Goal: Task Accomplishment & Management: Manage account settings

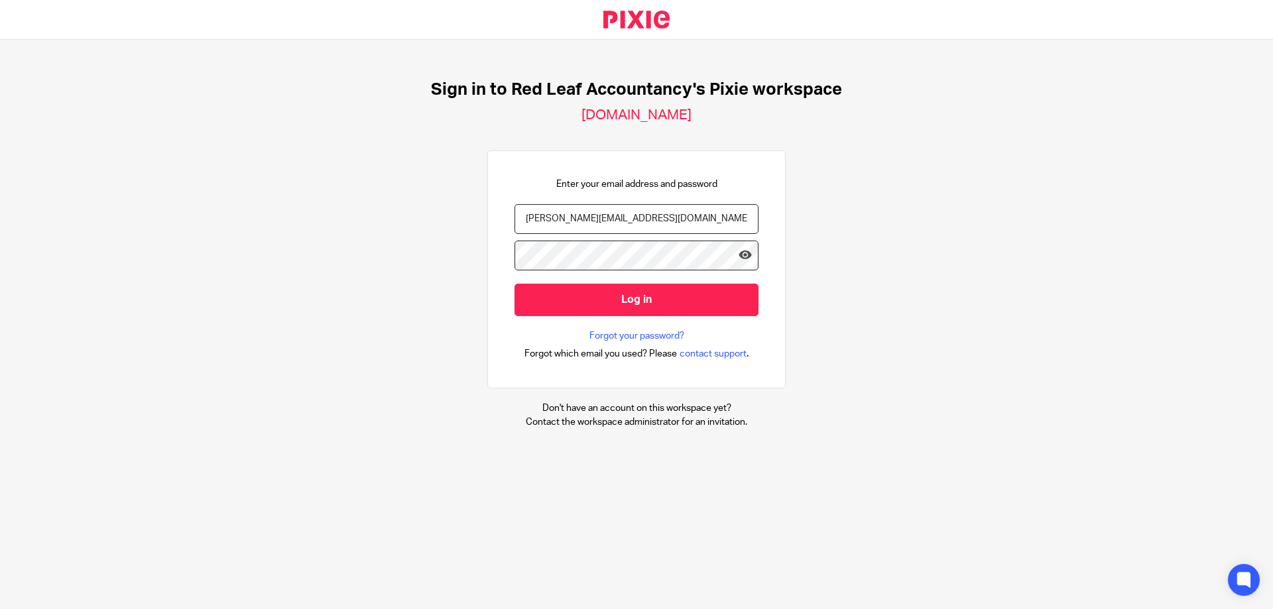
type input "jonathan@redleafaccountancy.co.uk"
click at [80, 207] on div "Sign in to Red Leaf Accountancy's Pixie workspace redleafaccountancy.usepixie.n…" at bounding box center [636, 254] width 1273 height 429
click at [561, 299] on input "Log in" at bounding box center [636, 300] width 244 height 32
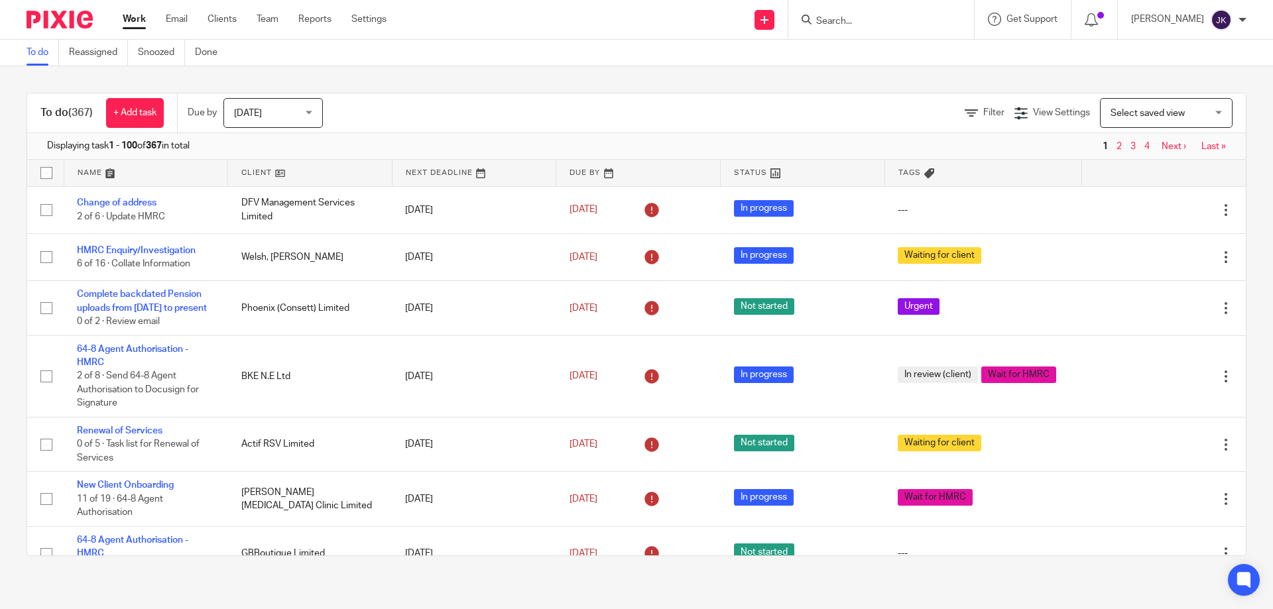
click at [846, 18] on input "Search" at bounding box center [874, 22] width 119 height 12
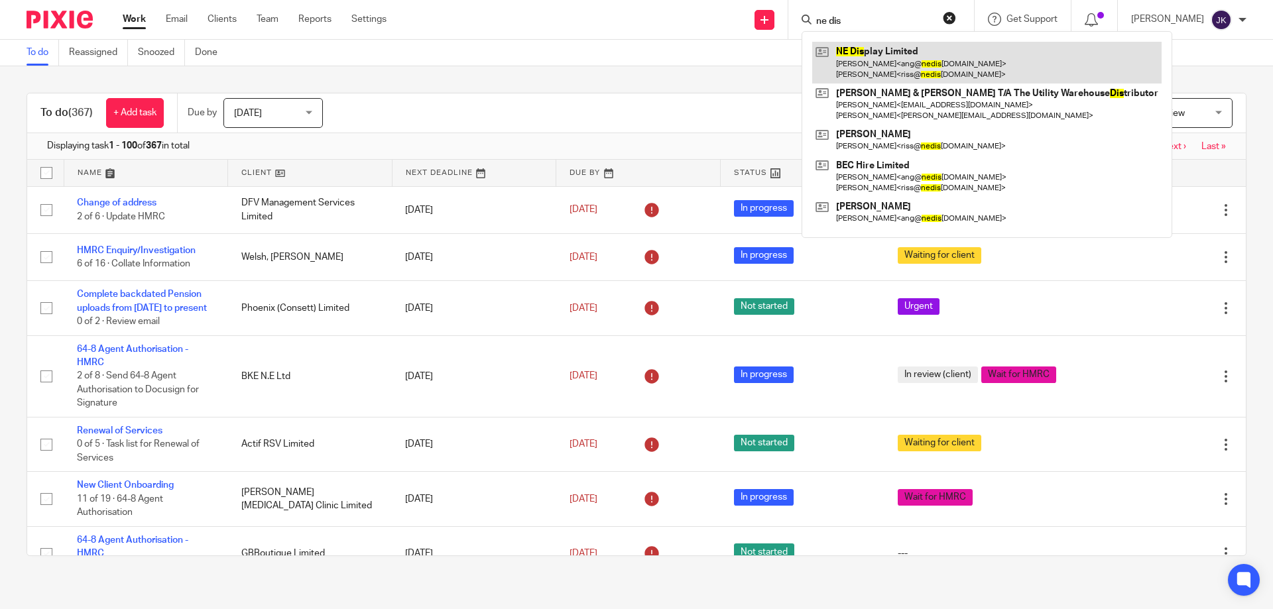
type input "ne dis"
click at [882, 64] on link at bounding box center [986, 62] width 349 height 41
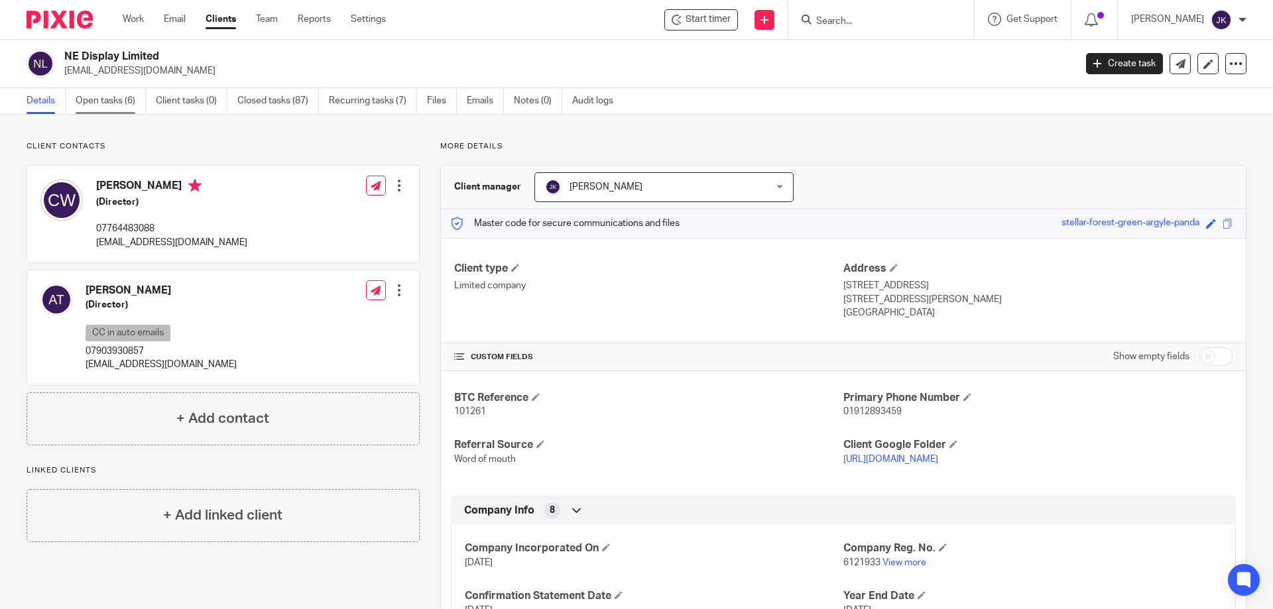
click at [115, 109] on link "Open tasks (6)" at bounding box center [111, 101] width 70 height 26
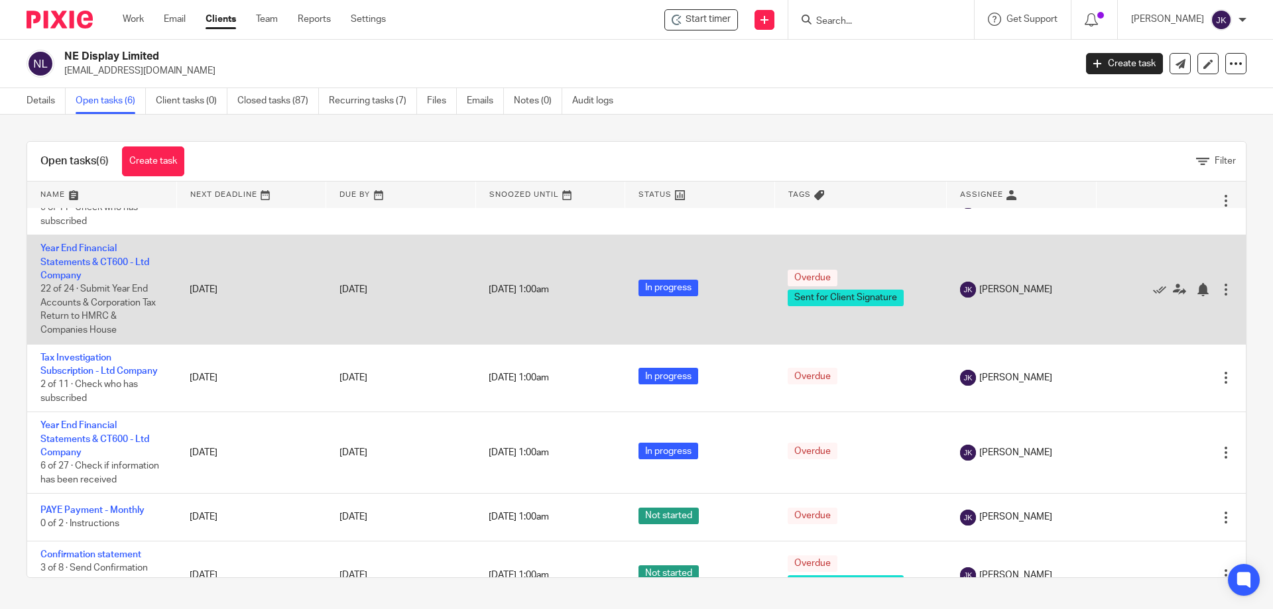
scroll to position [113, 0]
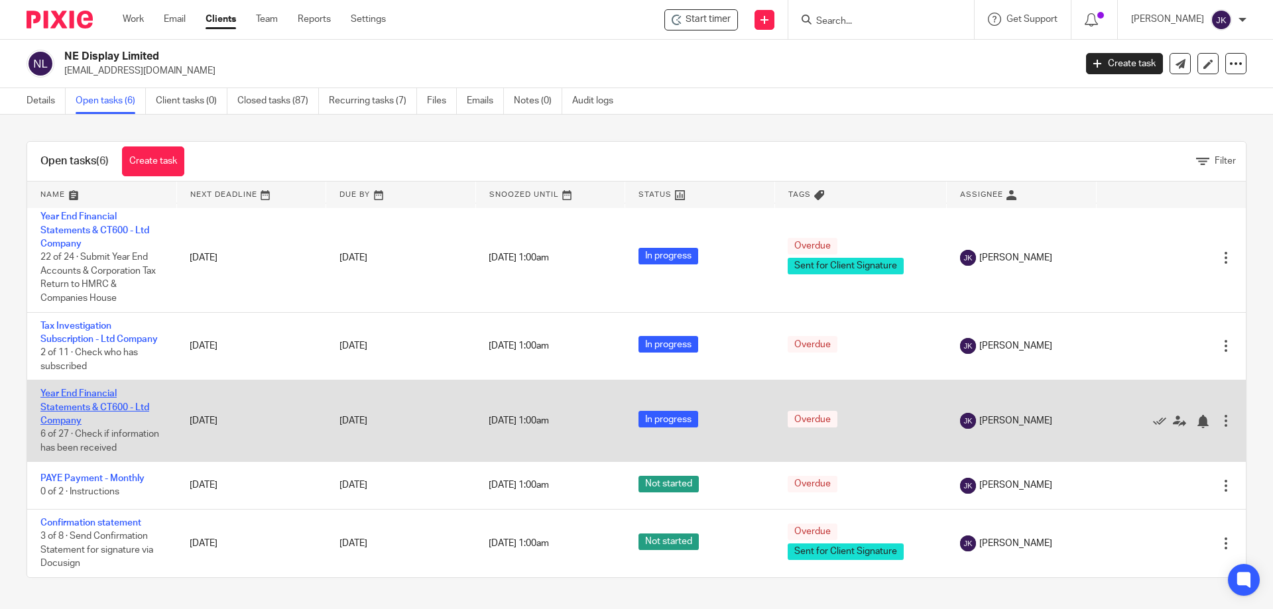
click at [73, 390] on link "Year End Financial Statements & CT600 - Ltd Company" at bounding box center [94, 407] width 109 height 36
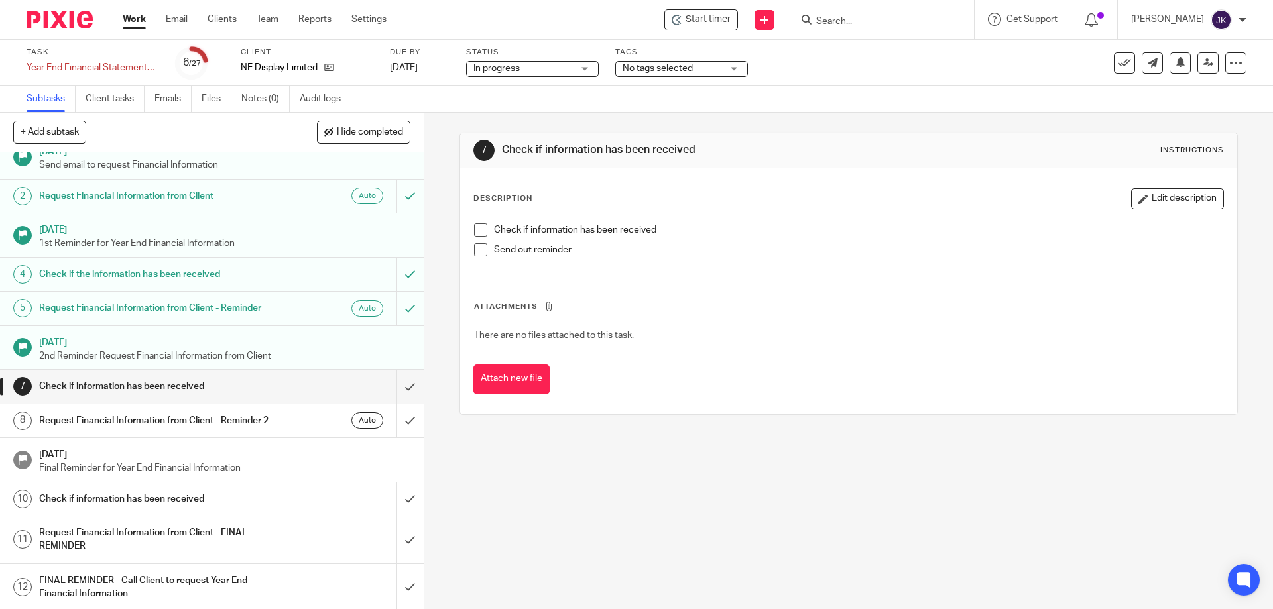
scroll to position [66, 0]
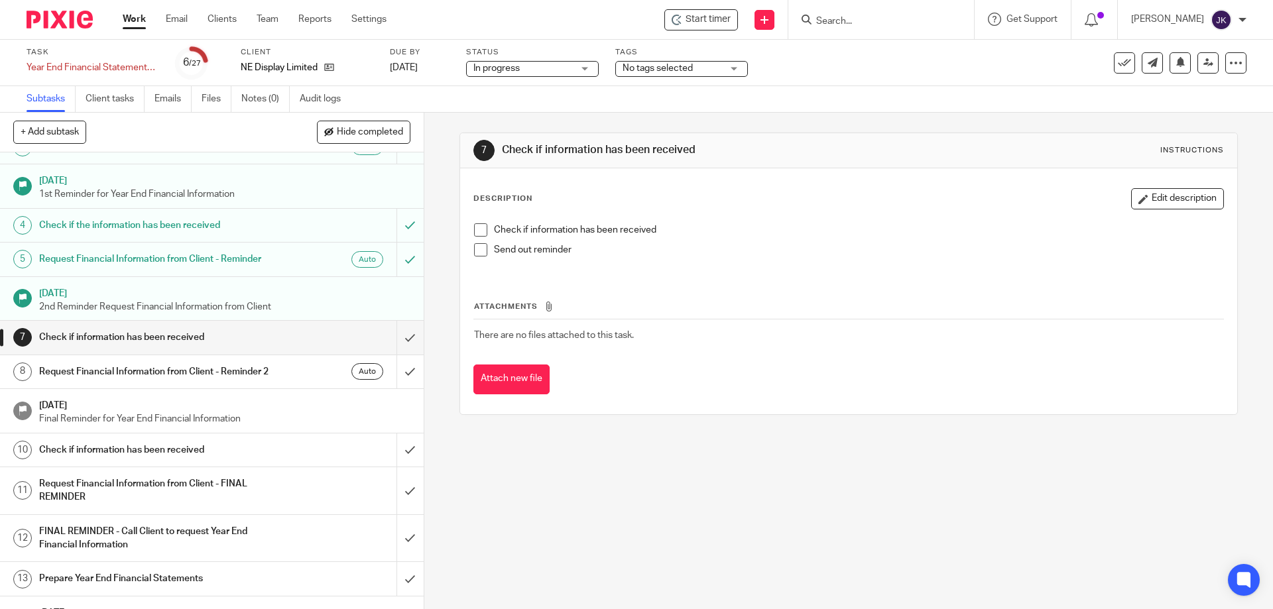
click at [474, 225] on span at bounding box center [480, 229] width 13 height 13
click at [477, 254] on span at bounding box center [480, 249] width 13 height 13
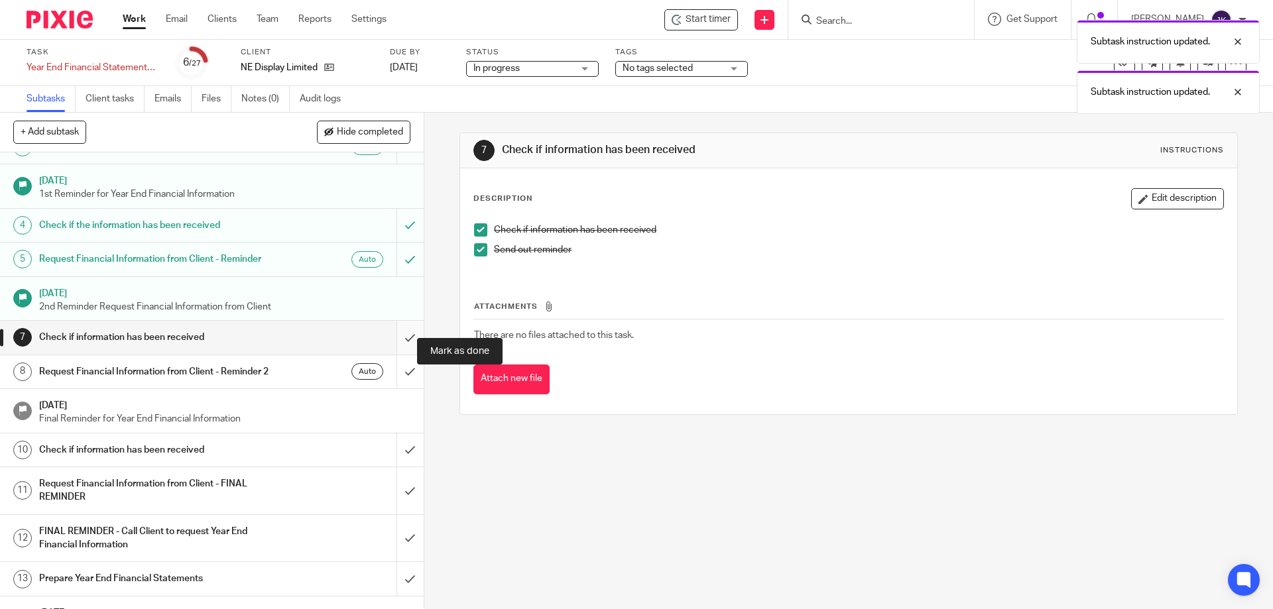
click at [398, 345] on input "submit" at bounding box center [212, 337] width 424 height 33
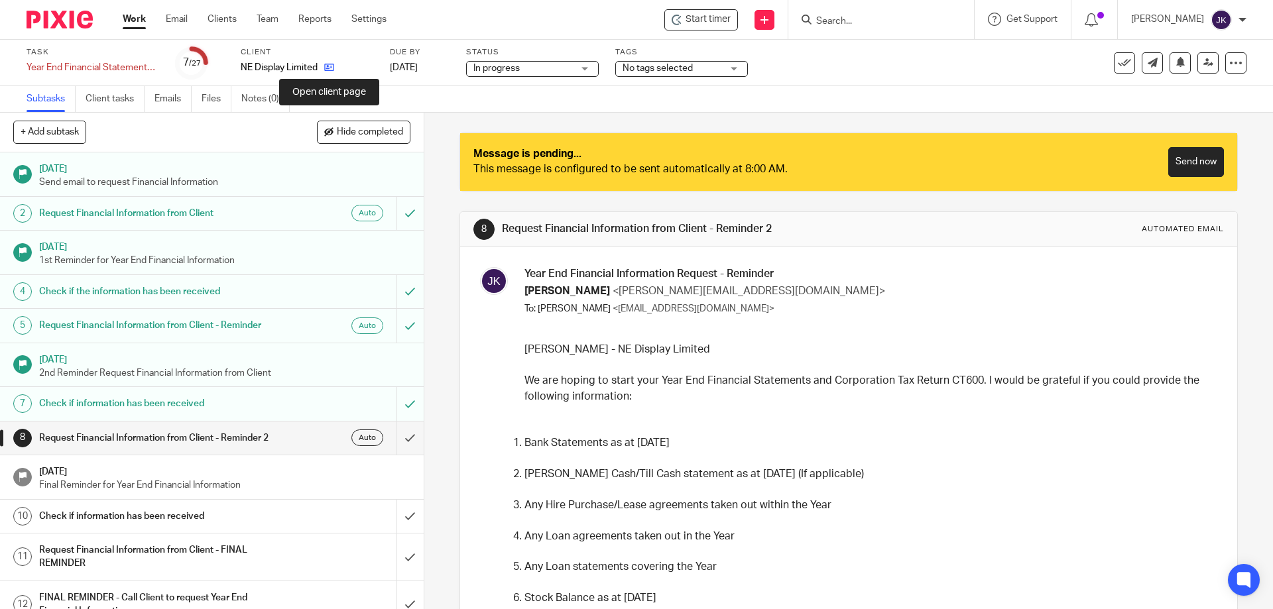
click at [328, 66] on icon at bounding box center [329, 67] width 10 height 10
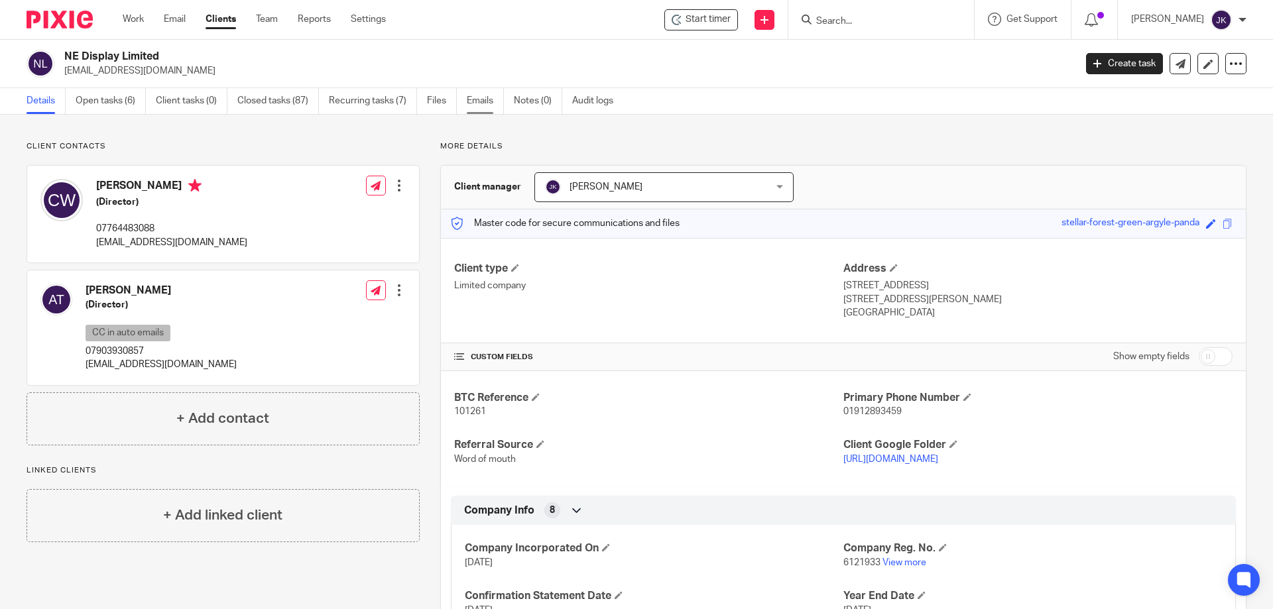
click at [488, 99] on link "Emails" at bounding box center [485, 101] width 37 height 26
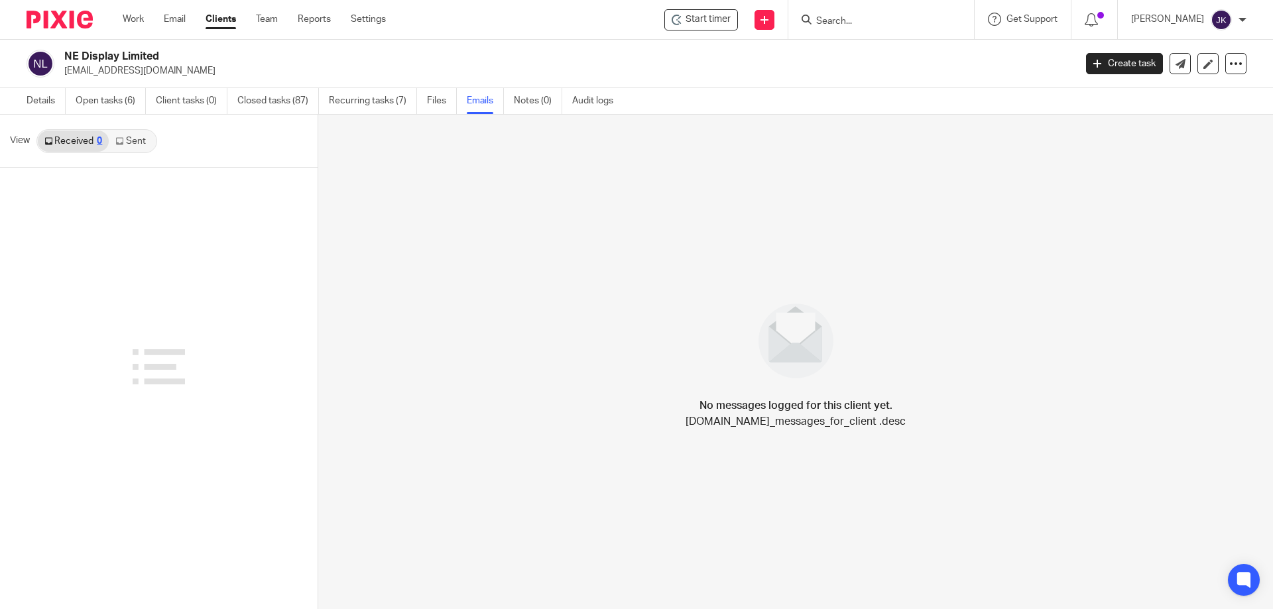
click at [125, 143] on link "Sent" at bounding box center [132, 141] width 46 height 21
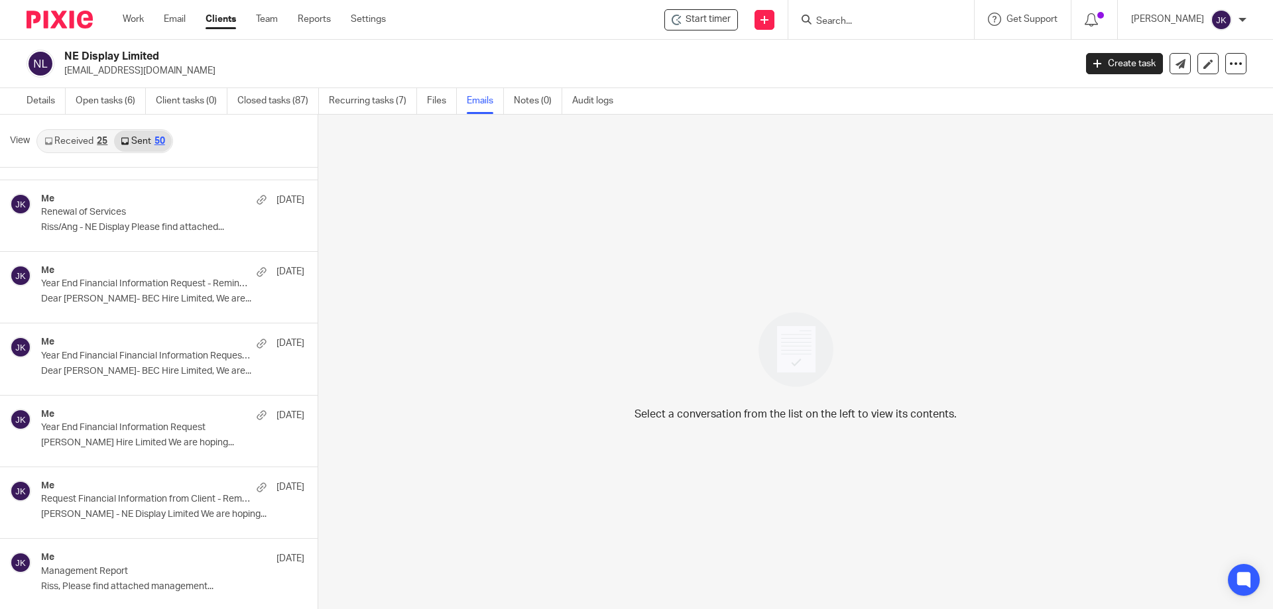
scroll to position [995, 0]
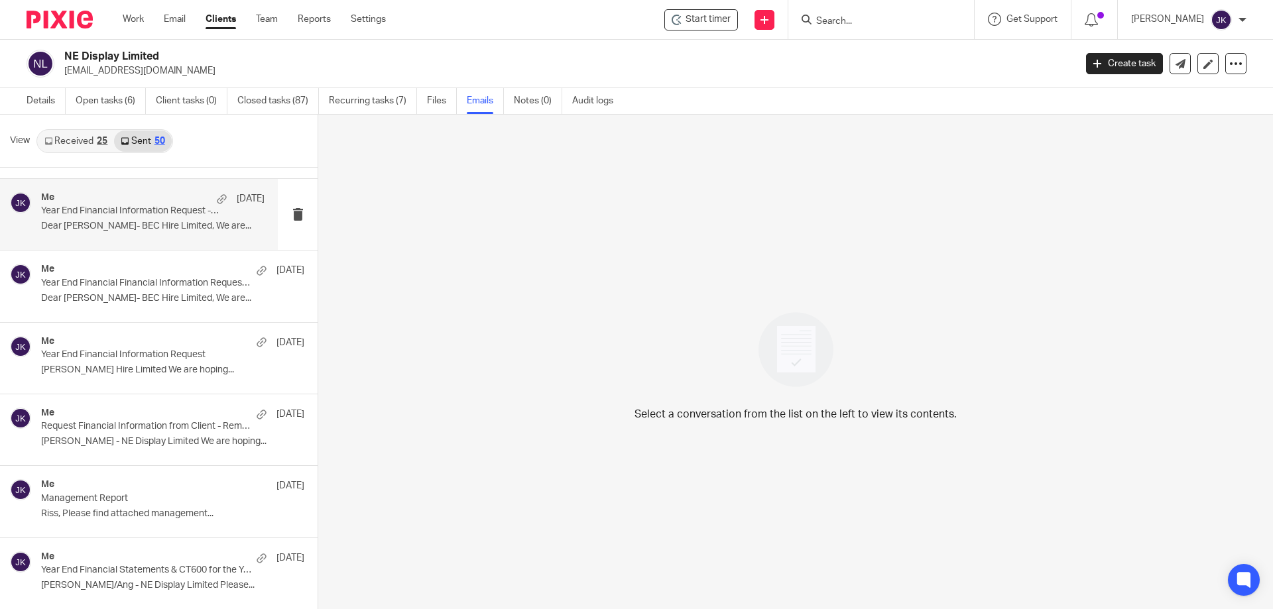
click at [118, 208] on p "Year End Financial Information Request - Reminder" at bounding box center [130, 211] width 179 height 11
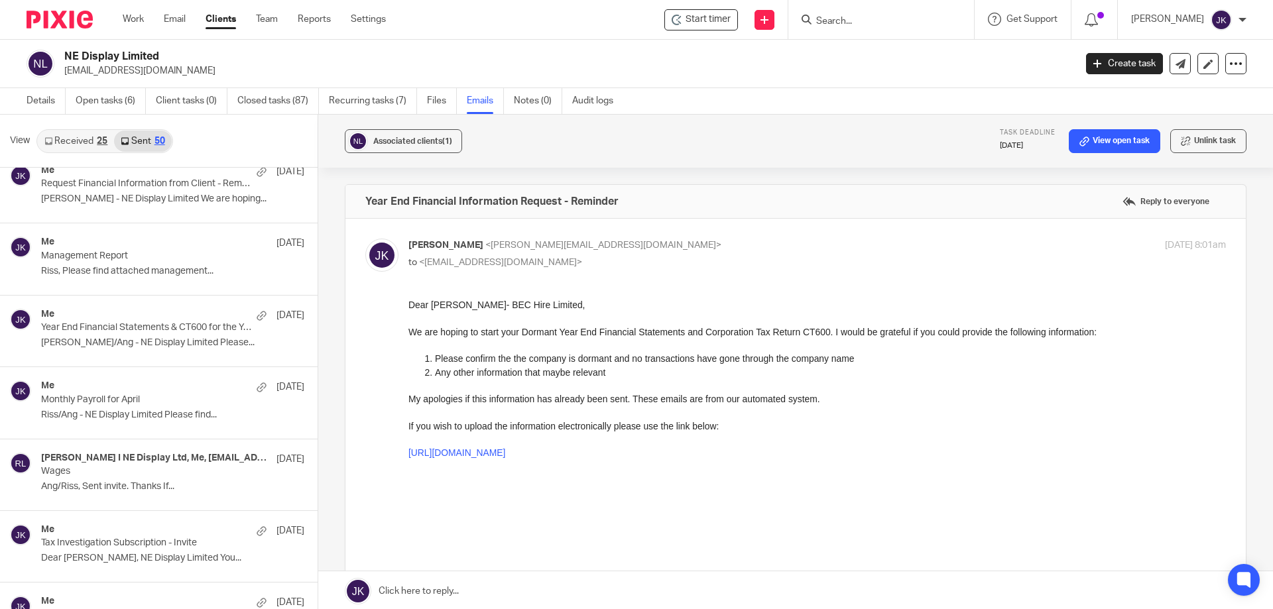
scroll to position [1260, 0]
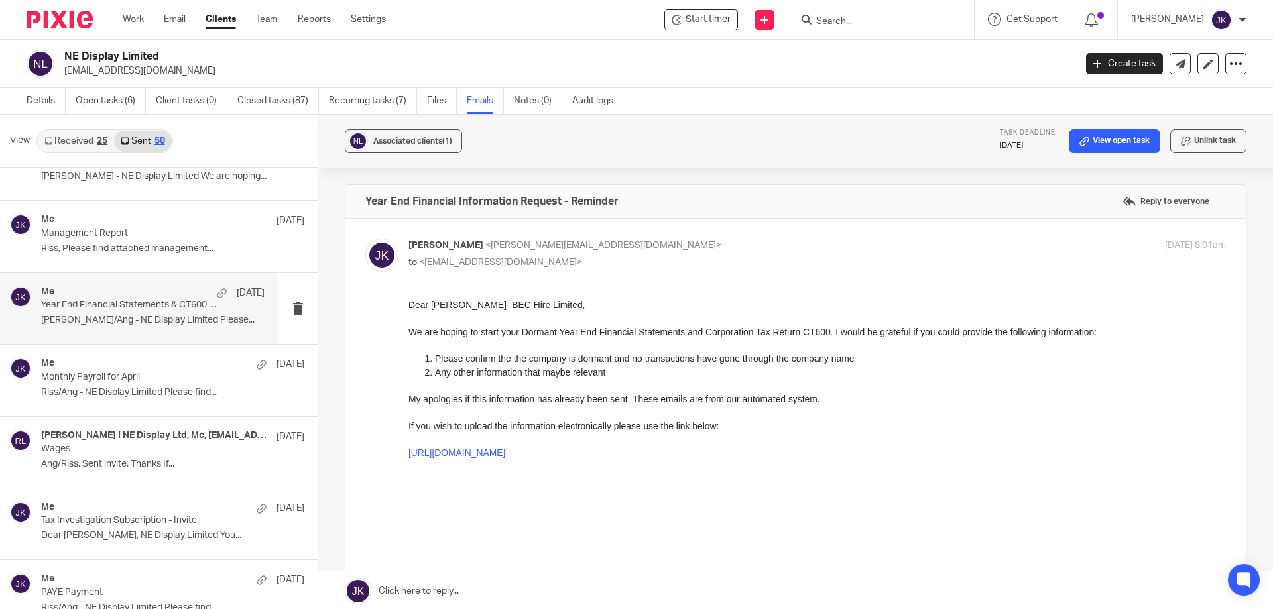
click at [125, 302] on p "Year End Financial Statements & CT600 for the Year Ended March 2024" at bounding box center [130, 305] width 179 height 11
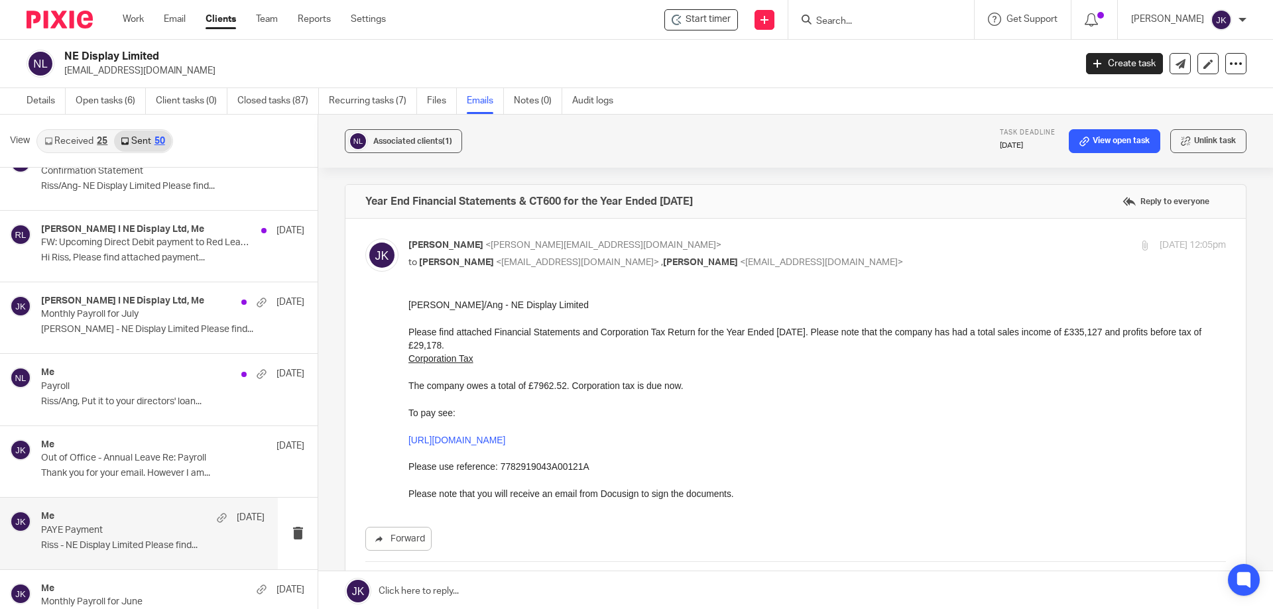
scroll to position [0, 0]
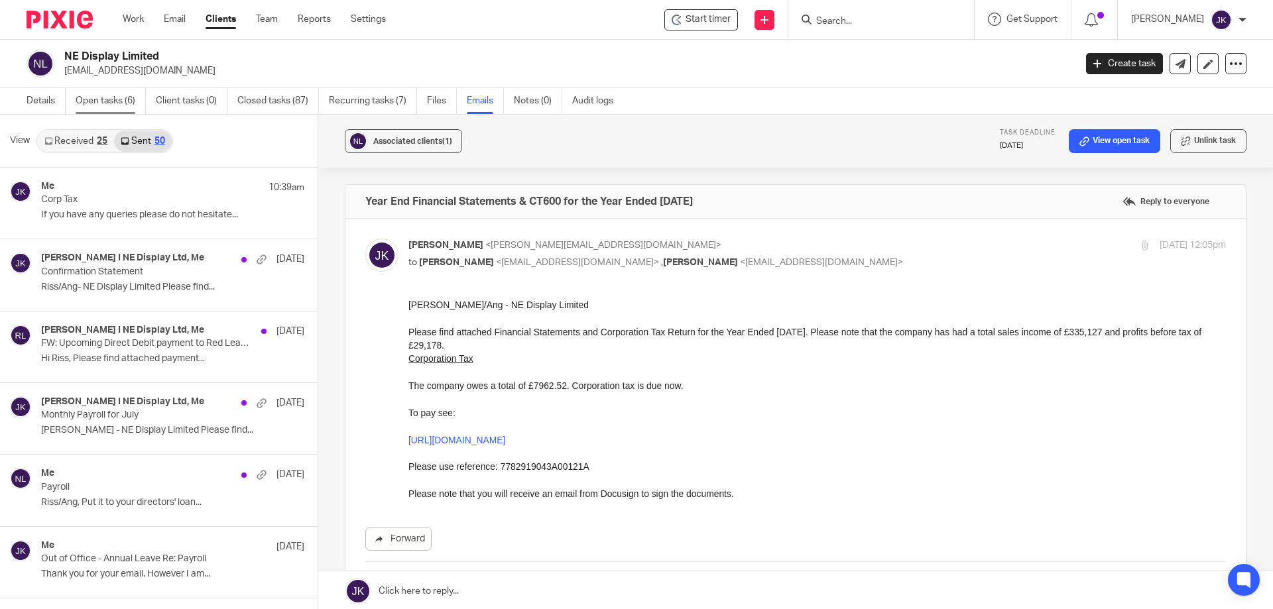
click at [106, 107] on link "Open tasks (6)" at bounding box center [111, 101] width 70 height 26
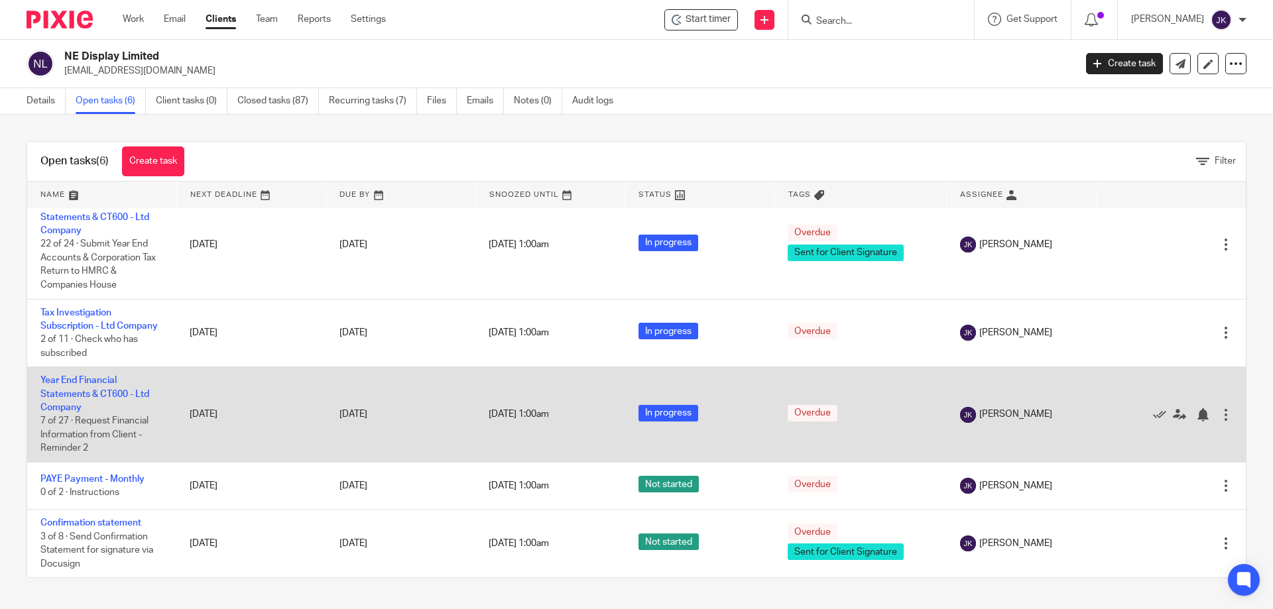
scroll to position [113, 0]
click at [91, 383] on link "Year End Financial Statements & CT600 - Ltd Company" at bounding box center [94, 394] width 109 height 36
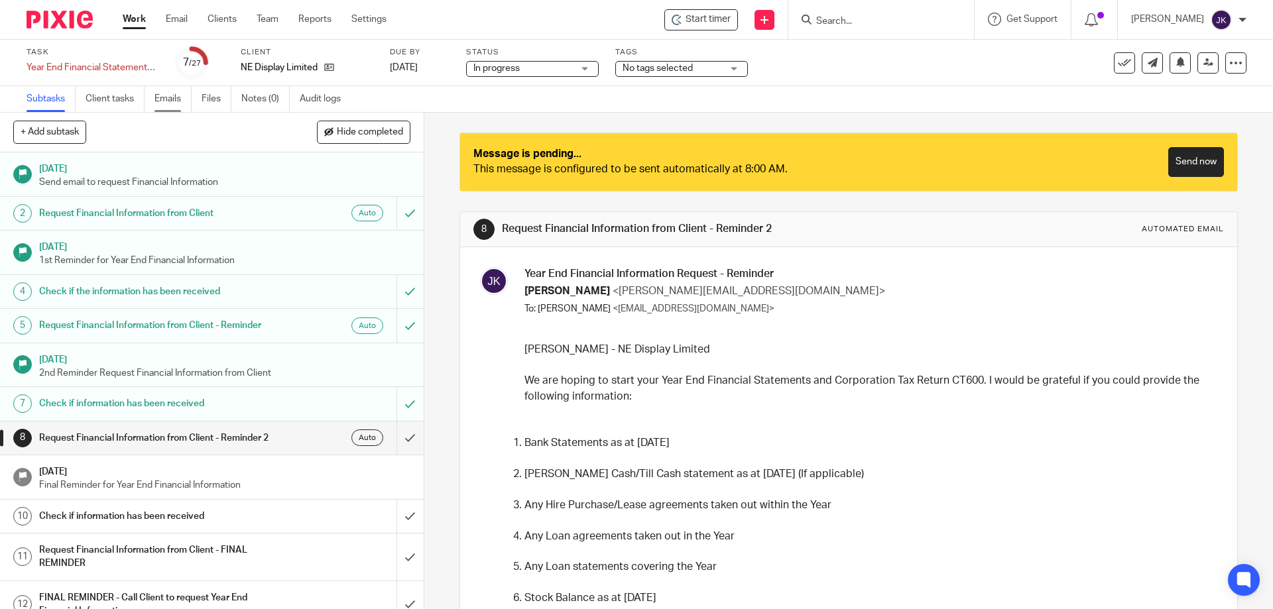
click at [177, 95] on link "Emails" at bounding box center [172, 99] width 37 height 26
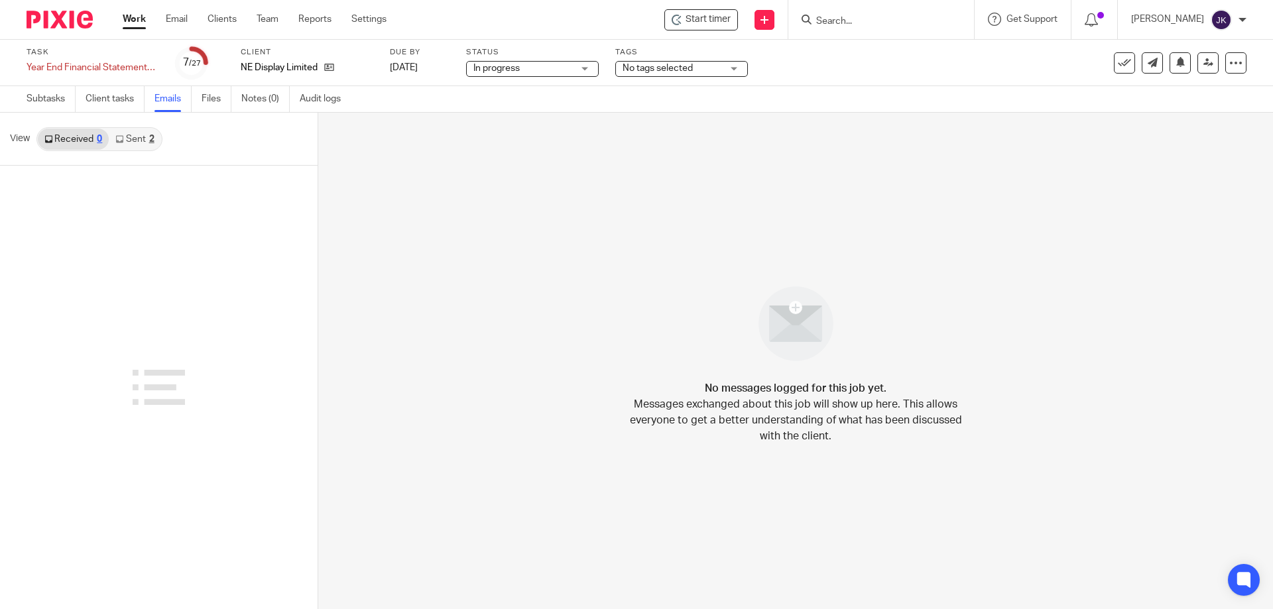
click at [125, 137] on link "Sent 2" at bounding box center [135, 139] width 52 height 21
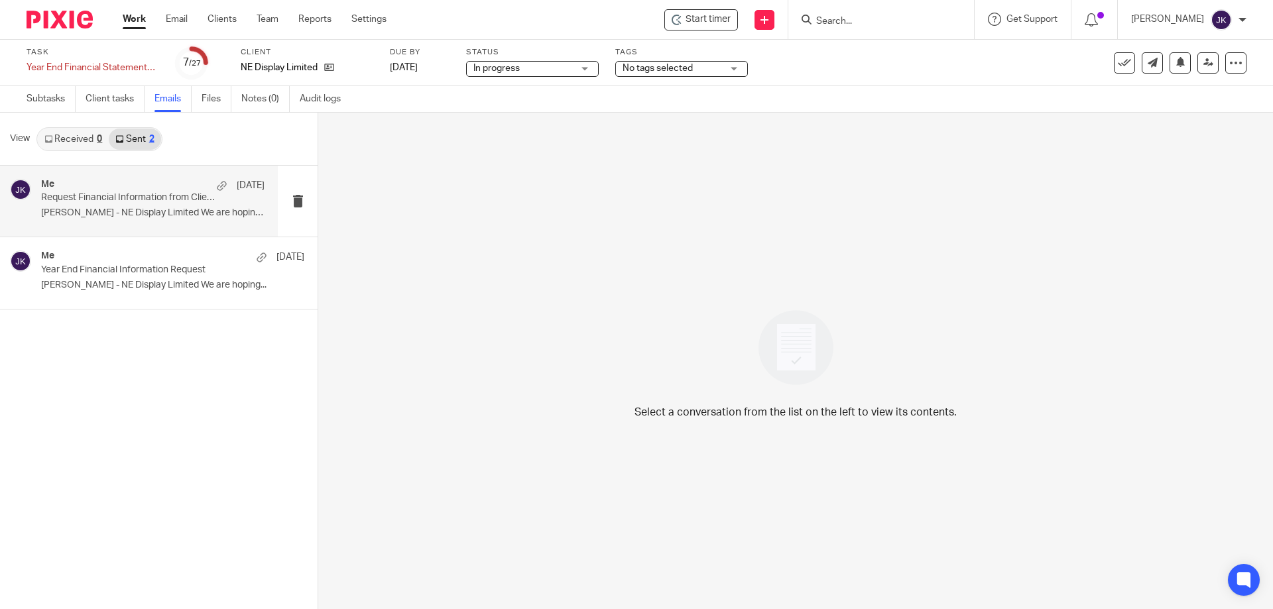
click at [117, 208] on p "Clarissa - NE Display Limited We are hoping..." at bounding box center [152, 213] width 223 height 11
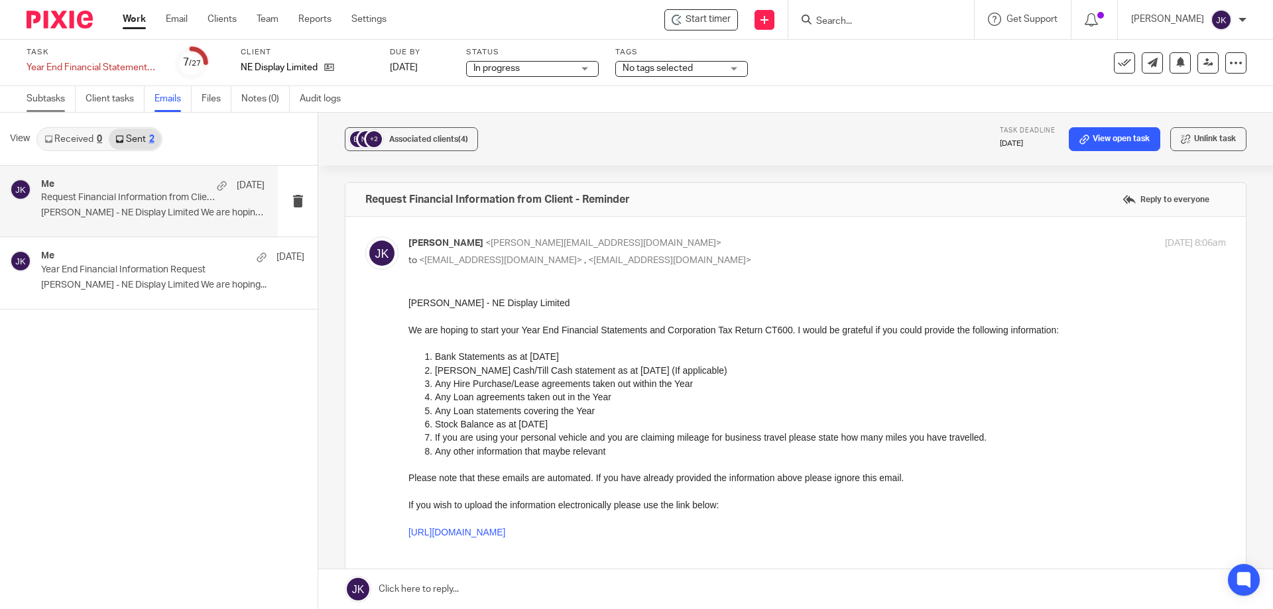
click at [49, 99] on link "Subtasks" at bounding box center [51, 99] width 49 height 26
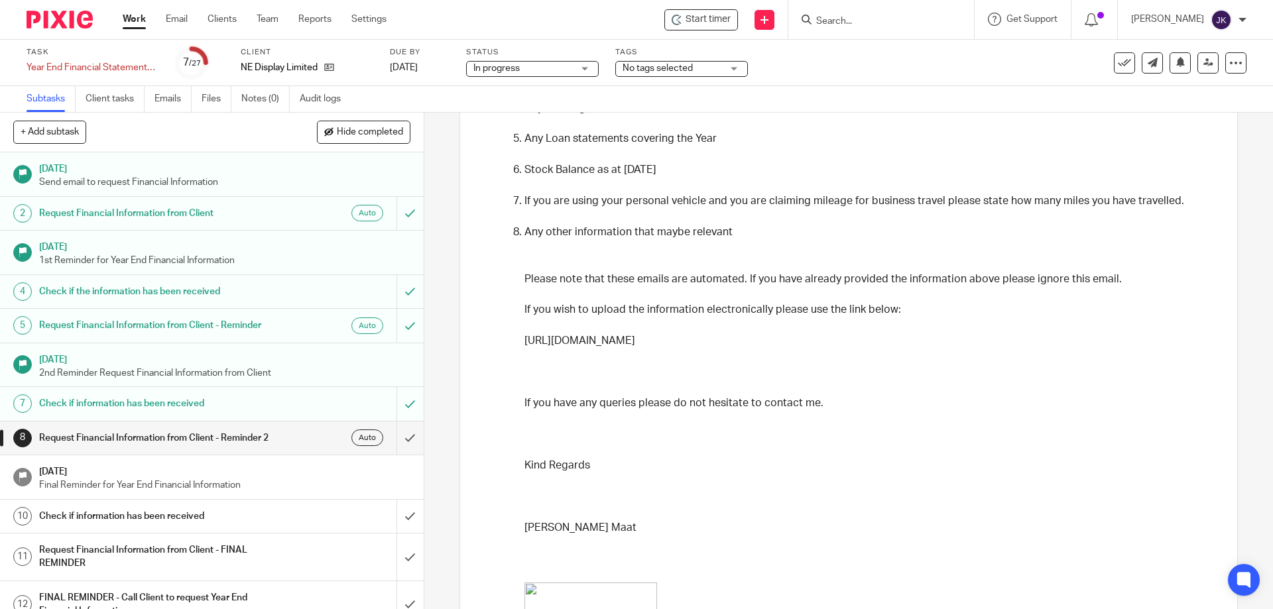
scroll to position [464, 0]
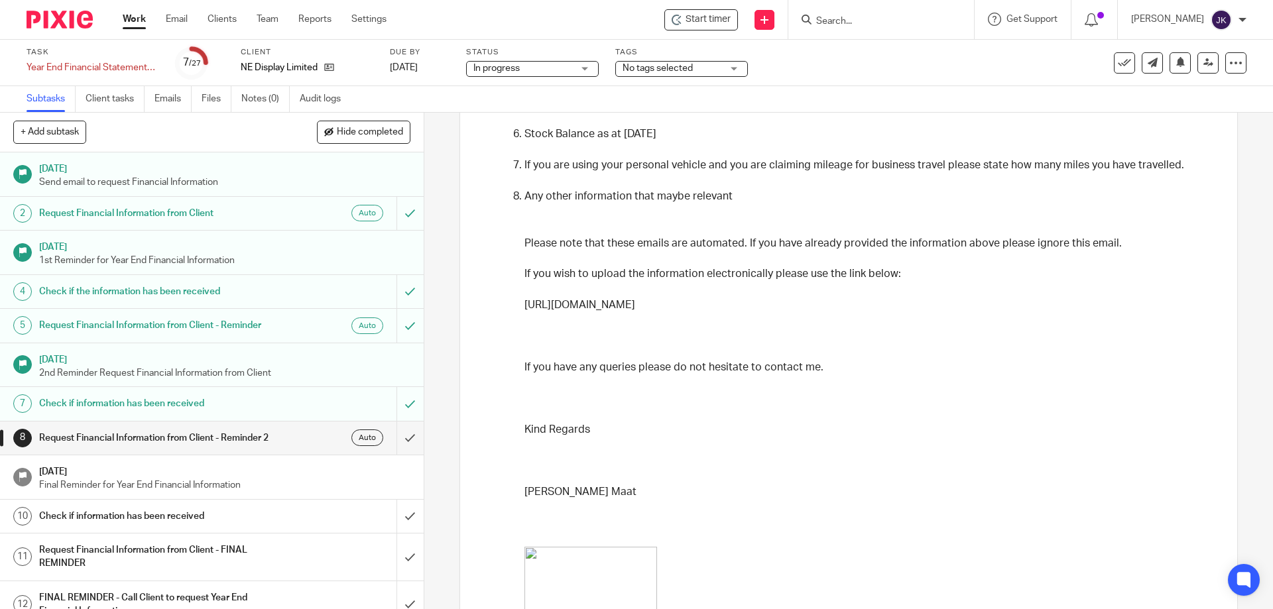
click at [870, 28] on form at bounding box center [885, 19] width 141 height 17
click at [849, 16] on input "Search" at bounding box center [874, 22] width 119 height 12
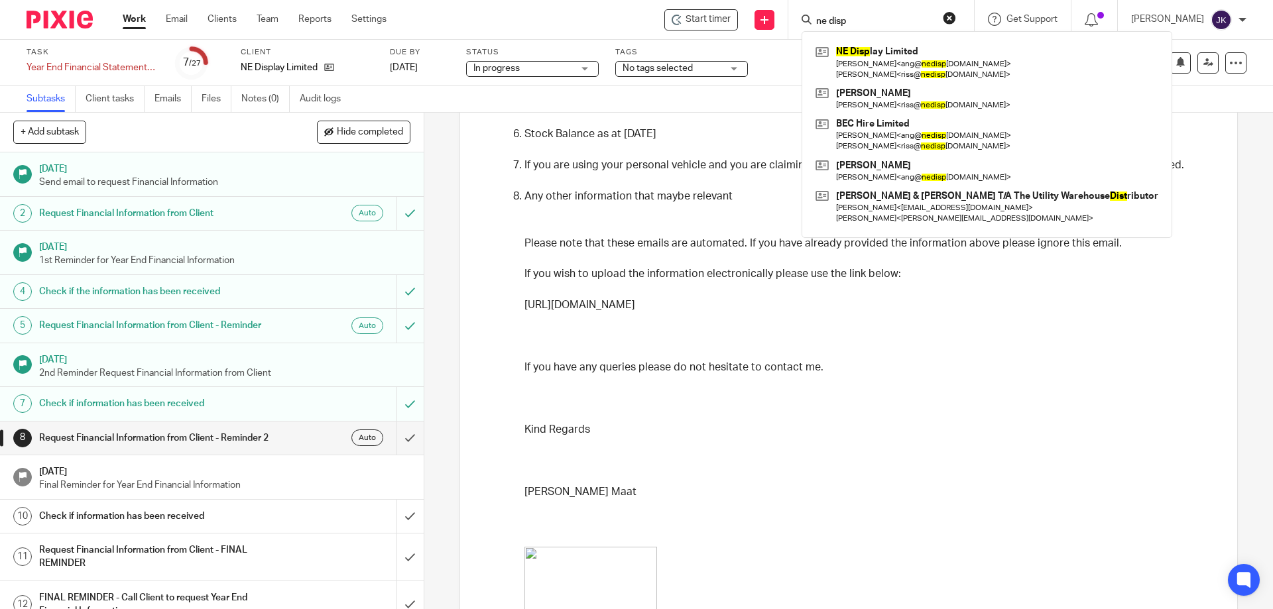
type input "ne disp"
click at [117, 20] on div "Work Email Clients Team Reports Settings Work Email Clients Team Reports Settin…" at bounding box center [257, 19] width 297 height 39
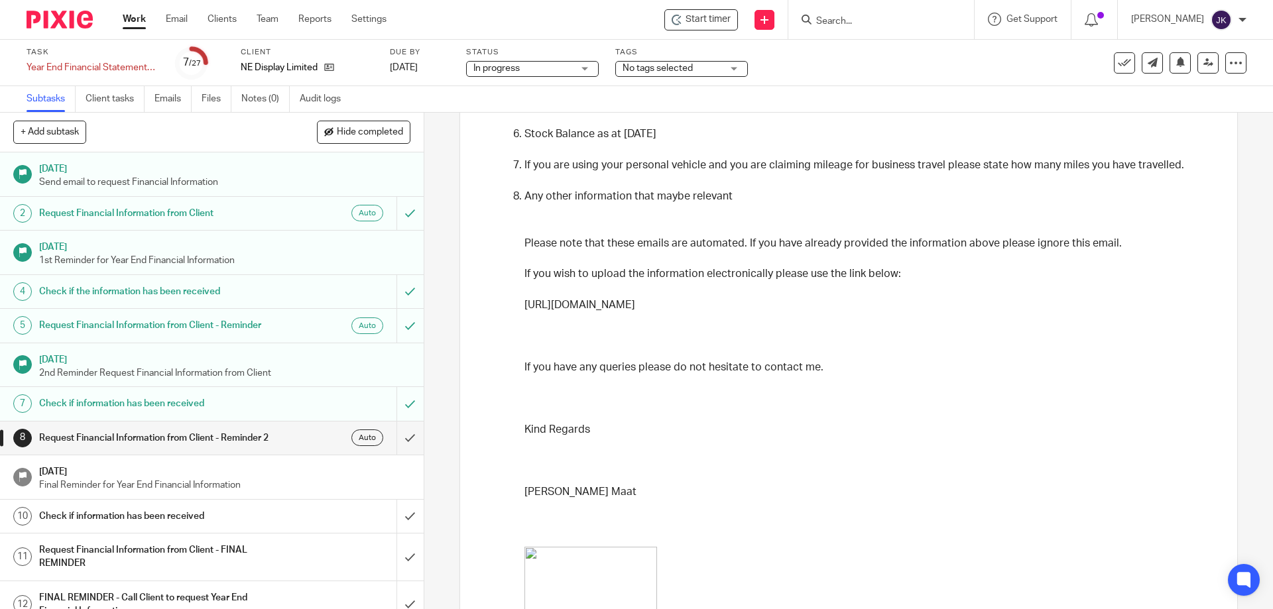
click at [131, 20] on link "Work" at bounding box center [134, 19] width 23 height 13
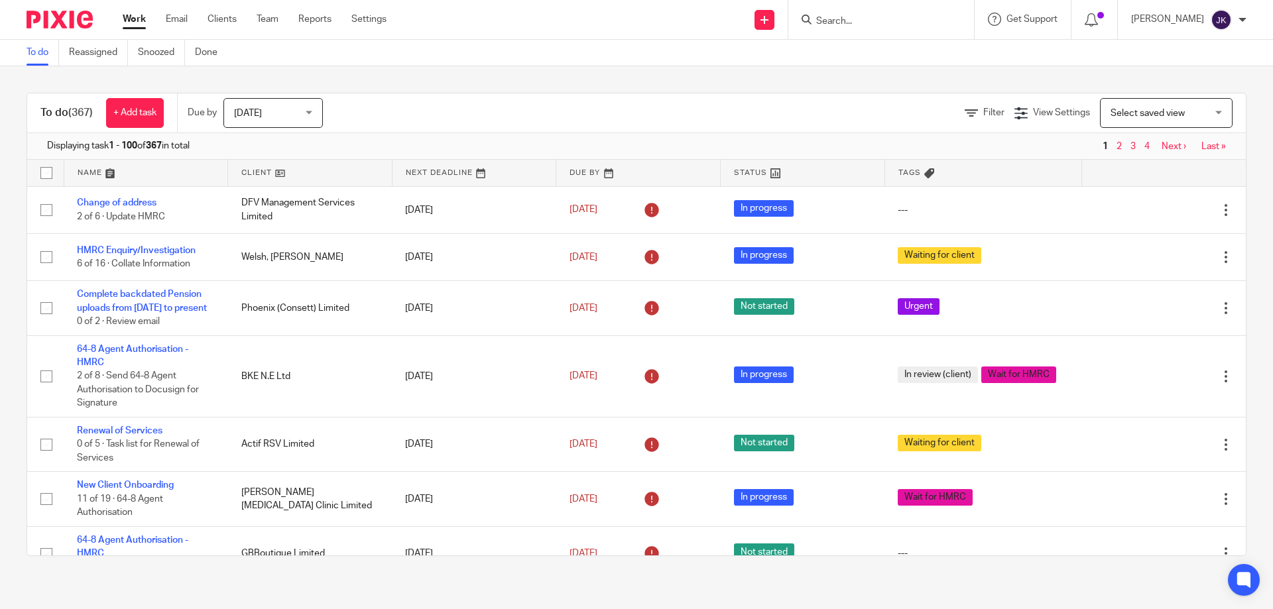
click at [973, 119] on div "Filter" at bounding box center [990, 113] width 50 height 14
click at [965, 113] on icon at bounding box center [971, 113] width 13 height 13
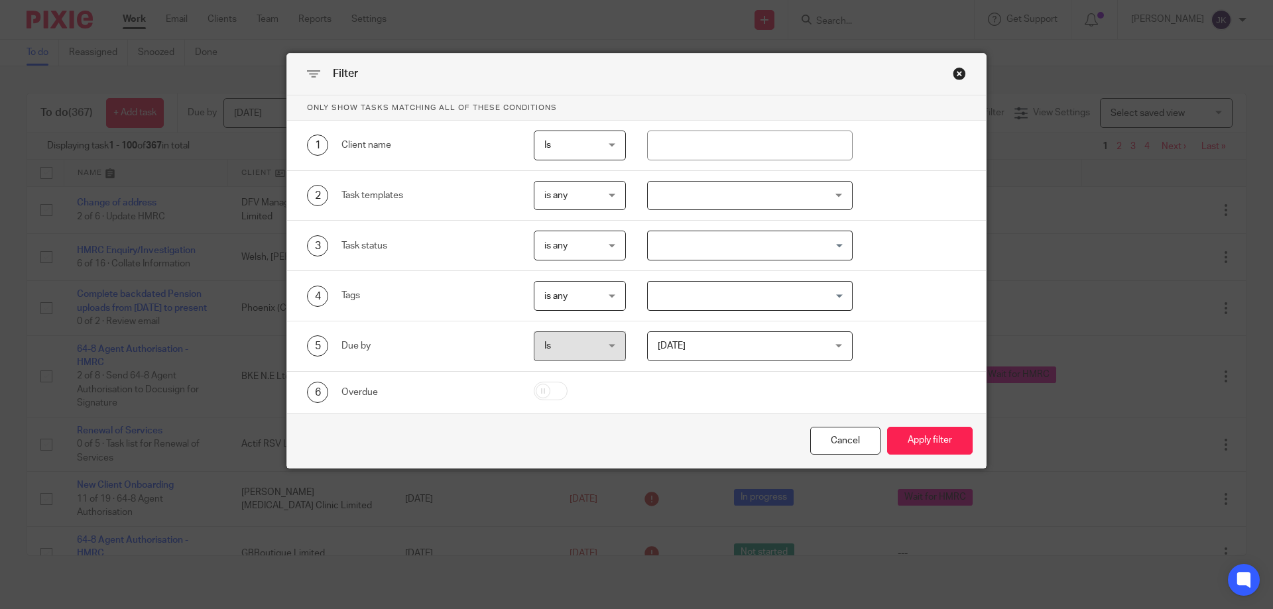
click at [692, 207] on div at bounding box center [750, 196] width 206 height 30
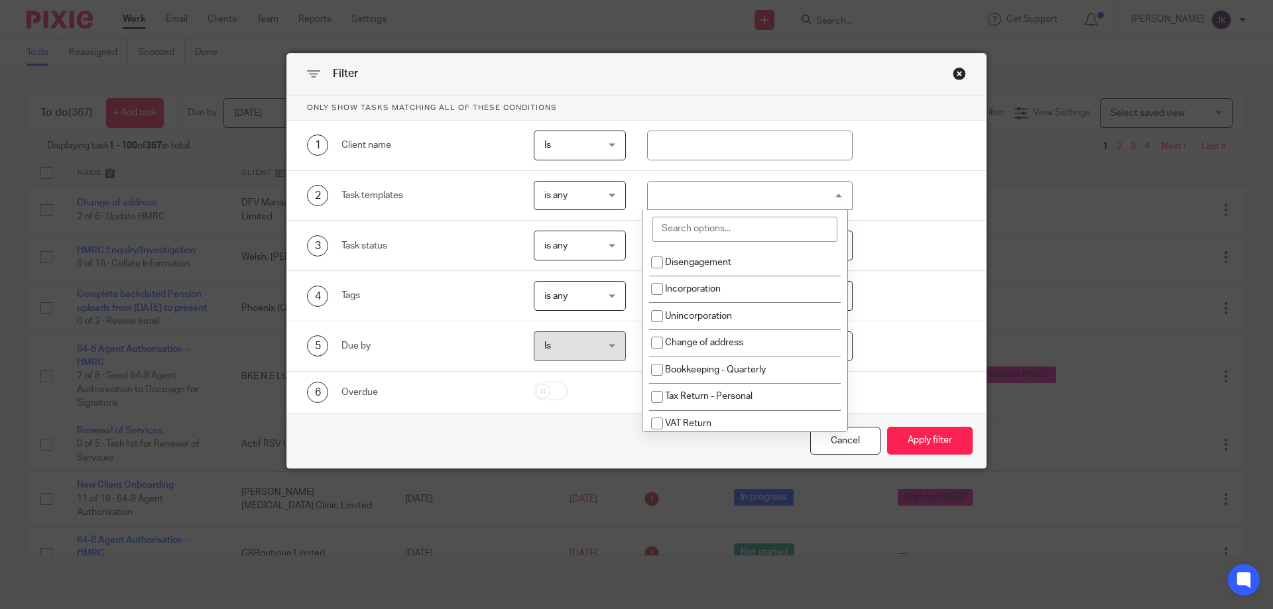
click at [693, 237] on input "search" at bounding box center [744, 229] width 185 height 25
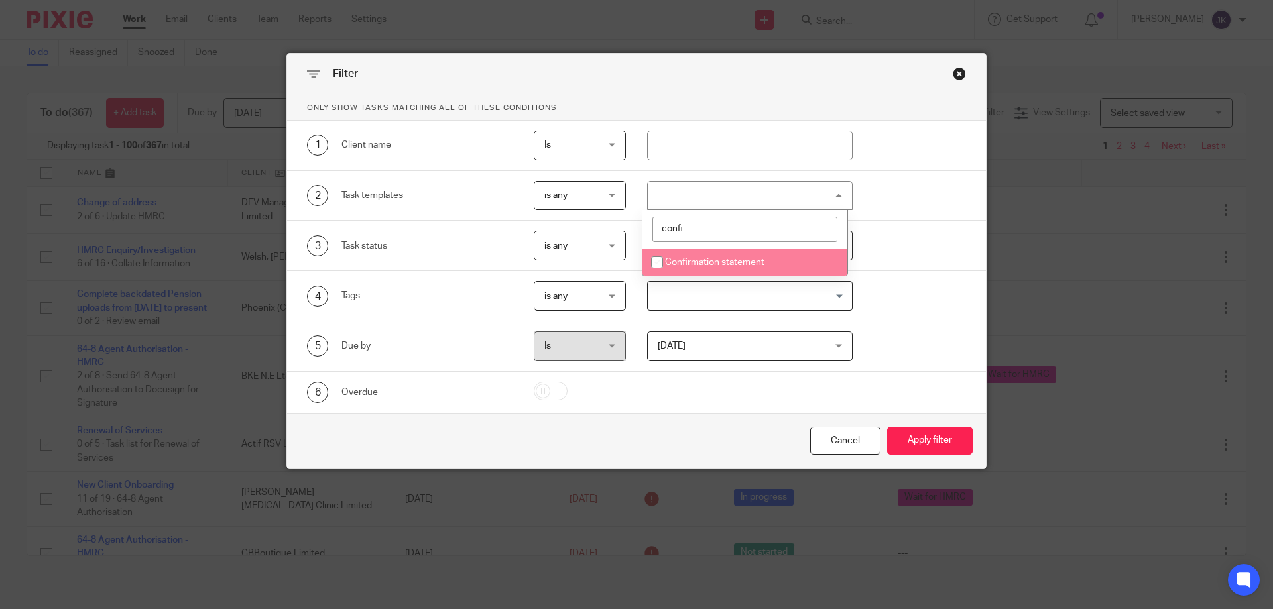
type input "confi"
click at [692, 261] on span "Confirmation statement" at bounding box center [714, 262] width 99 height 9
checkbox input "true"
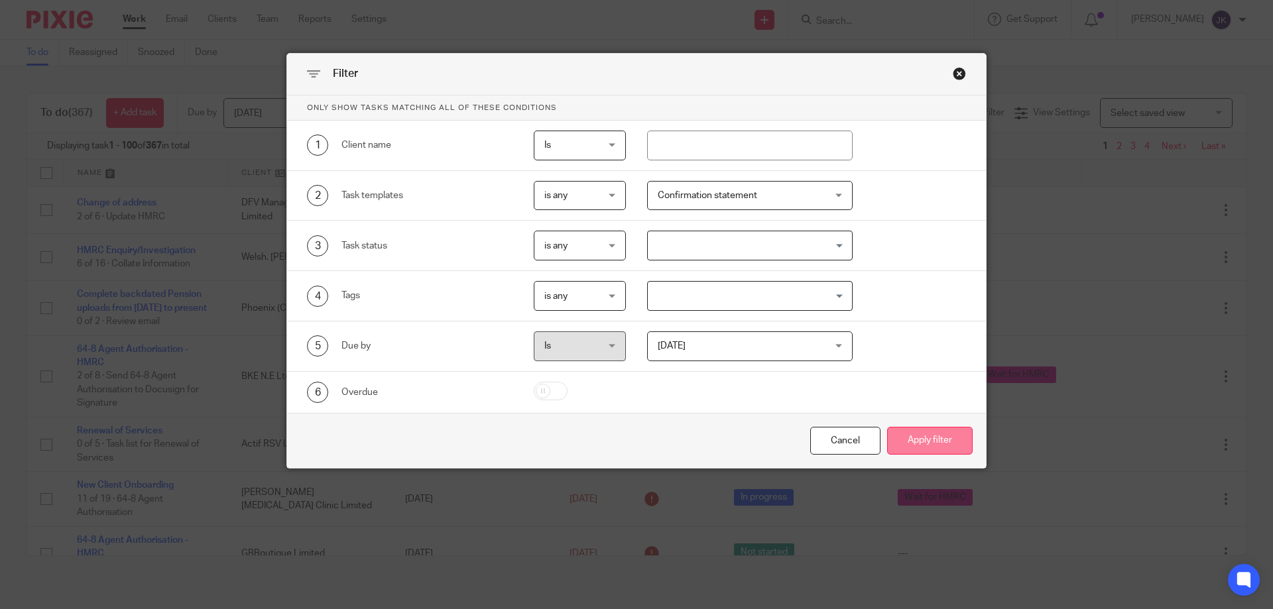
click at [930, 438] on button "Apply filter" at bounding box center [930, 441] width 86 height 29
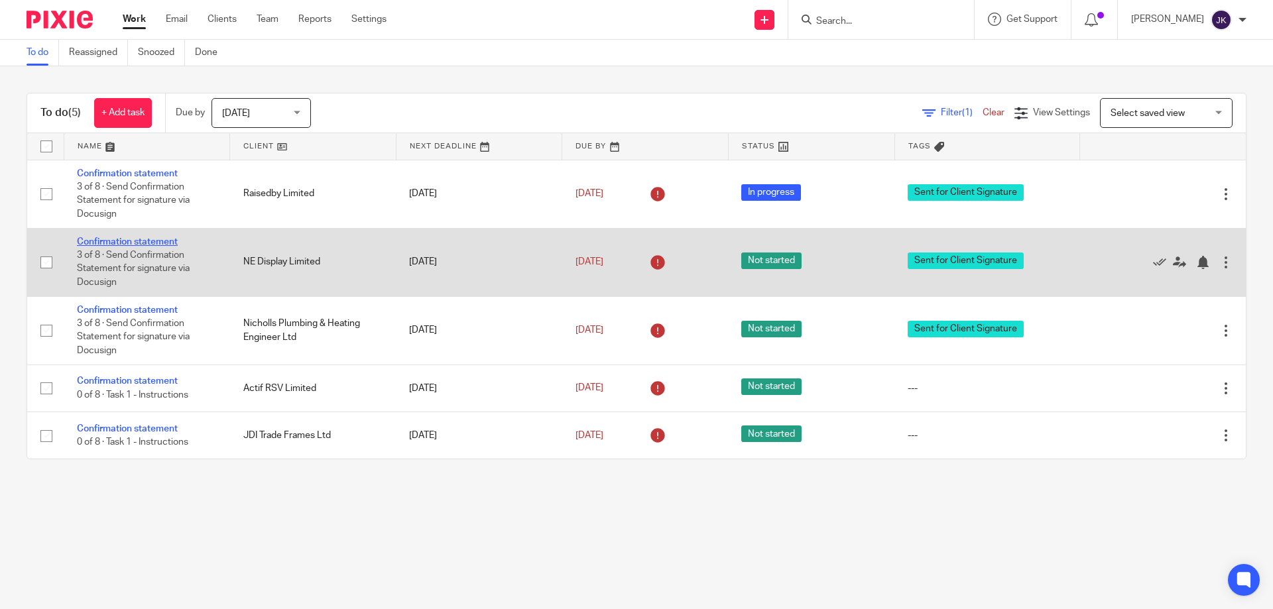
click at [151, 238] on link "Confirmation statement" at bounding box center [127, 241] width 101 height 9
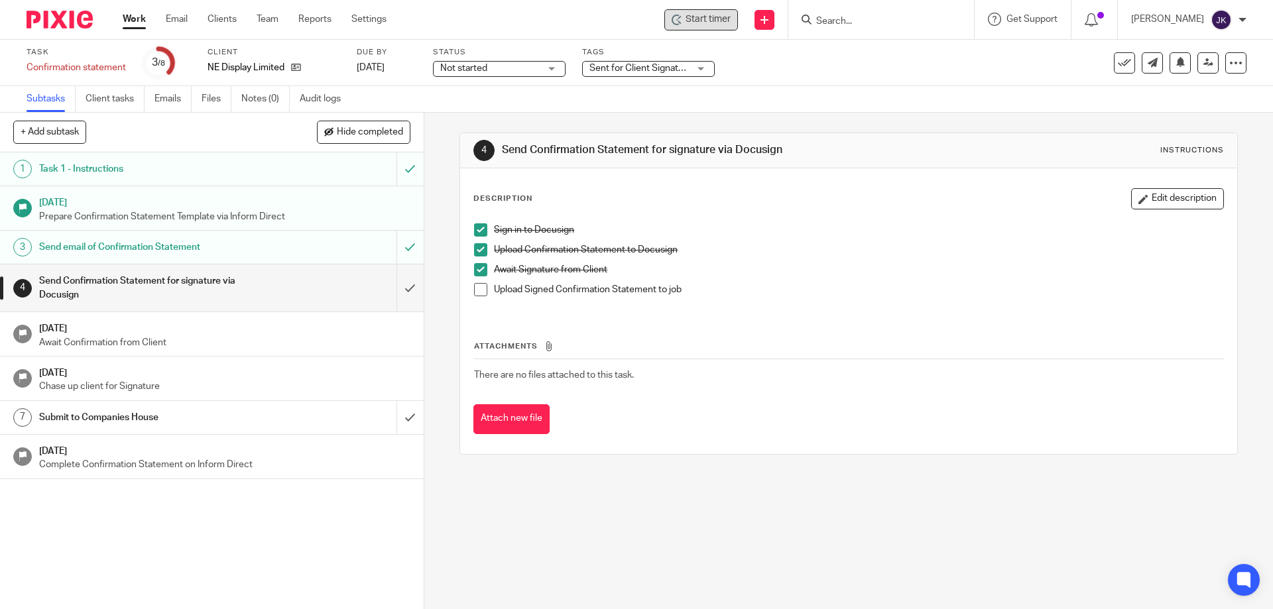
click at [708, 17] on span "Start timer" at bounding box center [708, 20] width 45 height 14
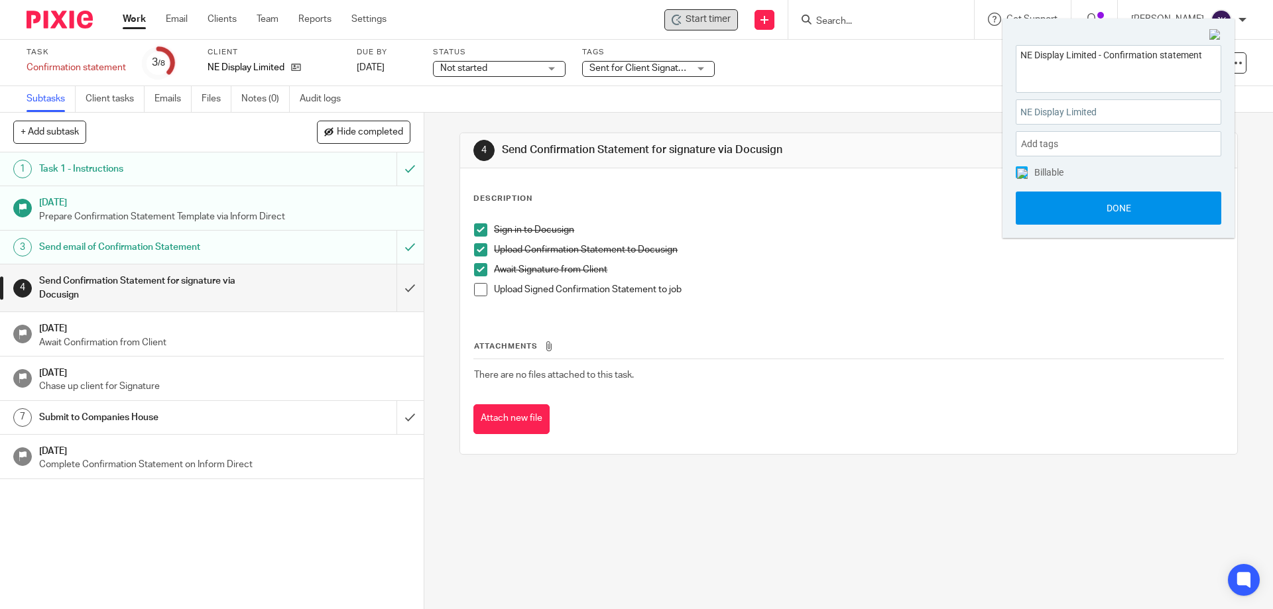
click at [1054, 215] on button "Done" at bounding box center [1119, 208] width 206 height 33
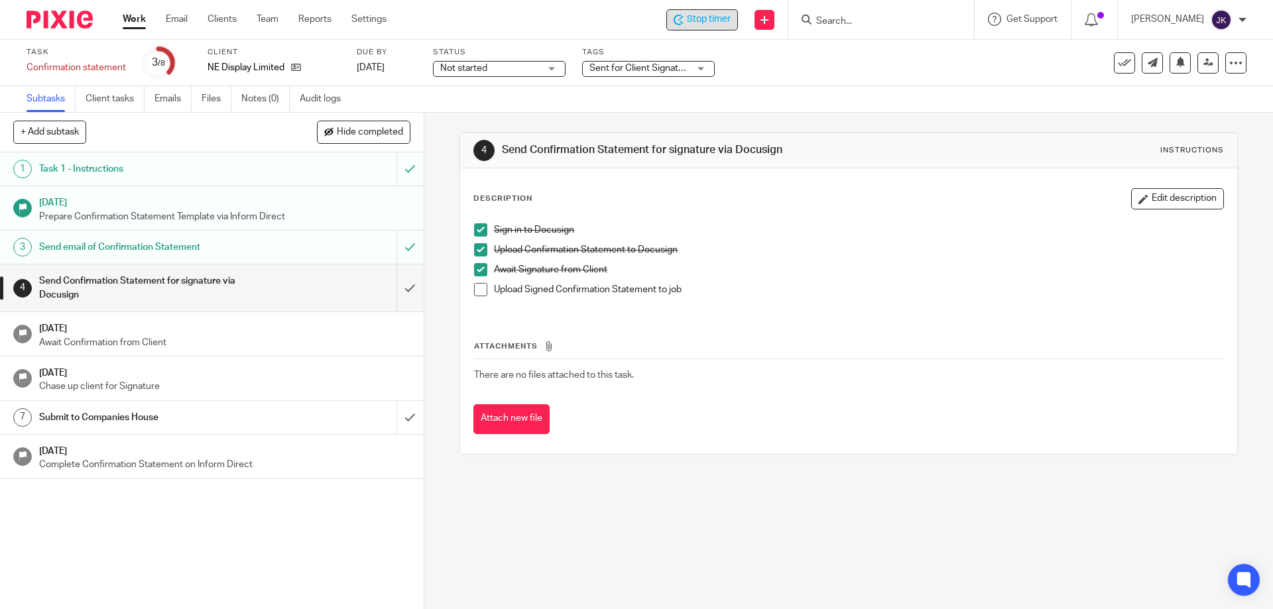
click at [475, 294] on span at bounding box center [480, 289] width 13 height 13
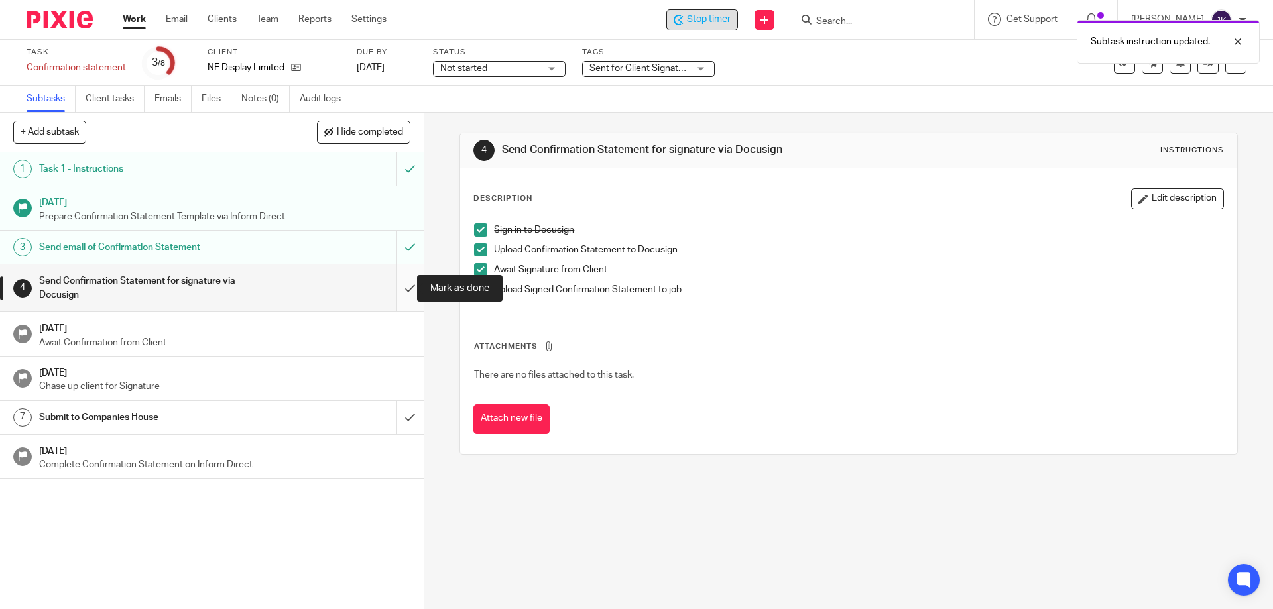
click at [389, 286] on input "submit" at bounding box center [212, 288] width 424 height 47
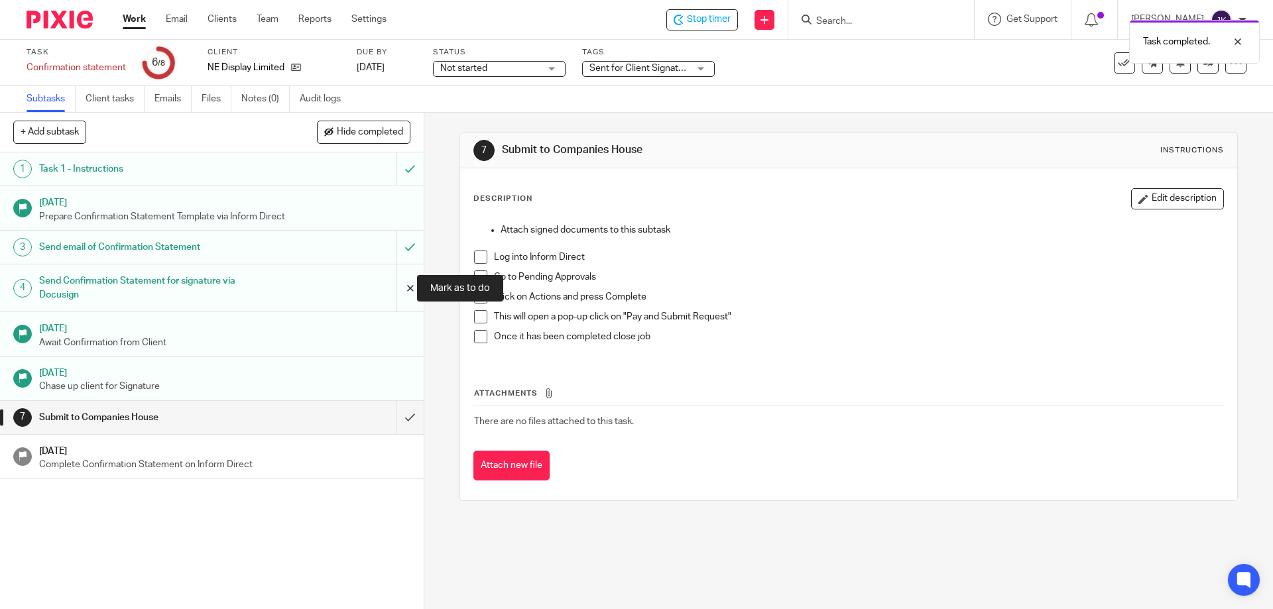
click at [398, 287] on input "submit" at bounding box center [212, 288] width 424 height 47
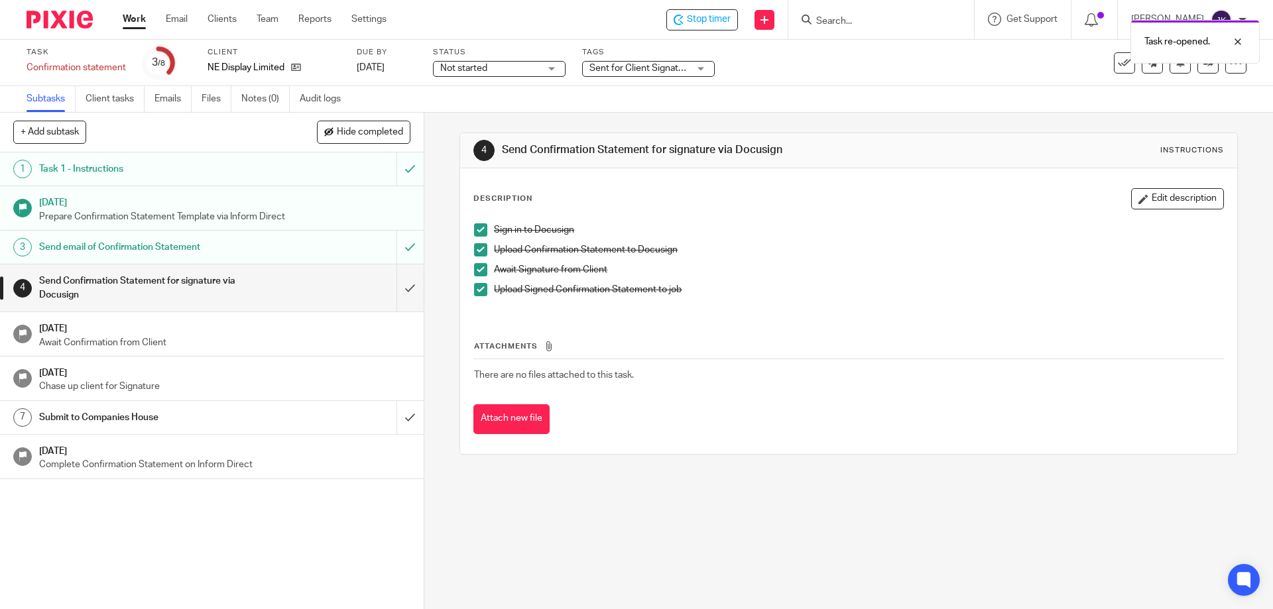
click at [474, 290] on span at bounding box center [480, 289] width 13 height 13
click at [208, 105] on link "Files" at bounding box center [217, 99] width 30 height 26
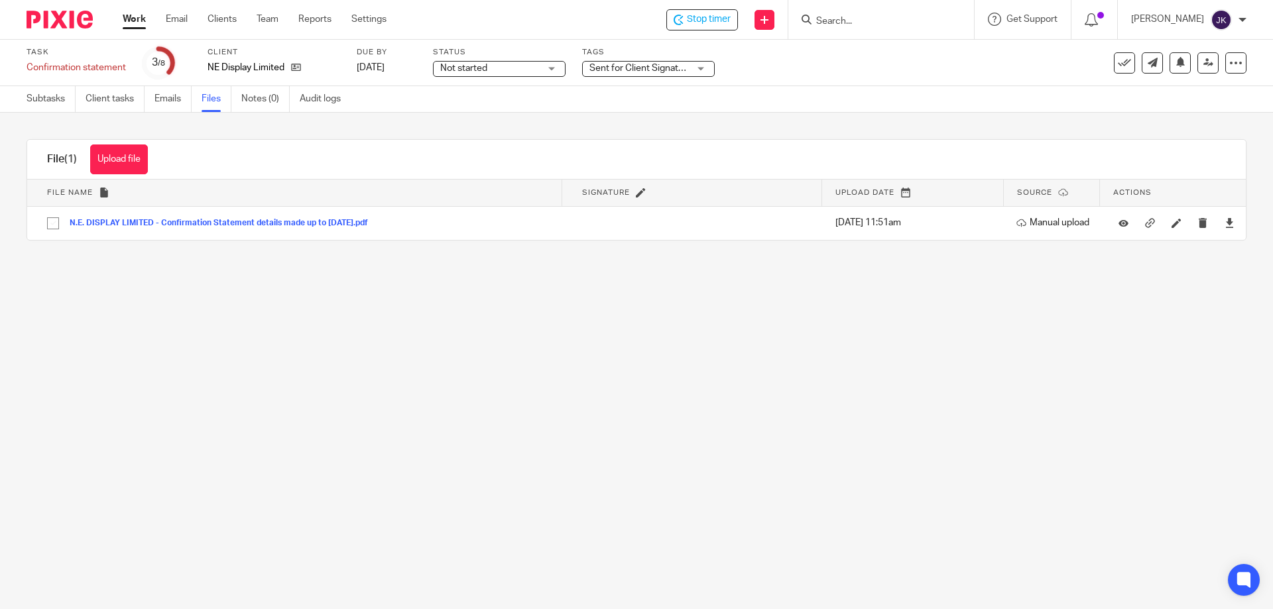
click at [696, 19] on span "Stop timer" at bounding box center [709, 20] width 44 height 14
click at [146, 151] on button "Upload file" at bounding box center [119, 160] width 58 height 30
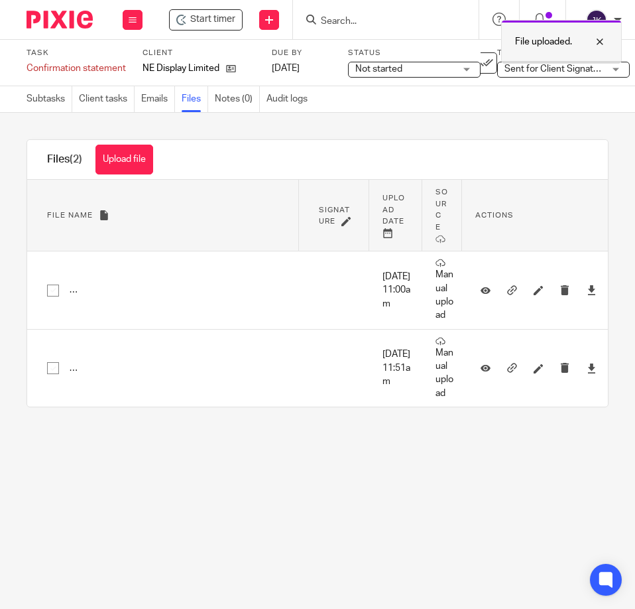
click at [598, 28] on div "File uploaded." at bounding box center [561, 42] width 121 height 44
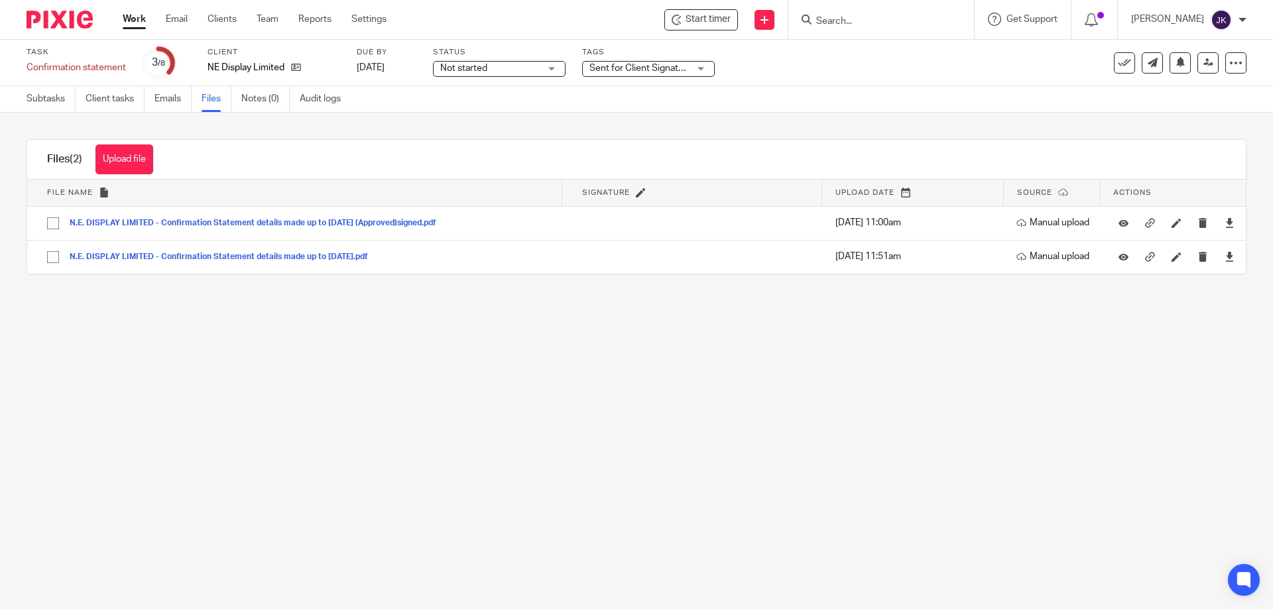
click at [635, 21] on input "Search" at bounding box center [874, 22] width 119 height 12
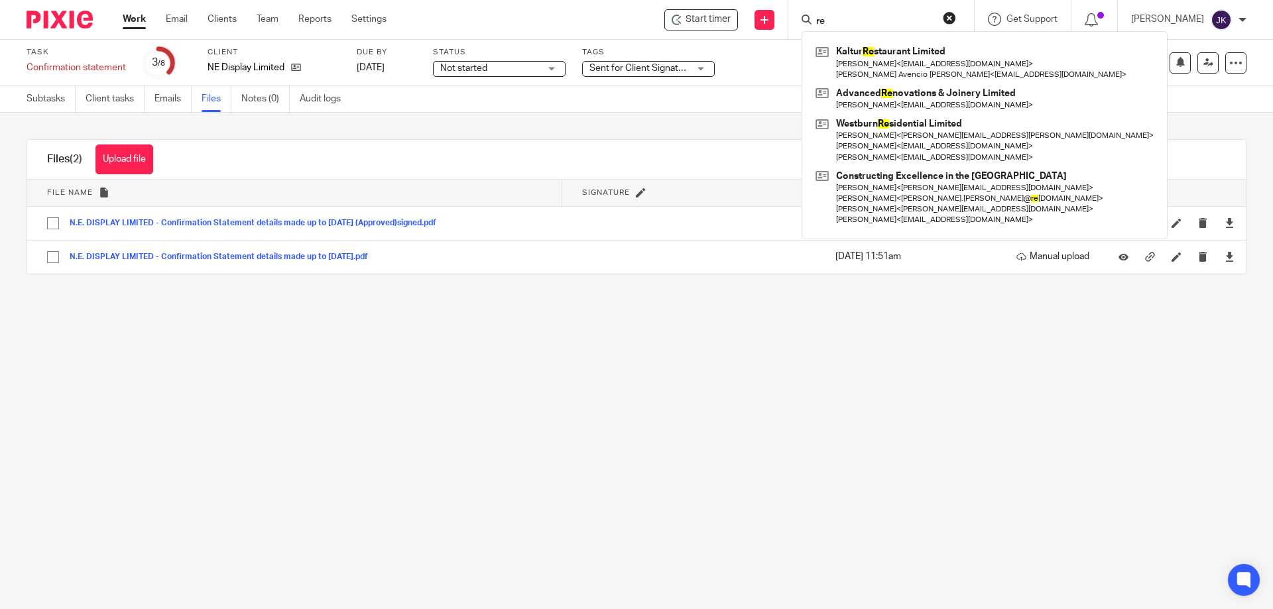
type input "r"
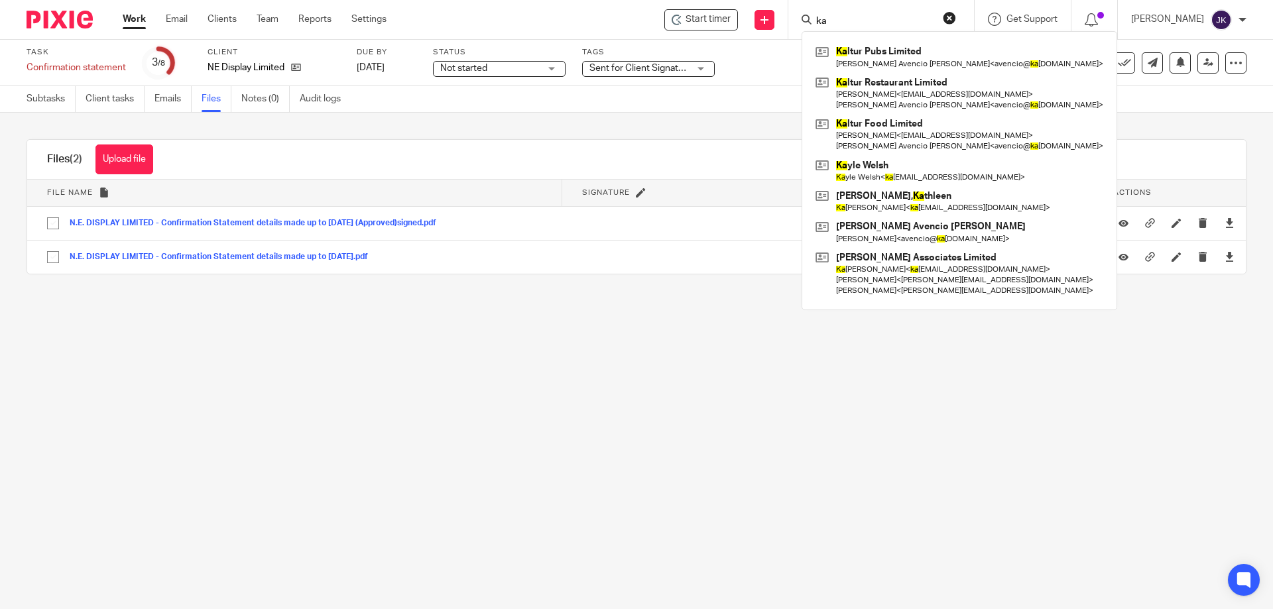
type input "k"
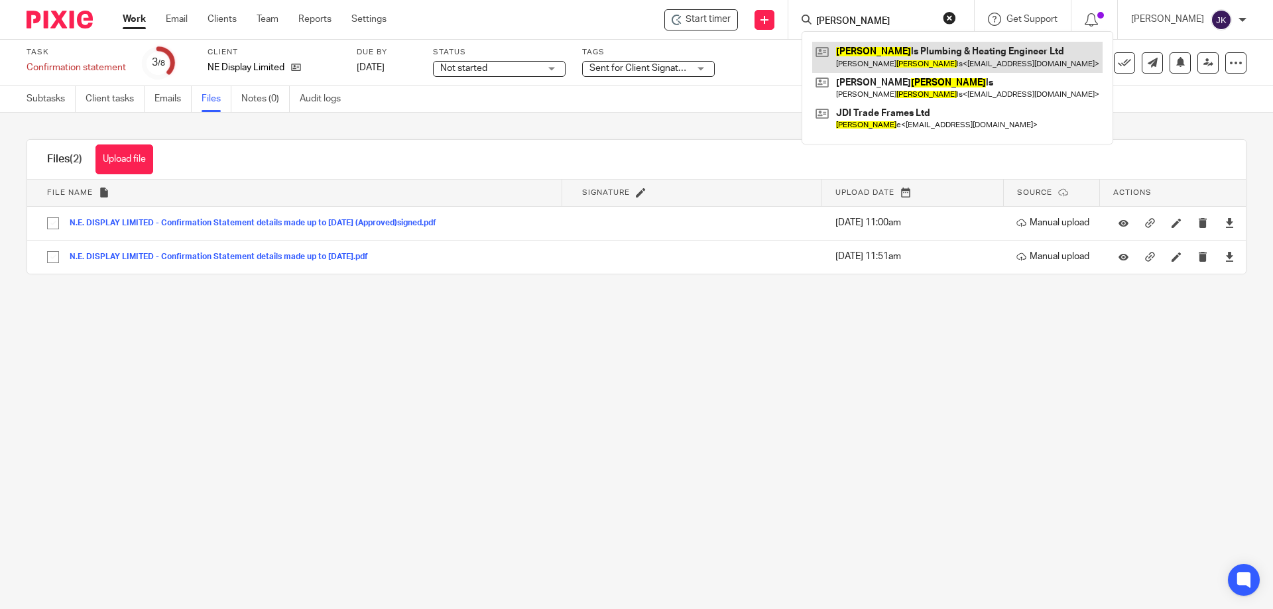
type input "[PERSON_NAME]"
click at [635, 44] on link at bounding box center [957, 57] width 290 height 30
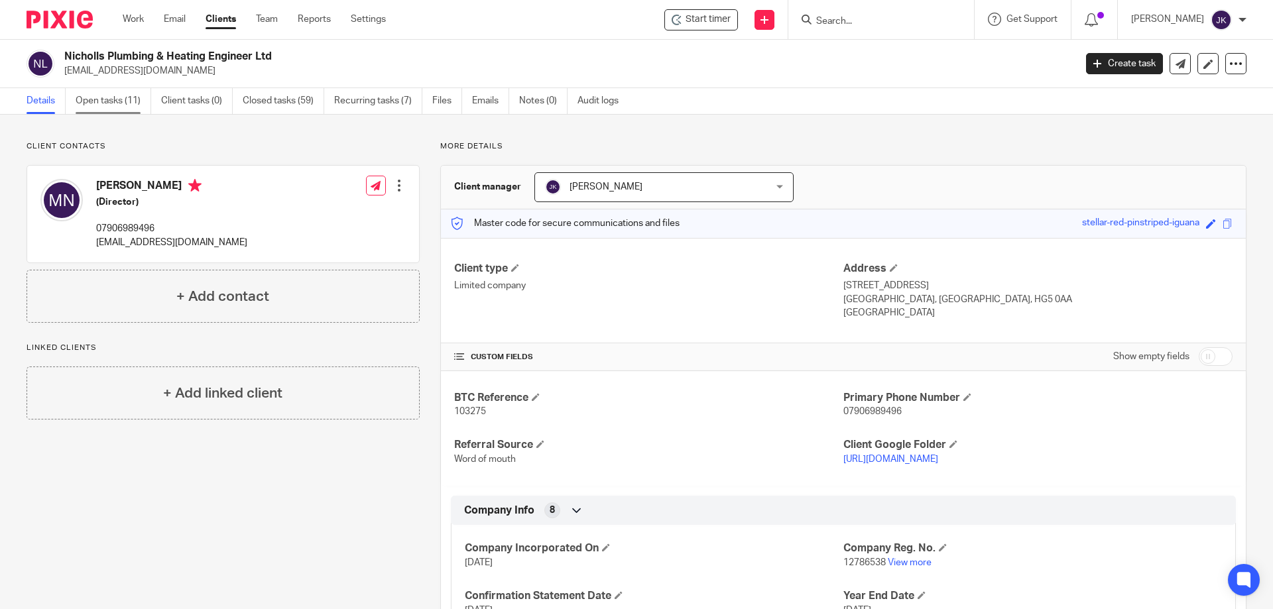
click at [107, 108] on link "Open tasks (11)" at bounding box center [114, 101] width 76 height 26
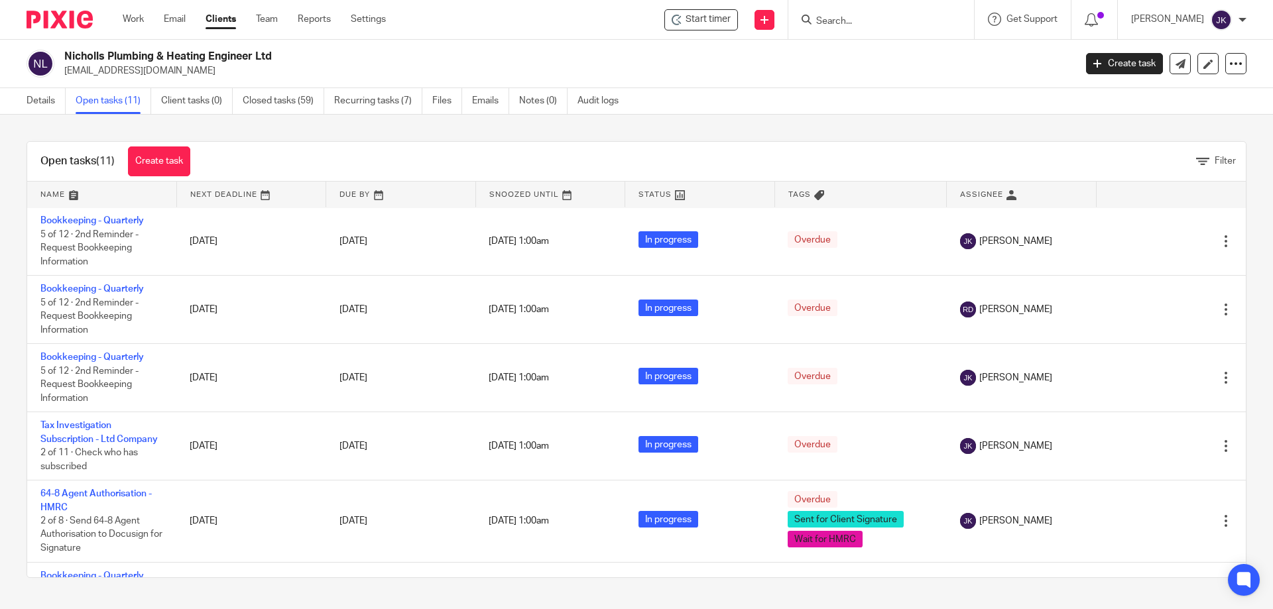
scroll to position [394, 0]
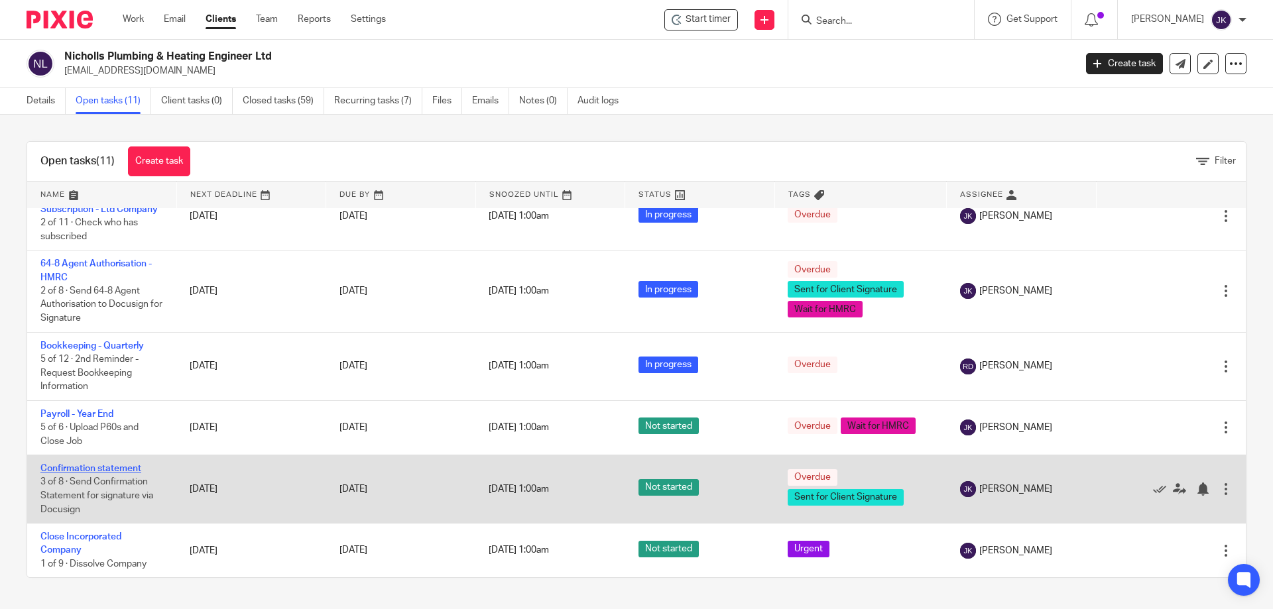
click at [90, 467] on link "Confirmation statement" at bounding box center [90, 468] width 101 height 9
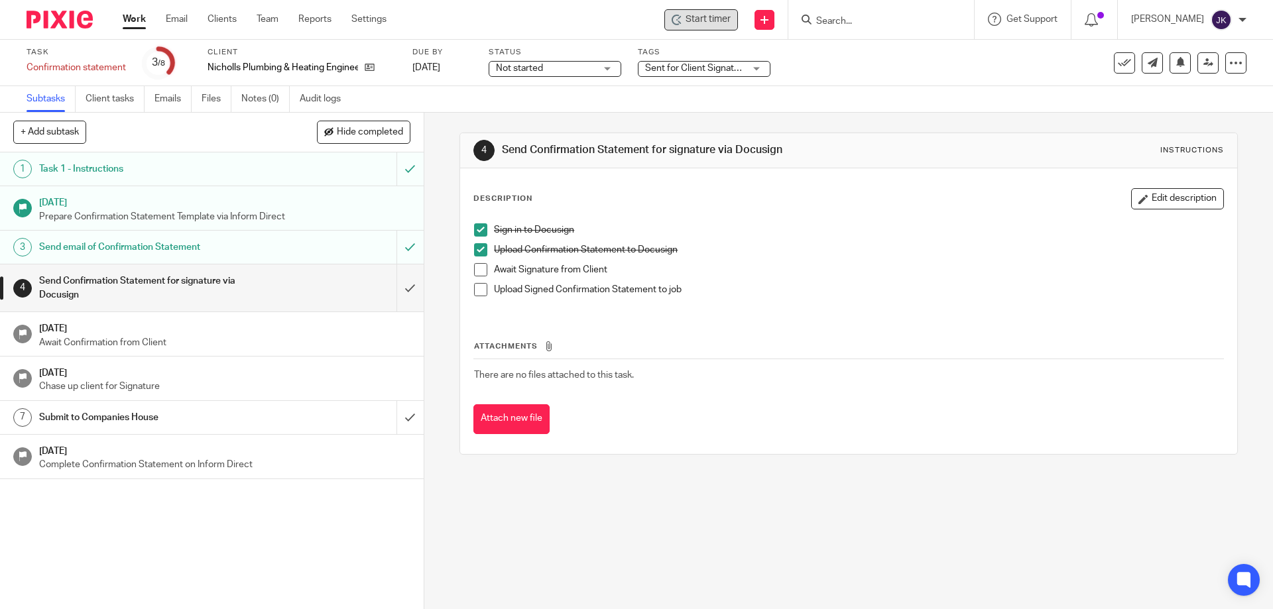
click at [723, 19] on span "Start timer" at bounding box center [708, 20] width 45 height 14
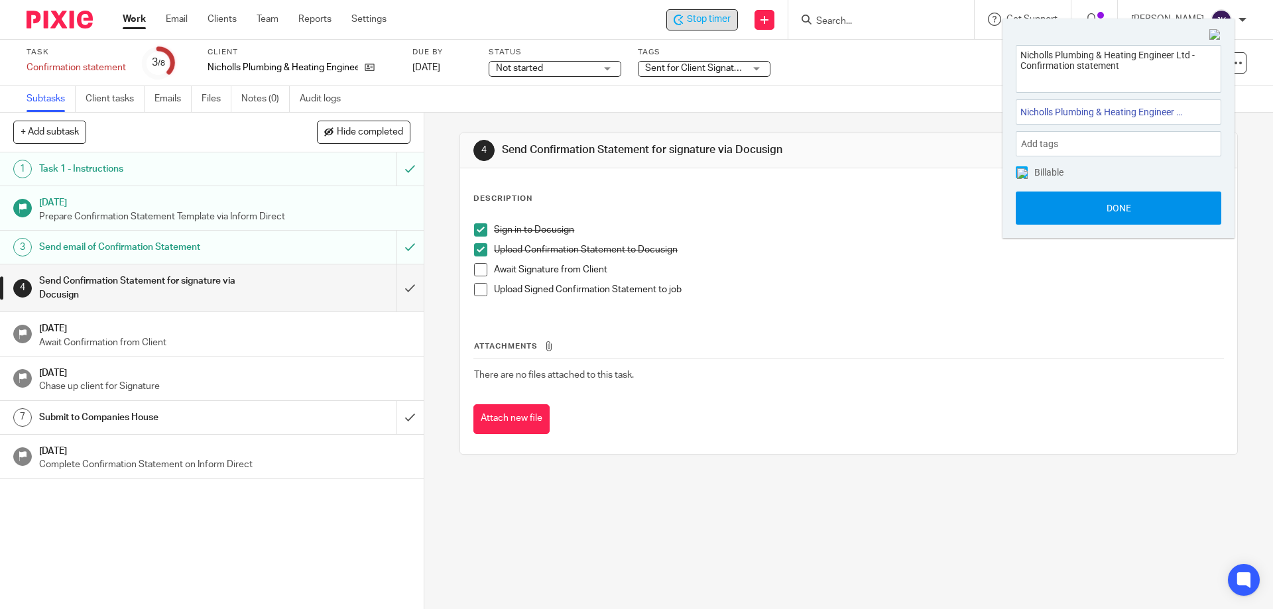
click at [1119, 209] on button "Done" at bounding box center [1119, 208] width 206 height 33
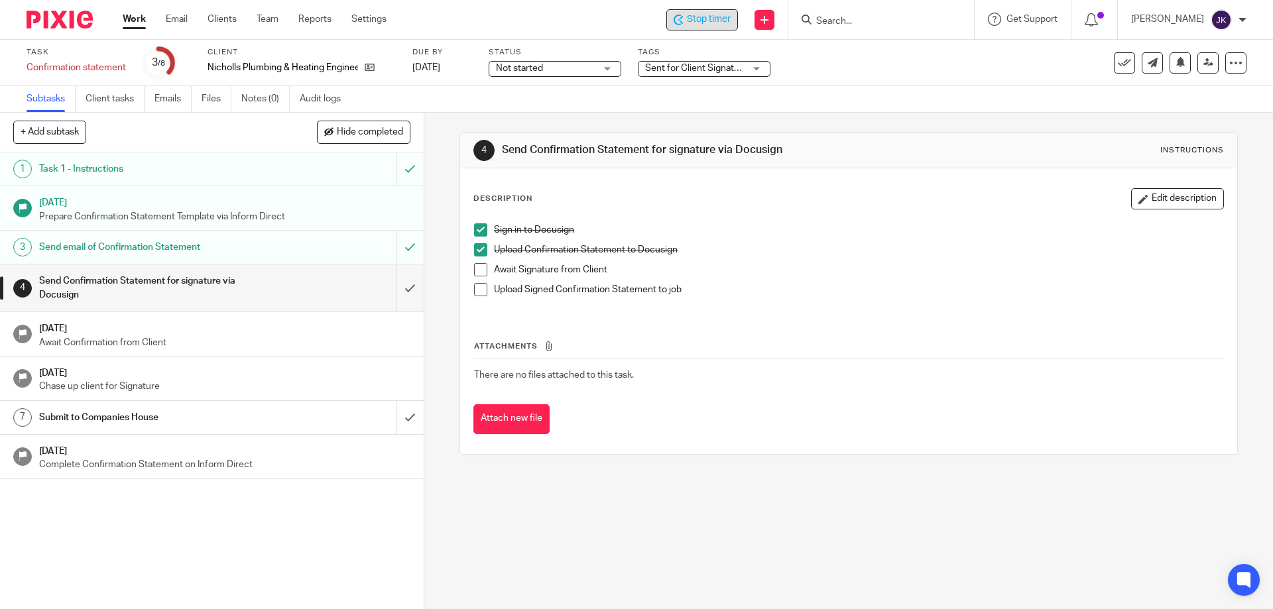
click at [481, 271] on span at bounding box center [480, 269] width 13 height 13
click at [478, 290] on span at bounding box center [480, 289] width 13 height 13
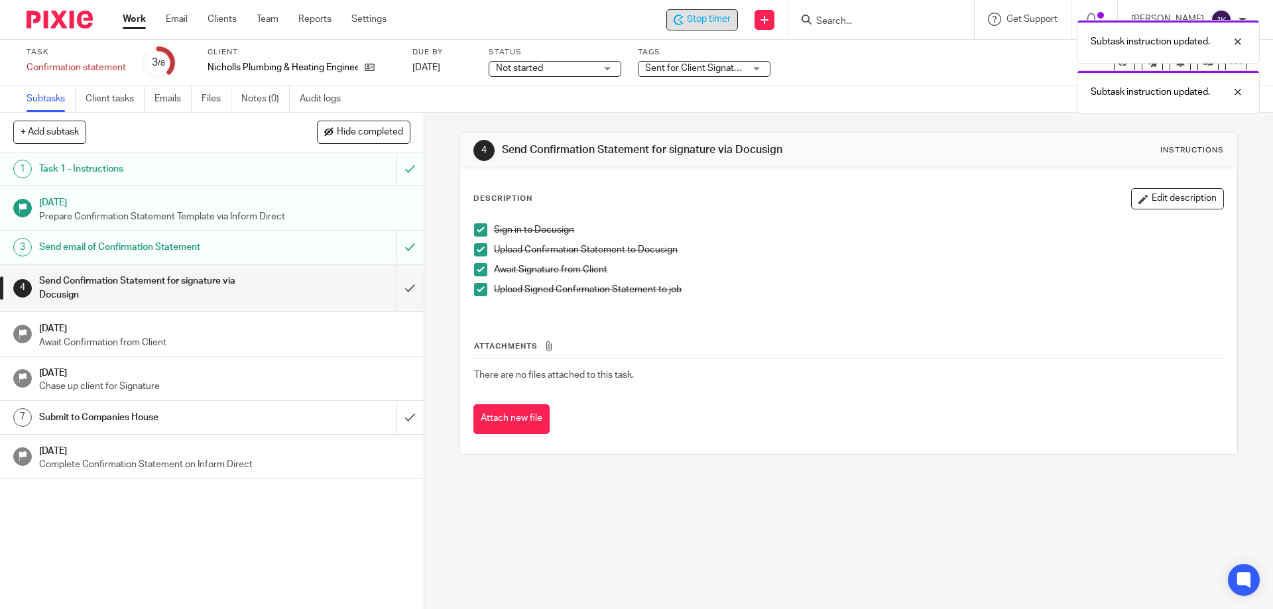
click at [755, 77] on div "Subtask instruction updated. Subtask instruction updated." at bounding box center [947, 63] width 623 height 101
click at [756, 65] on div "Subtask instruction updated. Subtask instruction updated." at bounding box center [947, 63] width 623 height 101
click at [758, 70] on div "Subtask instruction updated. Subtask instruction updated." at bounding box center [947, 63] width 623 height 101
click at [1240, 90] on div at bounding box center [1228, 92] width 36 height 16
click at [1250, 38] on div "Subtask instruction updated." at bounding box center [1168, 42] width 183 height 44
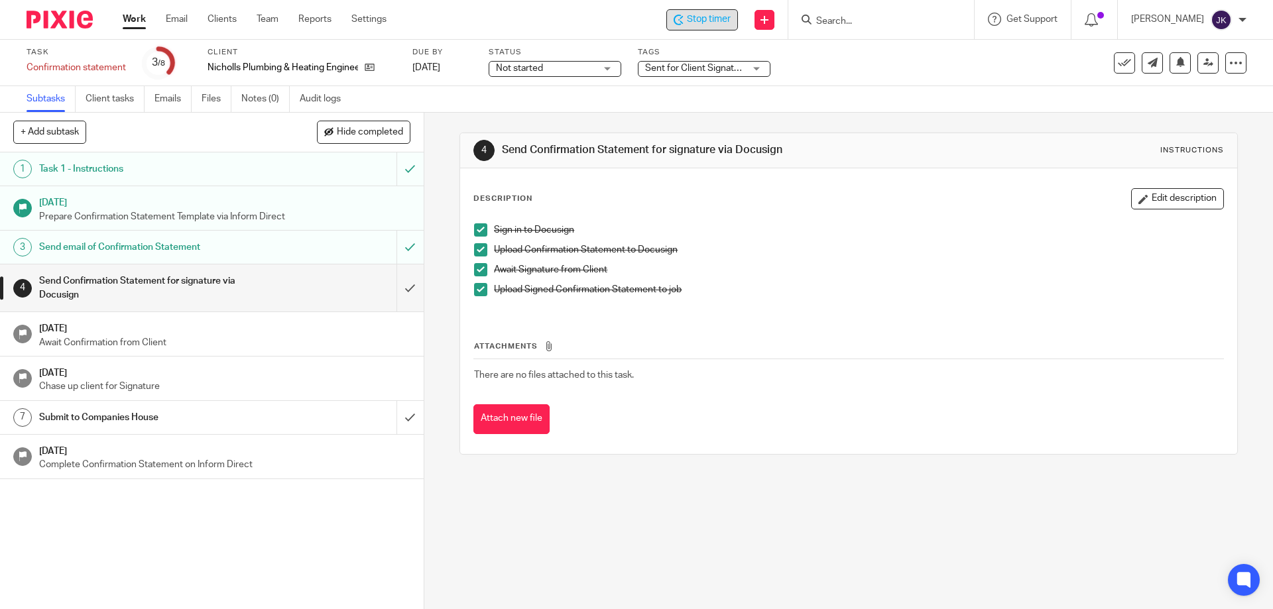
click at [762, 67] on div "Sent for Client Signature" at bounding box center [704, 69] width 133 height 16
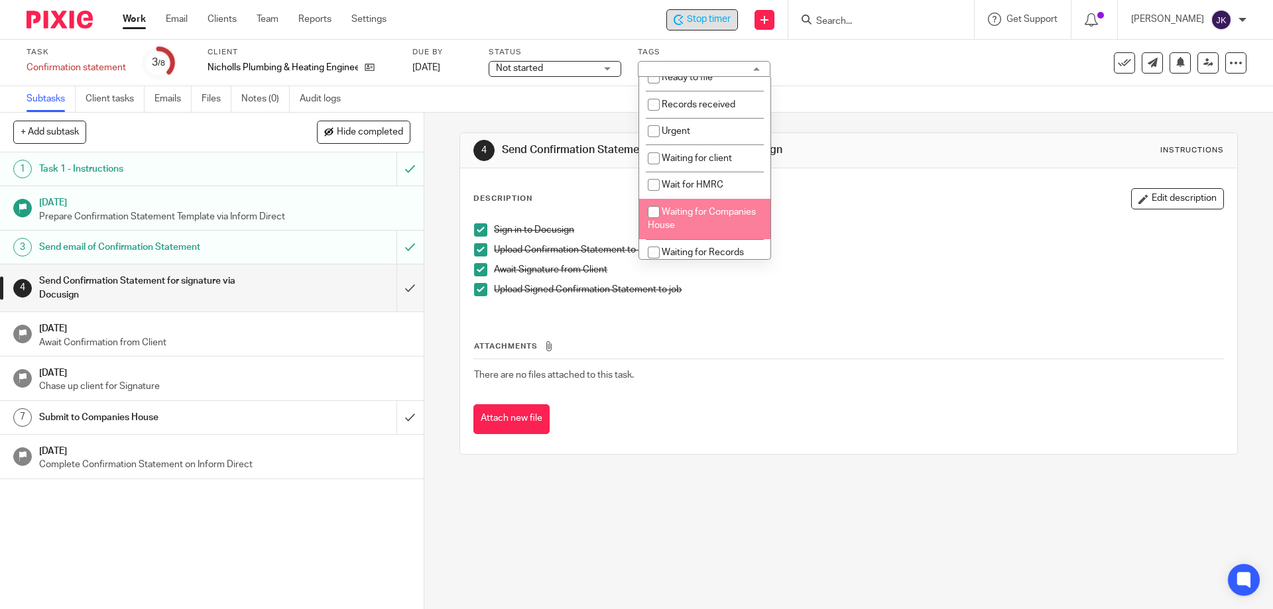
scroll to position [127, 0]
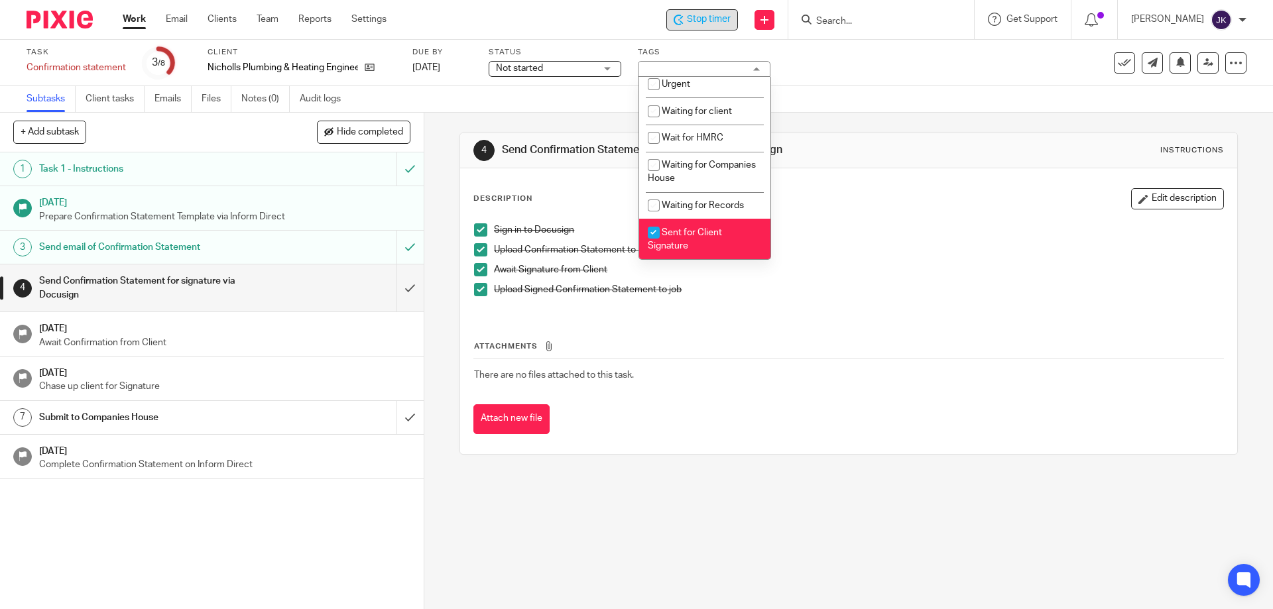
click at [695, 251] on li "Sent for Client Signature" at bounding box center [704, 239] width 131 height 40
checkbox input "false"
click at [850, 268] on p "Await Signature from Client" at bounding box center [858, 269] width 729 height 13
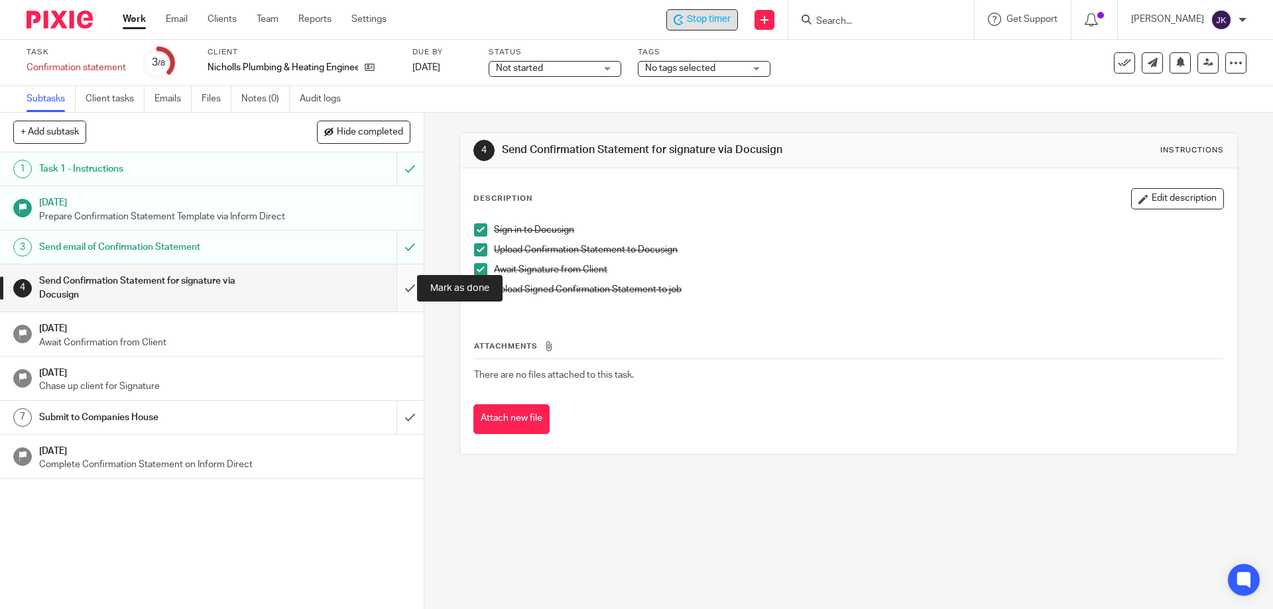
click at [407, 285] on input "submit" at bounding box center [212, 288] width 424 height 47
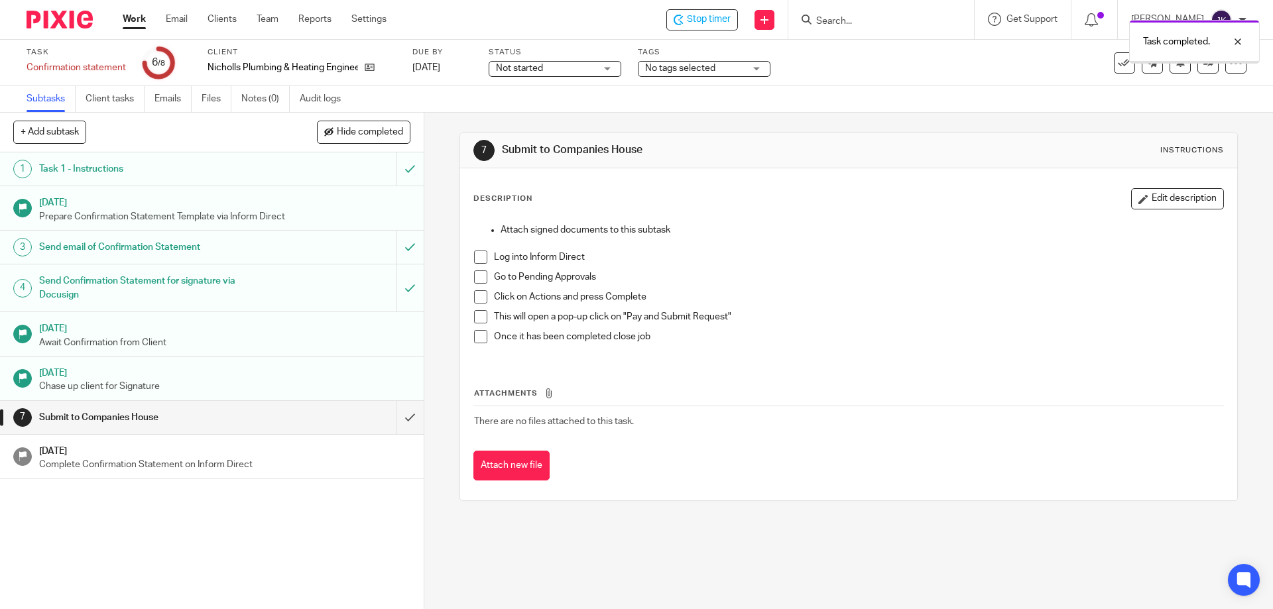
click at [222, 102] on link "Files" at bounding box center [217, 99] width 30 height 26
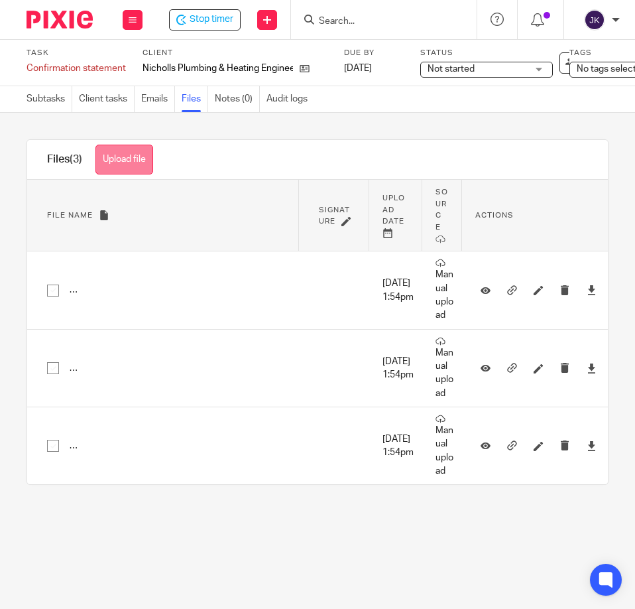
click at [109, 158] on button "Upload file" at bounding box center [124, 160] width 58 height 30
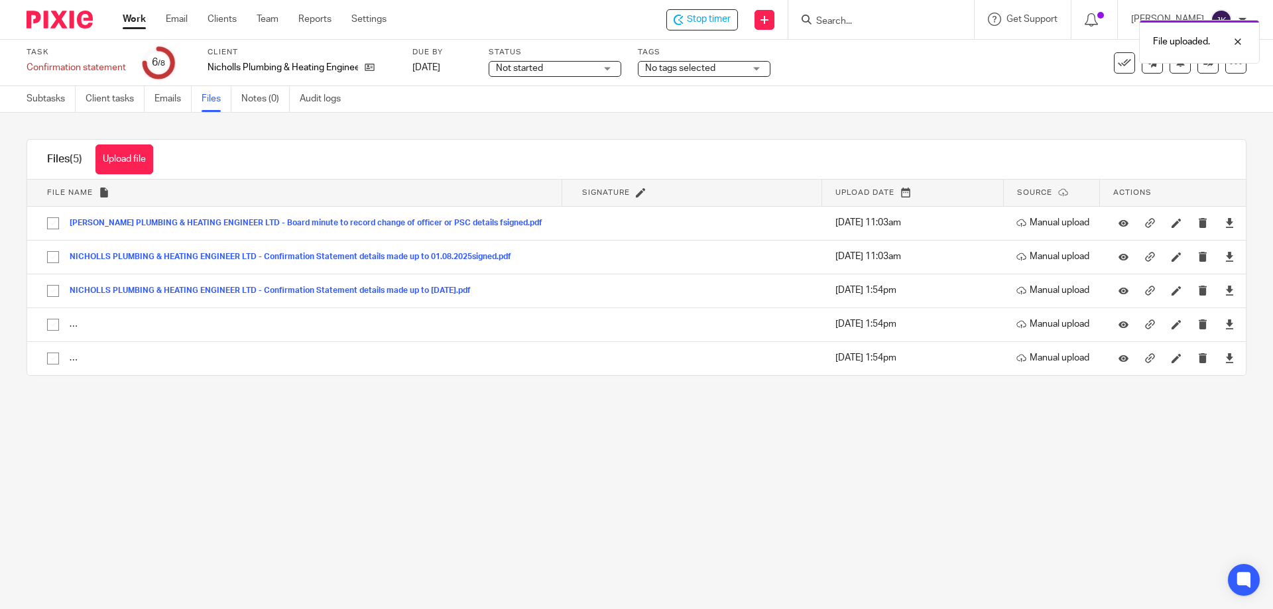
click at [635, 15] on div "File uploaded." at bounding box center [947, 38] width 623 height 50
click at [635, 16] on span "Stop timer" at bounding box center [709, 20] width 44 height 14
click at [41, 98] on link "Subtasks" at bounding box center [51, 99] width 49 height 26
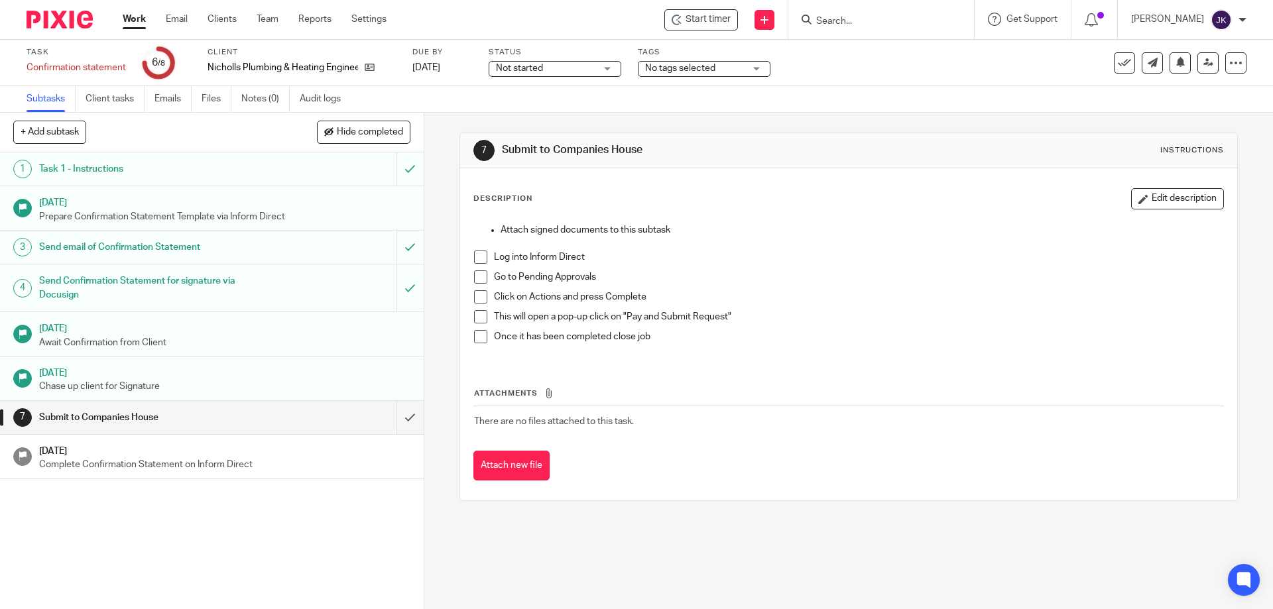
click at [480, 258] on span at bounding box center [480, 257] width 13 height 13
click at [476, 275] on span at bounding box center [480, 277] width 13 height 13
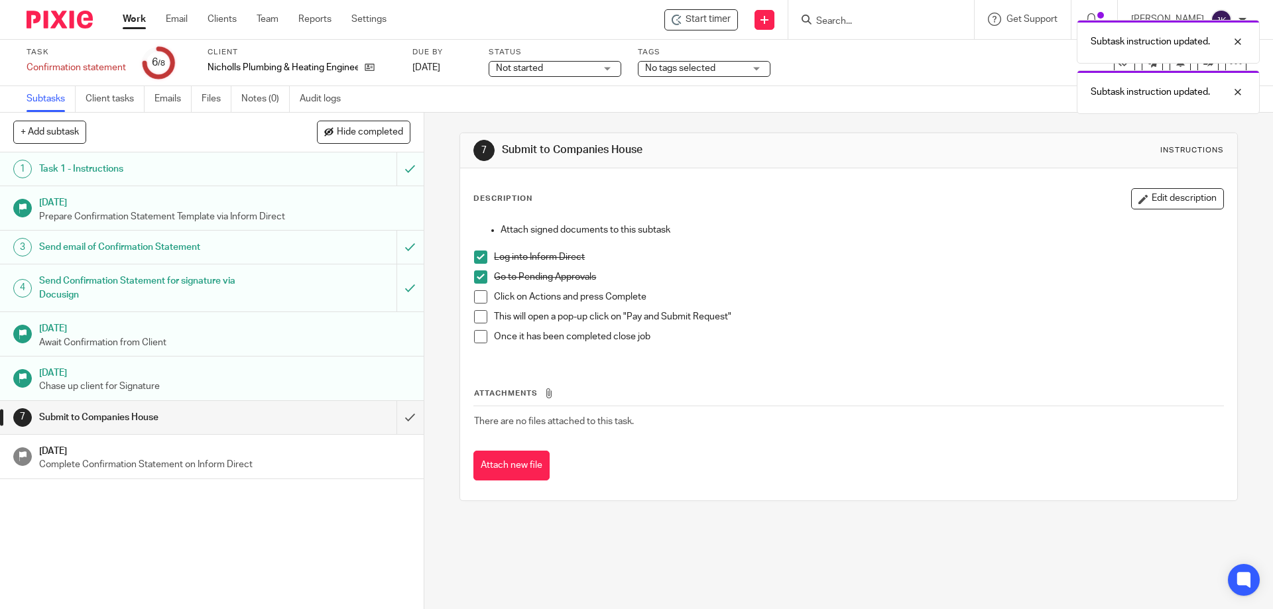
click at [478, 299] on span at bounding box center [480, 296] width 13 height 13
click at [477, 312] on span at bounding box center [480, 316] width 13 height 13
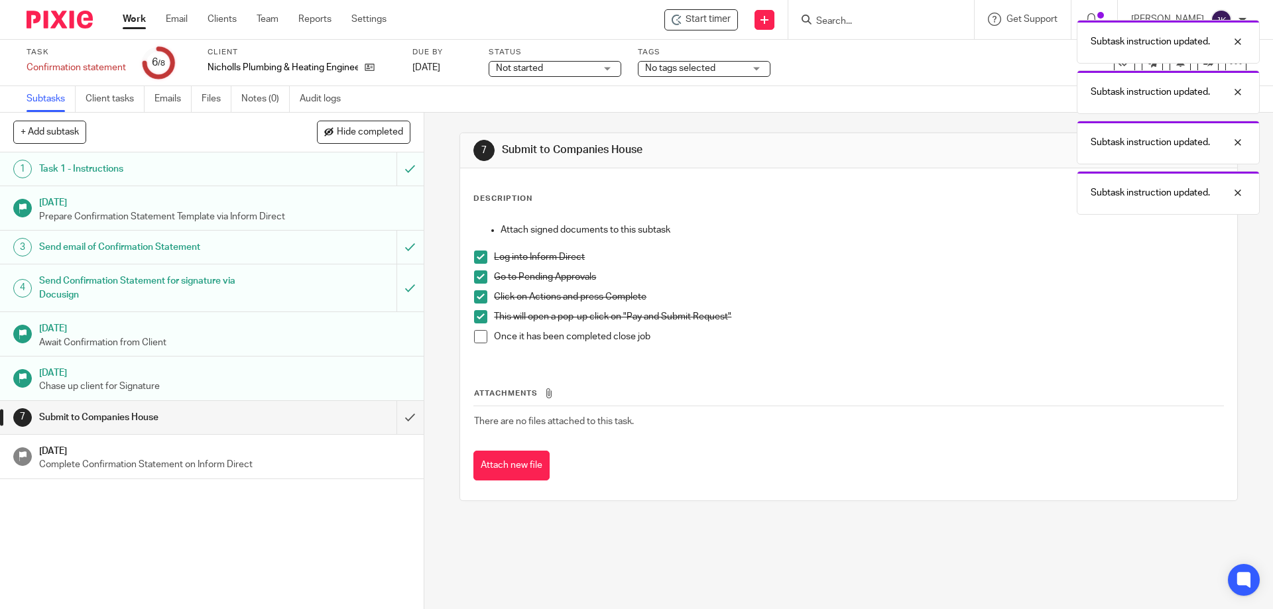
click at [477, 342] on span at bounding box center [480, 336] width 13 height 13
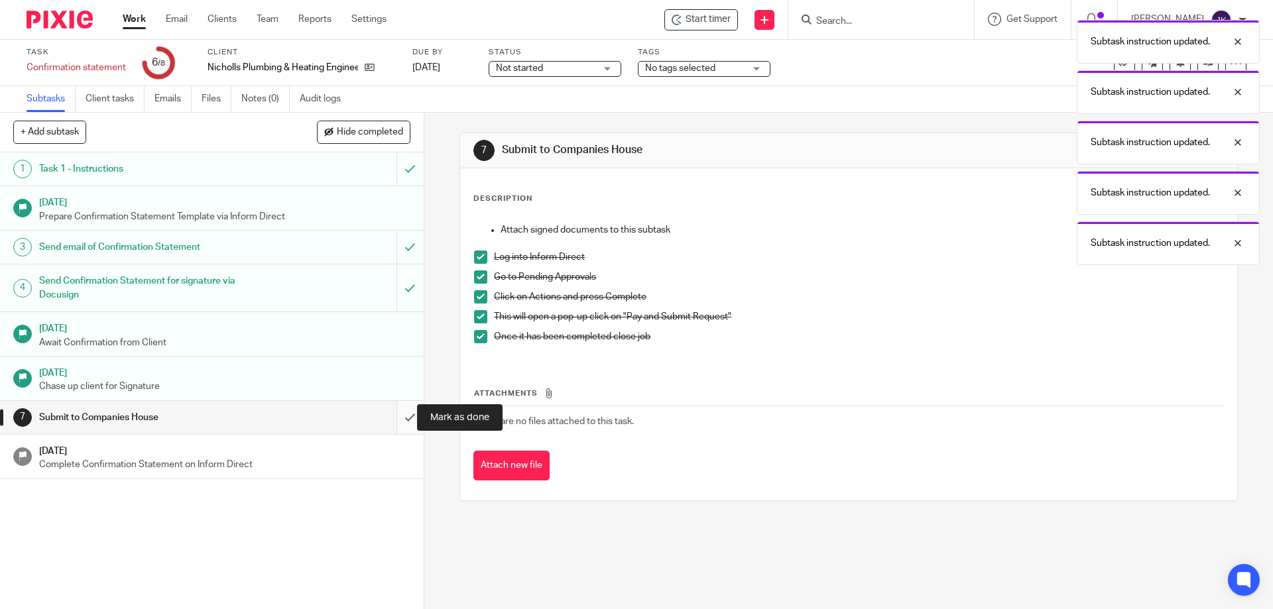
click at [393, 416] on input "submit" at bounding box center [212, 417] width 424 height 33
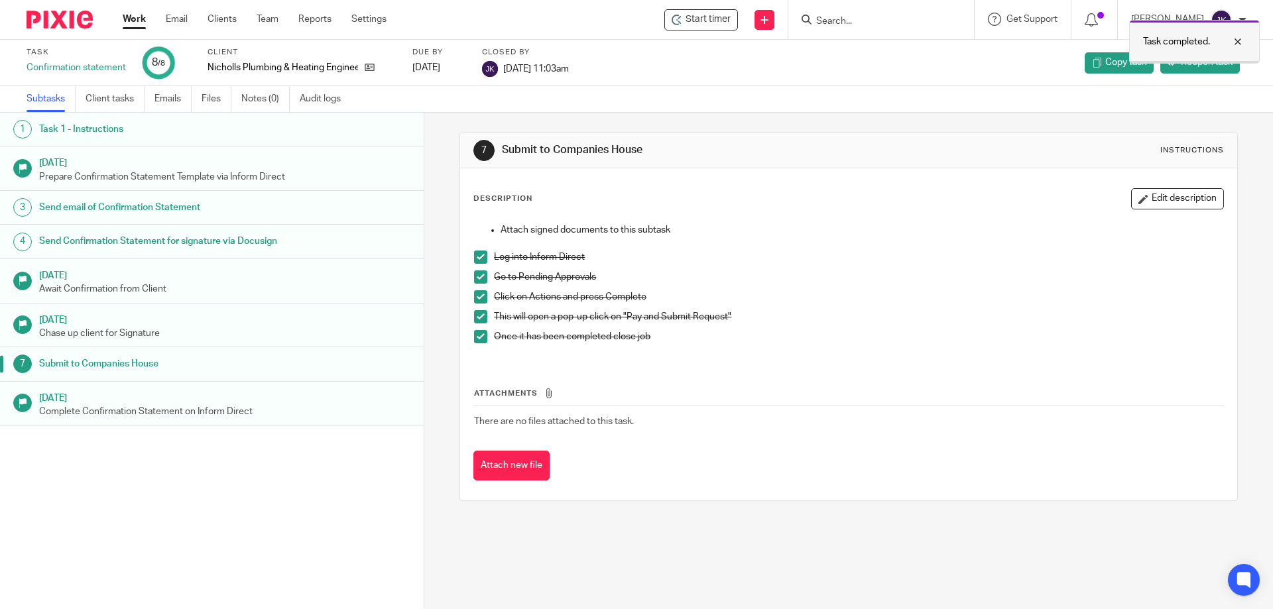
click at [1243, 36] on div at bounding box center [1228, 42] width 36 height 16
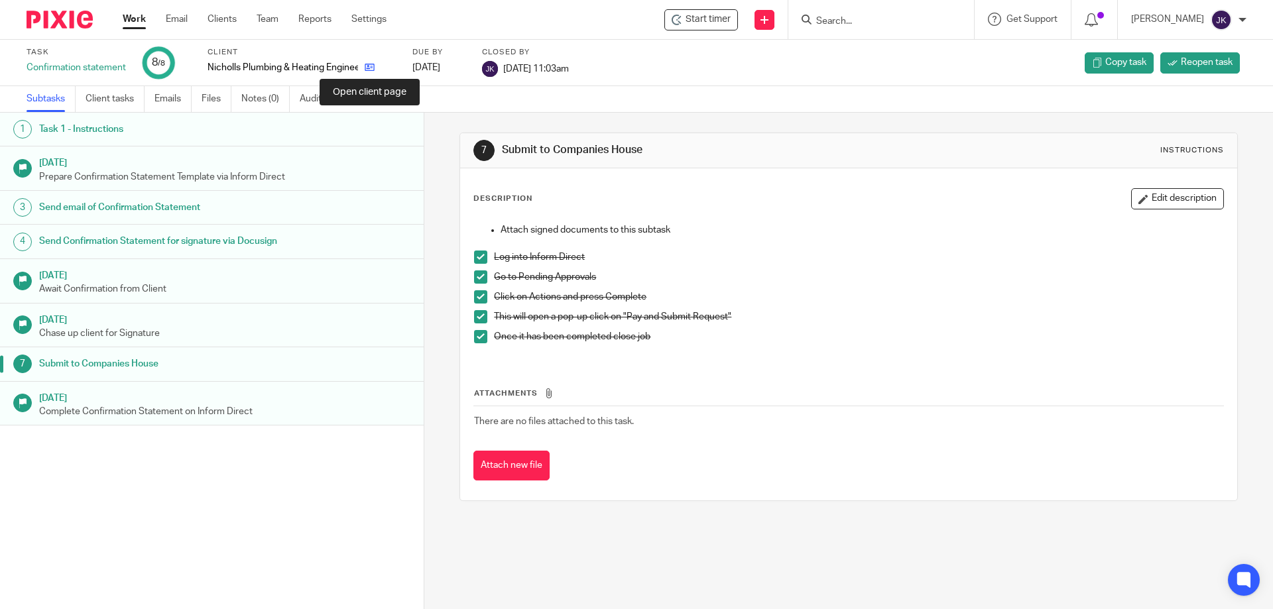
click at [372, 65] on icon at bounding box center [370, 67] width 10 height 10
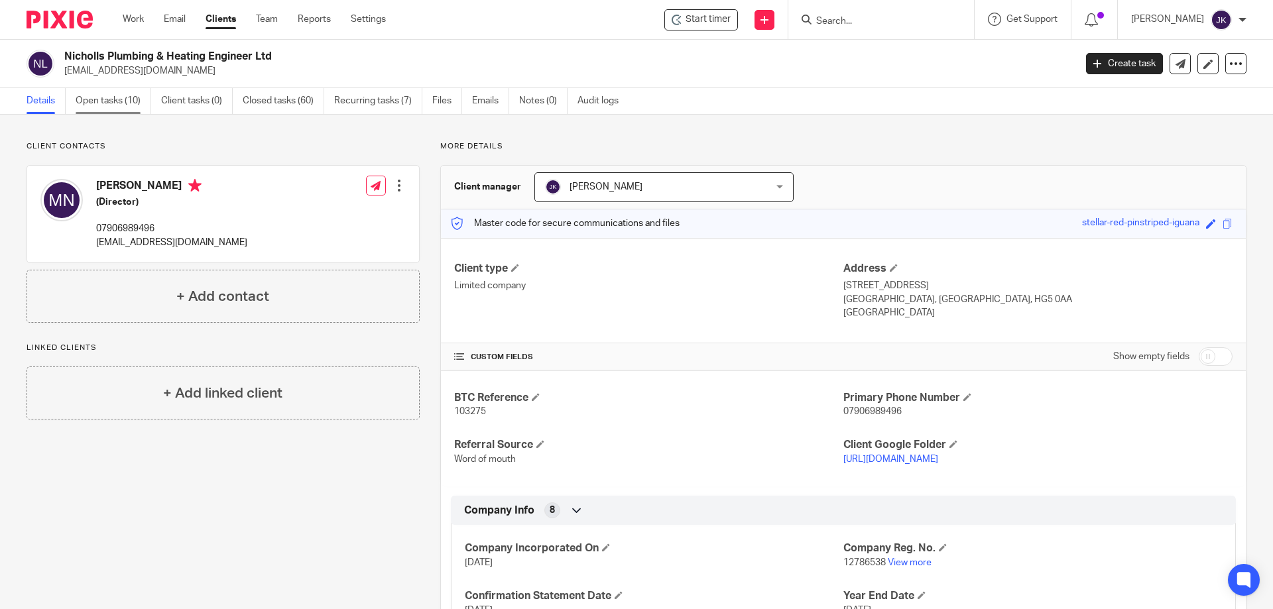
click at [123, 100] on link "Open tasks (10)" at bounding box center [114, 101] width 76 height 26
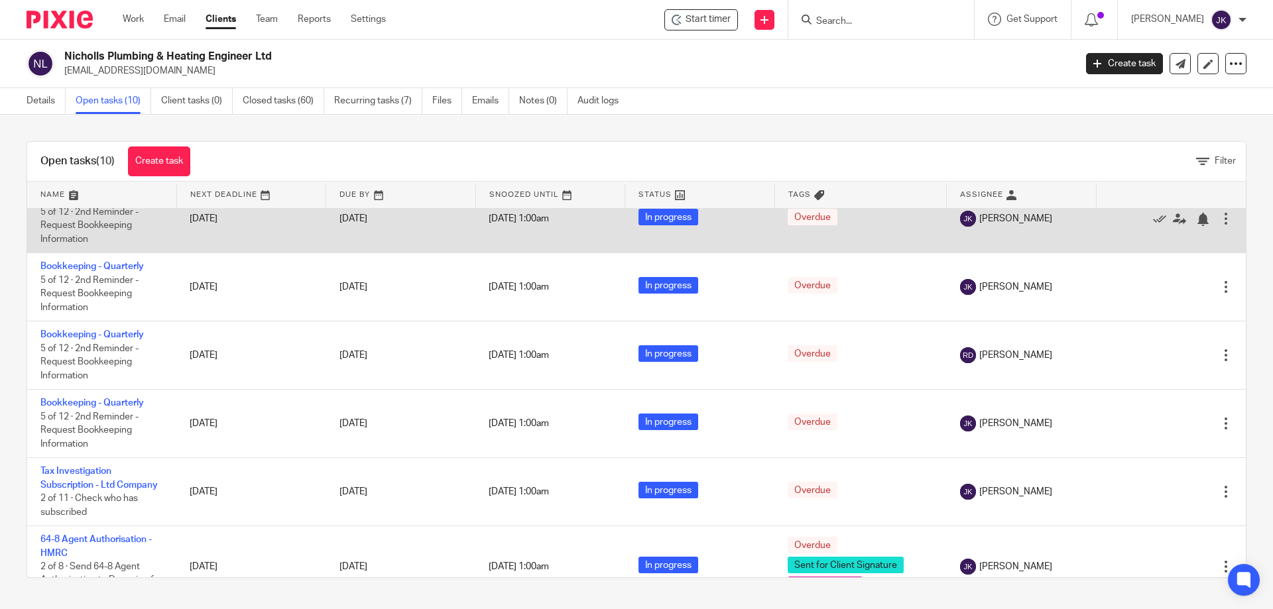
scroll to position [326, 0]
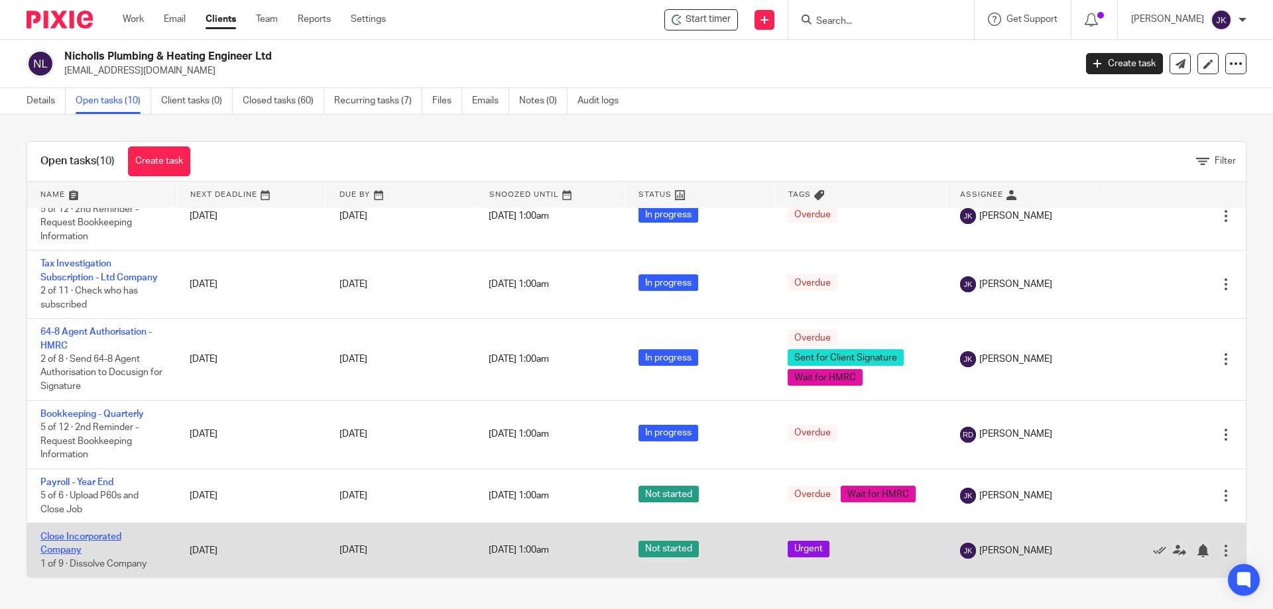
click at [86, 536] on link "Close Incorporated Company" at bounding box center [80, 543] width 81 height 23
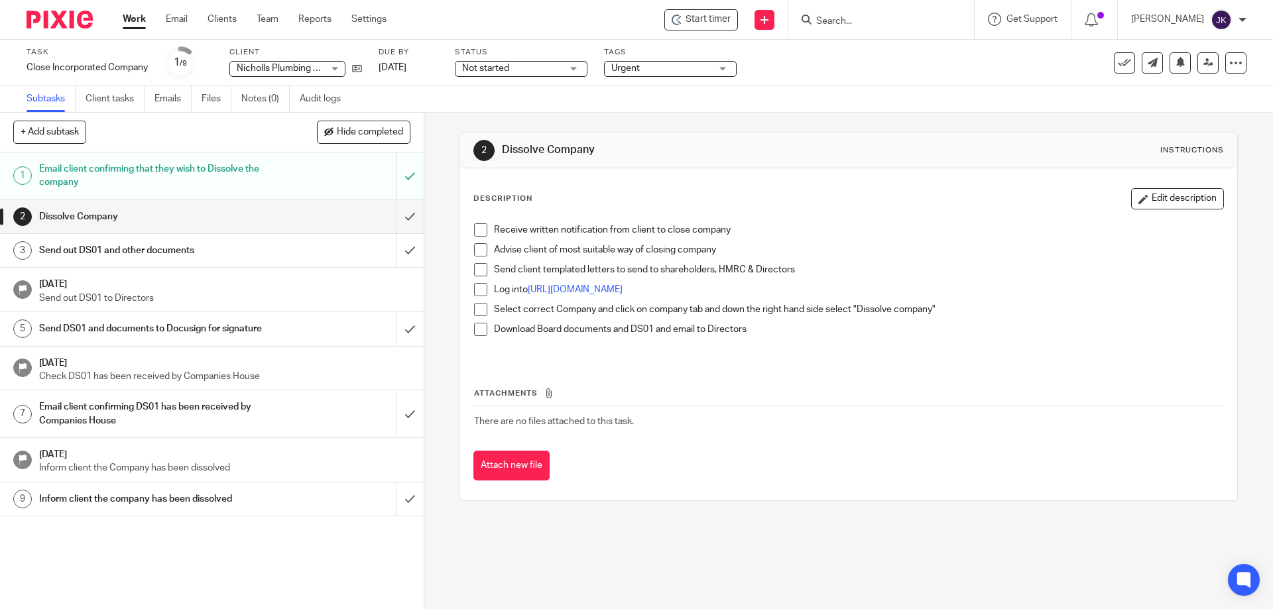
click at [481, 226] on span at bounding box center [480, 229] width 13 height 13
click at [475, 251] on span at bounding box center [480, 249] width 13 height 13
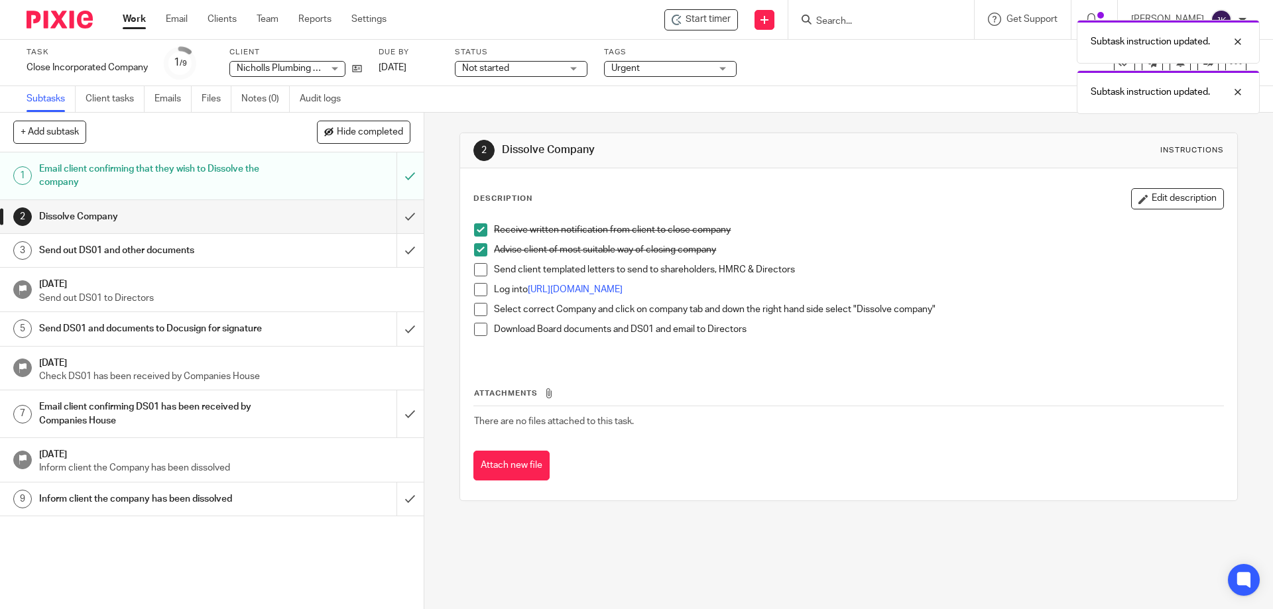
click at [477, 267] on span at bounding box center [480, 269] width 13 height 13
click at [476, 290] on span at bounding box center [480, 289] width 13 height 13
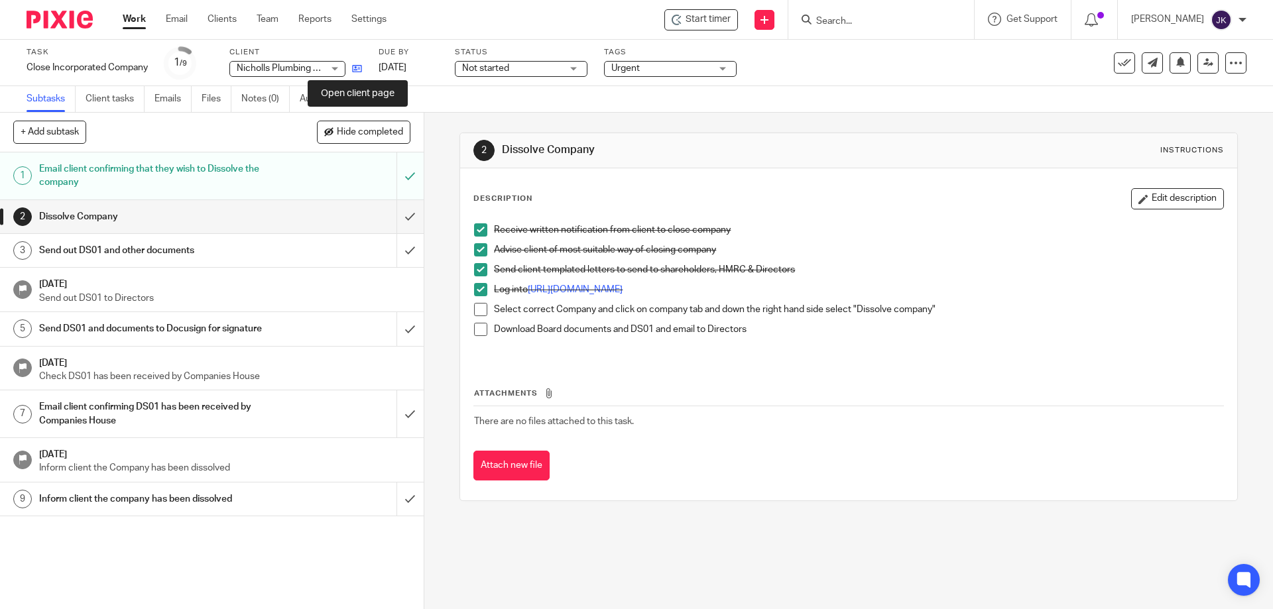
click at [357, 68] on icon at bounding box center [357, 69] width 10 height 10
click at [178, 103] on link "Emails" at bounding box center [172, 99] width 37 height 26
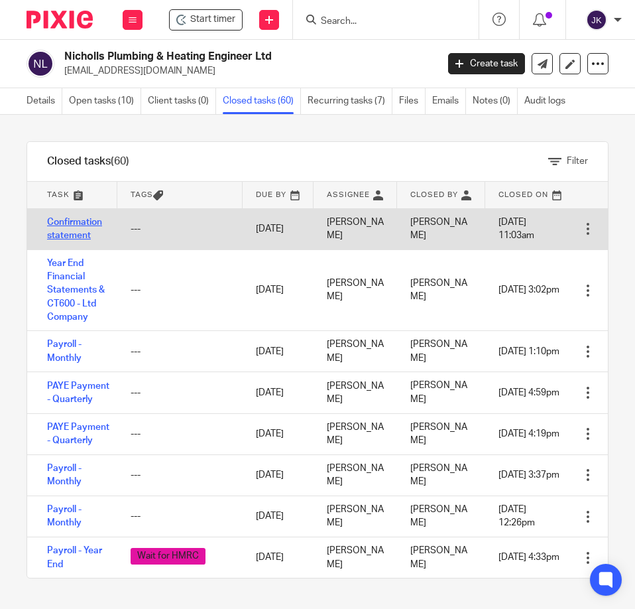
click at [54, 237] on link "Confirmation statement" at bounding box center [74, 228] width 55 height 23
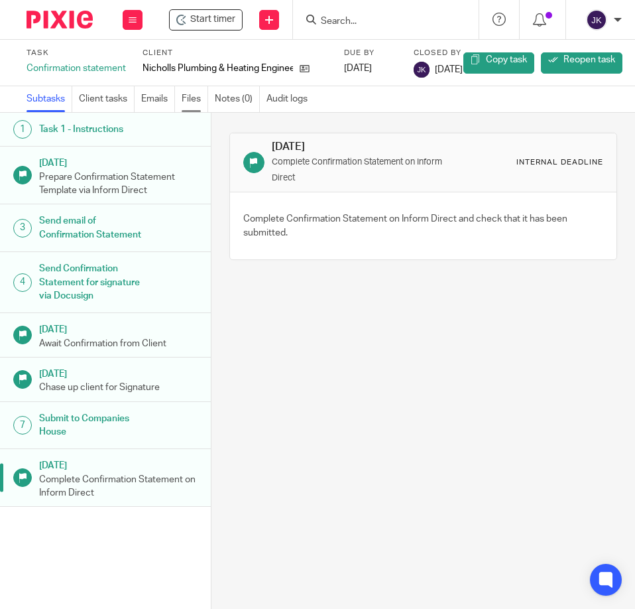
click at [194, 95] on link "Files" at bounding box center [195, 99] width 27 height 26
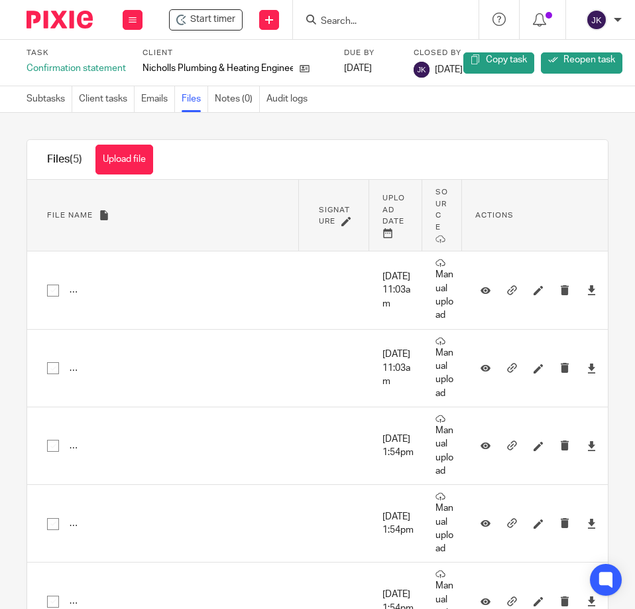
click at [131, 148] on button "Upload file" at bounding box center [124, 160] width 58 height 30
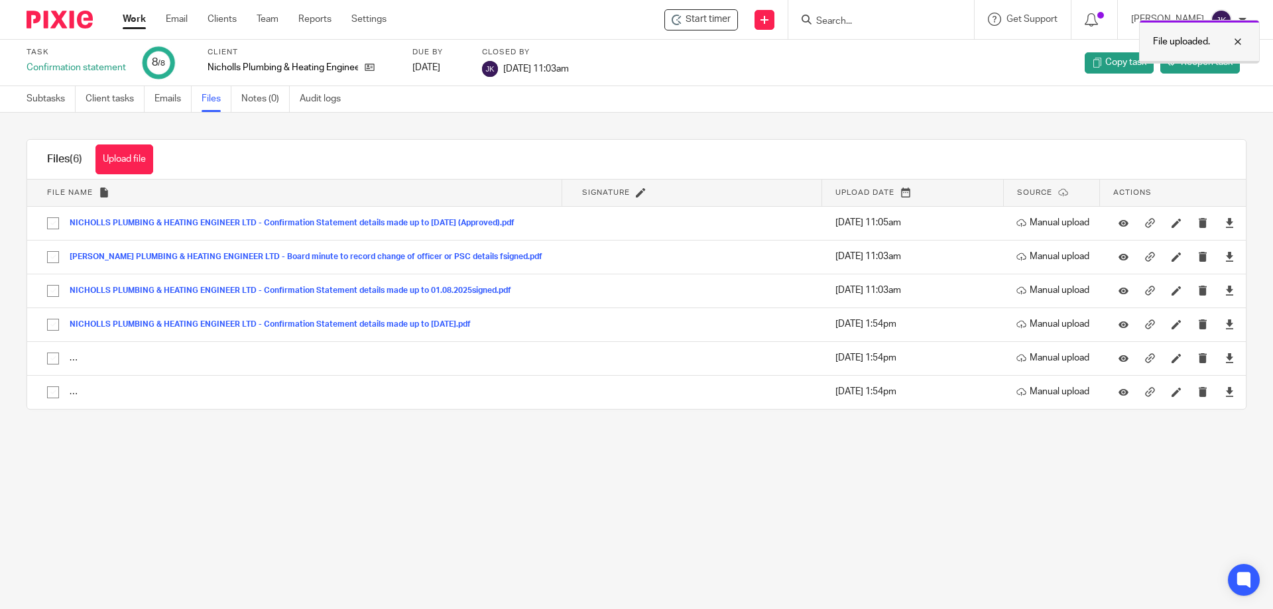
click at [635, 41] on div at bounding box center [1228, 42] width 36 height 16
click at [131, 20] on link "Work" at bounding box center [134, 19] width 23 height 13
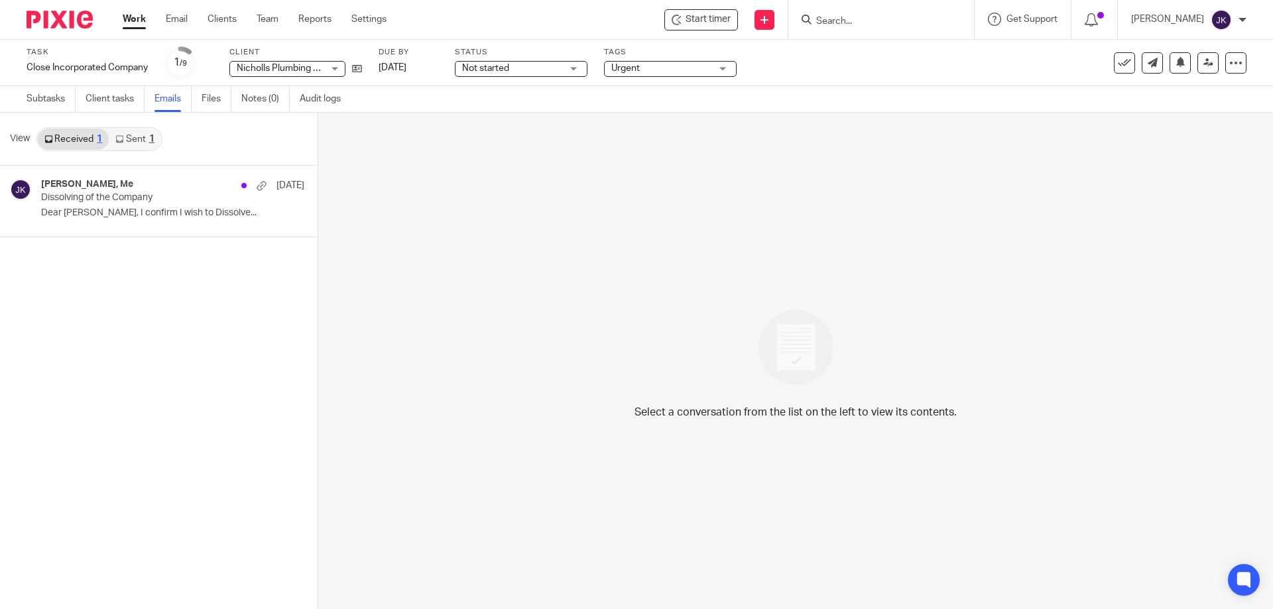
click at [133, 139] on link "Sent 1" at bounding box center [135, 139] width 52 height 21
click at [140, 208] on p "Michael - Nicholls Plumbing & Heating Ltd, ..." at bounding box center [152, 213] width 223 height 11
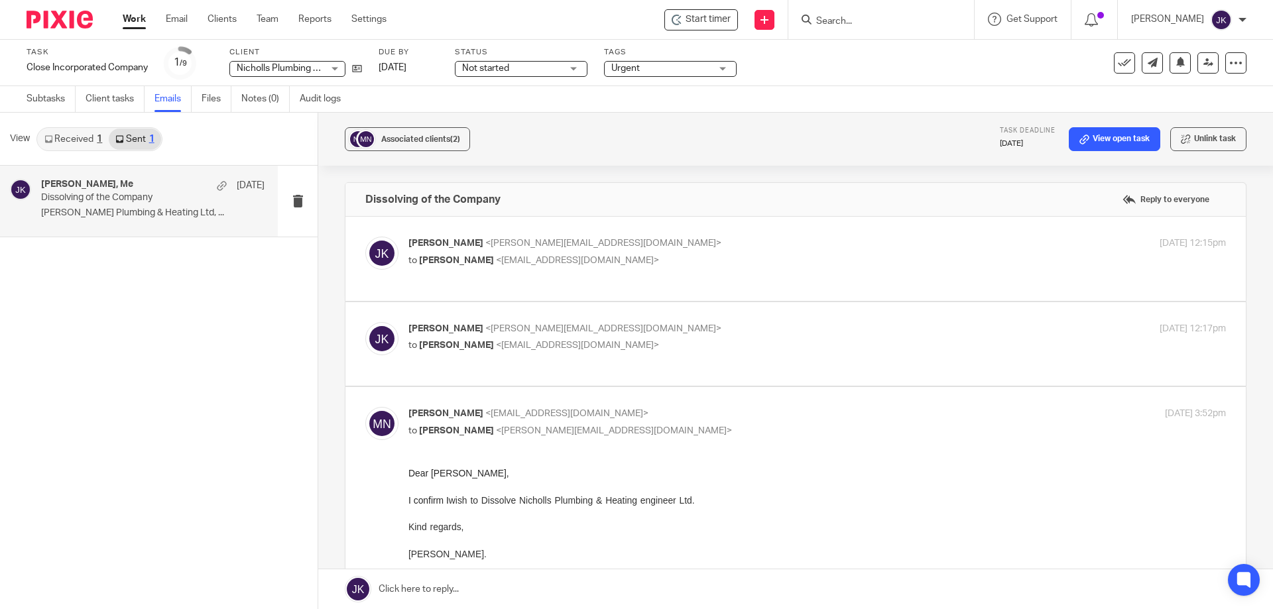
click at [517, 256] on span "<michaelenicholls@gmail.com>" at bounding box center [577, 260] width 163 height 9
checkbox input "true"
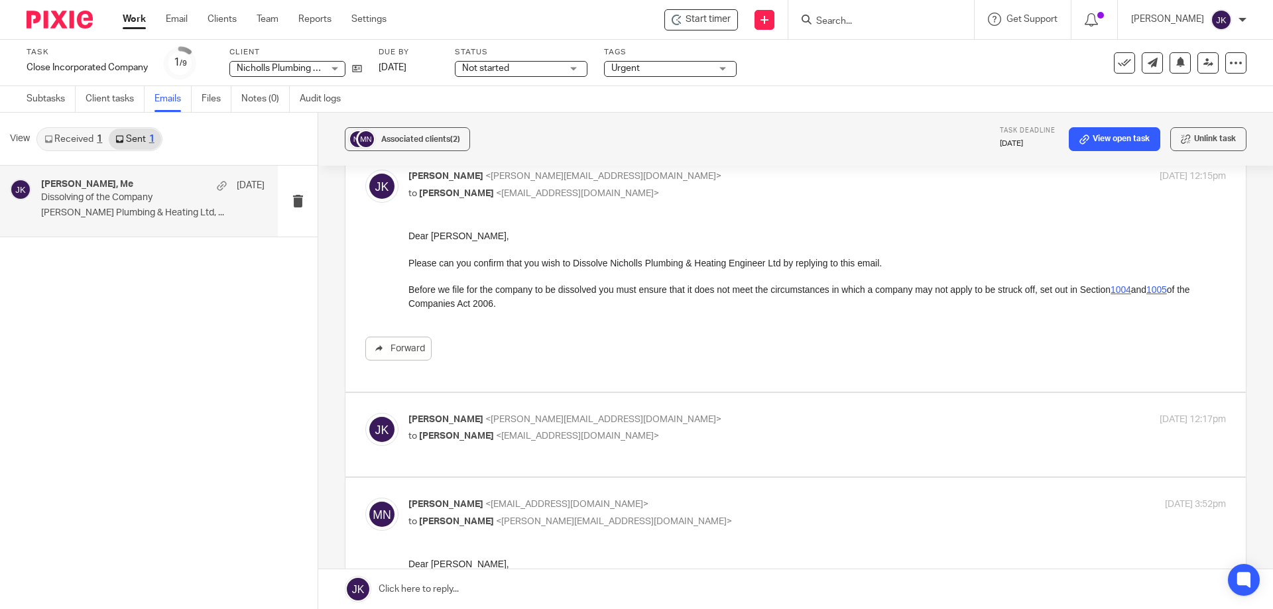
scroll to position [199, 0]
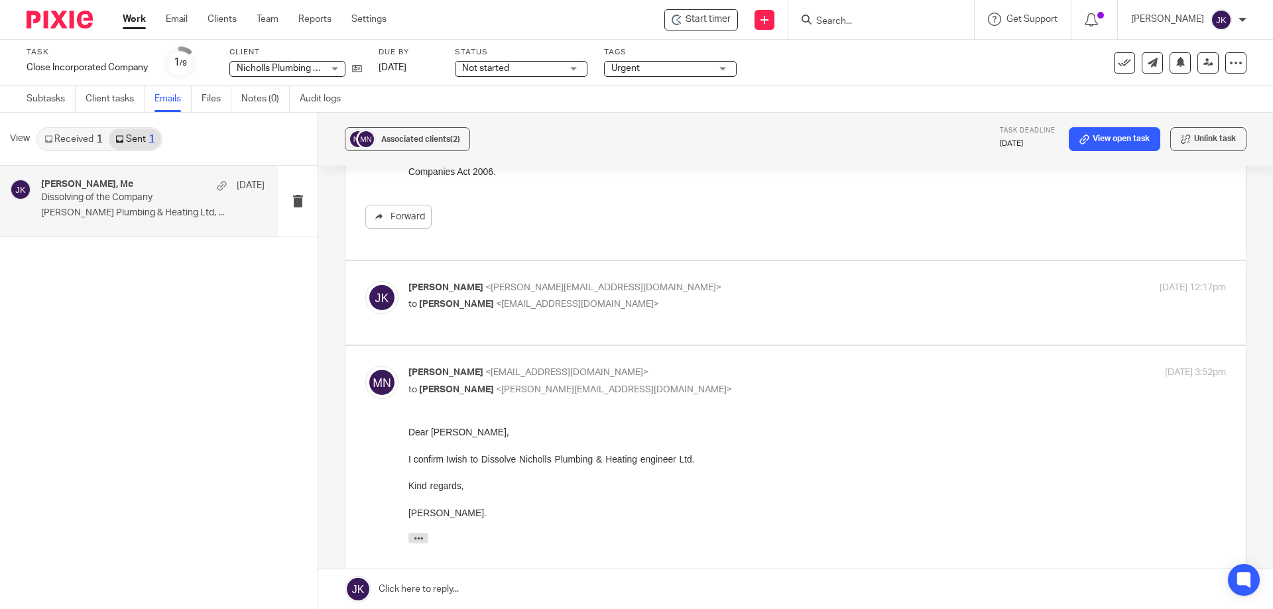
click at [487, 292] on p "Jonathan Kirkup <jonathan@redleafaccountancy.co.uk>" at bounding box center [680, 288] width 545 height 14
checkbox input "true"
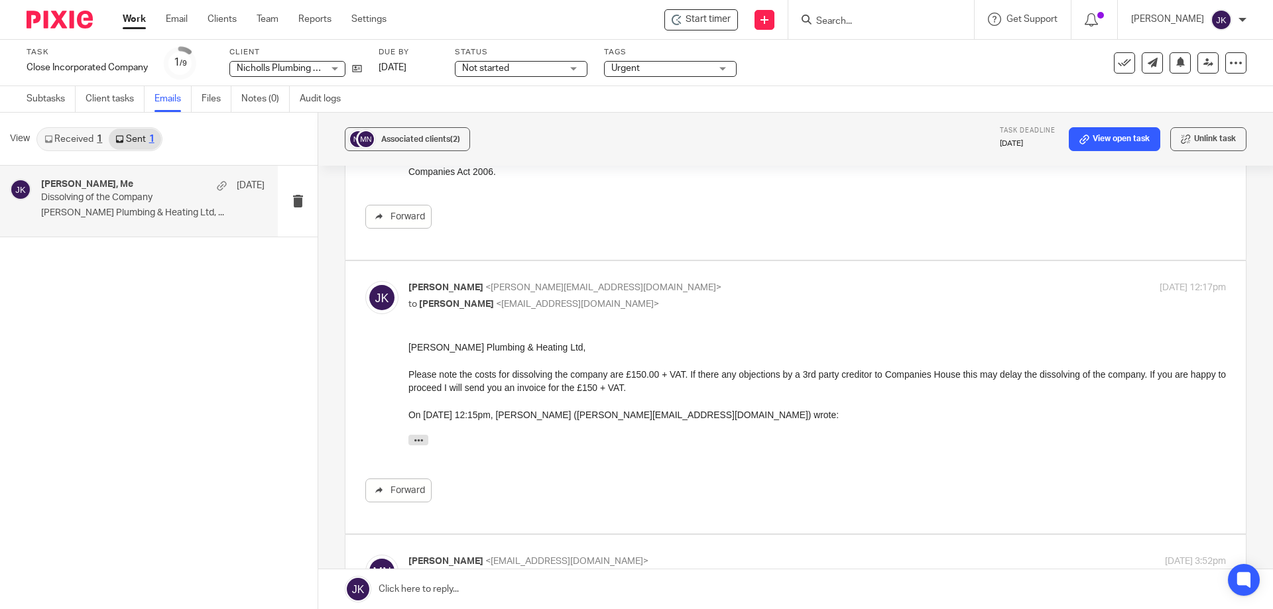
scroll to position [0, 0]
click at [68, 137] on link "Received 1" at bounding box center [73, 139] width 71 height 21
click at [48, 97] on link "Subtasks" at bounding box center [51, 99] width 49 height 26
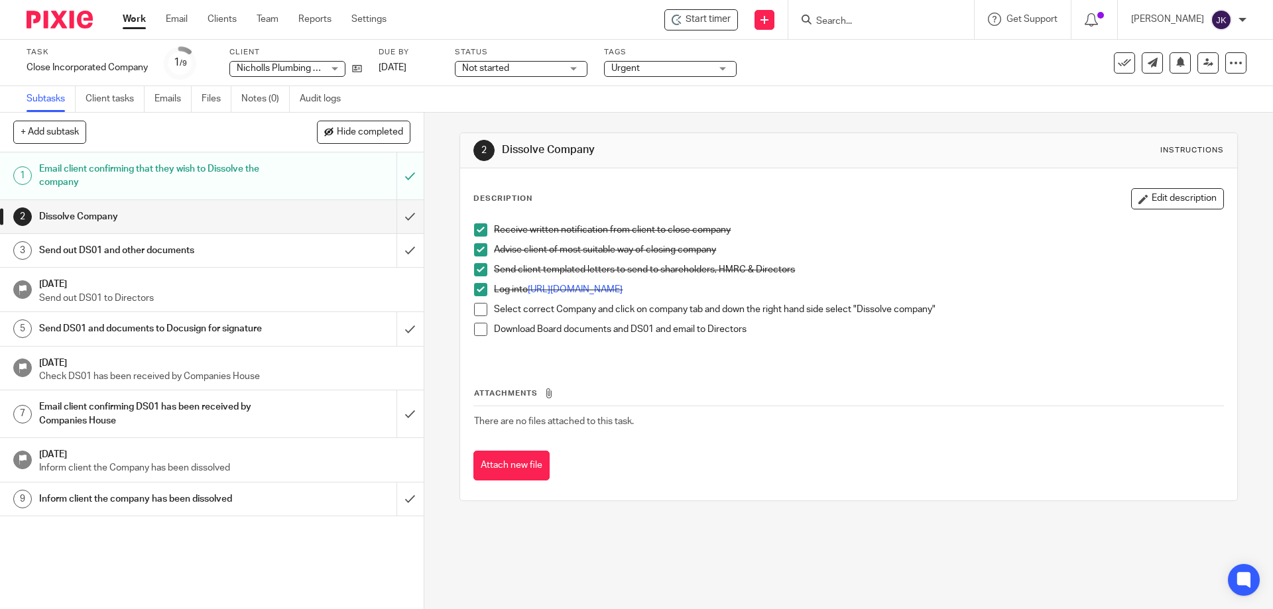
click at [480, 309] on span at bounding box center [480, 309] width 13 height 13
click at [479, 328] on span at bounding box center [480, 329] width 13 height 13
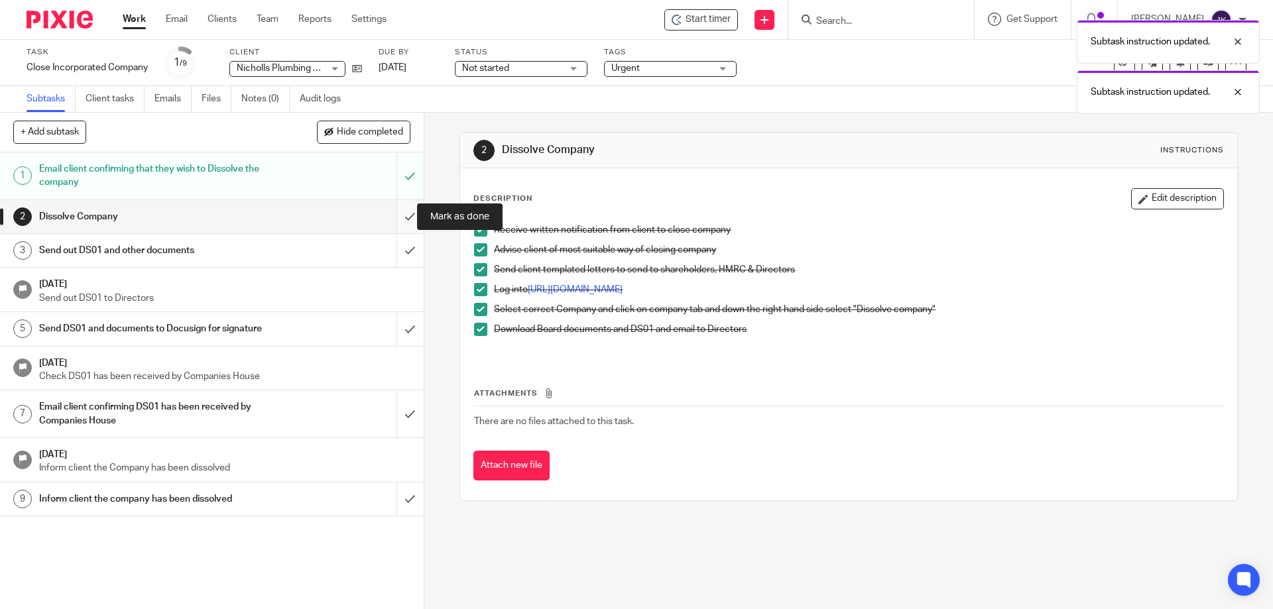
click at [396, 219] on input "submit" at bounding box center [212, 216] width 424 height 33
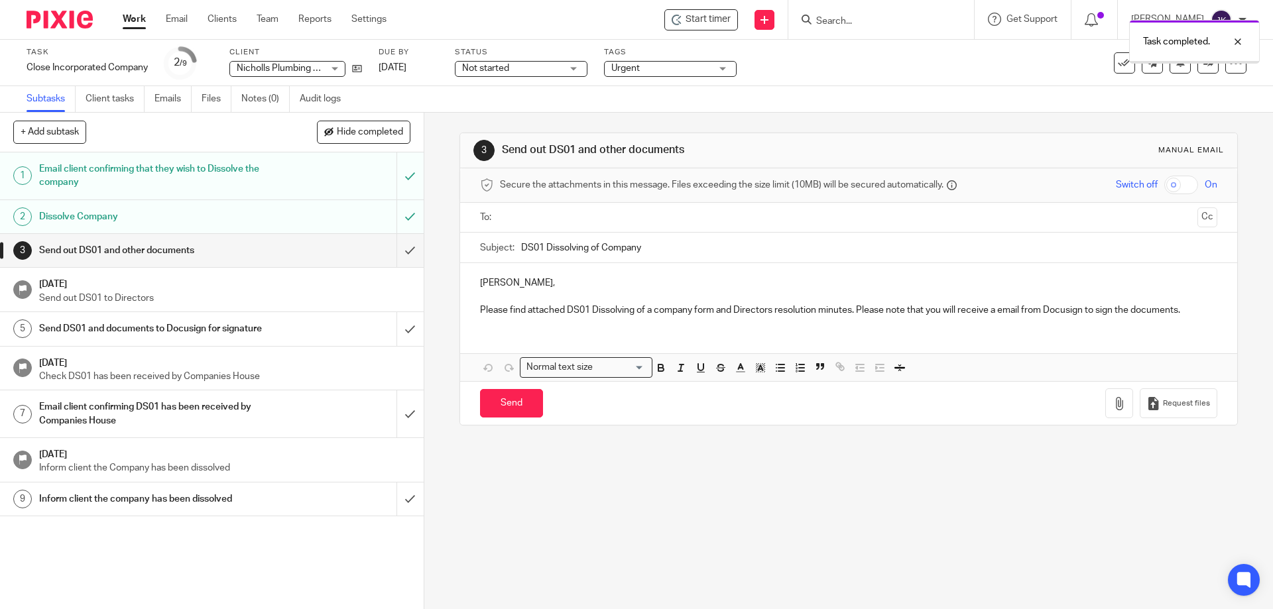
click at [546, 218] on input "text" at bounding box center [848, 217] width 687 height 15
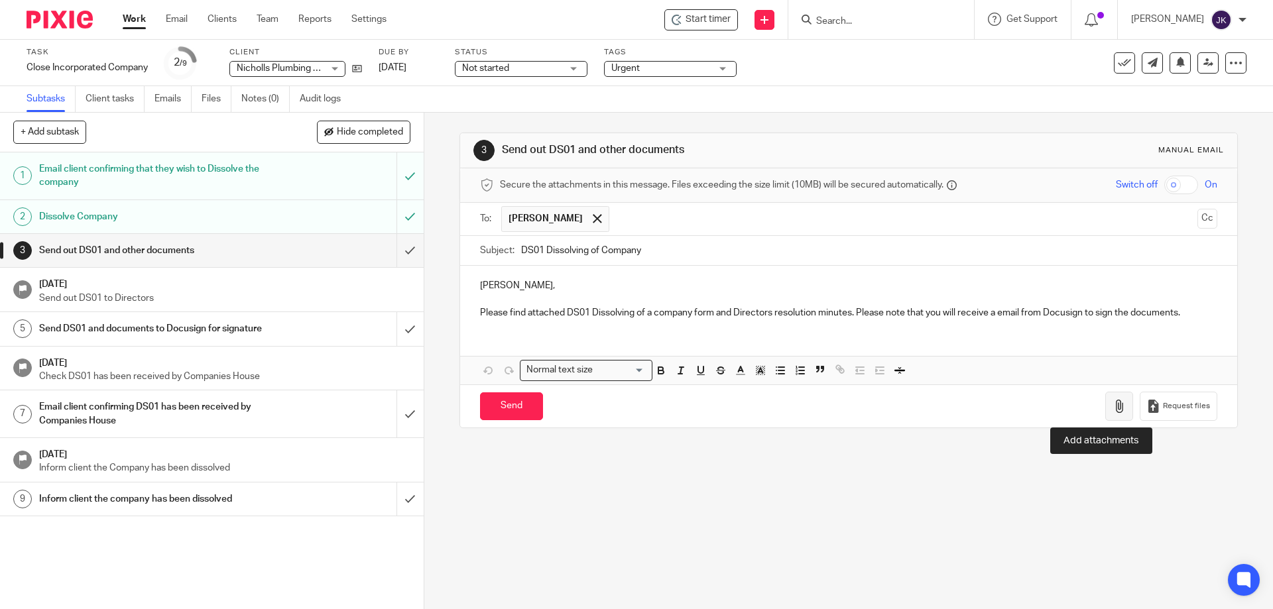
click at [1113, 407] on icon "button" at bounding box center [1119, 406] width 13 height 13
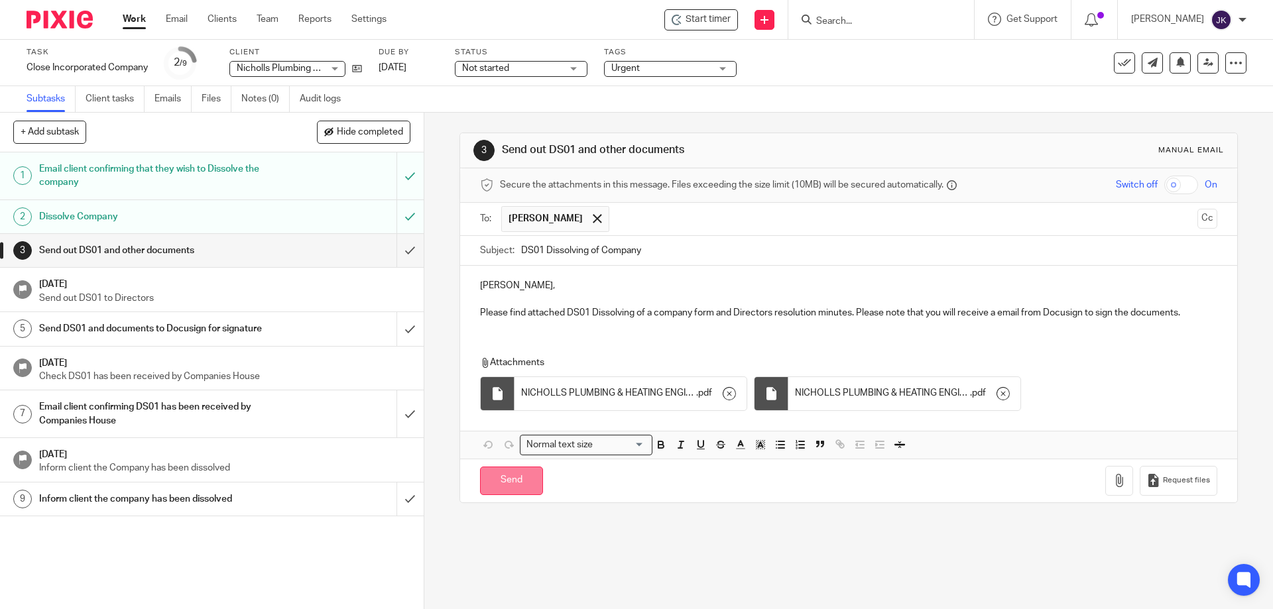
click at [517, 483] on input "Send" at bounding box center [511, 481] width 63 height 29
type input "Sent"
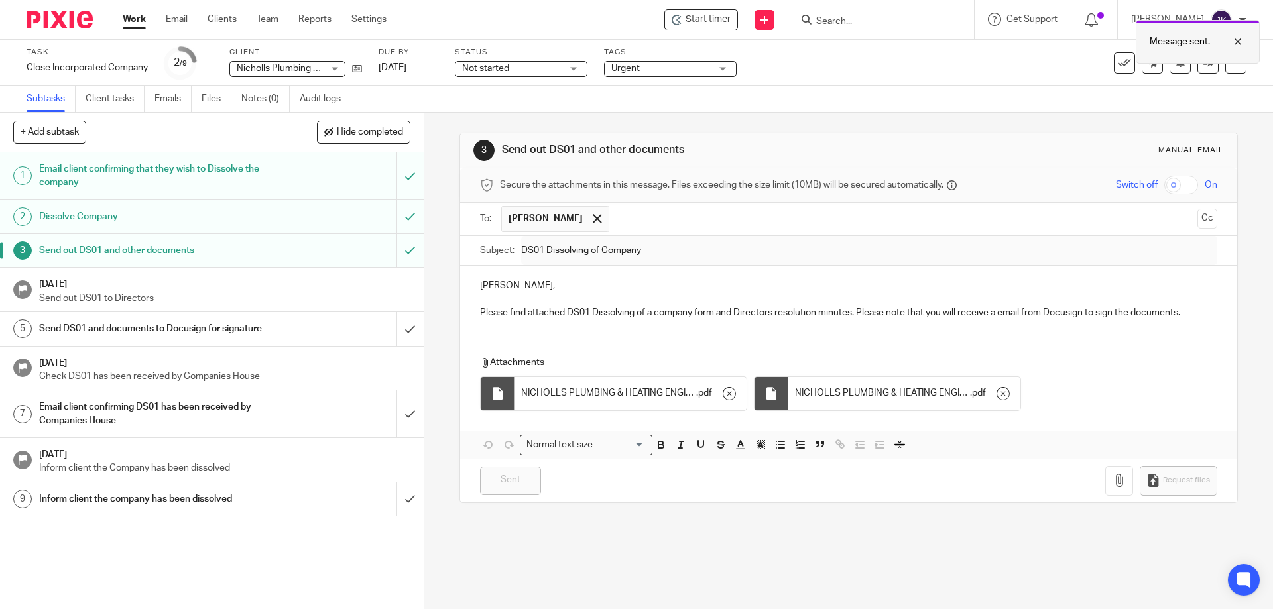
click at [1246, 34] on div "Message sent." at bounding box center [1198, 42] width 124 height 44
click at [166, 335] on h1 "Send DS01 and documents to Docusign for signature" at bounding box center [153, 329] width 229 height 20
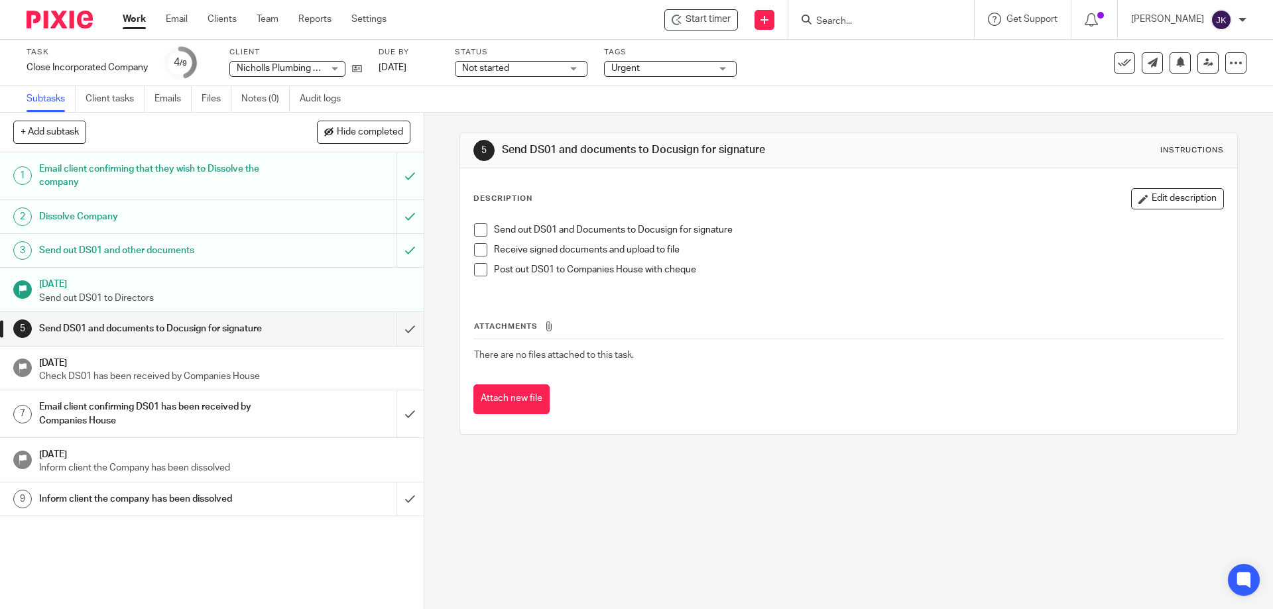
click at [477, 233] on span at bounding box center [480, 229] width 13 height 13
click at [699, 73] on span "Urgent" at bounding box center [660, 69] width 99 height 14
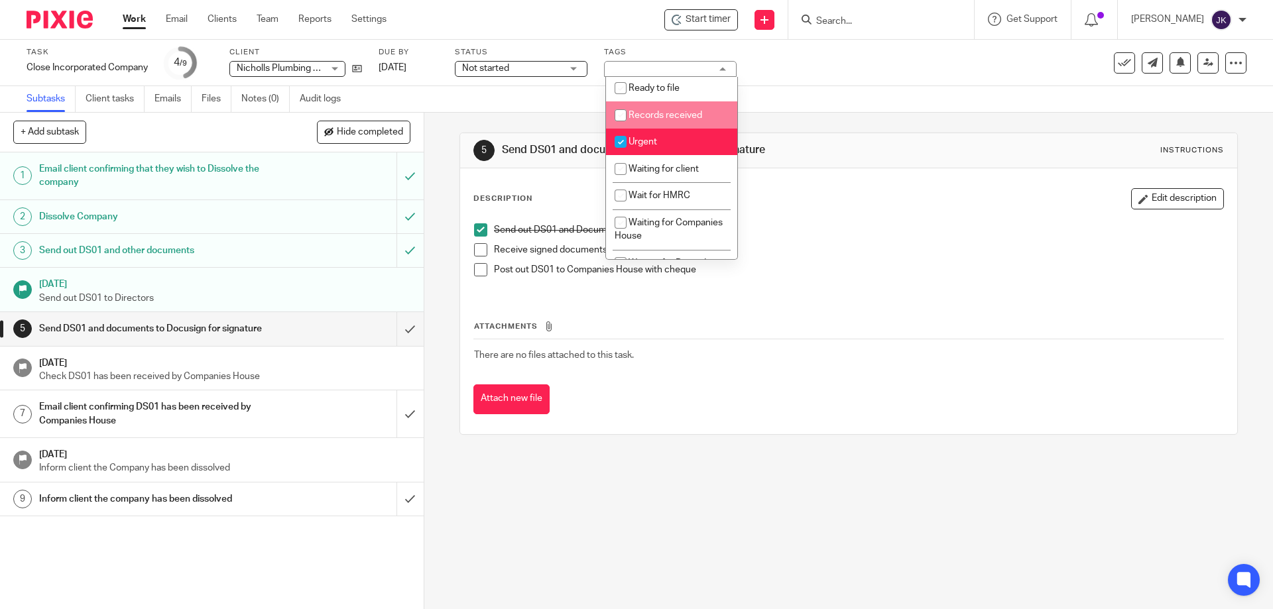
scroll to position [127, 0]
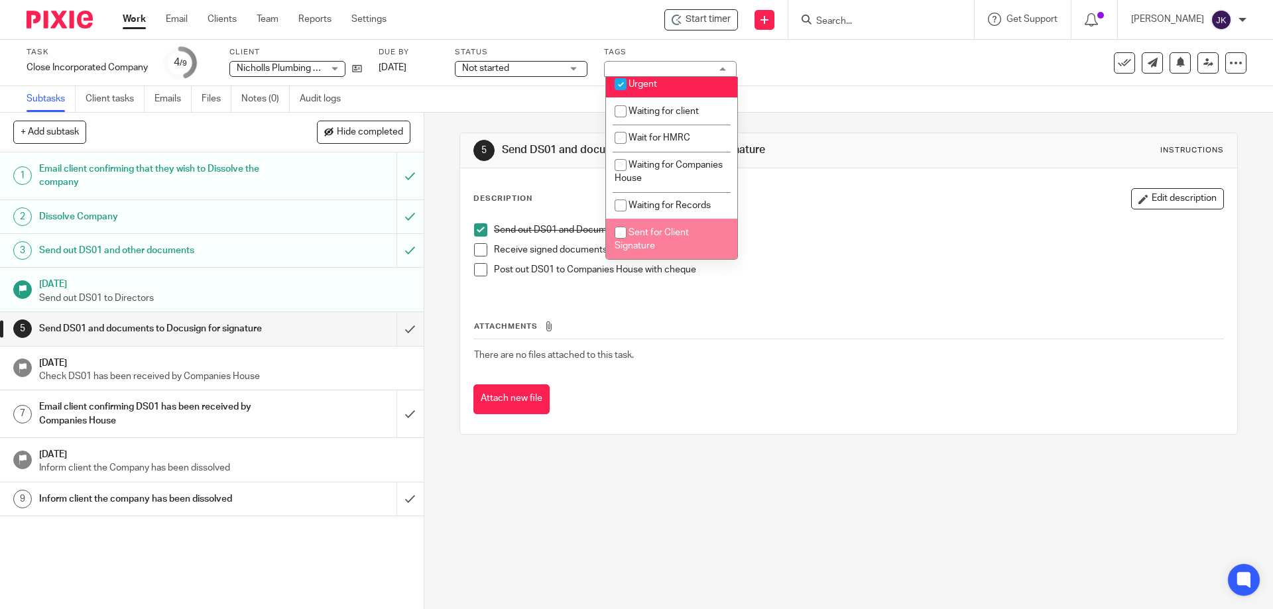
click at [646, 244] on span "Sent for Client Signature" at bounding box center [652, 239] width 74 height 23
checkbox input "true"
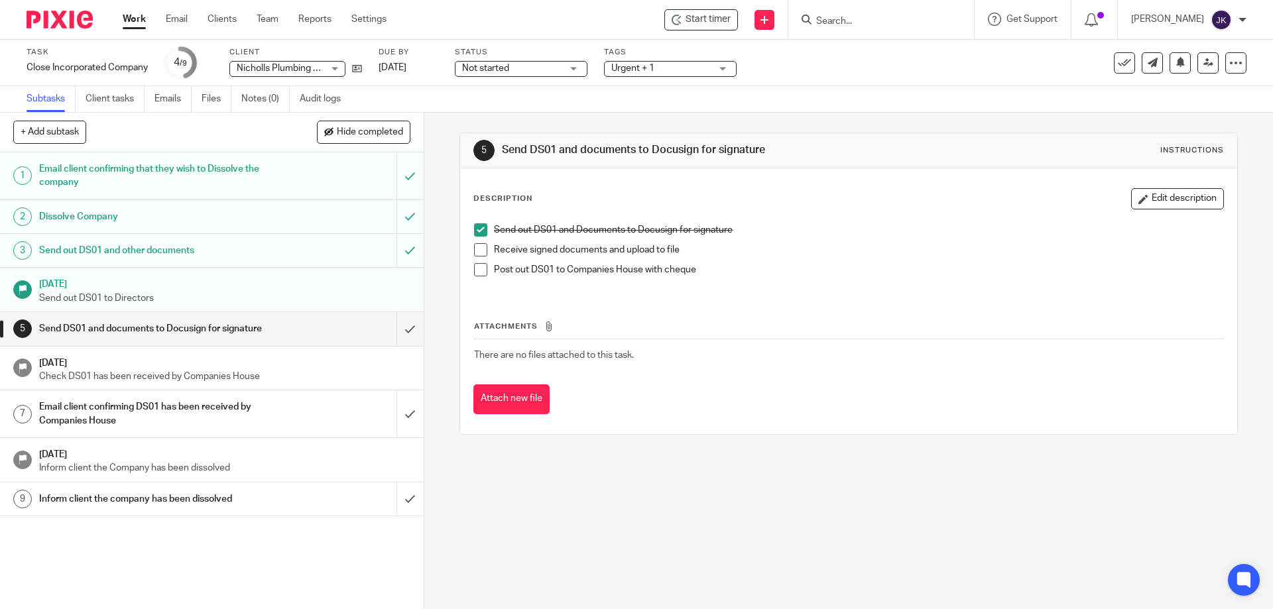
click at [822, 249] on p "Receive signed documents and upload to file" at bounding box center [858, 249] width 729 height 13
click at [238, 97] on ul "Subtasks Client tasks Emails Files Notes (0) Audit logs" at bounding box center [194, 99] width 334 height 26
click at [258, 99] on link "Notes (0)" at bounding box center [265, 99] width 48 height 26
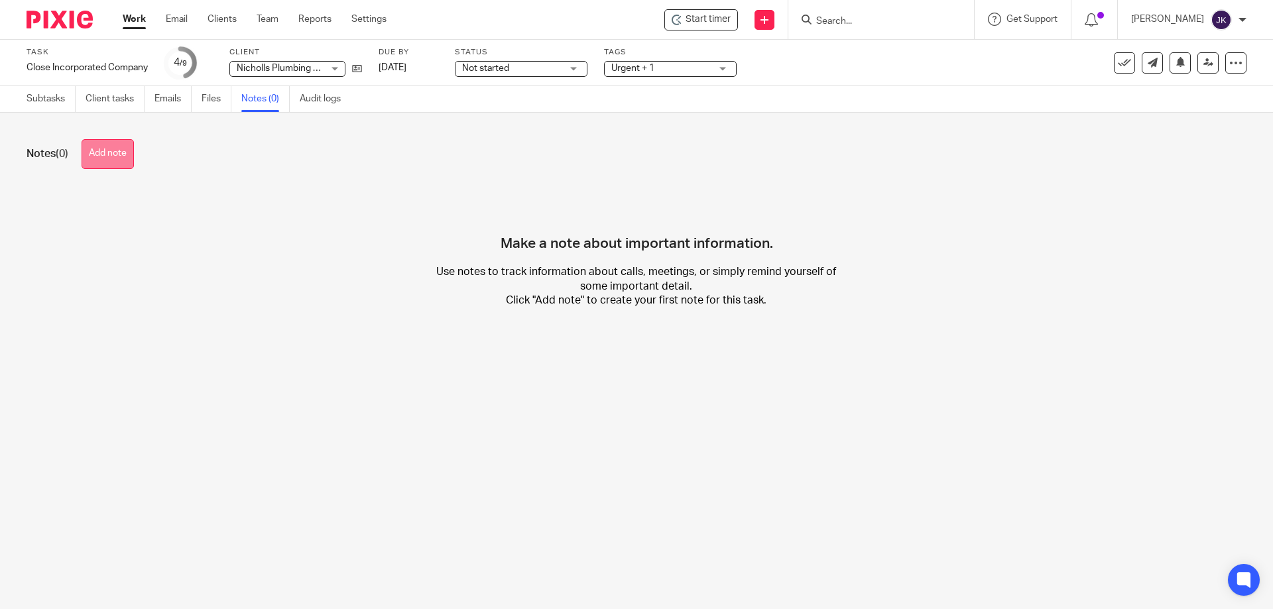
click at [114, 151] on button "Add note" at bounding box center [108, 154] width 52 height 30
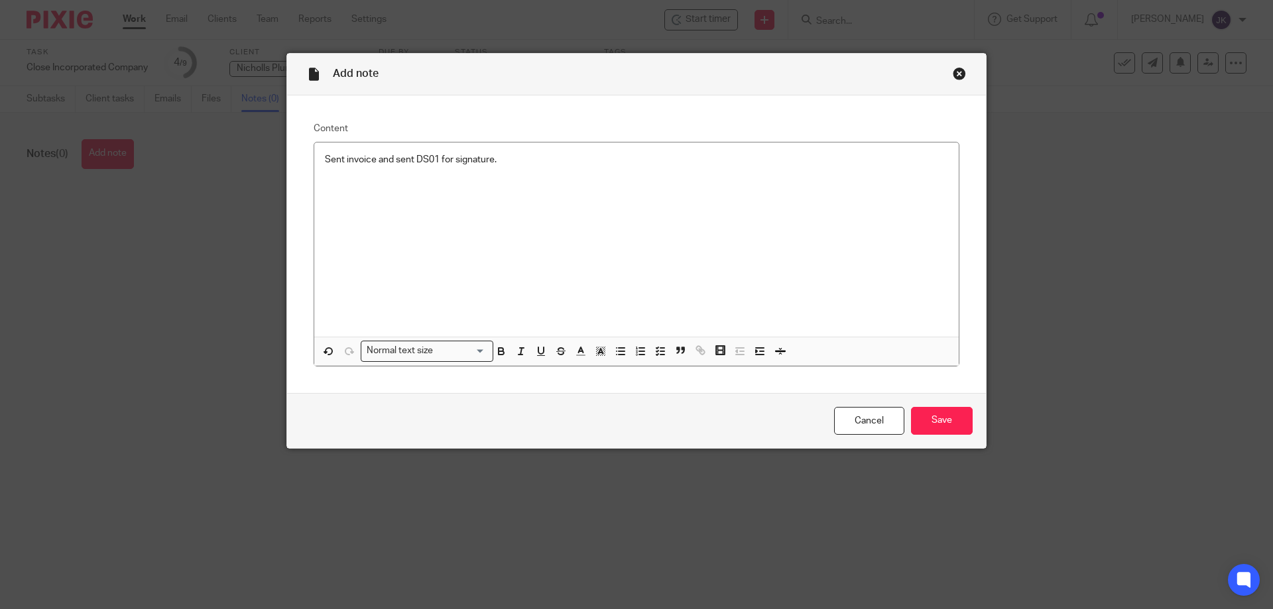
click at [981, 416] on div "Cancel Save" at bounding box center [636, 421] width 699 height 56
click at [932, 417] on input "Save" at bounding box center [942, 421] width 62 height 29
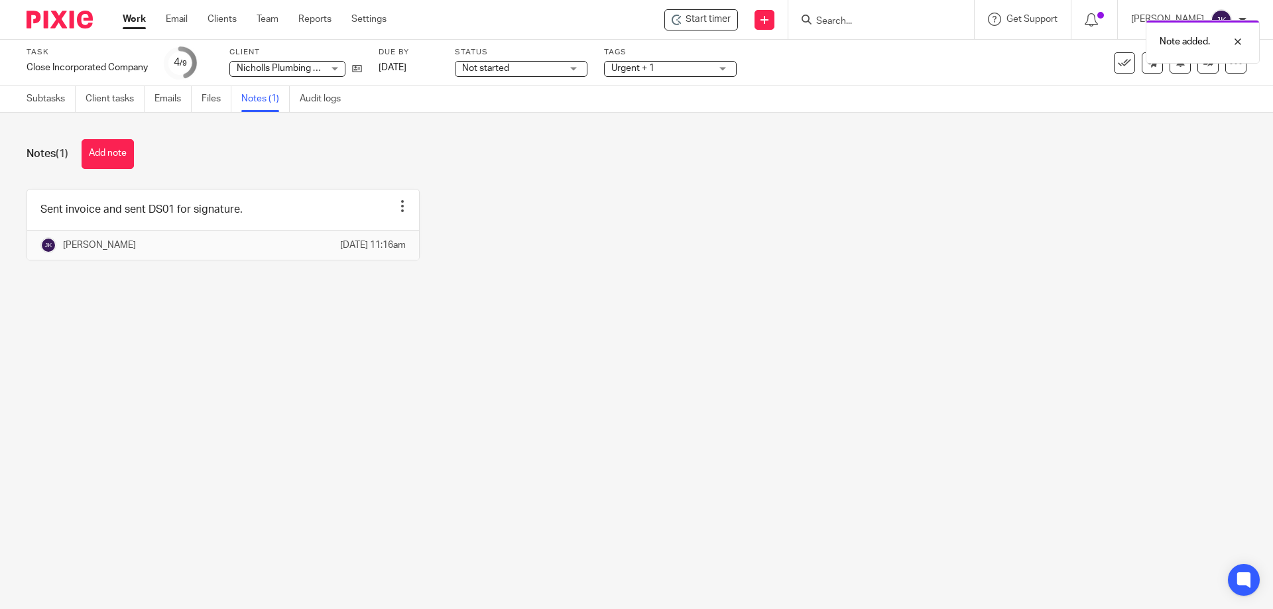
click at [139, 16] on link "Work" at bounding box center [134, 19] width 23 height 13
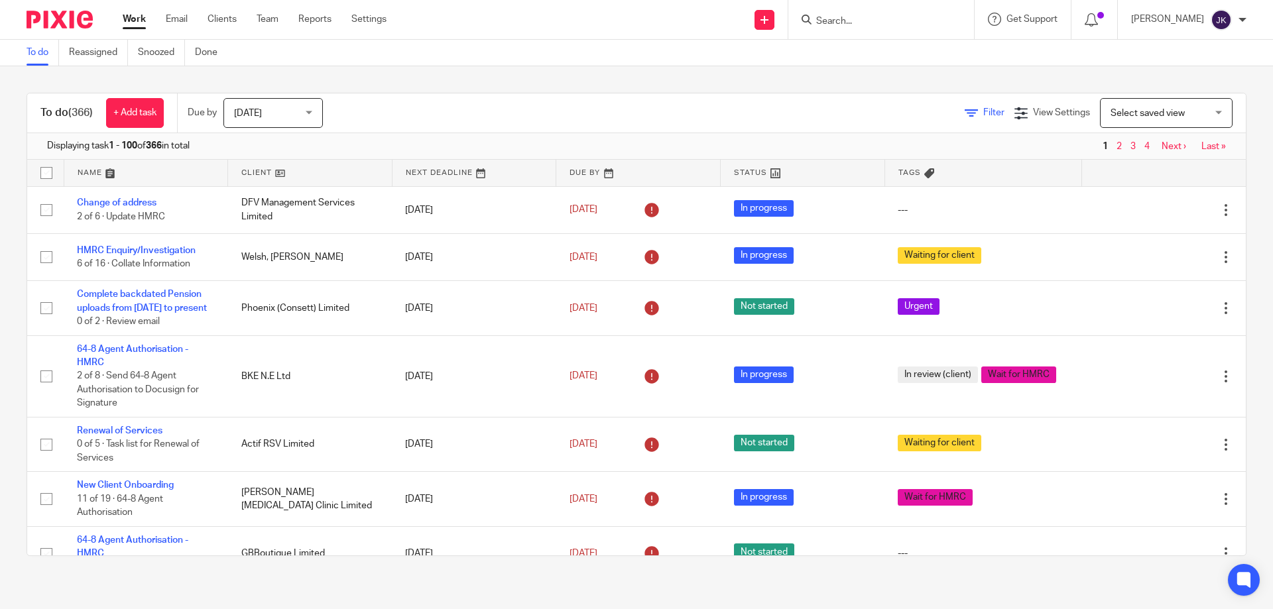
click at [965, 114] on icon at bounding box center [971, 113] width 13 height 13
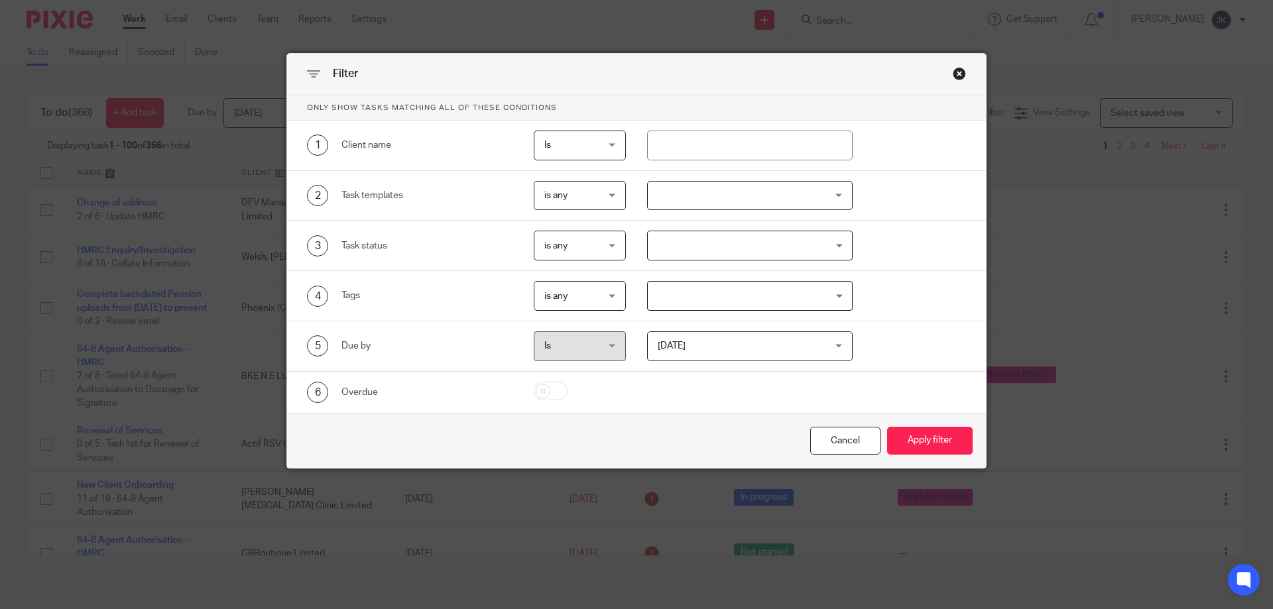
click at [675, 200] on div at bounding box center [750, 196] width 206 height 30
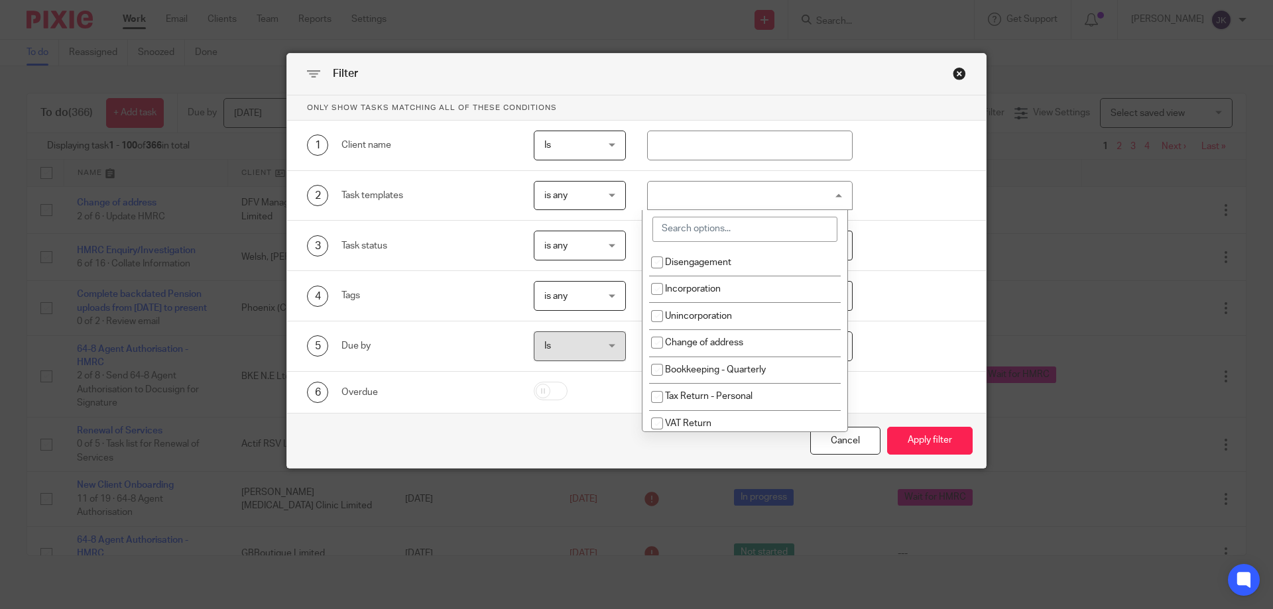
click at [686, 229] on input "search" at bounding box center [744, 229] width 185 height 25
click at [696, 84] on div "Filter" at bounding box center [636, 75] width 699 height 42
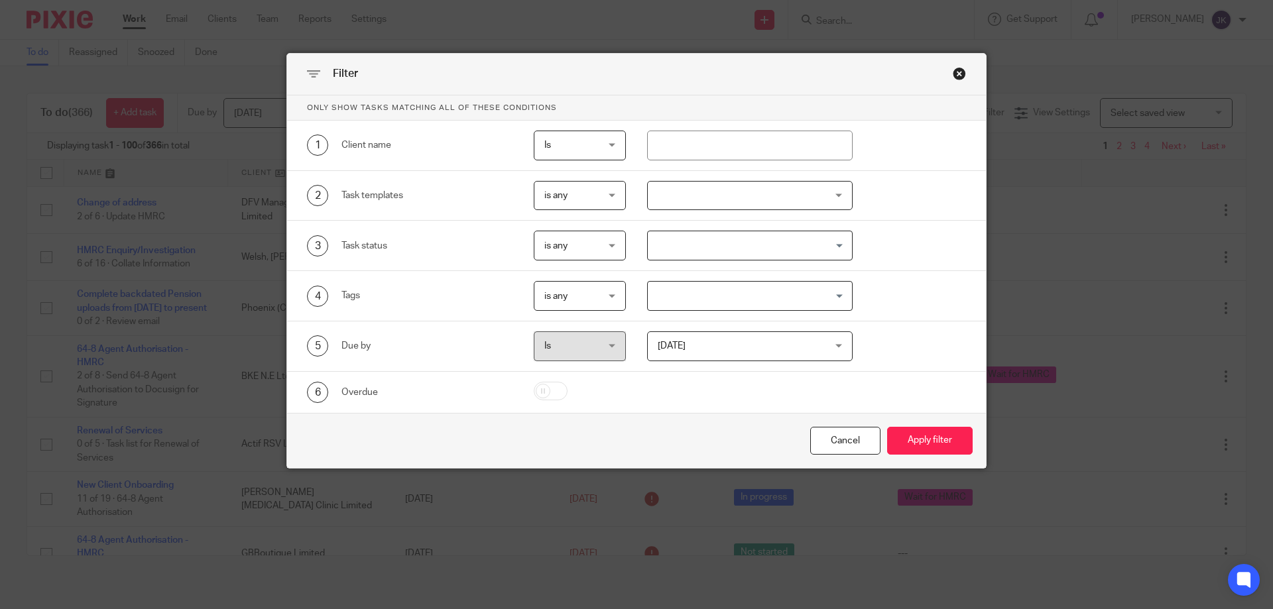
click at [692, 198] on div at bounding box center [750, 196] width 206 height 30
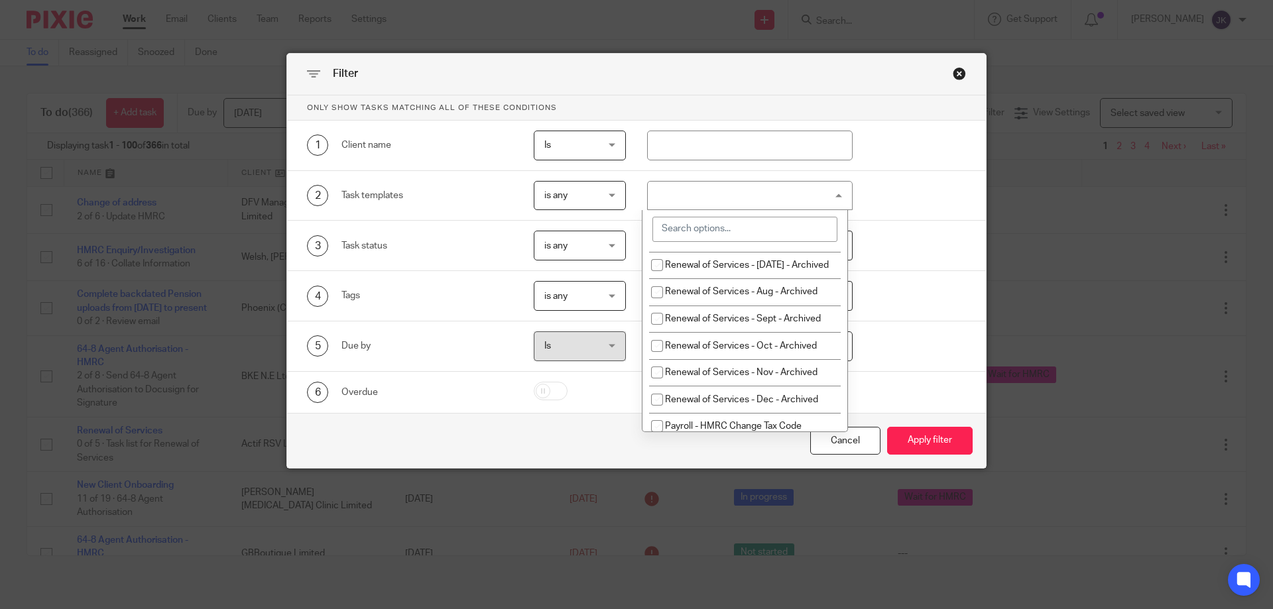
scroll to position [729, 0]
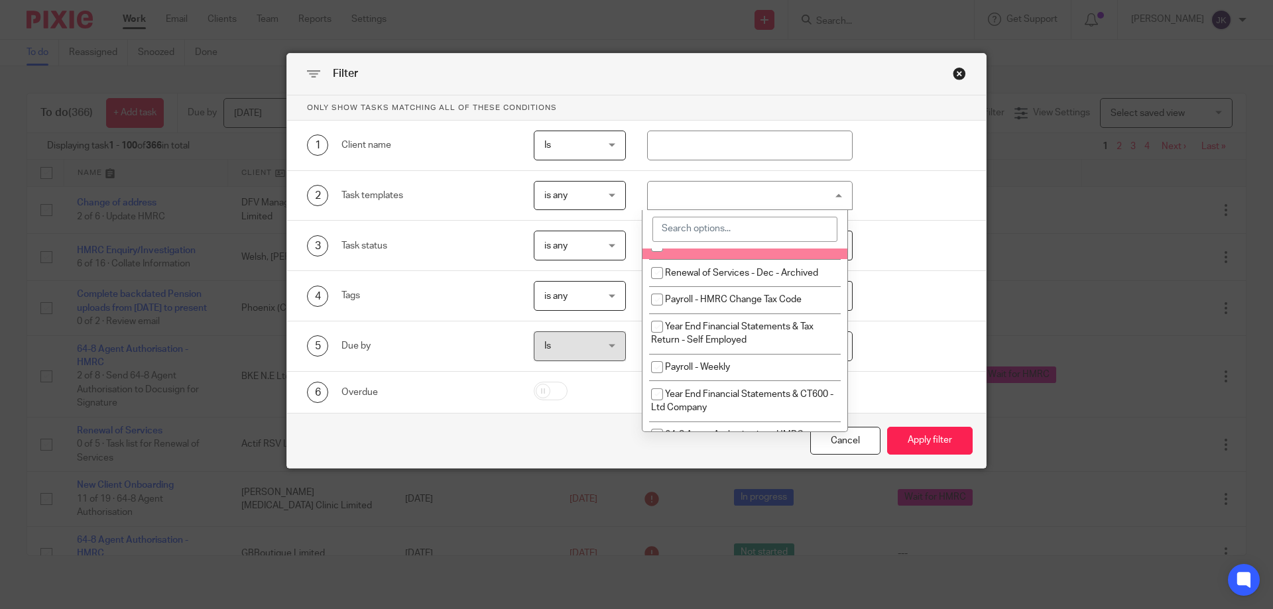
click at [696, 227] on input "search" at bounding box center [744, 229] width 185 height 25
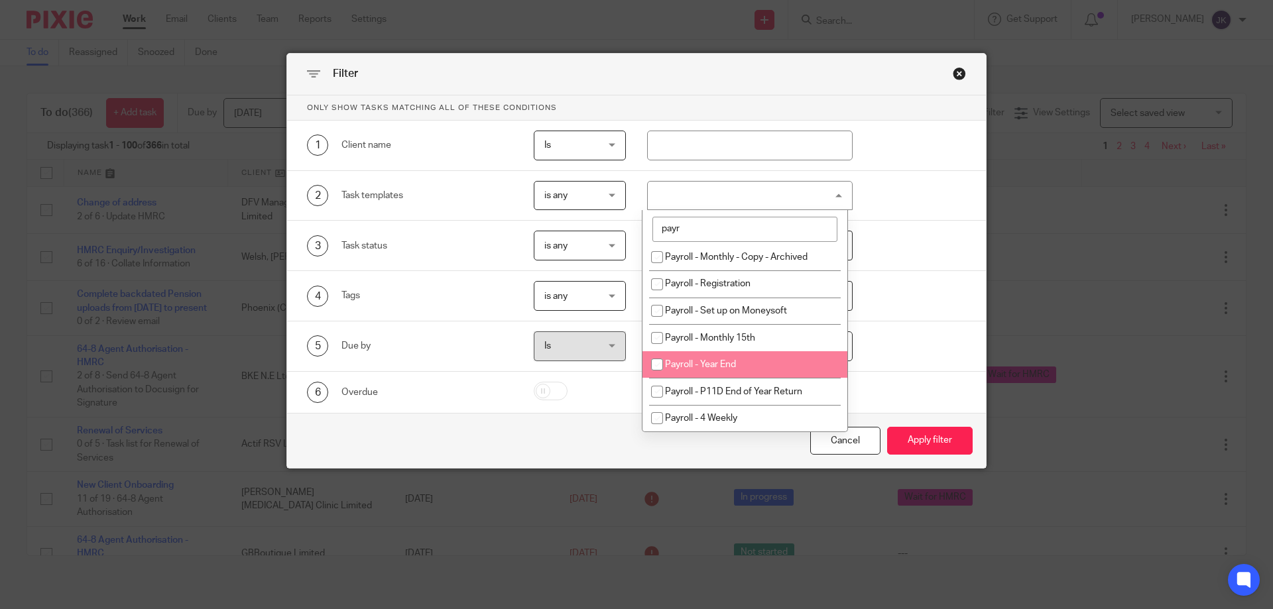
scroll to position [0, 0]
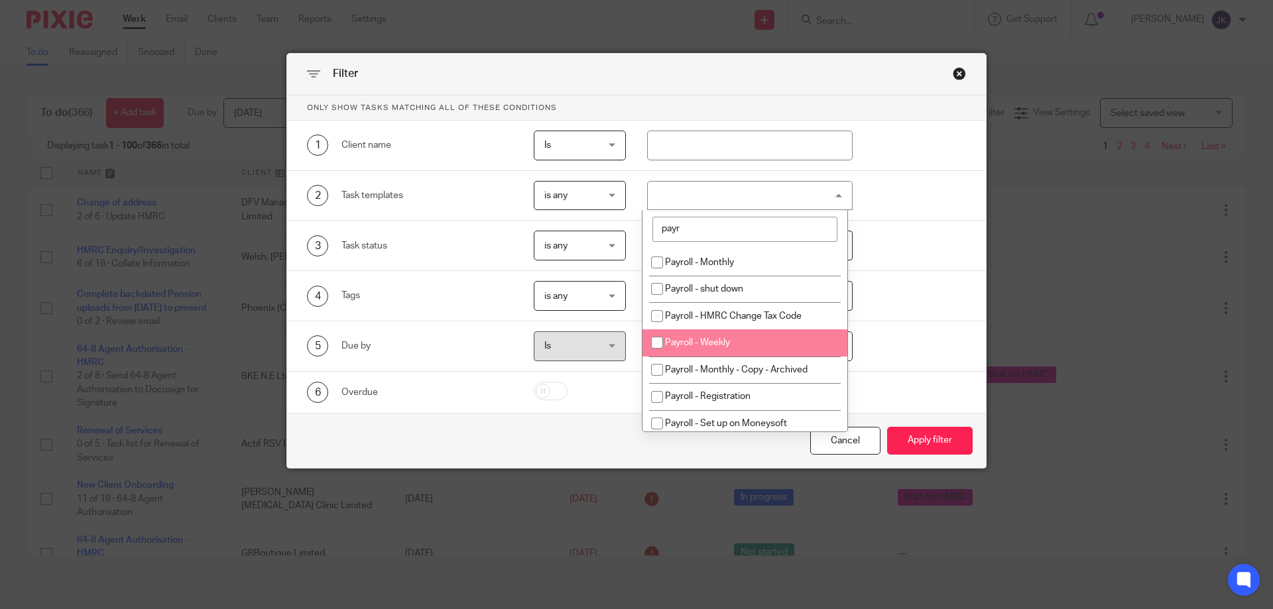
type input "payr"
click at [727, 341] on span "Payroll - Weekly" at bounding box center [697, 342] width 65 height 9
checkbox input "true"
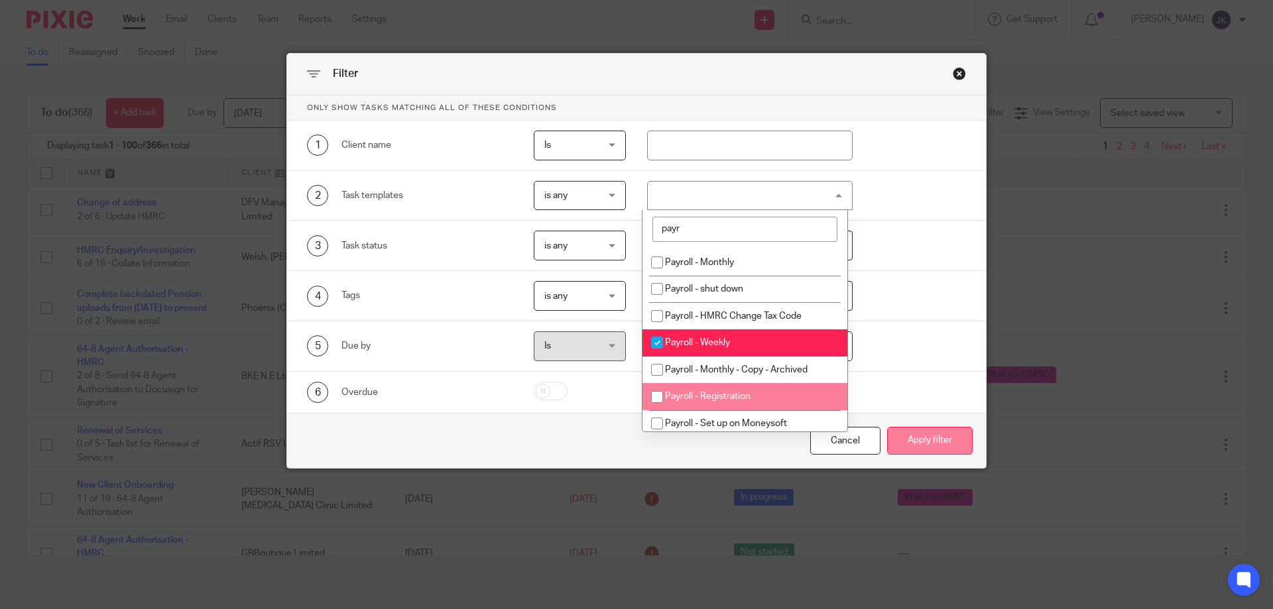
click at [930, 438] on button "Apply filter" at bounding box center [930, 441] width 86 height 29
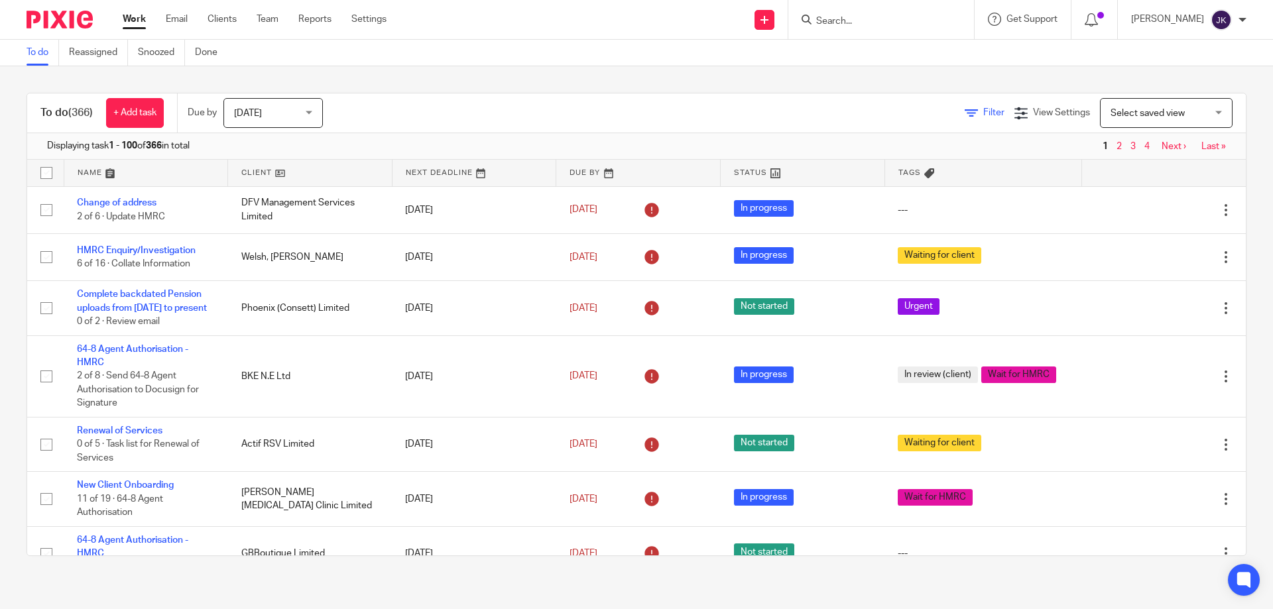
click at [965, 113] on icon at bounding box center [971, 113] width 13 height 13
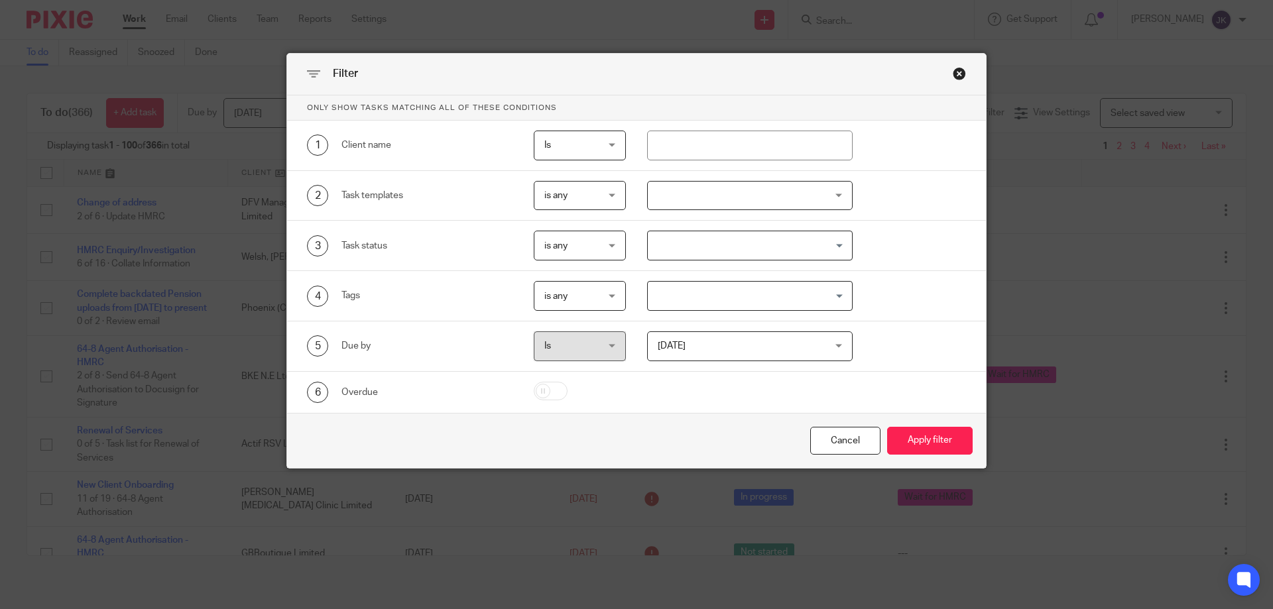
click at [696, 191] on div at bounding box center [750, 196] width 206 height 30
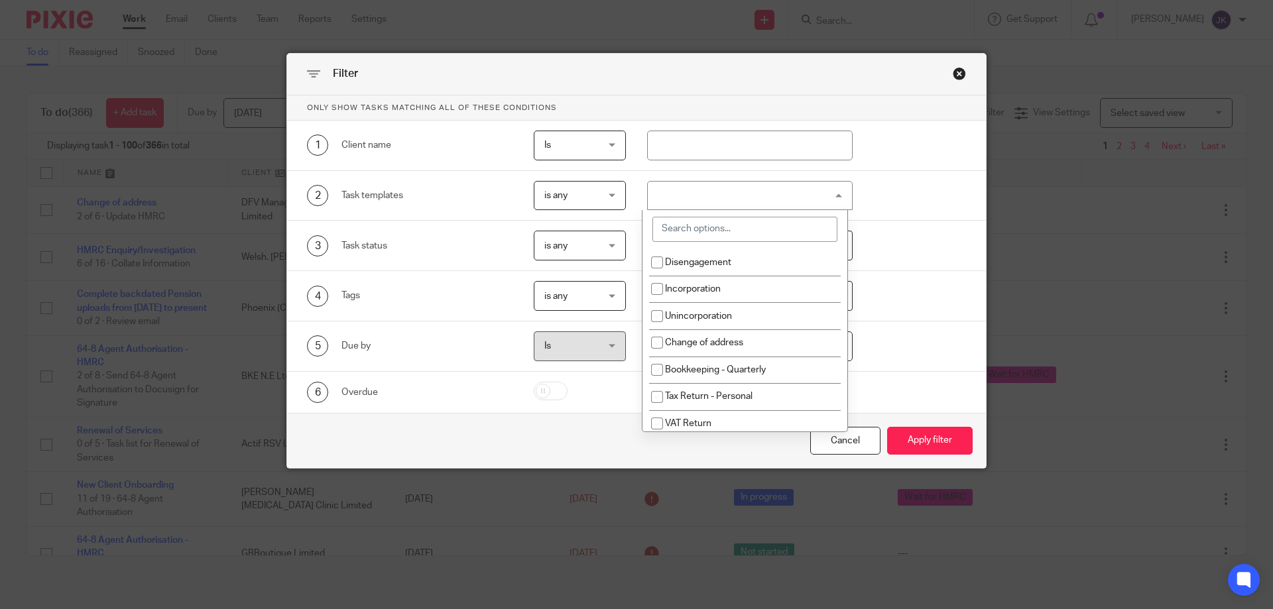
click at [692, 223] on input "search" at bounding box center [744, 229] width 185 height 25
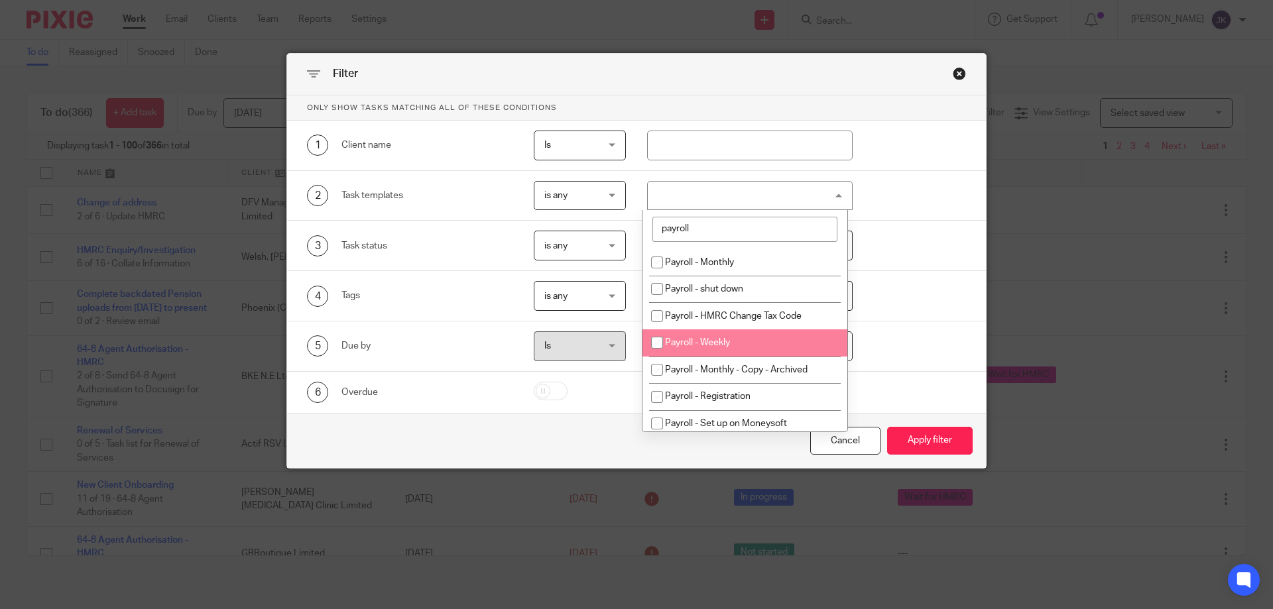
type input "payroll"
click at [718, 354] on li "Payroll - Weekly" at bounding box center [744, 343] width 205 height 27
checkbox input "true"
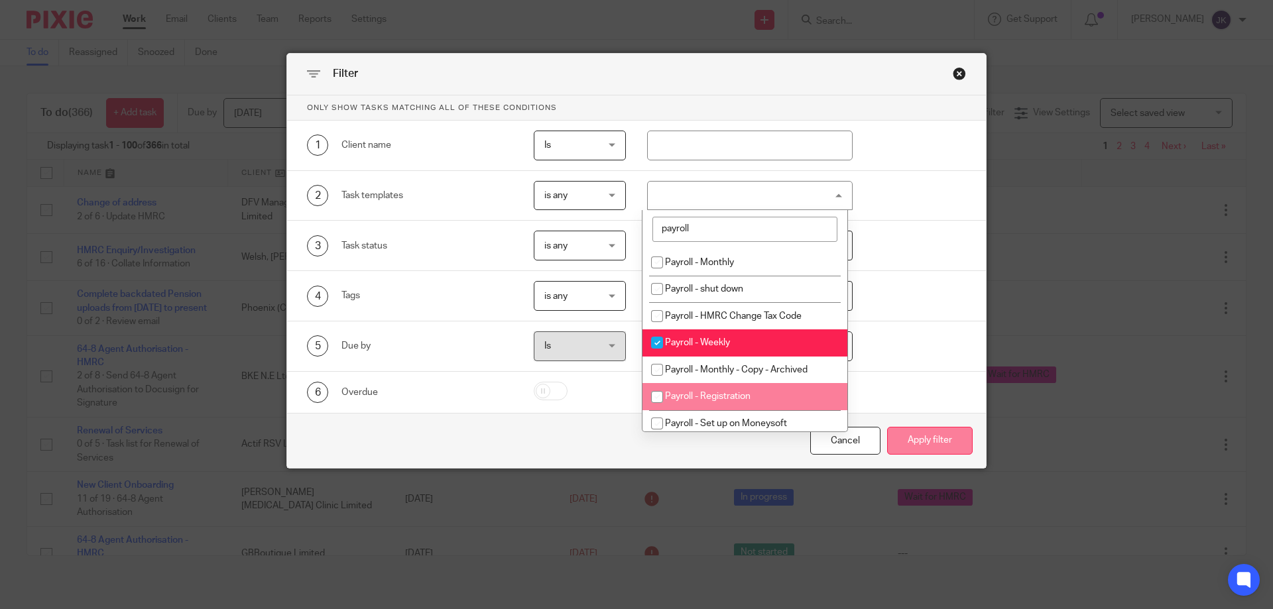
click at [920, 448] on button "Apply filter" at bounding box center [930, 441] width 86 height 29
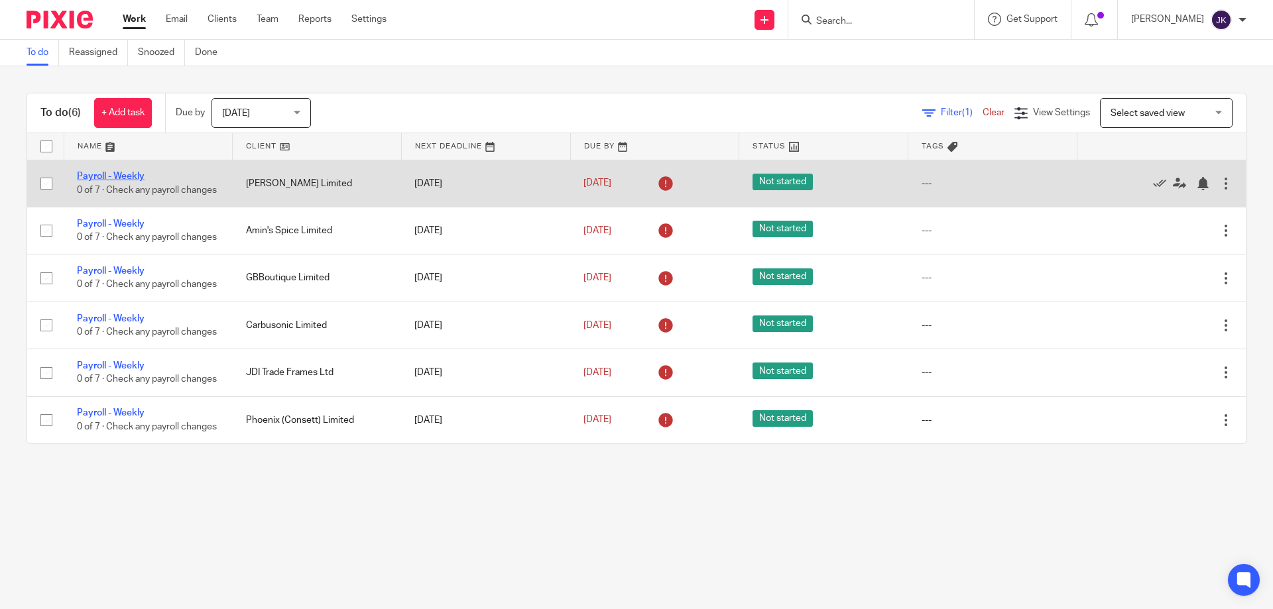
click at [135, 172] on link "Payroll - Weekly" at bounding box center [111, 176] width 68 height 9
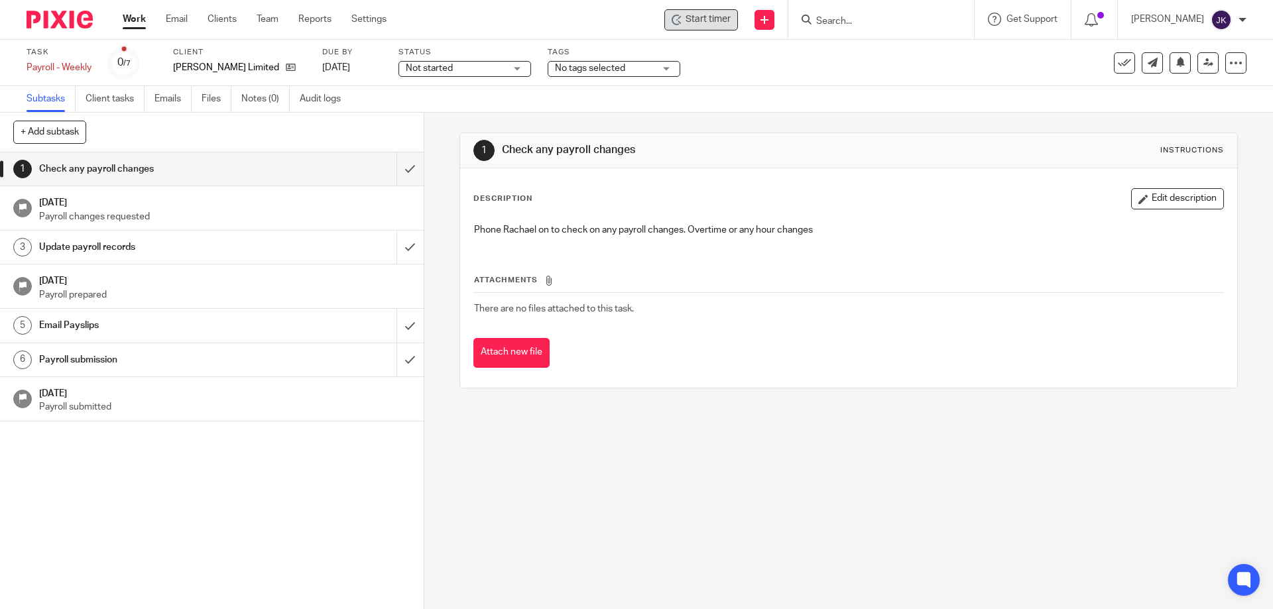
click at [717, 21] on span "Start timer" at bounding box center [708, 20] width 45 height 14
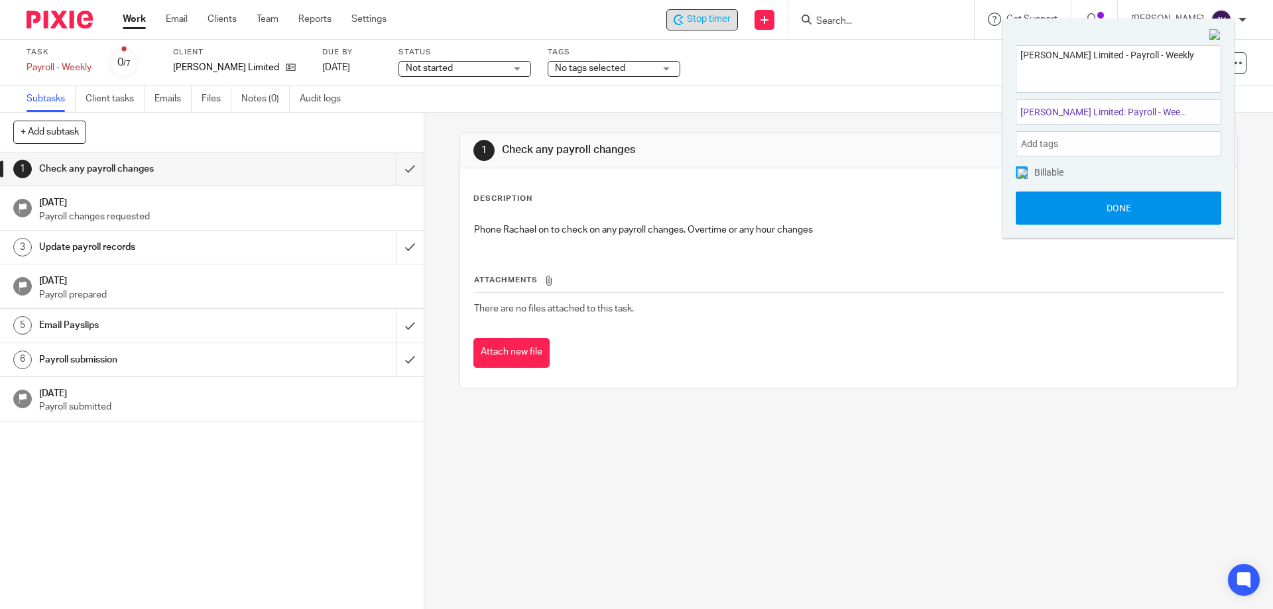
click at [1079, 201] on button "Done" at bounding box center [1119, 208] width 206 height 33
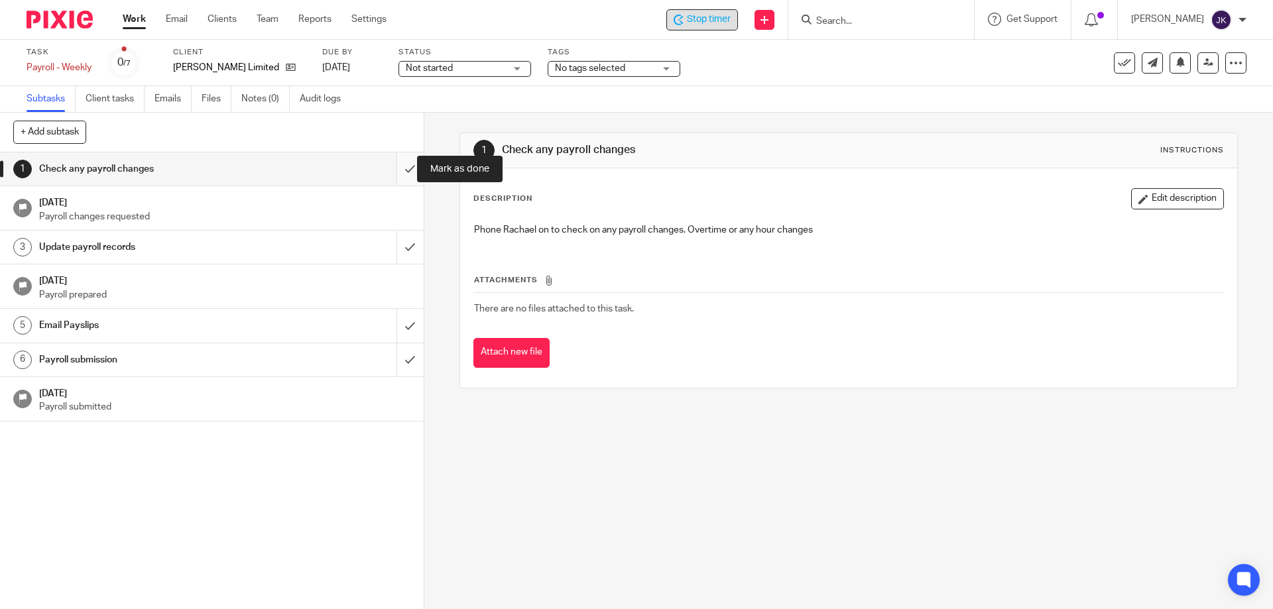
click at [392, 169] on input "submit" at bounding box center [212, 168] width 424 height 33
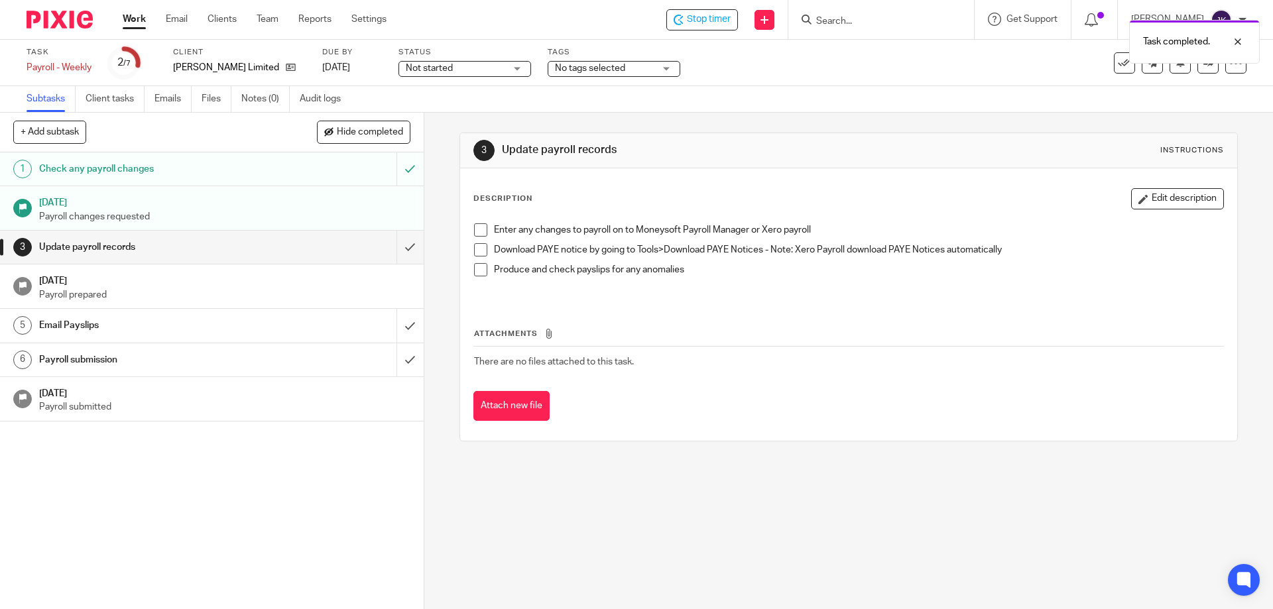
click at [480, 229] on span at bounding box center [480, 229] width 13 height 13
click at [475, 248] on span at bounding box center [480, 249] width 13 height 13
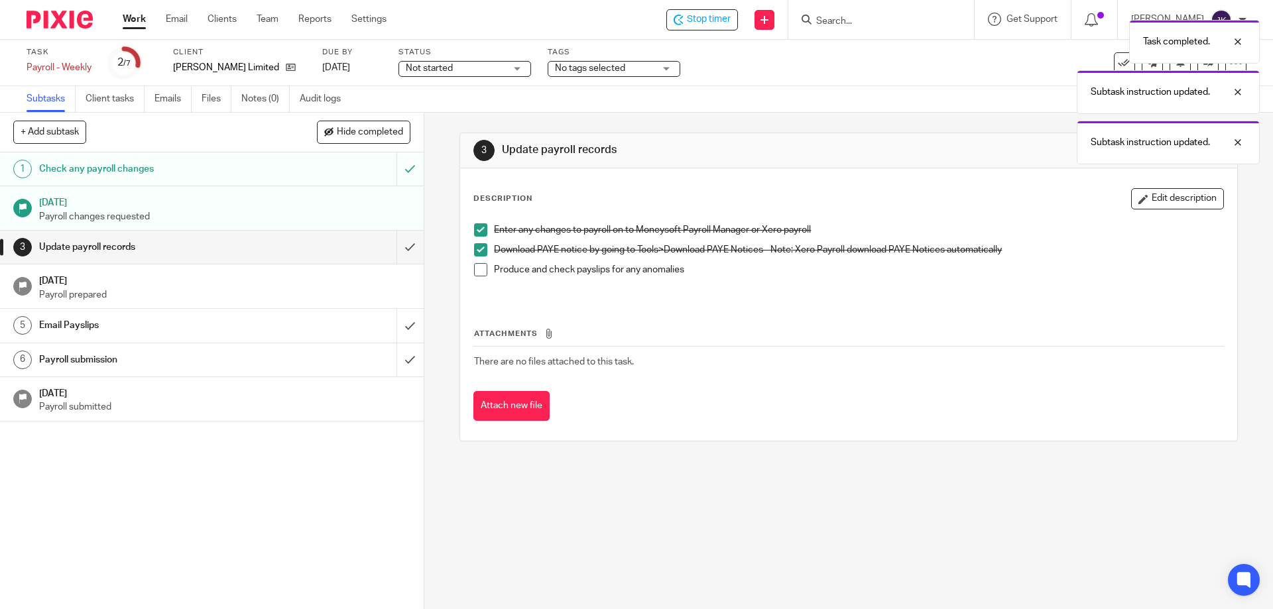
click at [477, 265] on span at bounding box center [480, 269] width 13 height 13
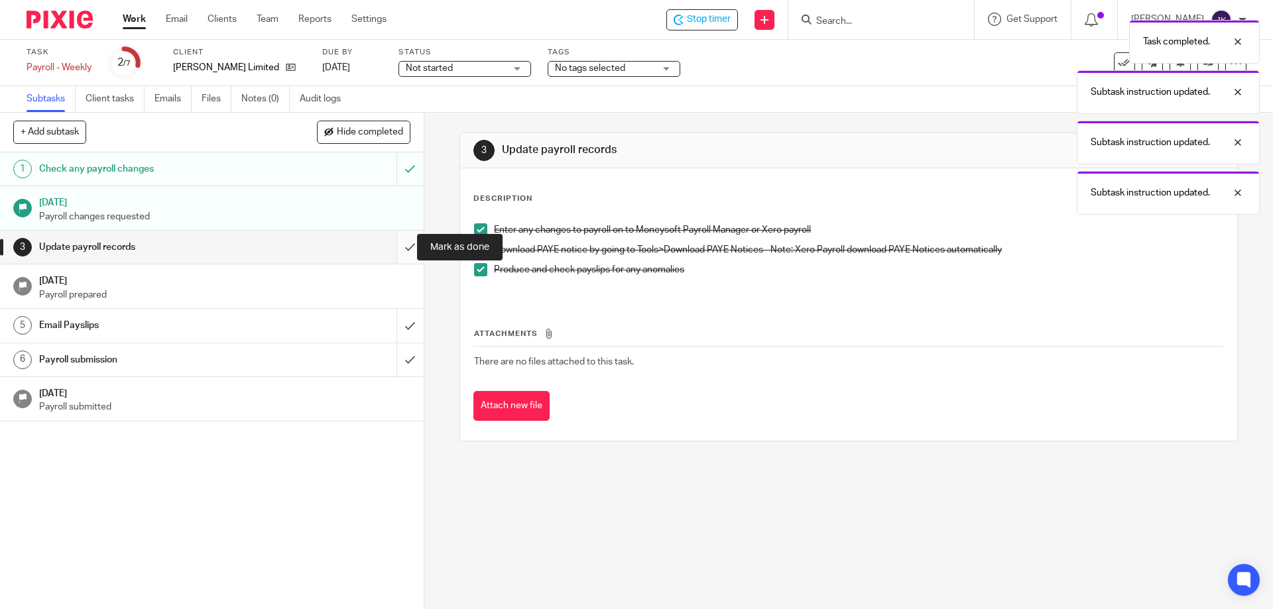
click at [405, 247] on input "submit" at bounding box center [212, 247] width 424 height 33
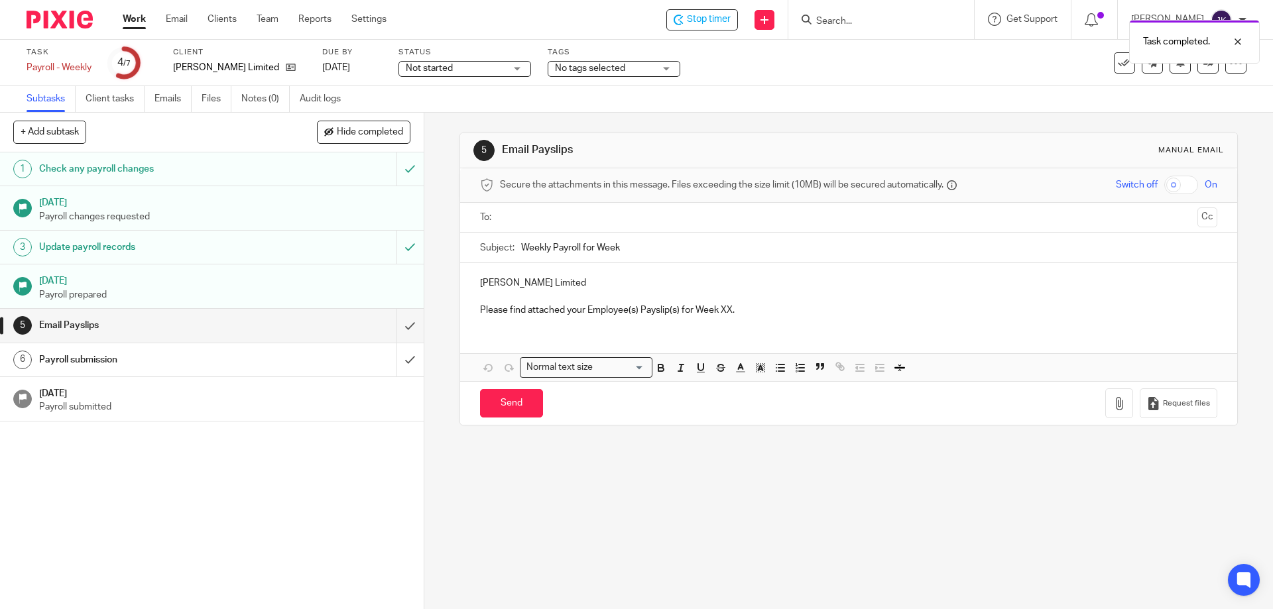
click at [516, 219] on input "text" at bounding box center [848, 217] width 687 height 15
click at [668, 216] on input "text" at bounding box center [904, 219] width 576 height 26
click at [897, 15] on form at bounding box center [885, 19] width 141 height 17
click at [892, 20] on input "Search" at bounding box center [874, 22] width 119 height 12
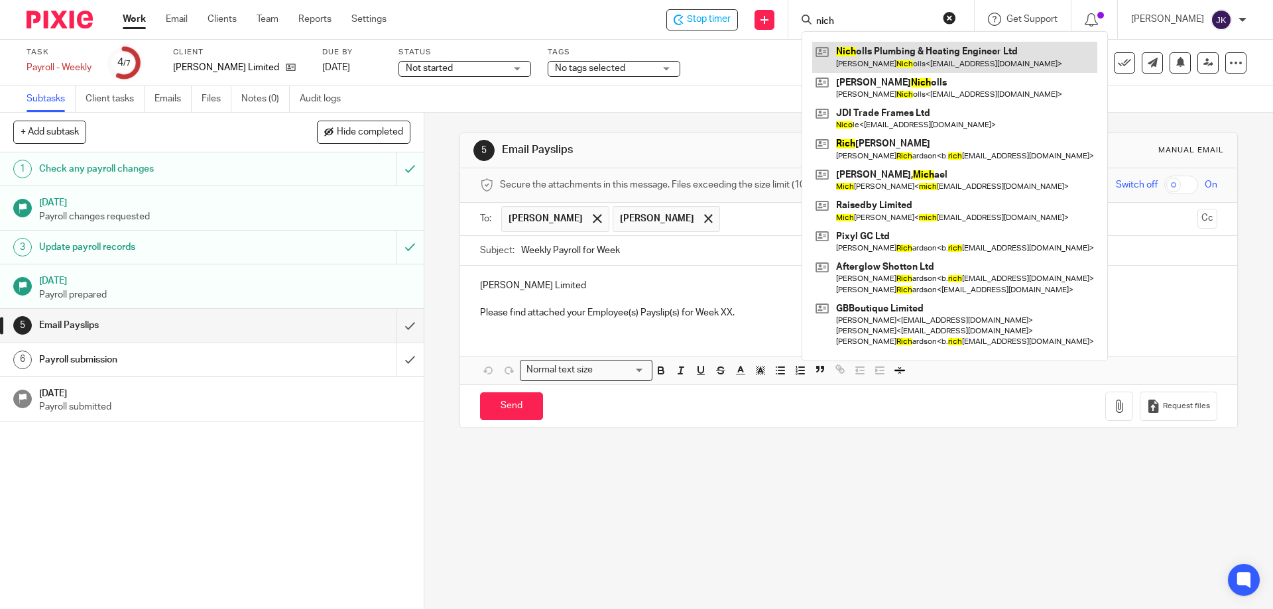
type input "nich"
click at [918, 57] on link at bounding box center [954, 57] width 285 height 30
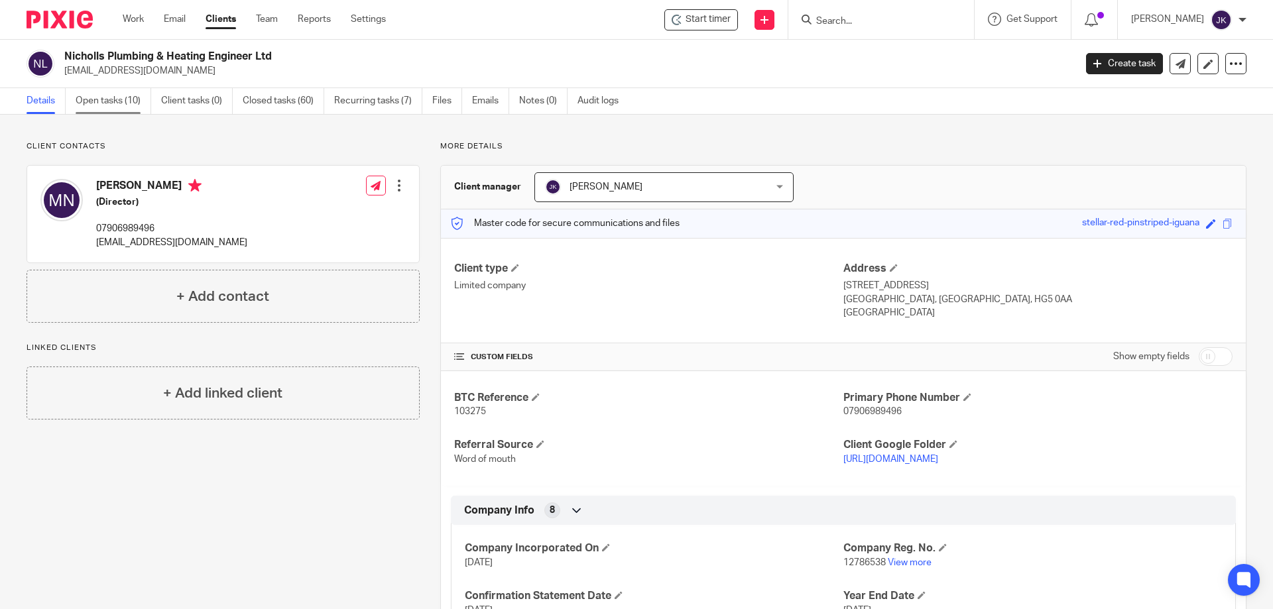
click at [118, 103] on link "Open tasks (10)" at bounding box center [114, 101] width 76 height 26
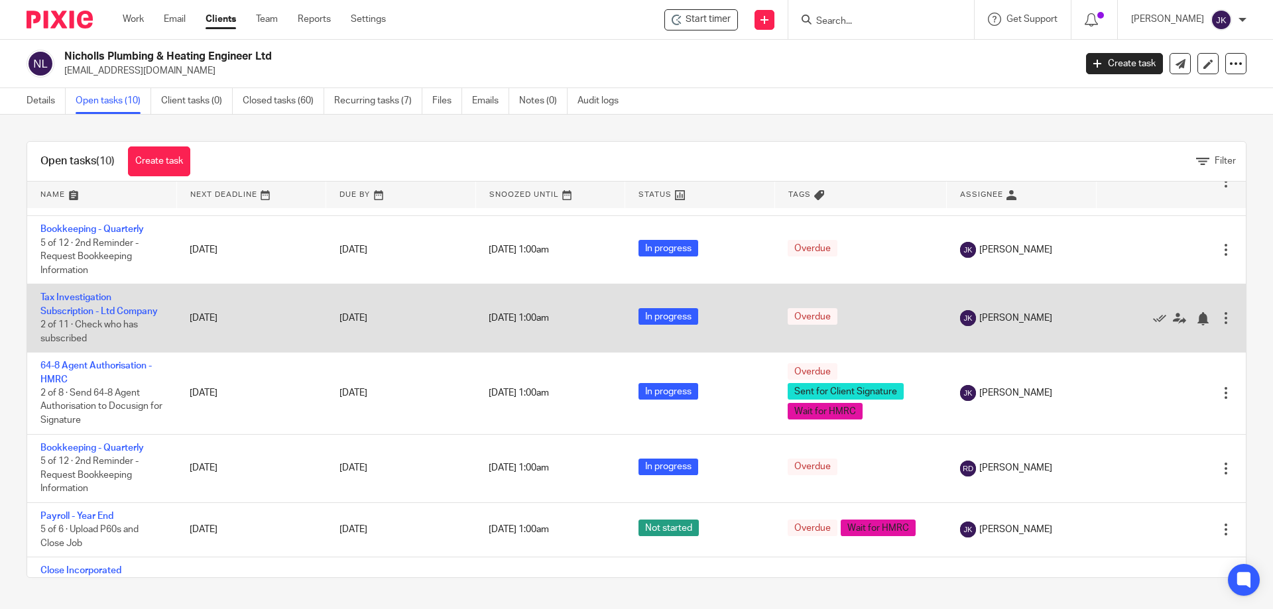
scroll to position [353, 0]
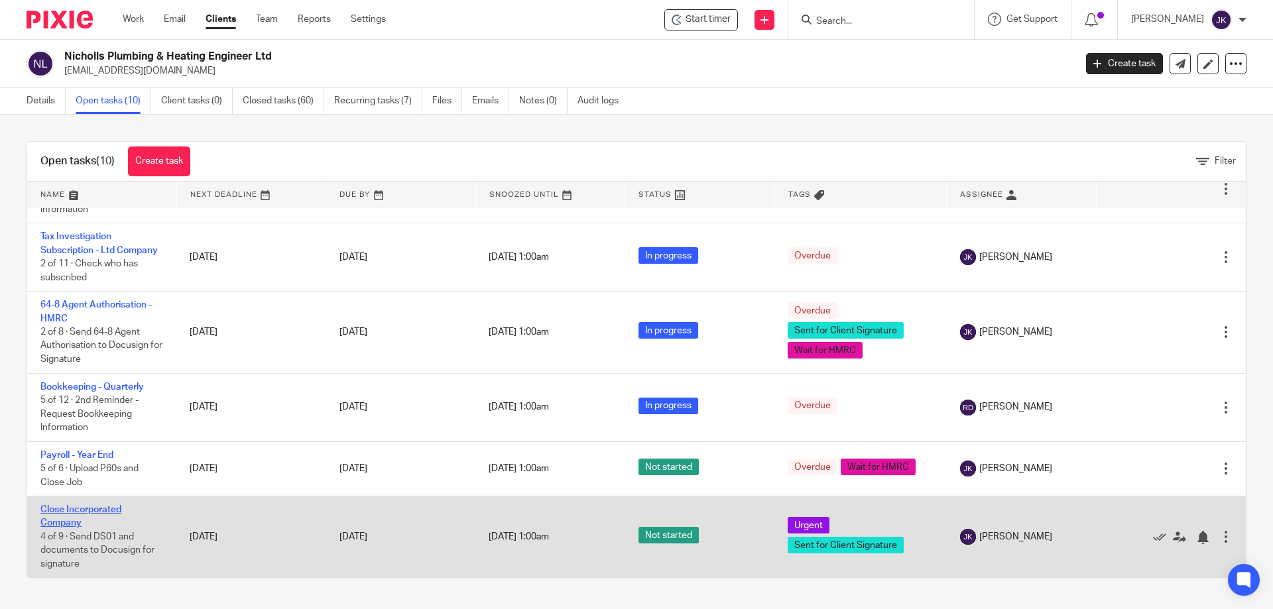
click at [101, 507] on link "Close Incorporated Company" at bounding box center [80, 516] width 81 height 23
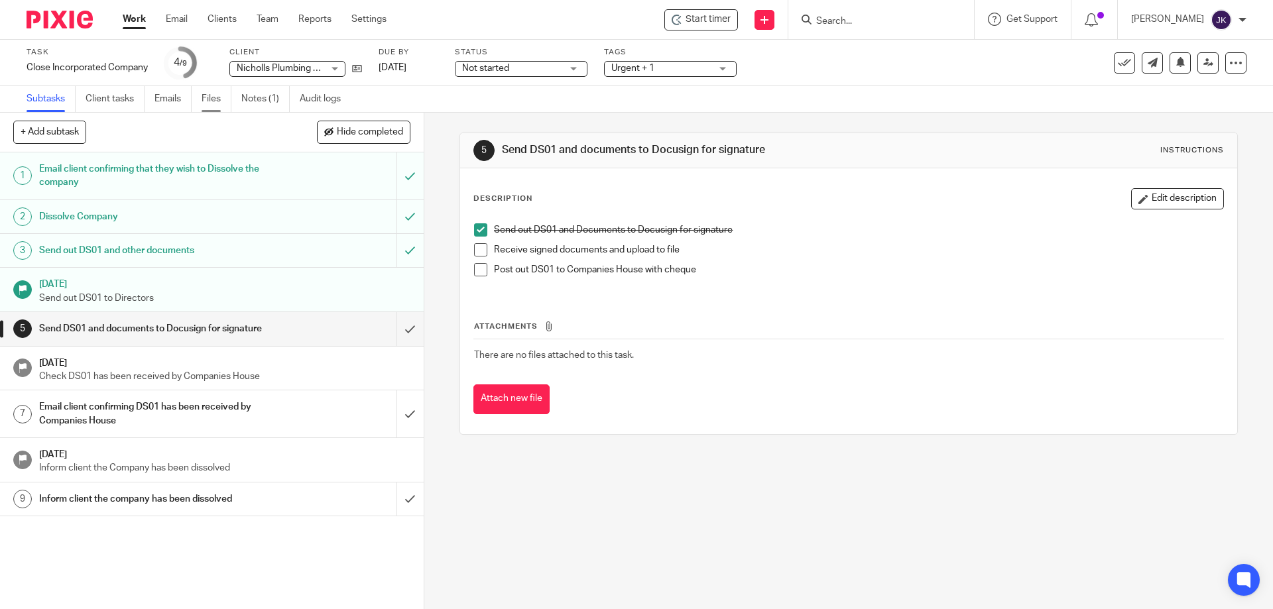
click at [222, 102] on link "Files" at bounding box center [217, 99] width 30 height 26
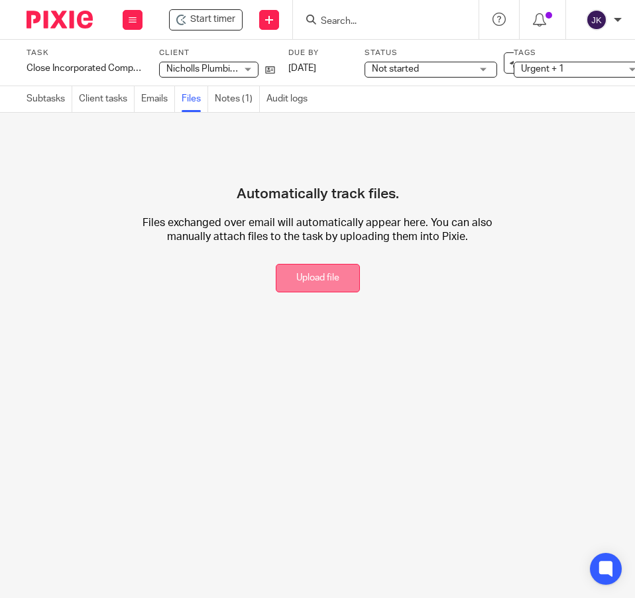
click at [322, 280] on button "Upload file" at bounding box center [318, 278] width 84 height 29
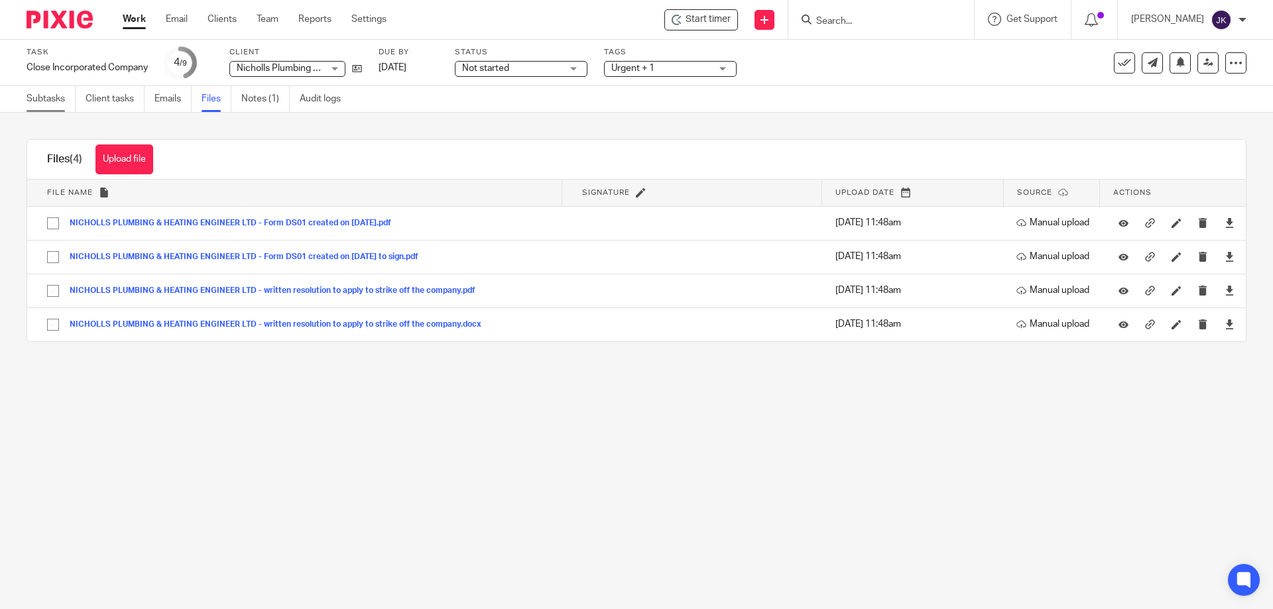
click at [42, 101] on link "Subtasks" at bounding box center [51, 99] width 49 height 26
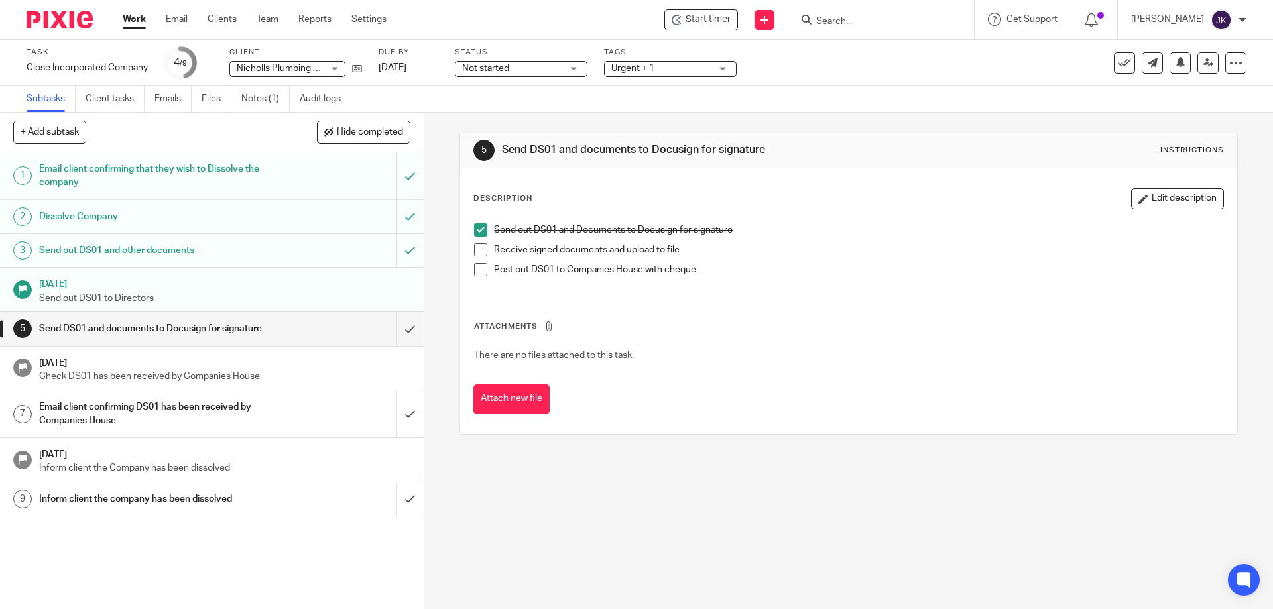
click at [740, 308] on div "Attachments There are no files attached to this task. Attach new file" at bounding box center [848, 354] width 750 height 121
click at [812, 318] on div "Attachments There are no files attached to this task. Attach new file" at bounding box center [848, 354] width 750 height 121
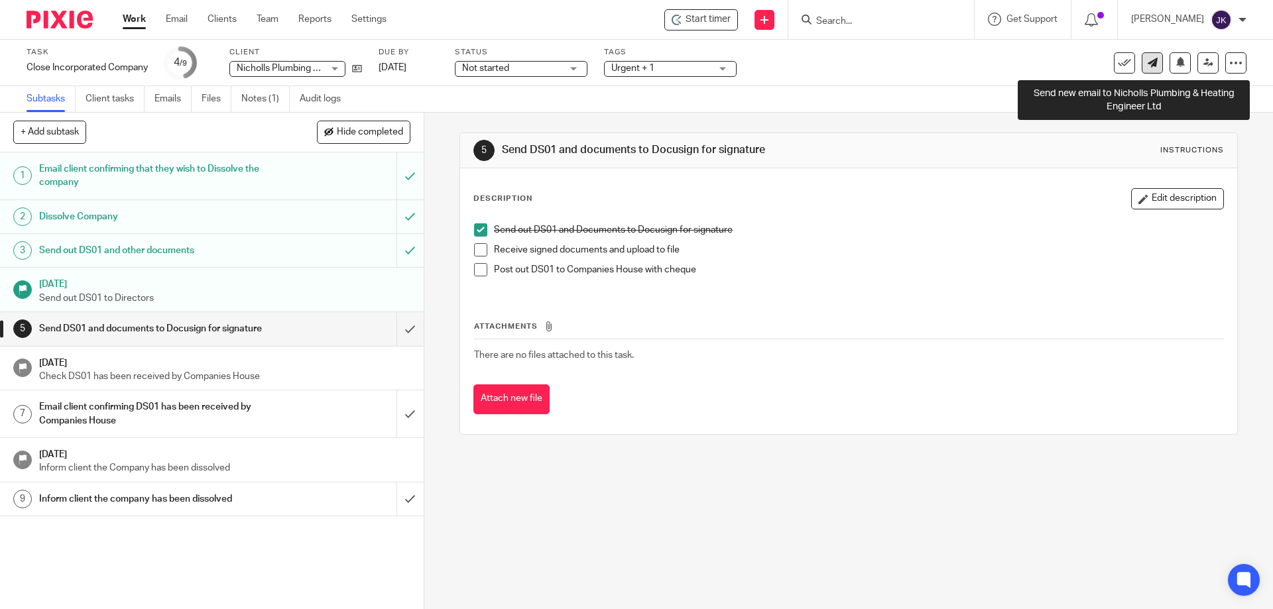
click at [1148, 66] on icon at bounding box center [1153, 63] width 10 height 10
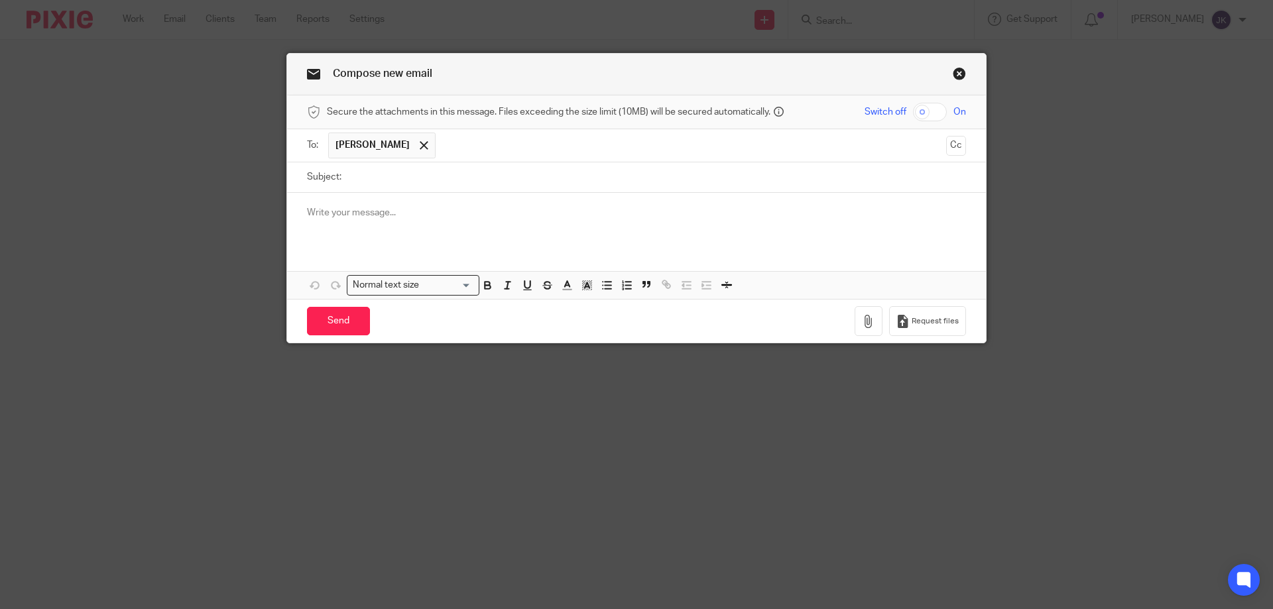
click at [434, 176] on input "Subject:" at bounding box center [657, 177] width 618 height 30
type input "Nicholls Plumbing & Heating Engineer Ltd"
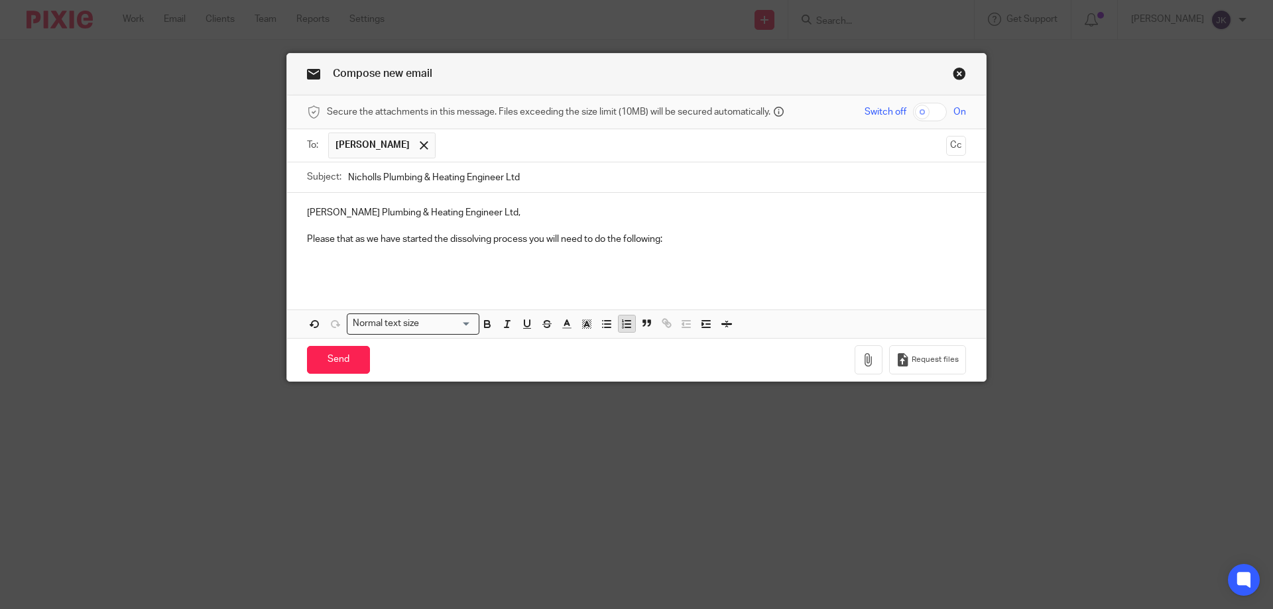
click at [621, 319] on icon "button" at bounding box center [627, 324] width 12 height 12
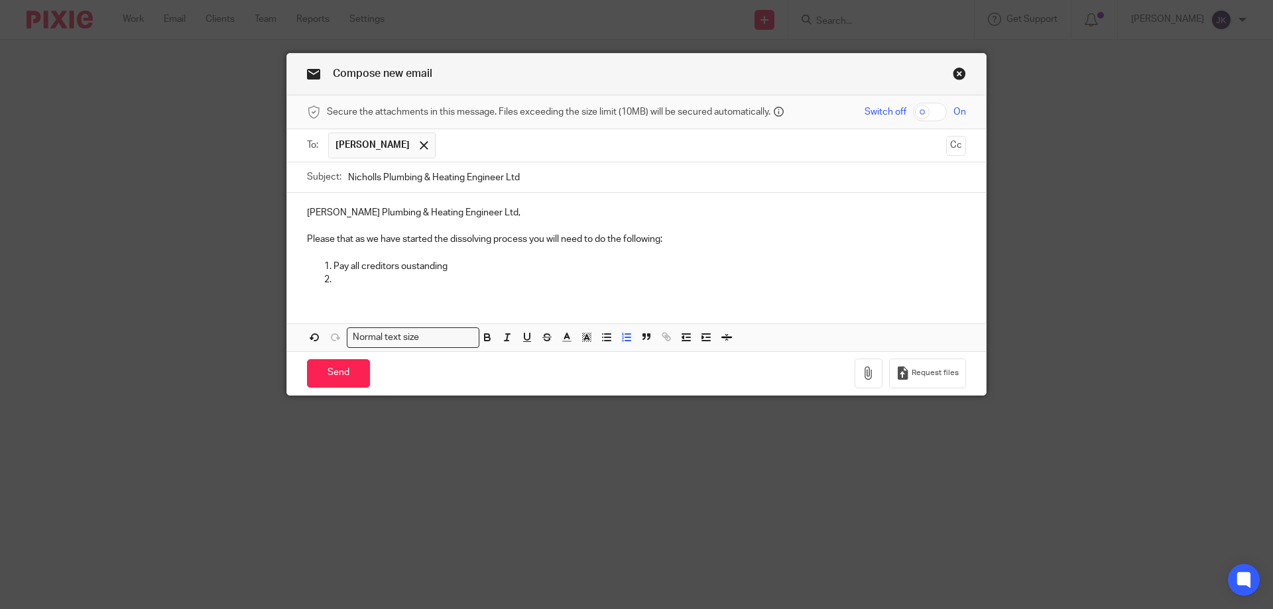
click at [438, 269] on p "Pay all creditors oustanding" at bounding box center [649, 266] width 633 height 13
click at [408, 268] on p "Pay all creditors oustanding" at bounding box center [649, 266] width 633 height 13
click at [343, 280] on p at bounding box center [649, 279] width 633 height 13
click at [562, 171] on input "Nicholls Plumbing & Heating Engineer Ltd" at bounding box center [657, 177] width 618 height 30
click at [355, 373] on input "Send" at bounding box center [338, 373] width 63 height 29
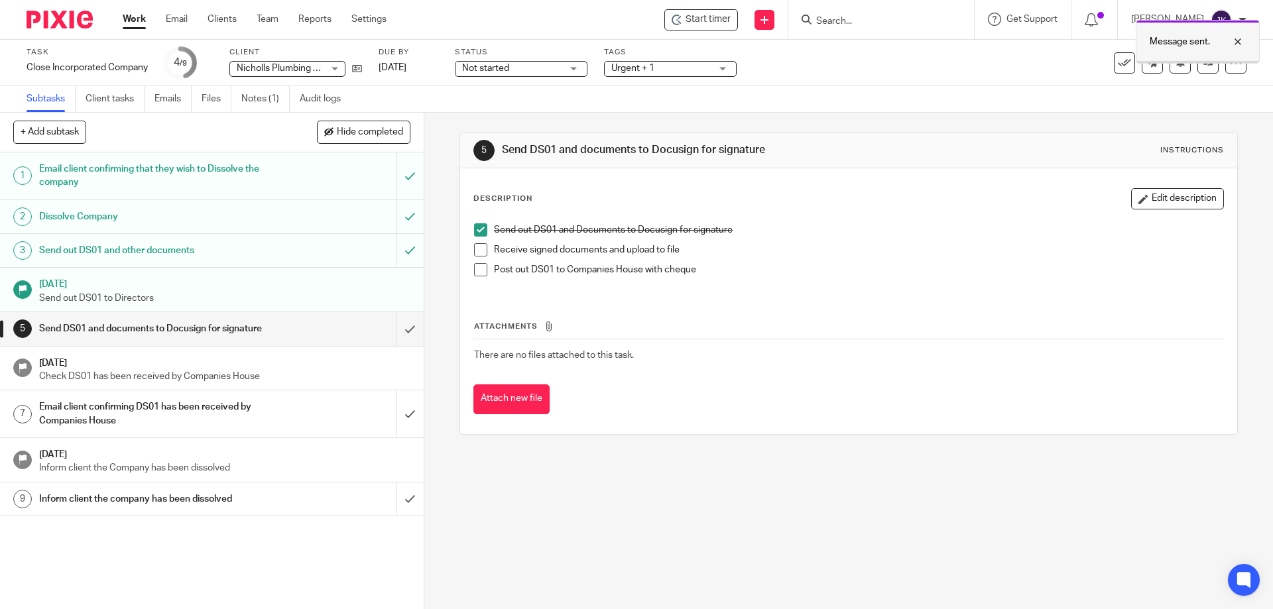
click at [1240, 43] on div at bounding box center [1228, 42] width 36 height 16
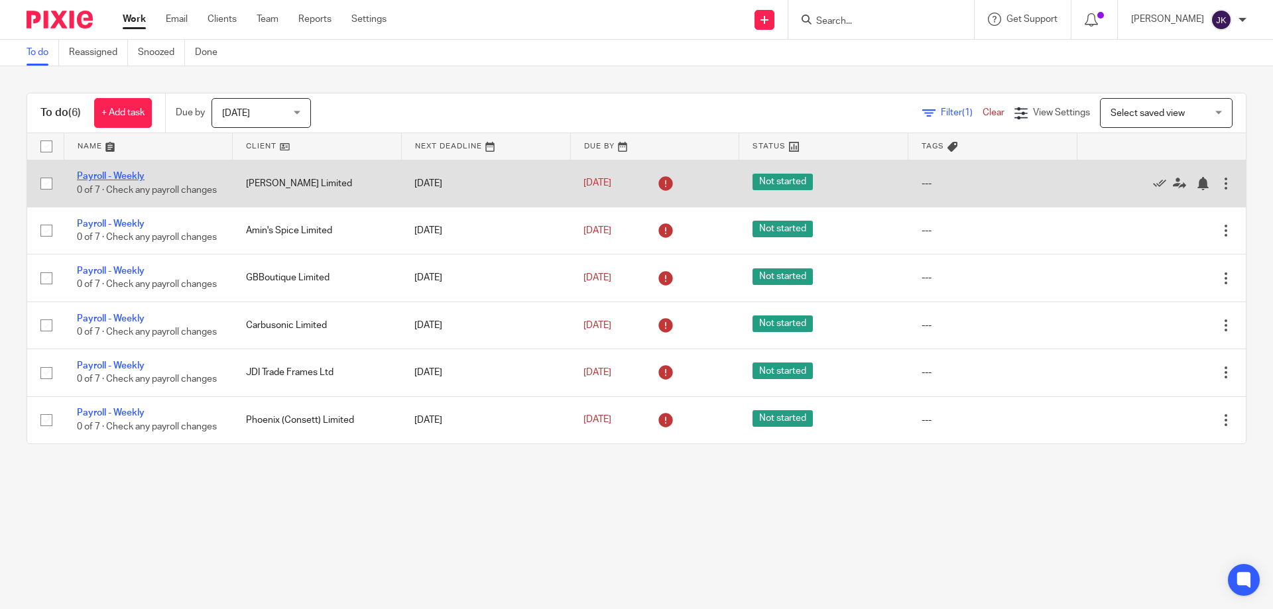
click at [108, 176] on link "Payroll - Weekly" at bounding box center [111, 176] width 68 height 9
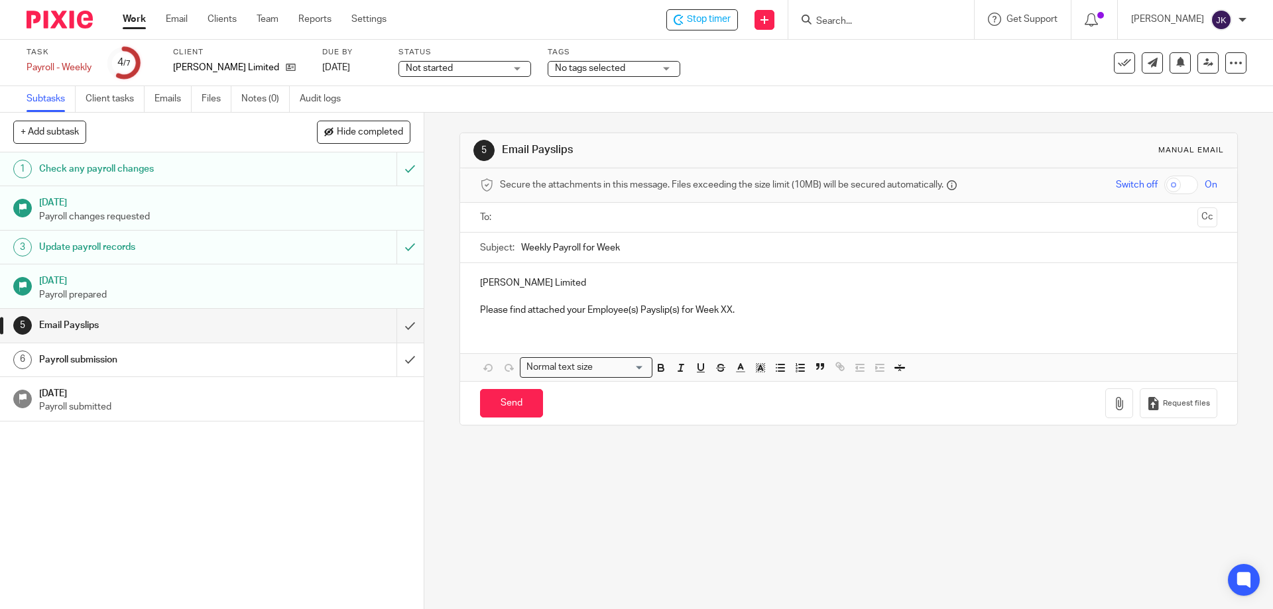
click at [524, 216] on input "text" at bounding box center [848, 217] width 687 height 15
click at [644, 215] on input "text" at bounding box center [904, 219] width 576 height 26
click at [984, 87] on div "Subtasks Client tasks Emails Files Notes (0) Audit logs" at bounding box center [636, 99] width 1273 height 27
click at [510, 288] on p "Rachael - J T OMalley Limited" at bounding box center [848, 285] width 737 height 13
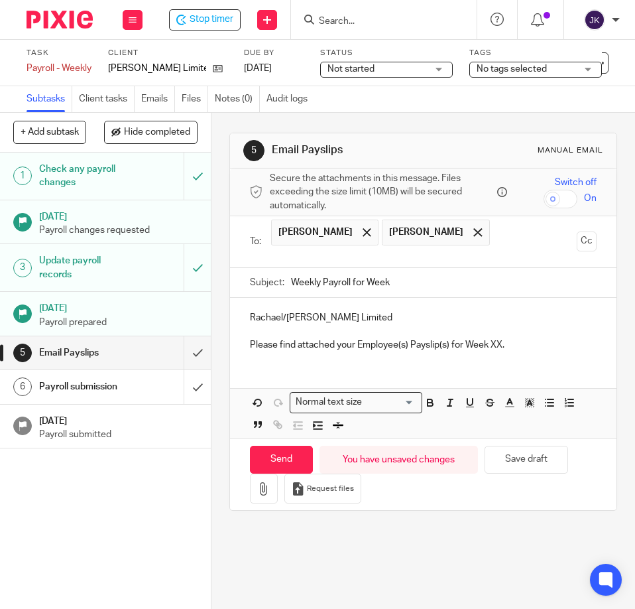
click at [493, 341] on p "Please find attached your Employee(s) Payslip(s) for Week XX." at bounding box center [423, 344] width 347 height 13
click at [559, 343] on p "Please find attached your Employee(s) Payslip(s) for Week 19." at bounding box center [423, 344] width 347 height 13
click at [422, 282] on input "Weekly Payroll for Week" at bounding box center [444, 283] width 306 height 30
type input "Weekly Payroll for Week 19"
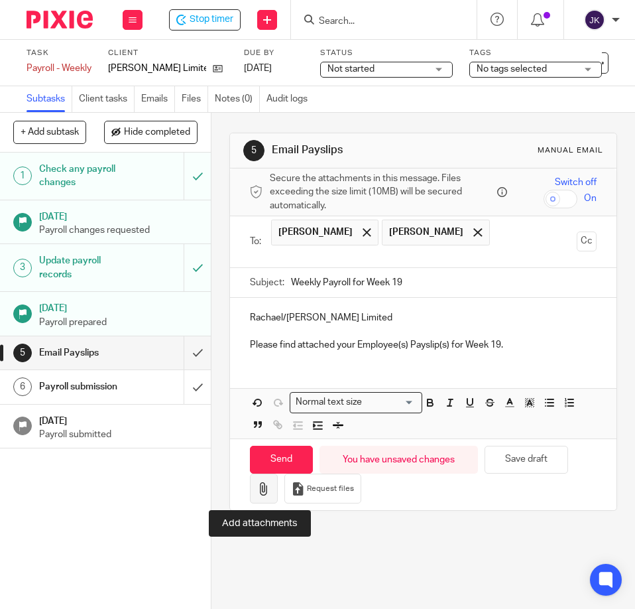
click at [255, 495] on button "button" at bounding box center [264, 488] width 28 height 30
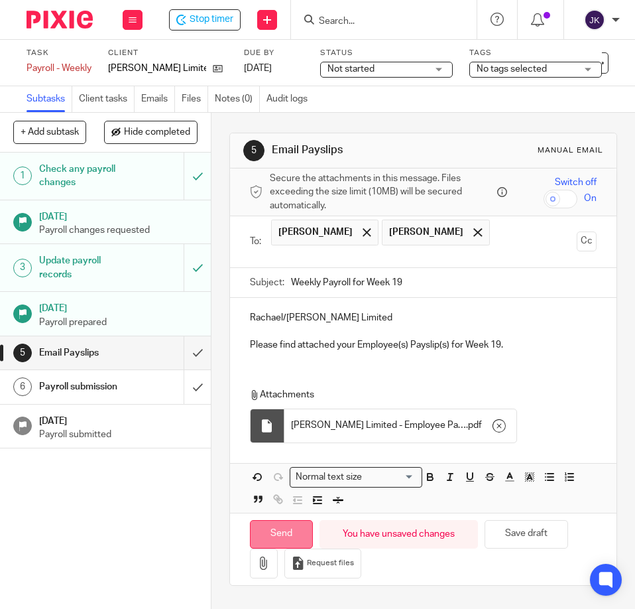
click at [289, 536] on input "Send" at bounding box center [281, 534] width 63 height 29
type input "Sent"
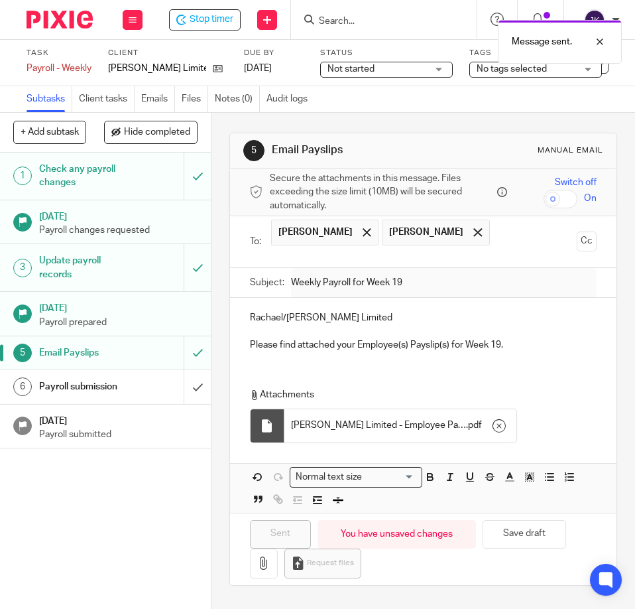
click at [88, 394] on h1 "Payroll submission" at bounding box center [83, 387] width 88 height 20
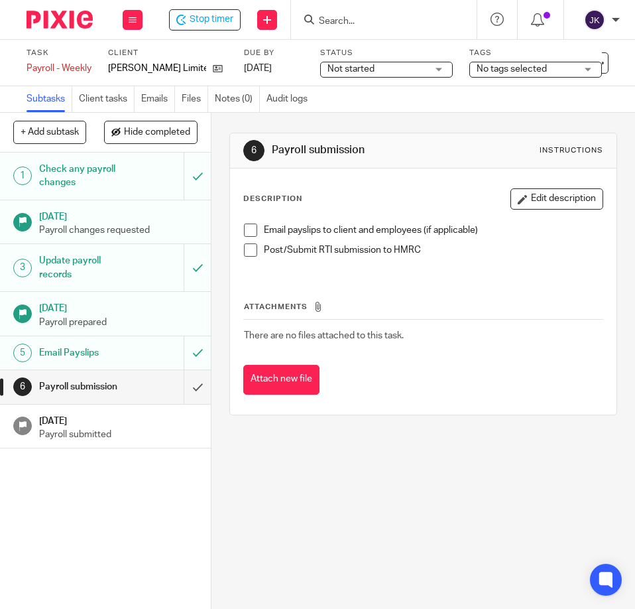
click at [244, 234] on span at bounding box center [250, 229] width 13 height 13
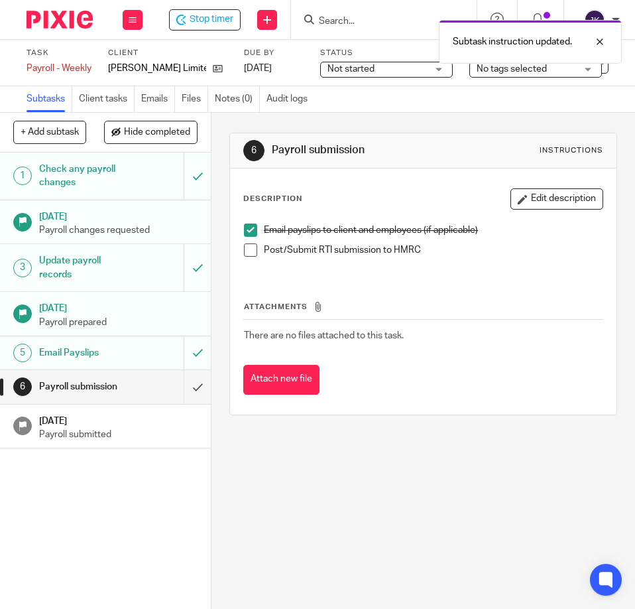
click at [251, 251] on span at bounding box center [250, 249] width 13 height 13
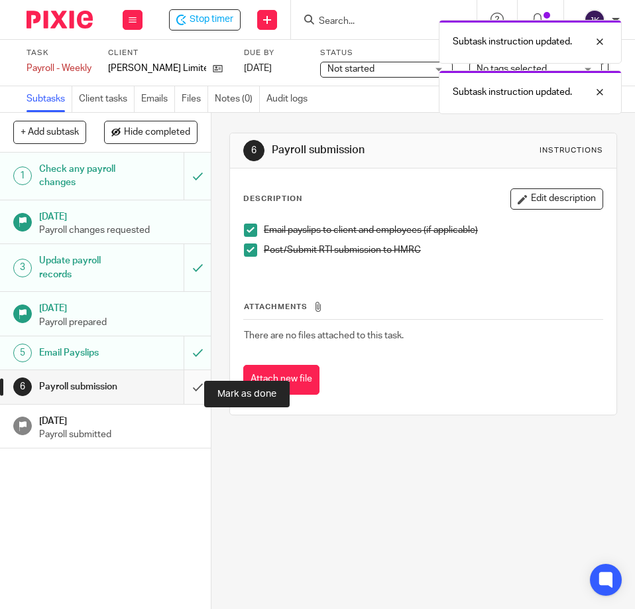
click at [179, 389] on input "submit" at bounding box center [105, 386] width 211 height 33
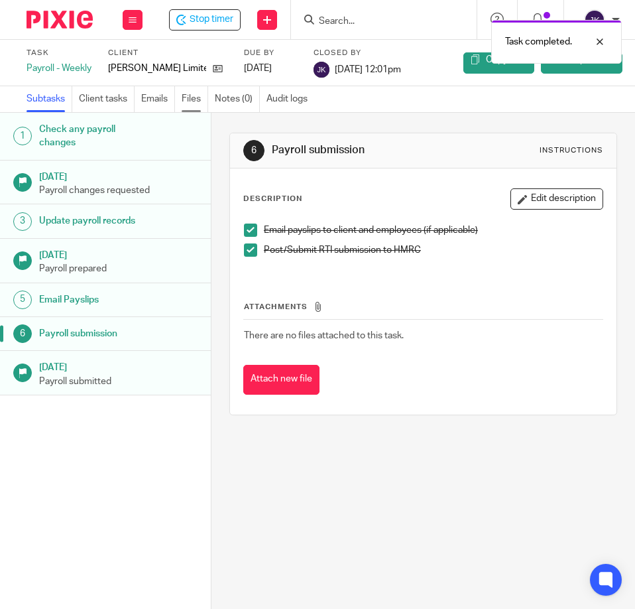
click at [189, 104] on link "Files" at bounding box center [195, 99] width 27 height 26
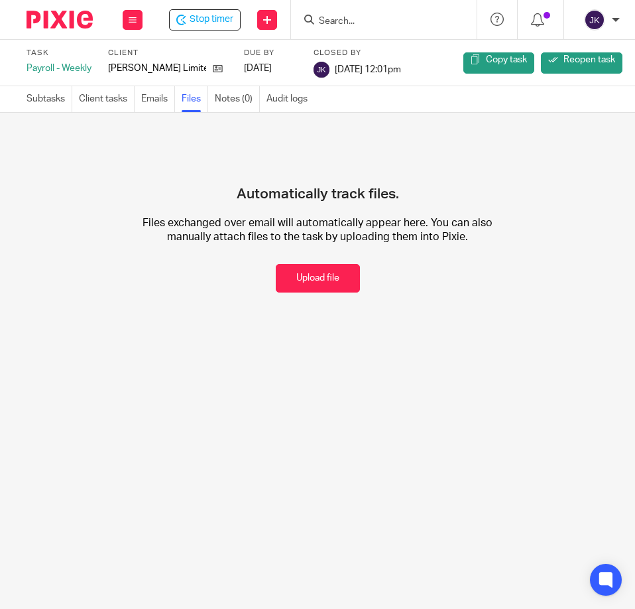
click at [304, 293] on div "Upload file Drag & Drop your files, or click here Files uploading... Automatica…" at bounding box center [317, 216] width 635 height 206
click at [301, 282] on button "Upload file" at bounding box center [318, 278] width 84 height 29
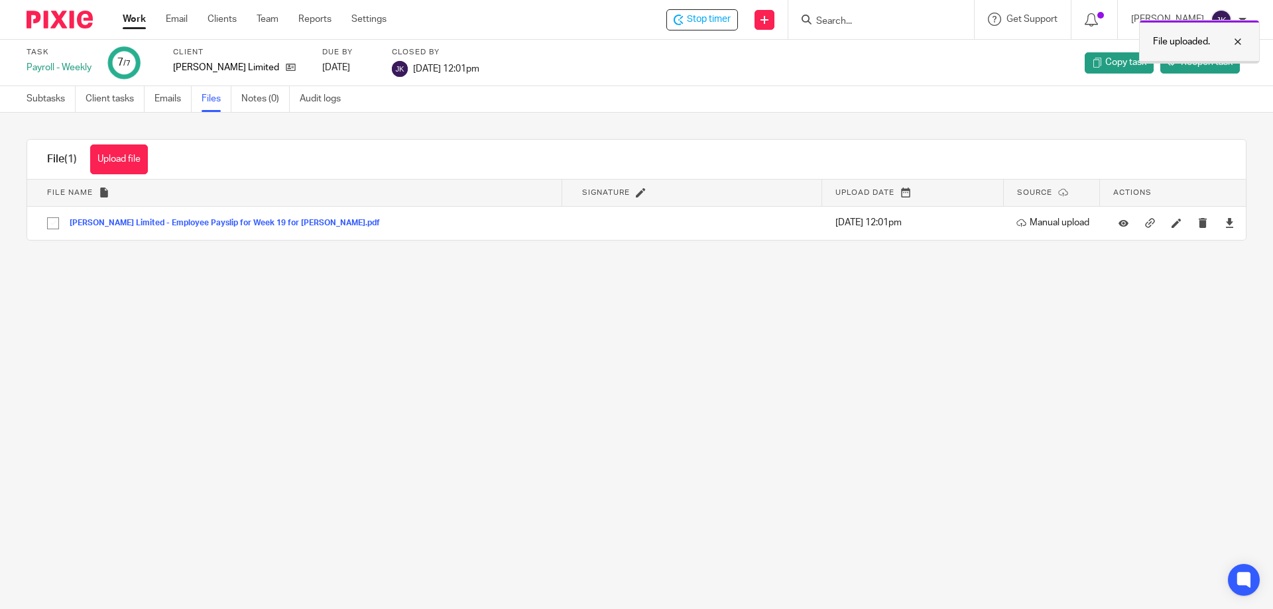
click at [635, 40] on div at bounding box center [1228, 42] width 36 height 16
click at [135, 19] on link "Work" at bounding box center [134, 19] width 23 height 13
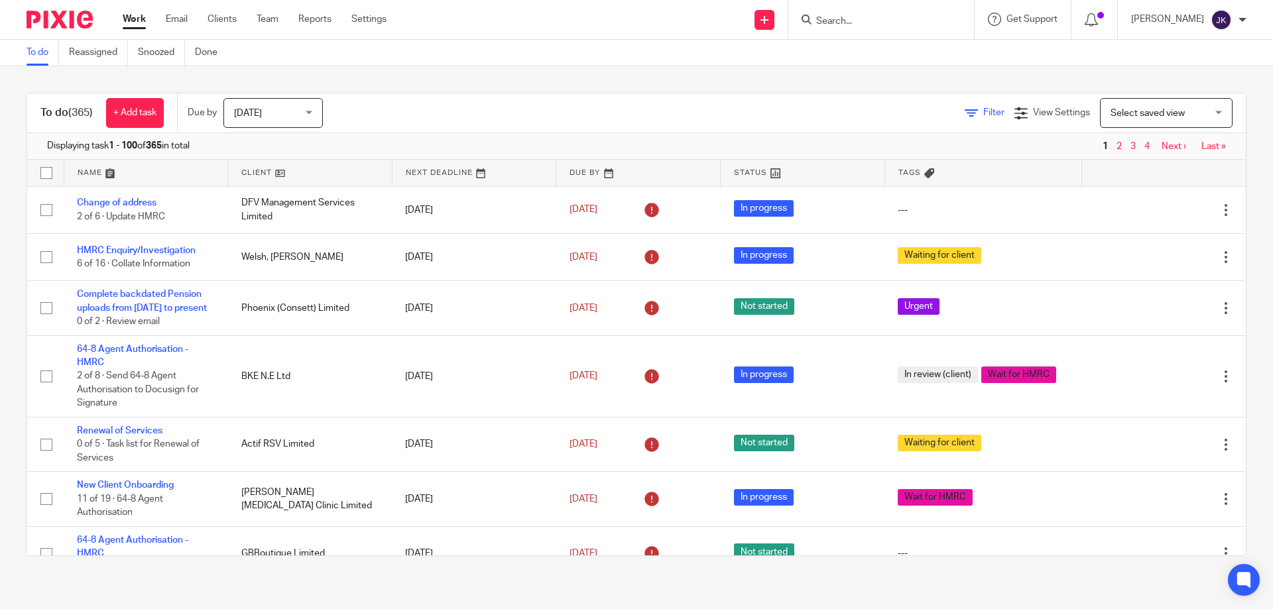
click at [983, 114] on span "Filter" at bounding box center [993, 112] width 21 height 9
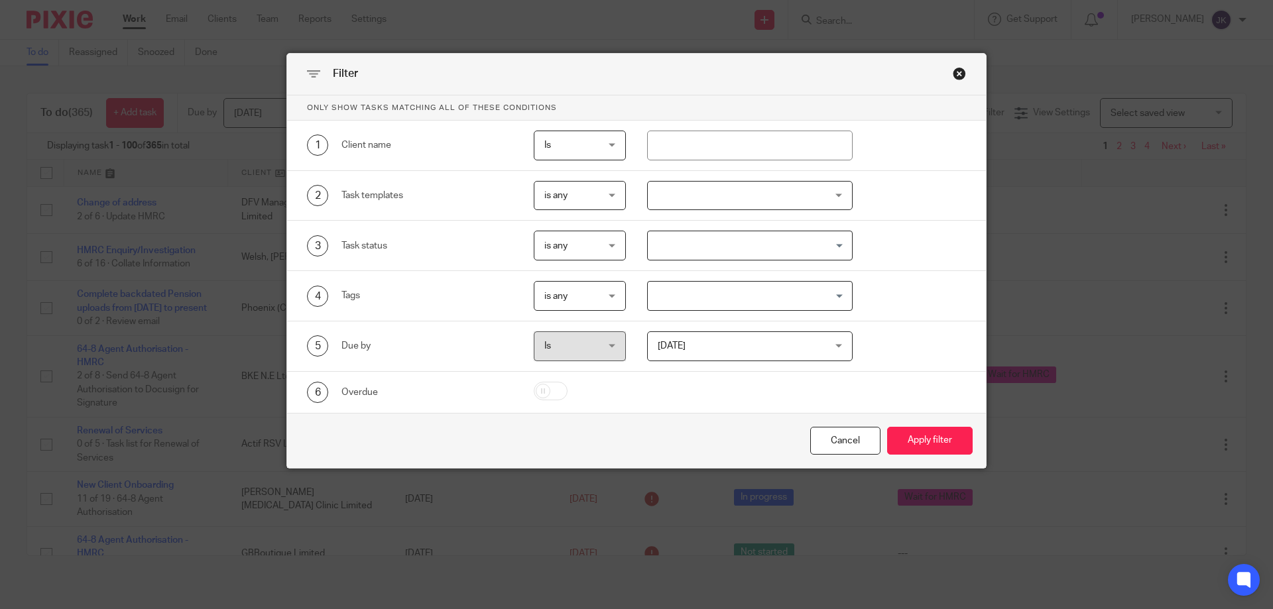
click at [711, 199] on div at bounding box center [750, 196] width 206 height 30
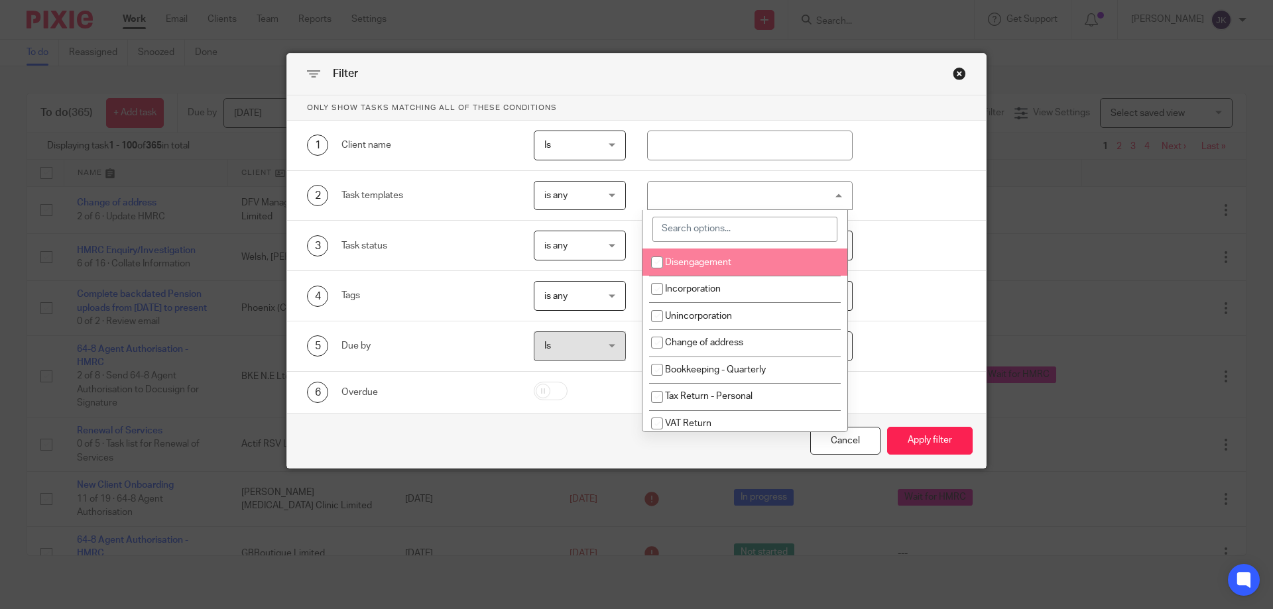
click at [717, 223] on input "search" at bounding box center [744, 229] width 185 height 25
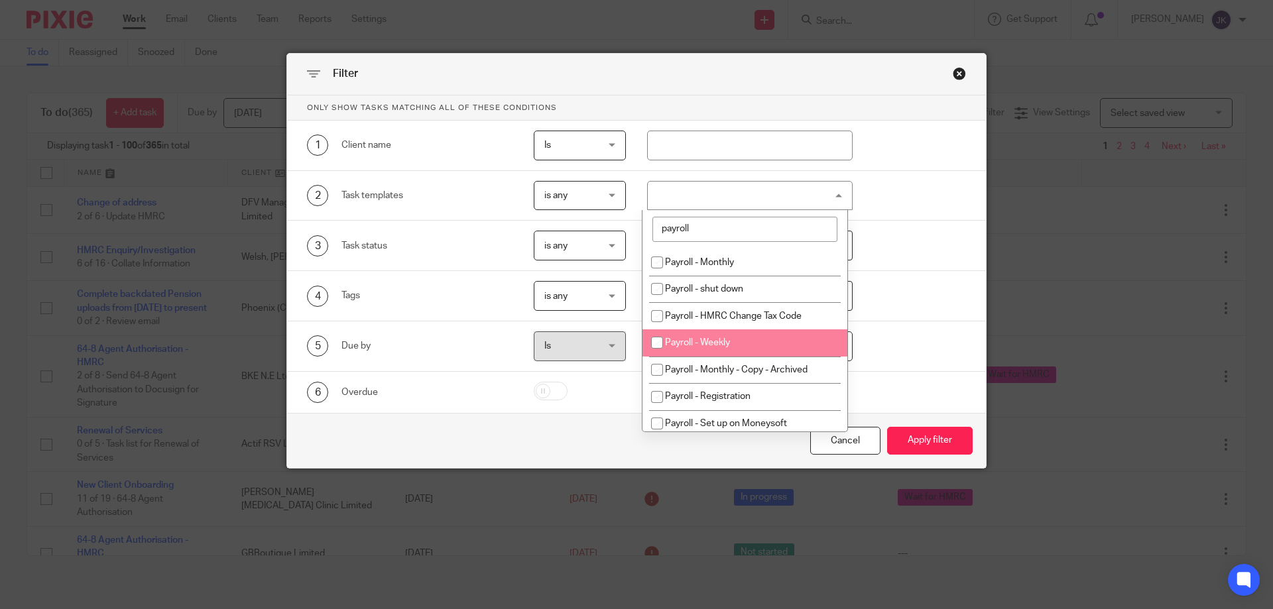
type input "payroll"
click at [720, 332] on li "Payroll - Weekly" at bounding box center [744, 343] width 205 height 27
checkbox input "true"
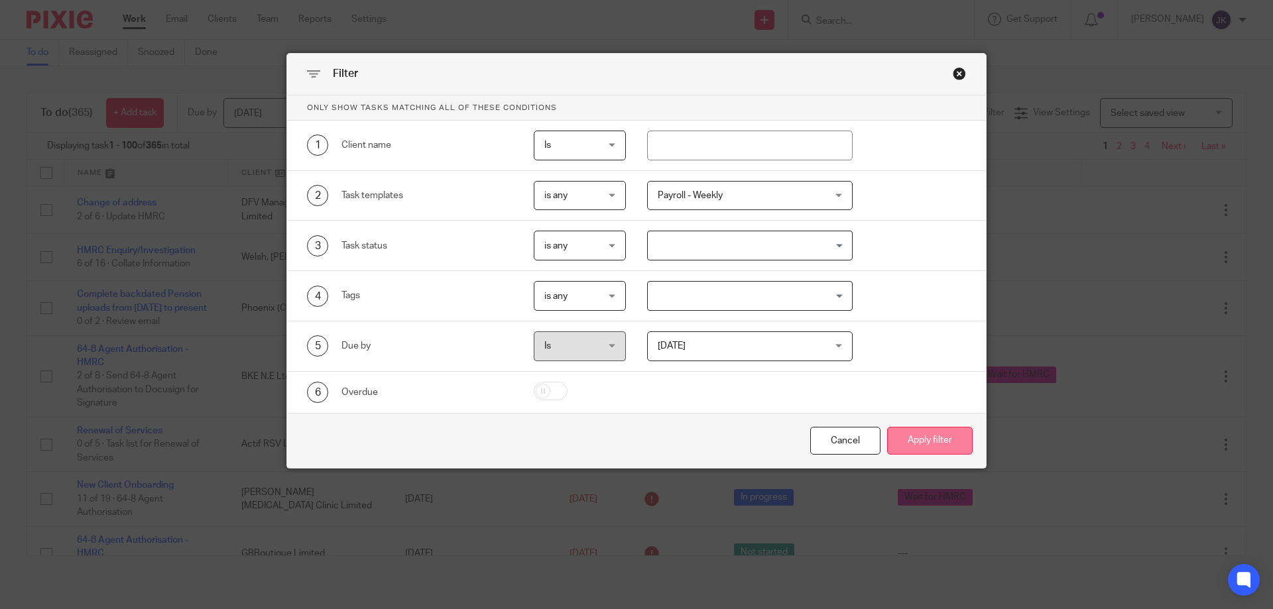
click at [941, 446] on button "Apply filter" at bounding box center [930, 441] width 86 height 29
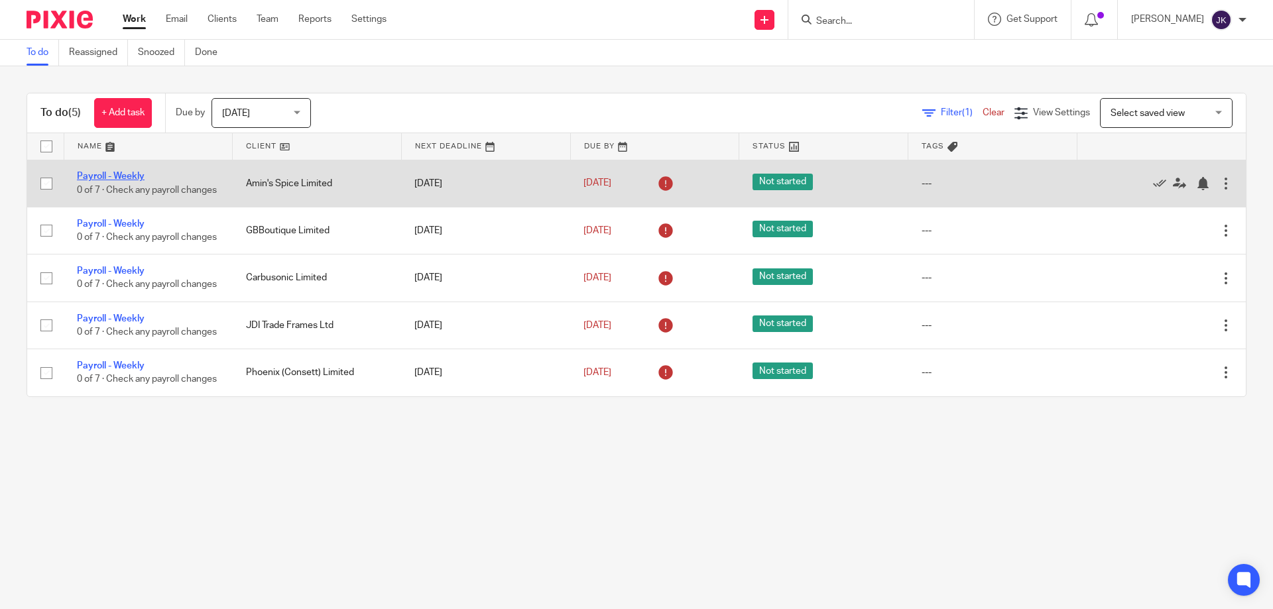
click at [121, 172] on link "Payroll - Weekly" at bounding box center [111, 176] width 68 height 9
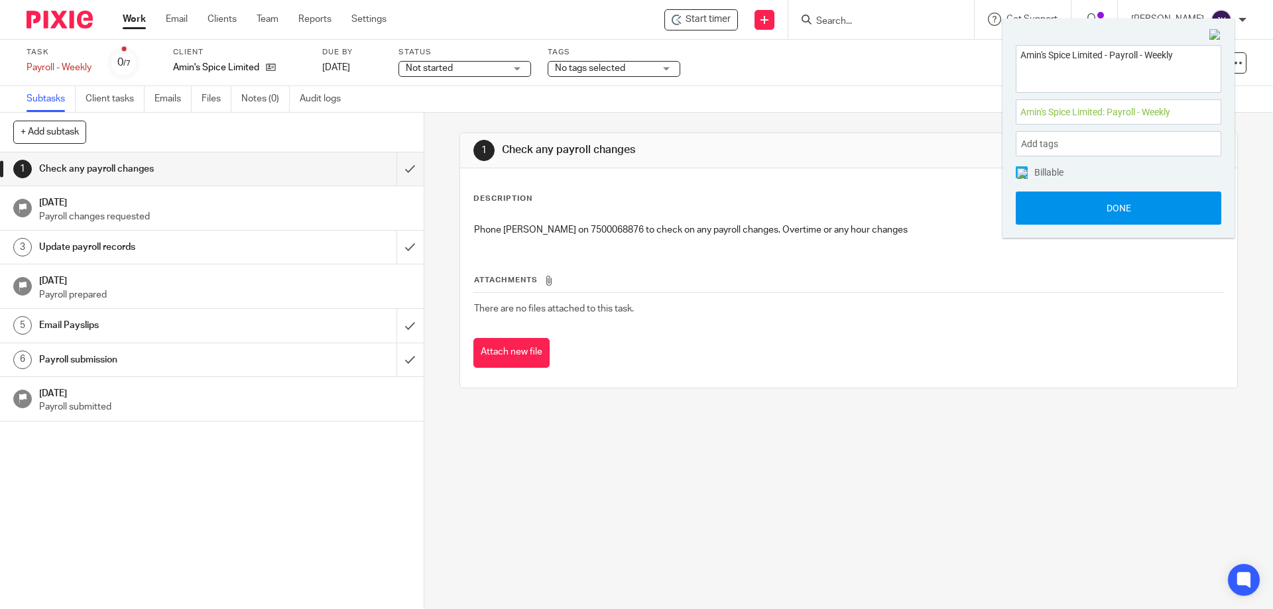
click at [1080, 213] on button "Done" at bounding box center [1119, 208] width 206 height 33
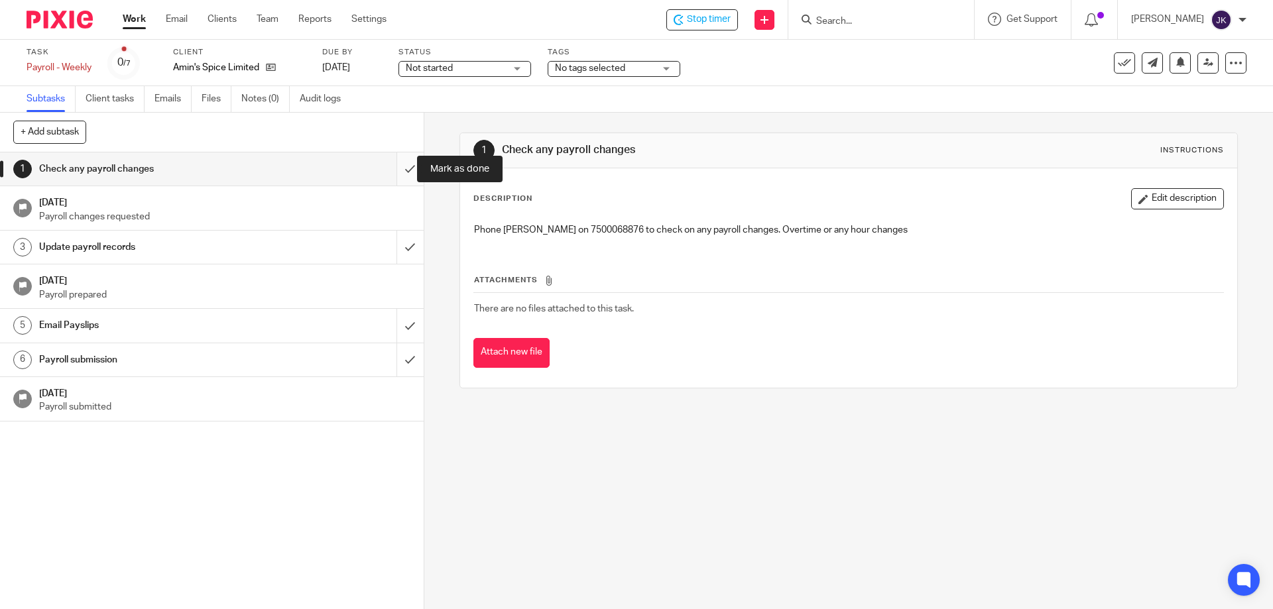
click at [402, 164] on input "submit" at bounding box center [212, 168] width 424 height 33
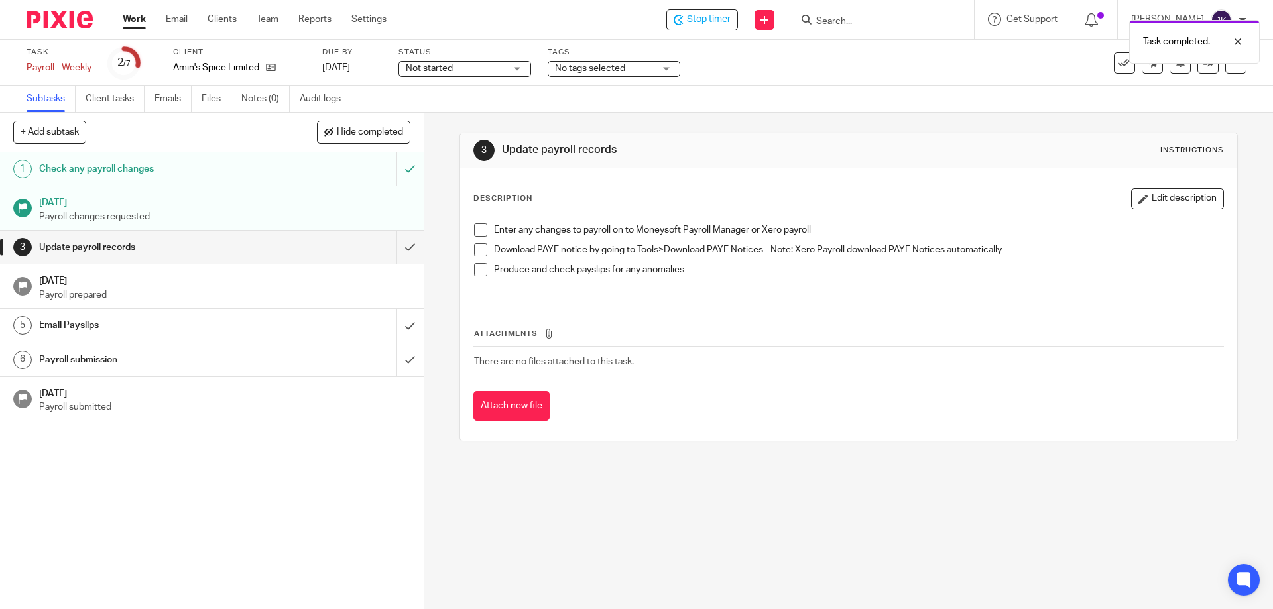
click at [478, 230] on span at bounding box center [480, 229] width 13 height 13
click at [478, 248] on span at bounding box center [480, 249] width 13 height 13
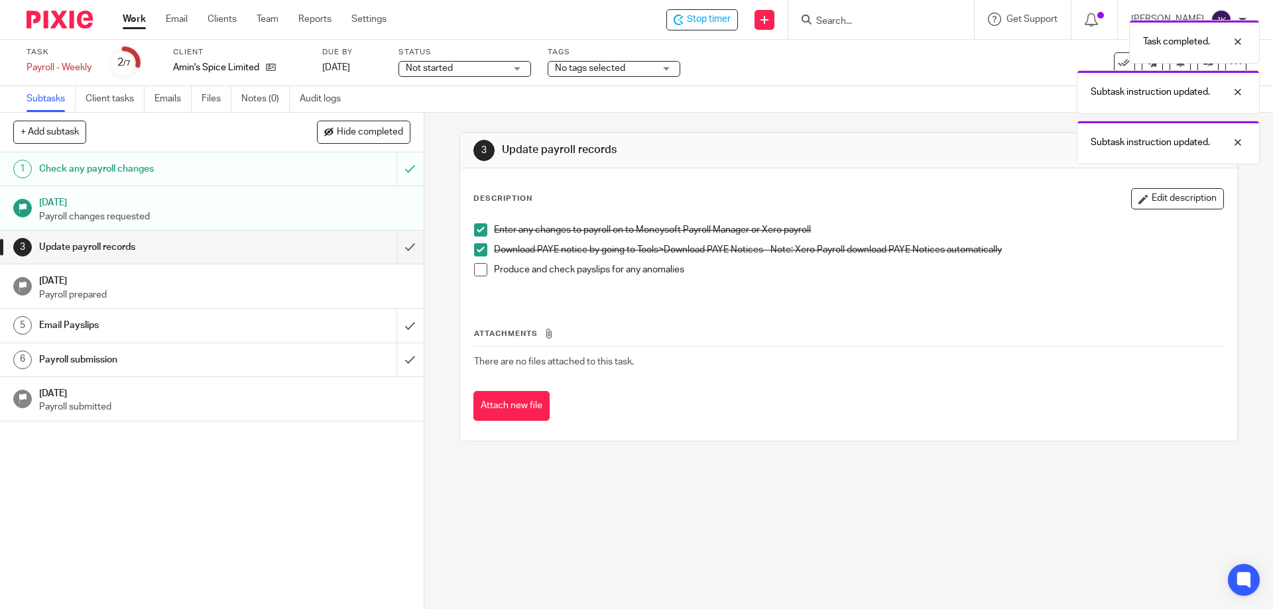
click at [481, 276] on li "Produce and check payslips for any anomalies" at bounding box center [848, 276] width 749 height 27
click at [476, 271] on span at bounding box center [480, 269] width 13 height 13
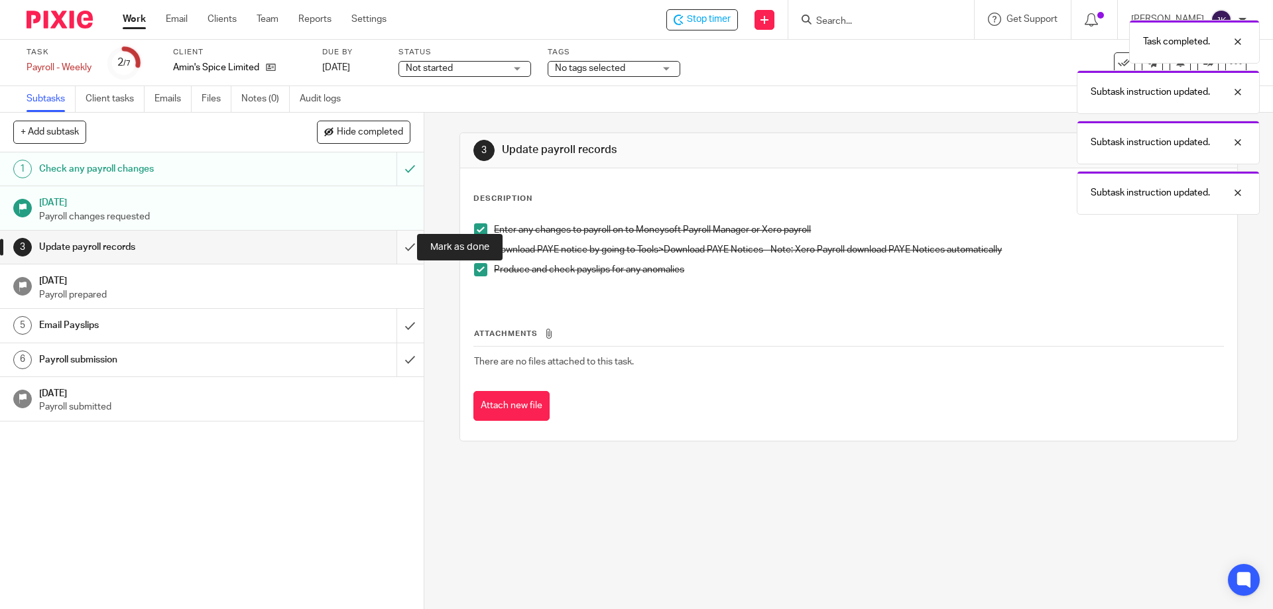
click at [397, 246] on input "submit" at bounding box center [212, 247] width 424 height 33
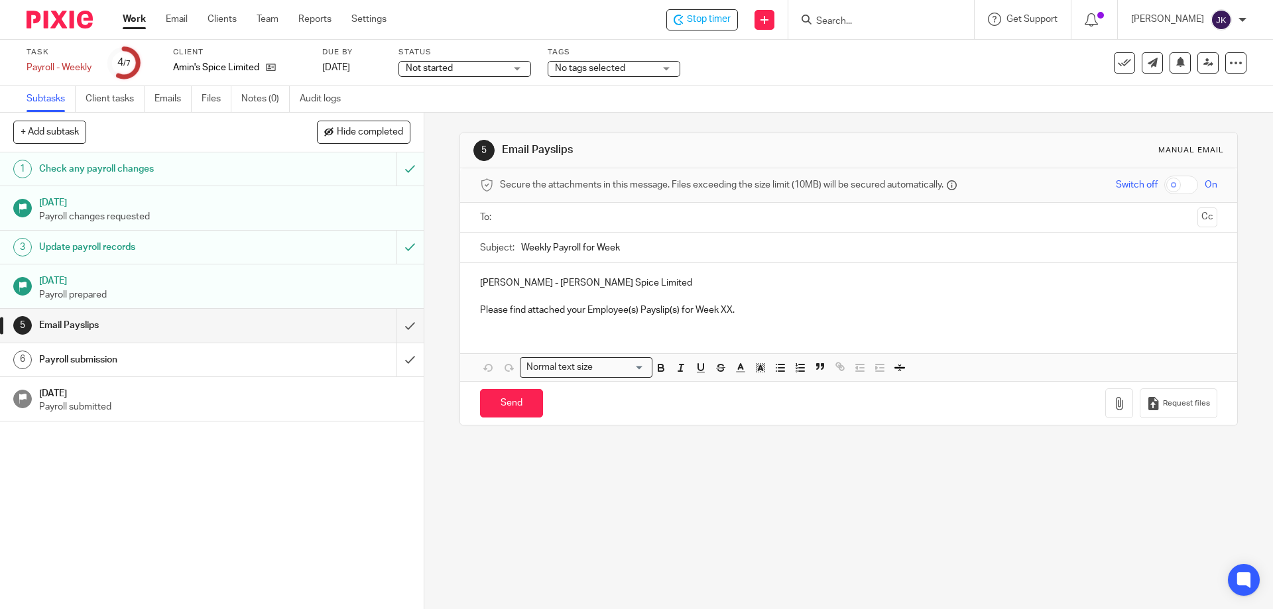
click at [631, 216] on input "text" at bounding box center [848, 217] width 687 height 15
click at [669, 255] on input "Weekly Payroll for Week" at bounding box center [869, 251] width 696 height 30
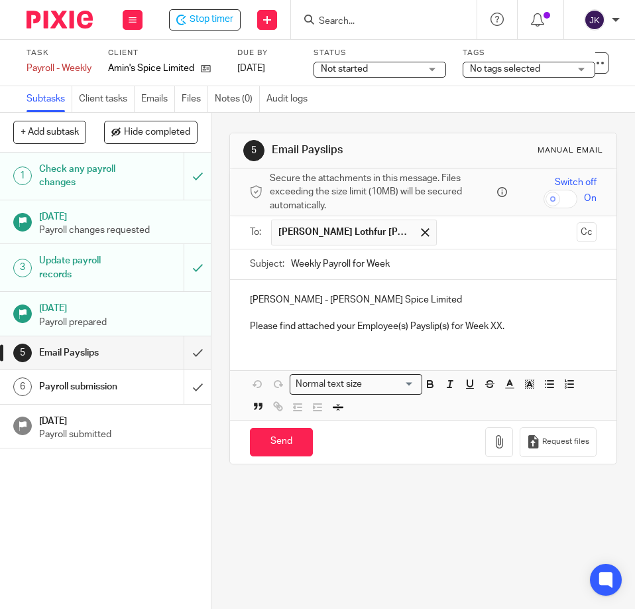
click at [488, 326] on p "Please find attached your Employee(s) Payslip(s) for Week XX." at bounding box center [423, 326] width 347 height 13
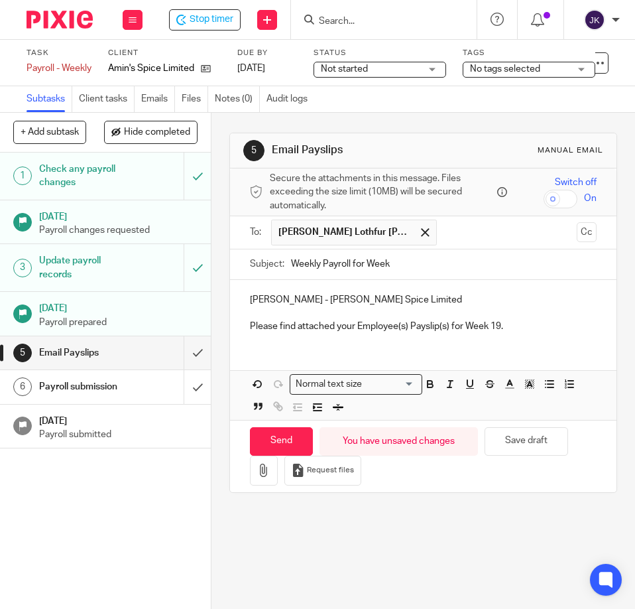
drag, startPoint x: 572, startPoint y: 320, endPoint x: 555, endPoint y: 337, distance: 24.4
click at [572, 320] on p "Please find attached your Employee(s) Payslip(s) for Week 19." at bounding box center [423, 326] width 347 height 13
drag, startPoint x: 299, startPoint y: 300, endPoint x: 230, endPoint y: 302, distance: 69.0
click at [230, 302] on div "[PERSON_NAME] - [PERSON_NAME] Spice Limited Please find attached your Employee(…" at bounding box center [423, 312] width 387 height 64
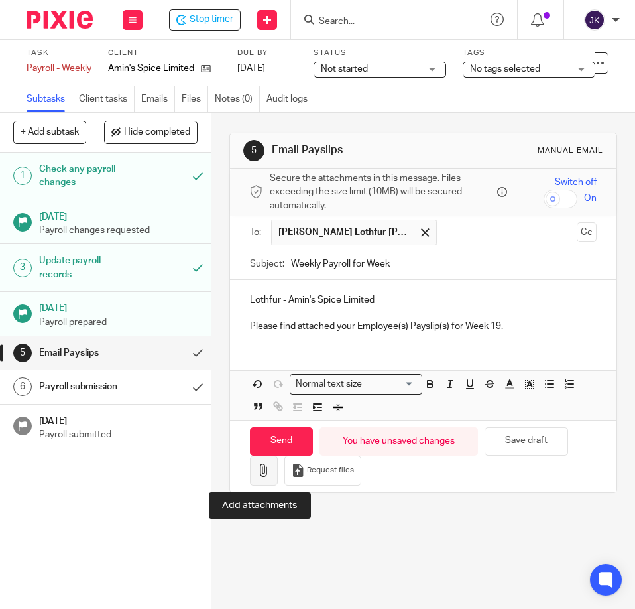
click at [251, 473] on button "button" at bounding box center [264, 470] width 28 height 30
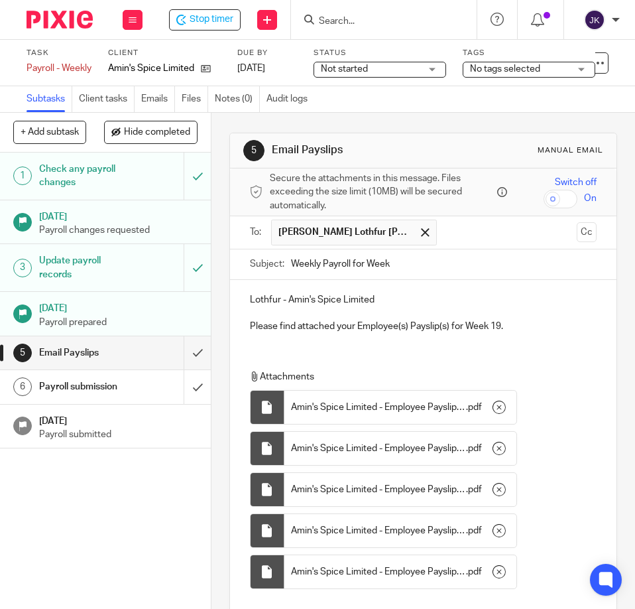
scroll to position [145, 0]
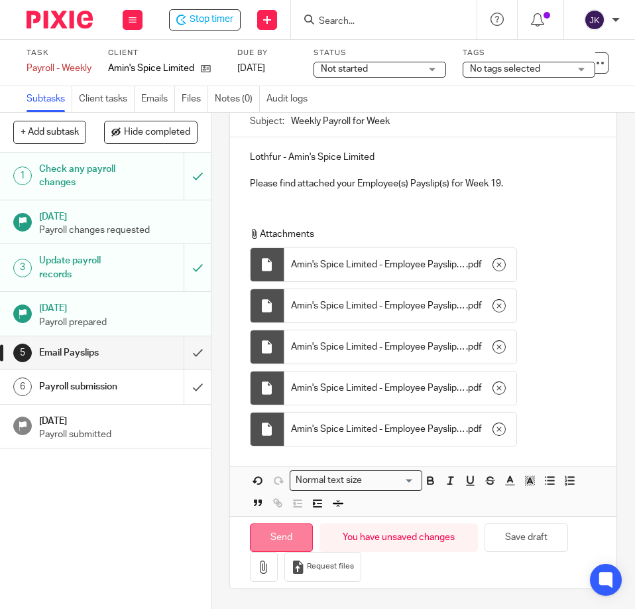
click at [282, 534] on input "Send" at bounding box center [281, 537] width 63 height 29
type input "Sent"
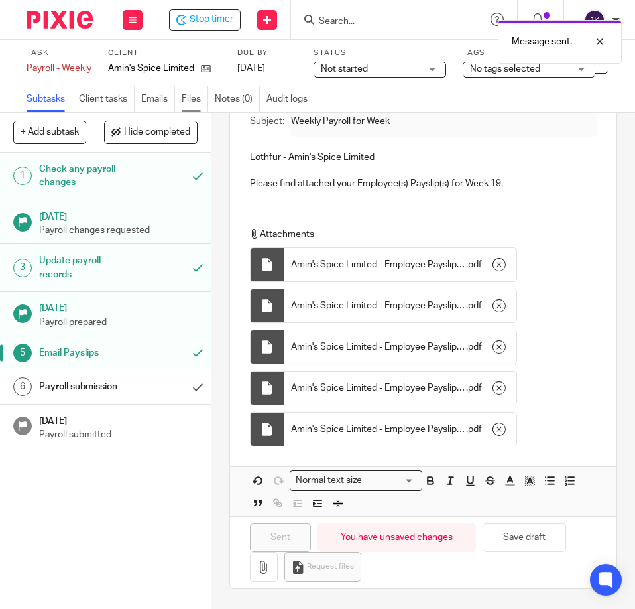
click at [193, 96] on link "Files" at bounding box center [195, 99] width 27 height 26
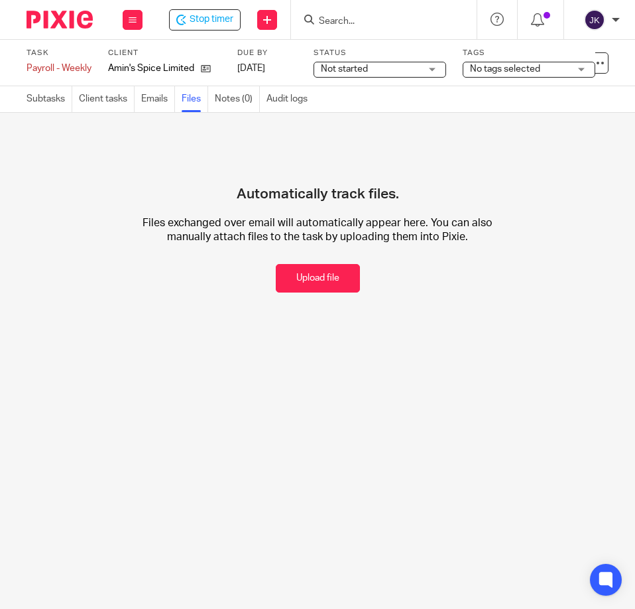
click at [305, 284] on button "Upload file" at bounding box center [318, 278] width 84 height 29
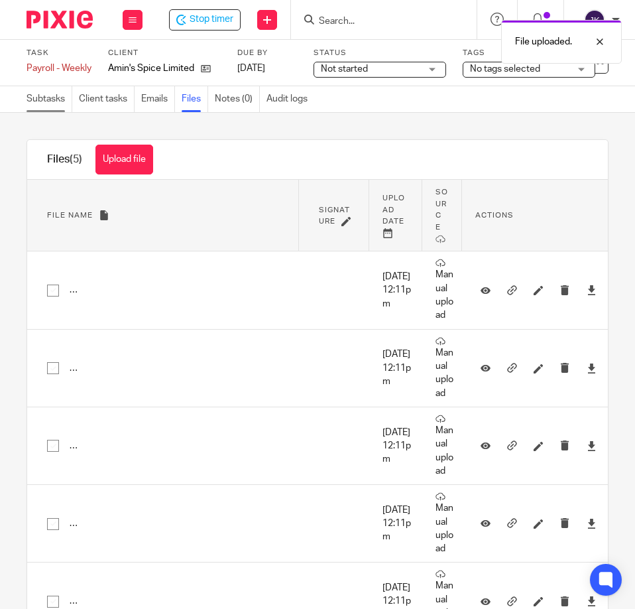
click at [32, 97] on link "Subtasks" at bounding box center [50, 99] width 46 height 26
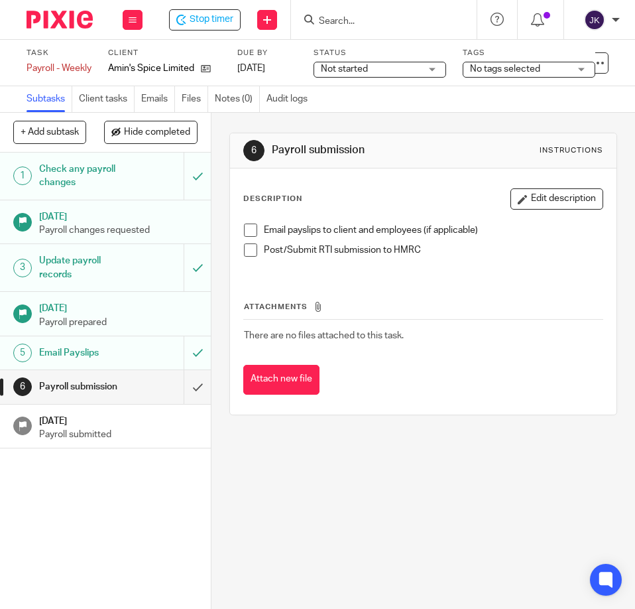
click at [247, 231] on span at bounding box center [250, 229] width 13 height 13
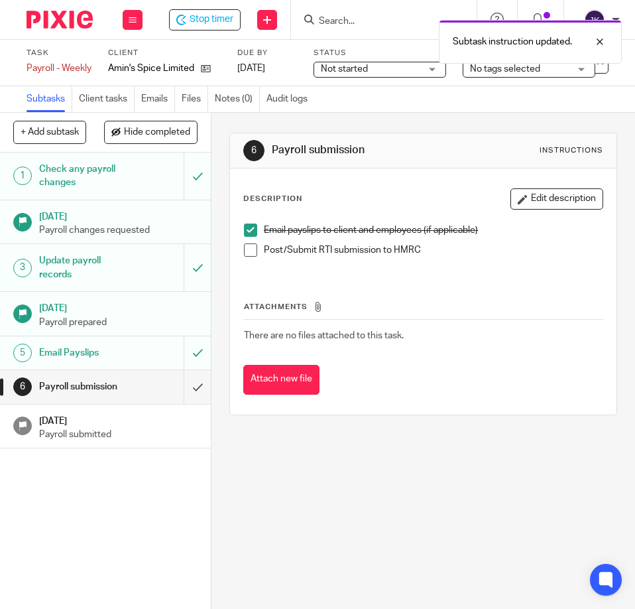
click at [244, 255] on span at bounding box center [250, 249] width 13 height 13
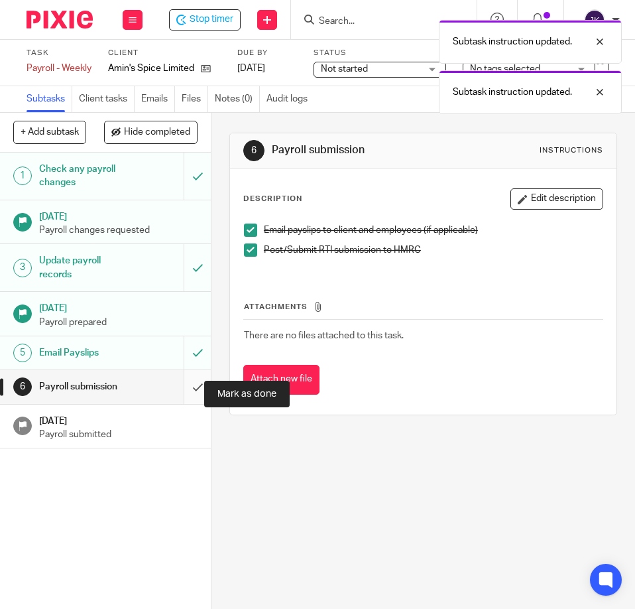
click at [179, 393] on input "submit" at bounding box center [105, 386] width 211 height 33
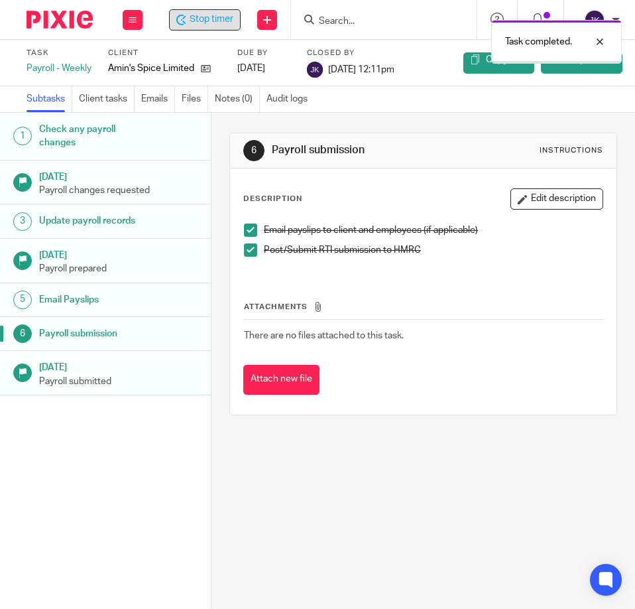
click at [200, 17] on span "Stop timer" at bounding box center [212, 20] width 44 height 14
click at [599, 41] on div at bounding box center [590, 42] width 36 height 16
click at [231, 25] on span "Stop timer" at bounding box center [212, 20] width 44 height 14
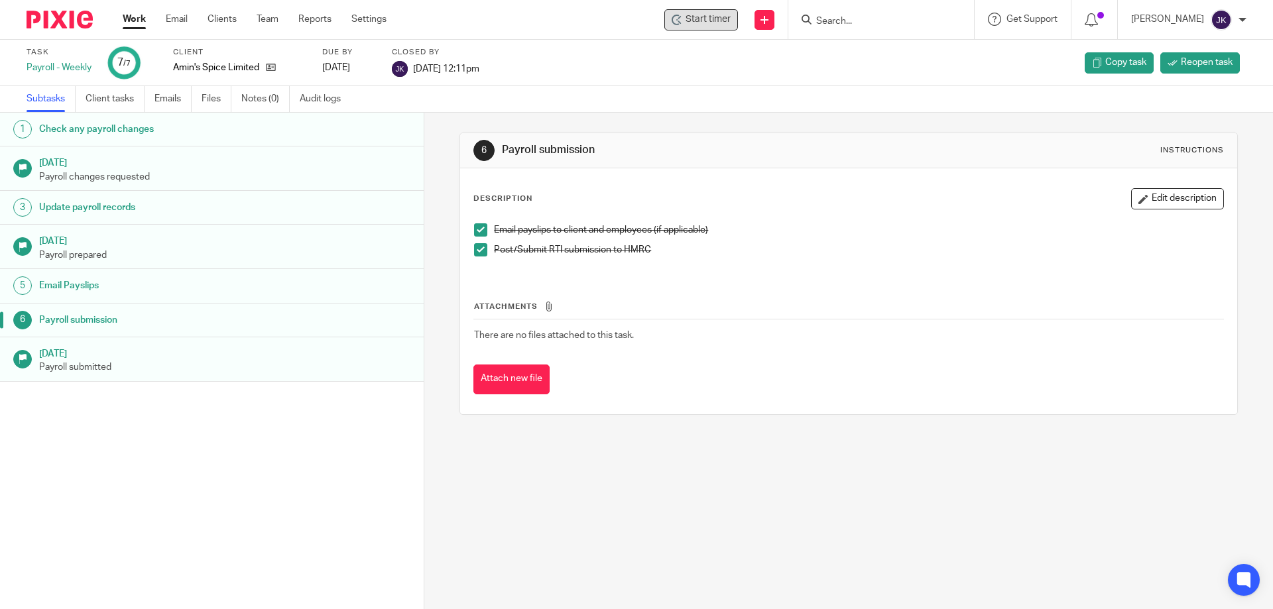
click at [129, 22] on link "Work" at bounding box center [134, 19] width 23 height 13
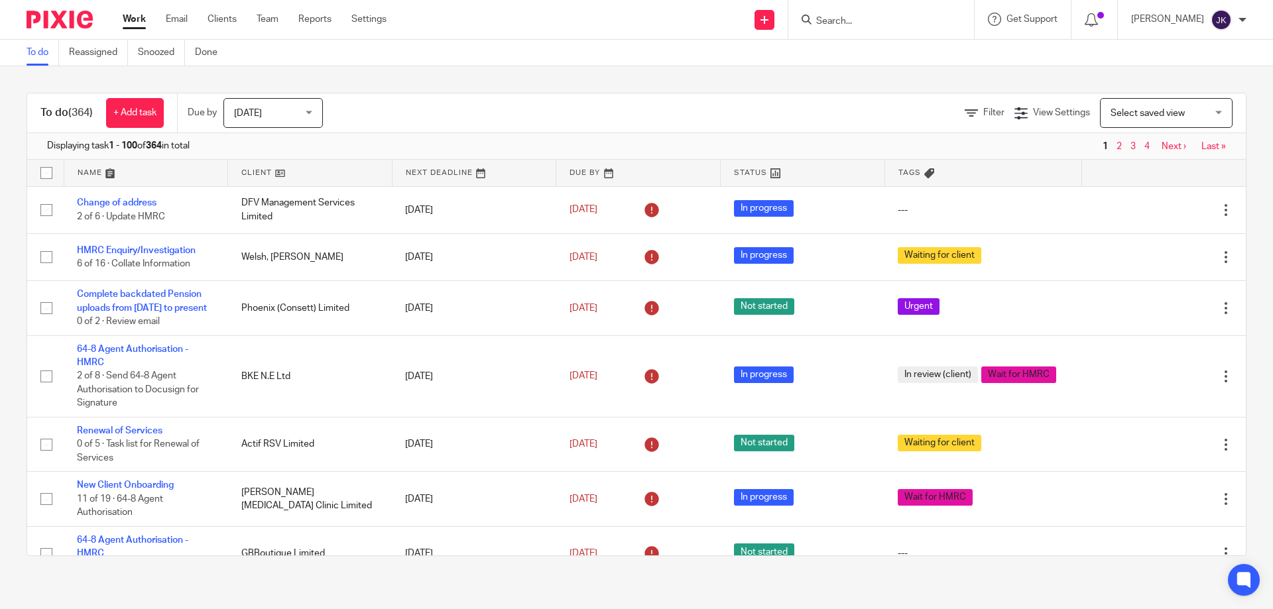
click at [960, 104] on div "Filter View Settings View Settings Manage saved views Select saved view Select …" at bounding box center [796, 113] width 900 height 30
click at [965, 113] on link "Filter" at bounding box center [985, 112] width 40 height 9
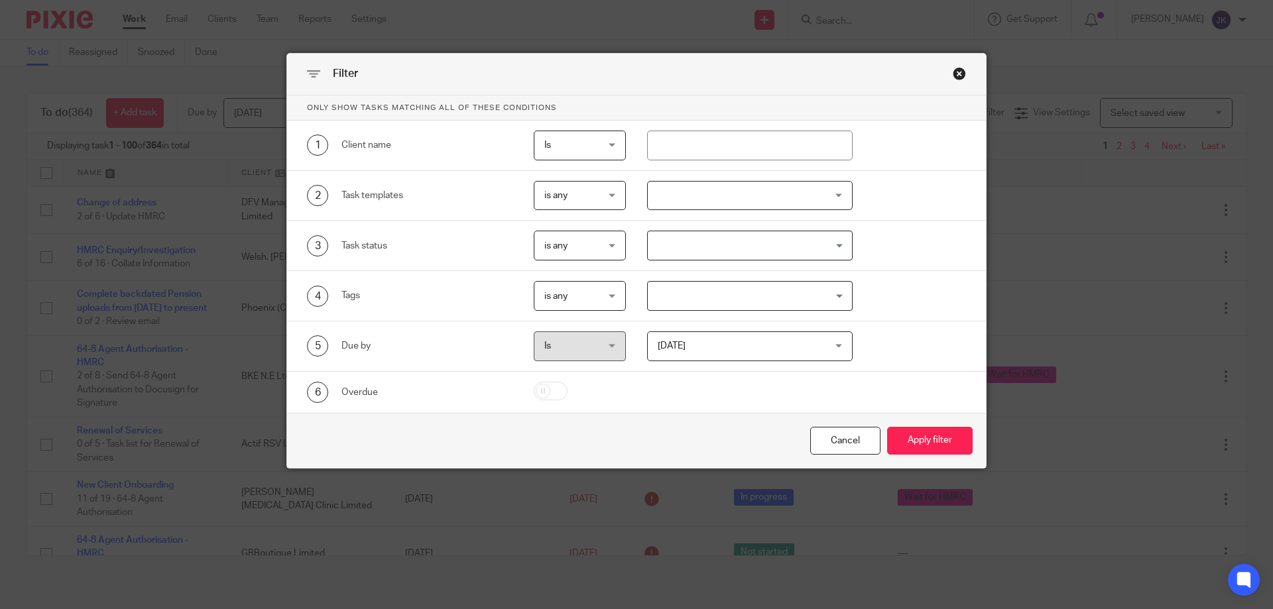
click at [722, 200] on div at bounding box center [750, 196] width 206 height 30
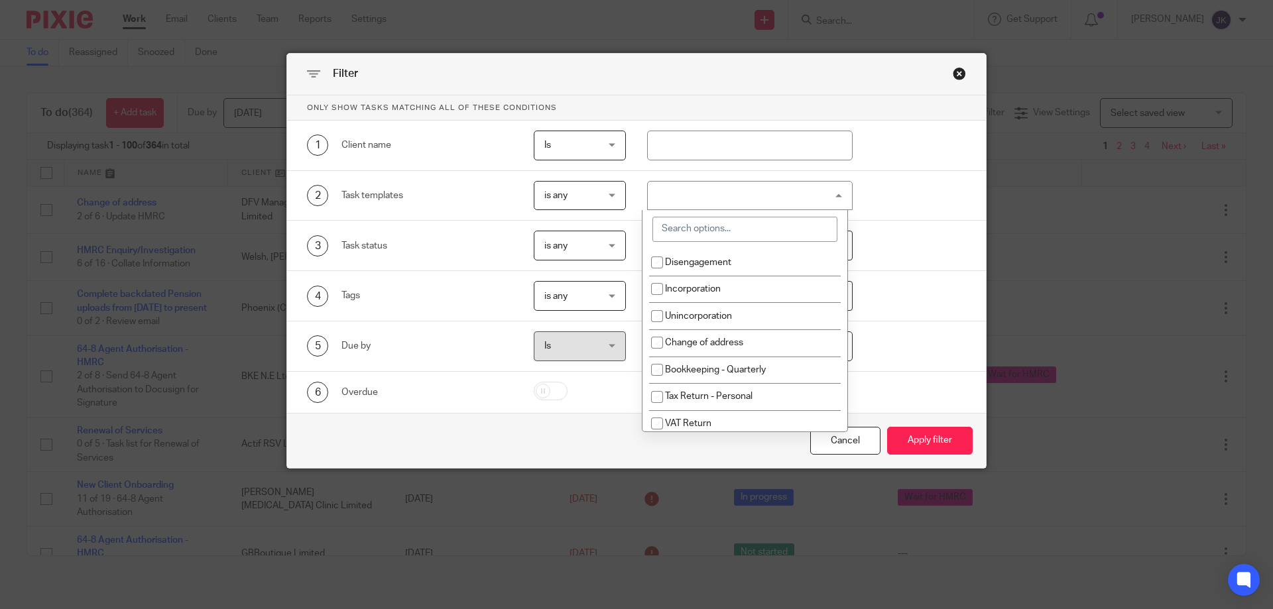
click at [701, 232] on input "search" at bounding box center [744, 229] width 185 height 25
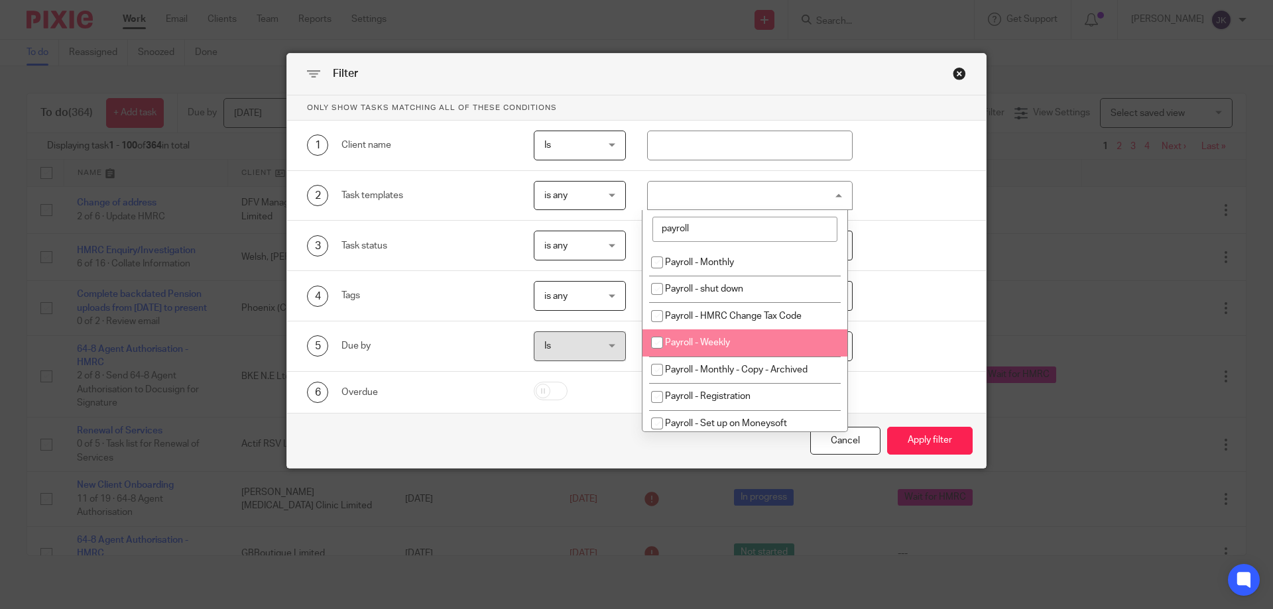
type input "payroll"
click at [695, 343] on span "Payroll - Weekly" at bounding box center [697, 342] width 65 height 9
checkbox input "true"
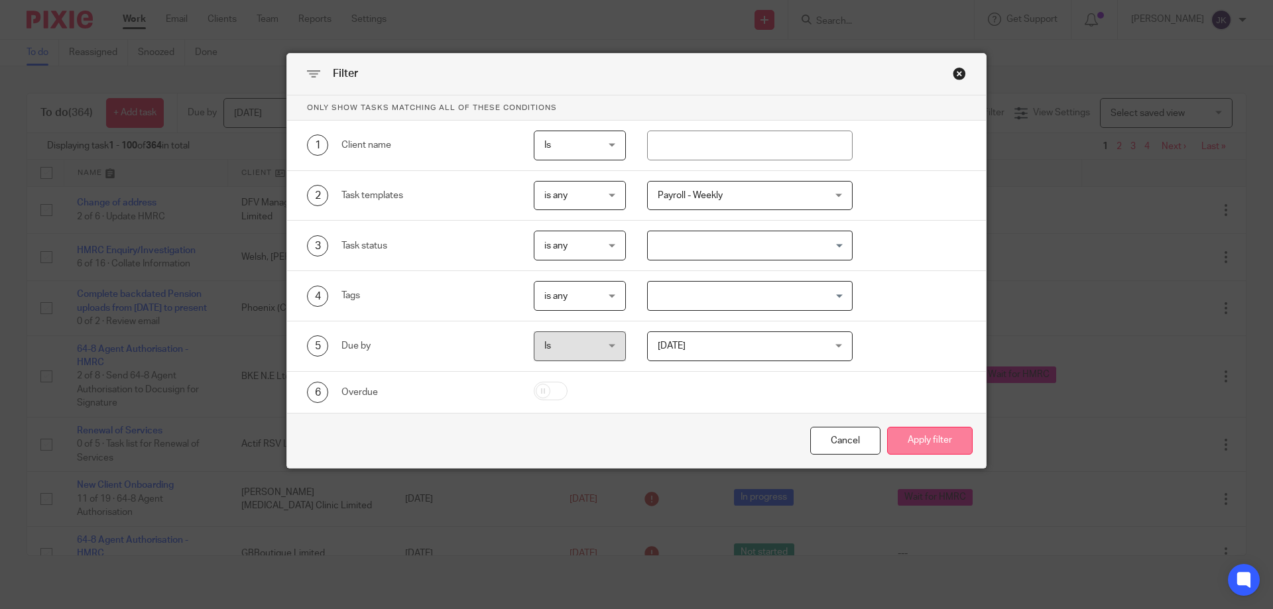
click at [954, 434] on button "Apply filter" at bounding box center [930, 441] width 86 height 29
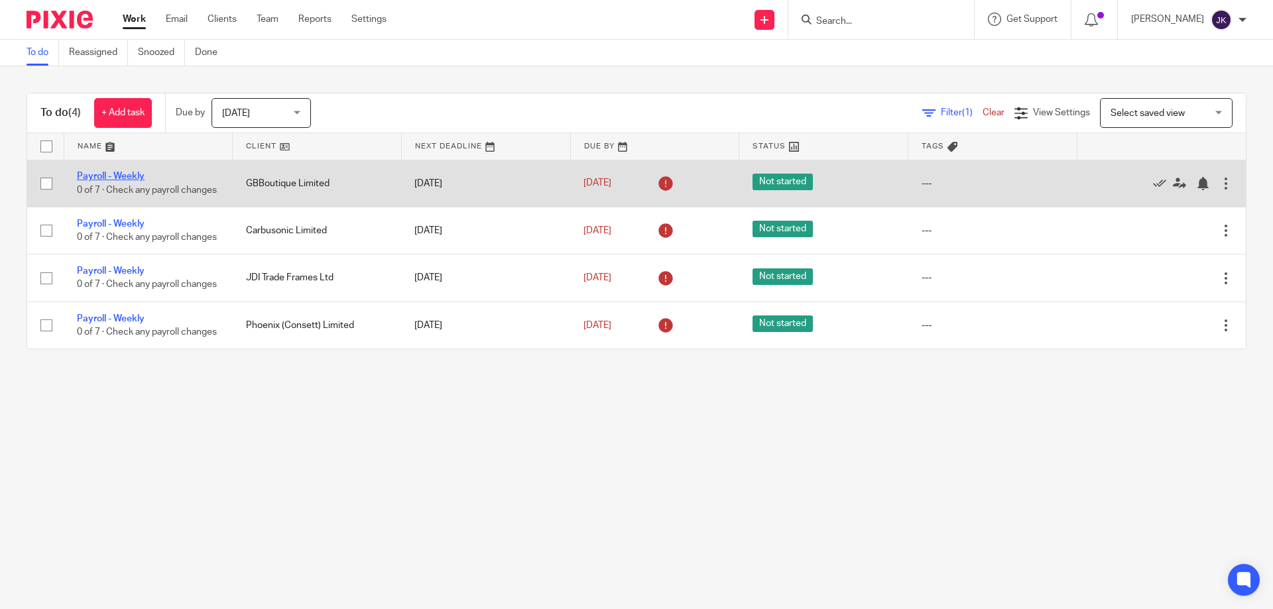
click at [123, 172] on link "Payroll - Weekly" at bounding box center [111, 176] width 68 height 9
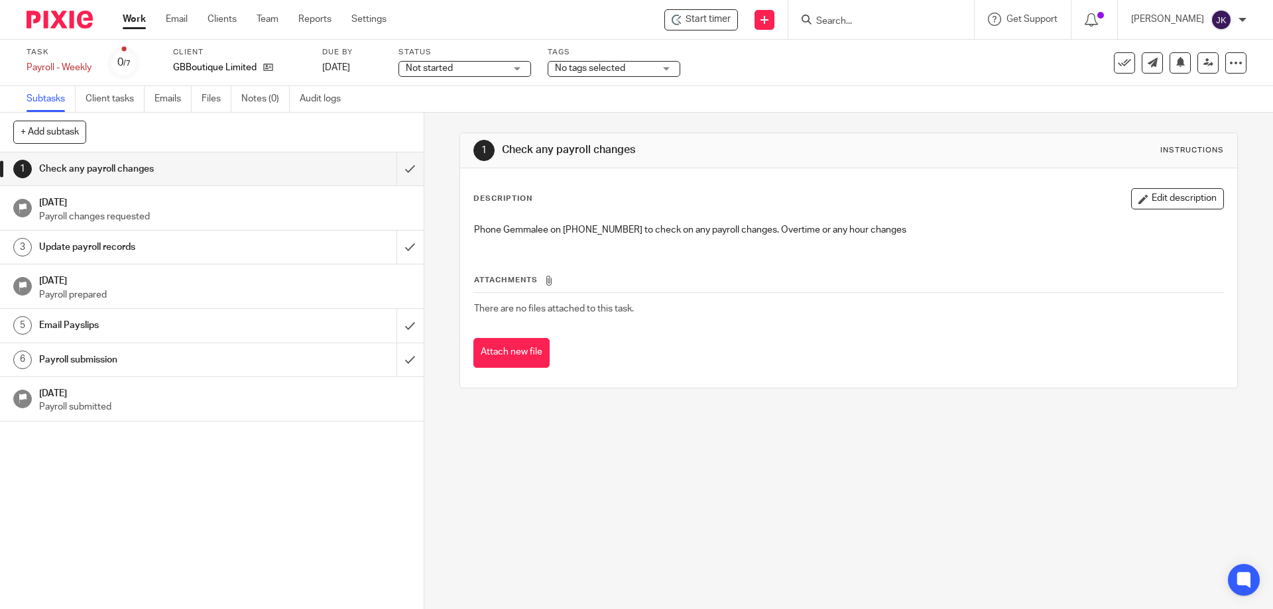
click at [691, 26] on span "Start timer" at bounding box center [708, 20] width 45 height 14
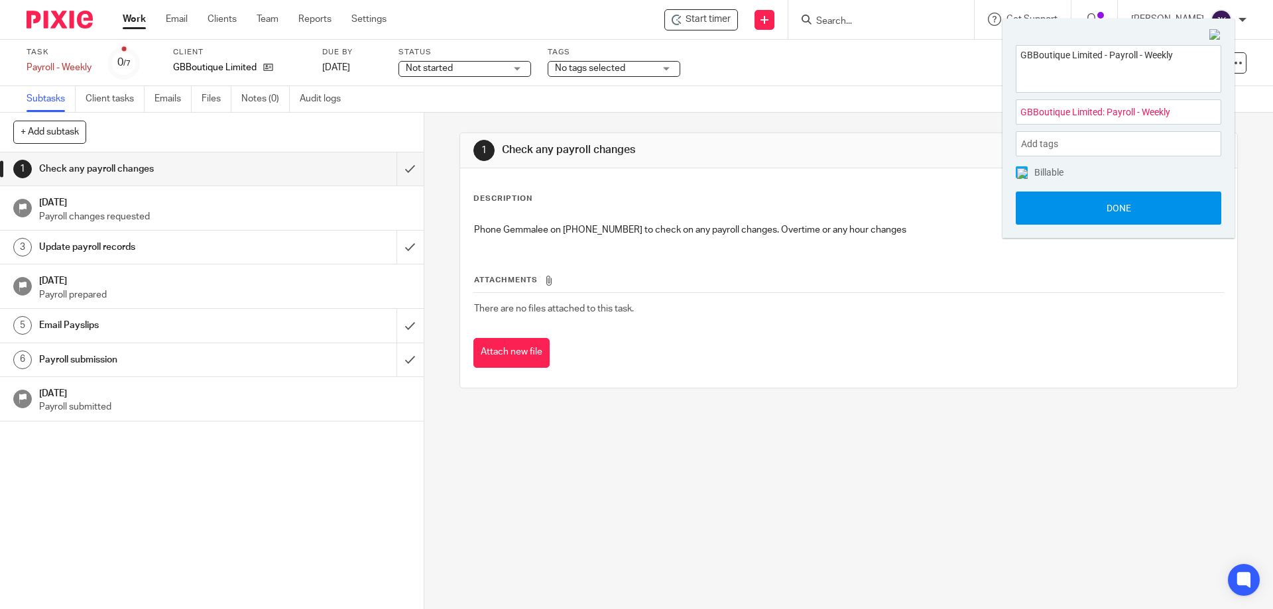
click at [1089, 208] on button "Done" at bounding box center [1119, 208] width 206 height 33
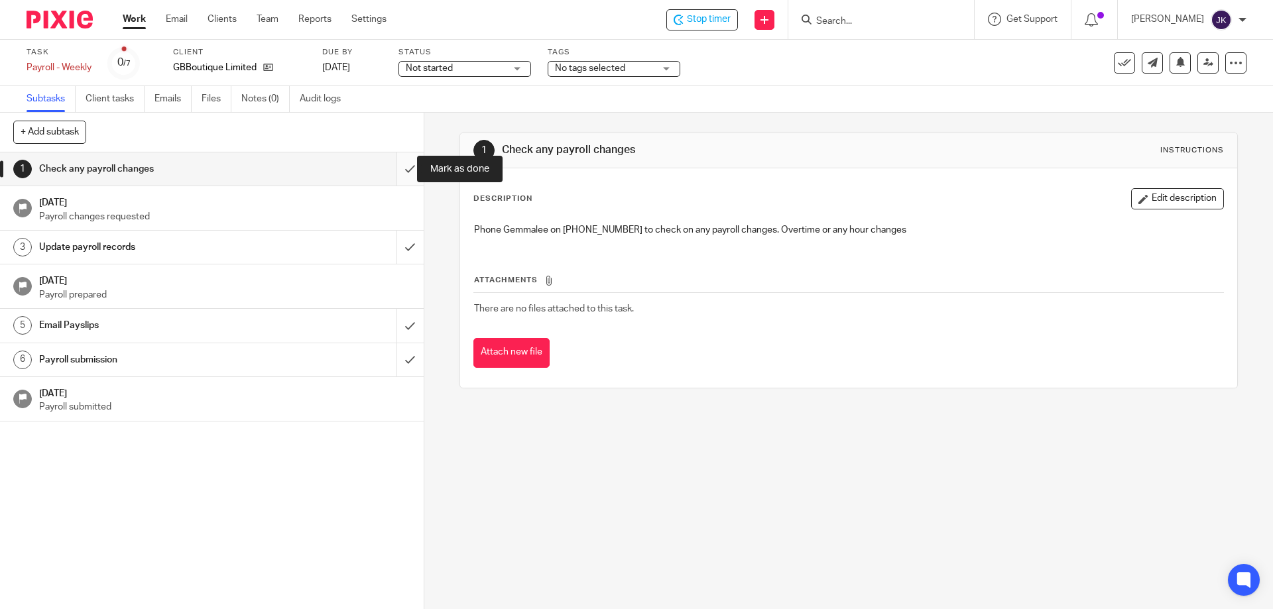
click at [397, 162] on input "submit" at bounding box center [212, 168] width 424 height 33
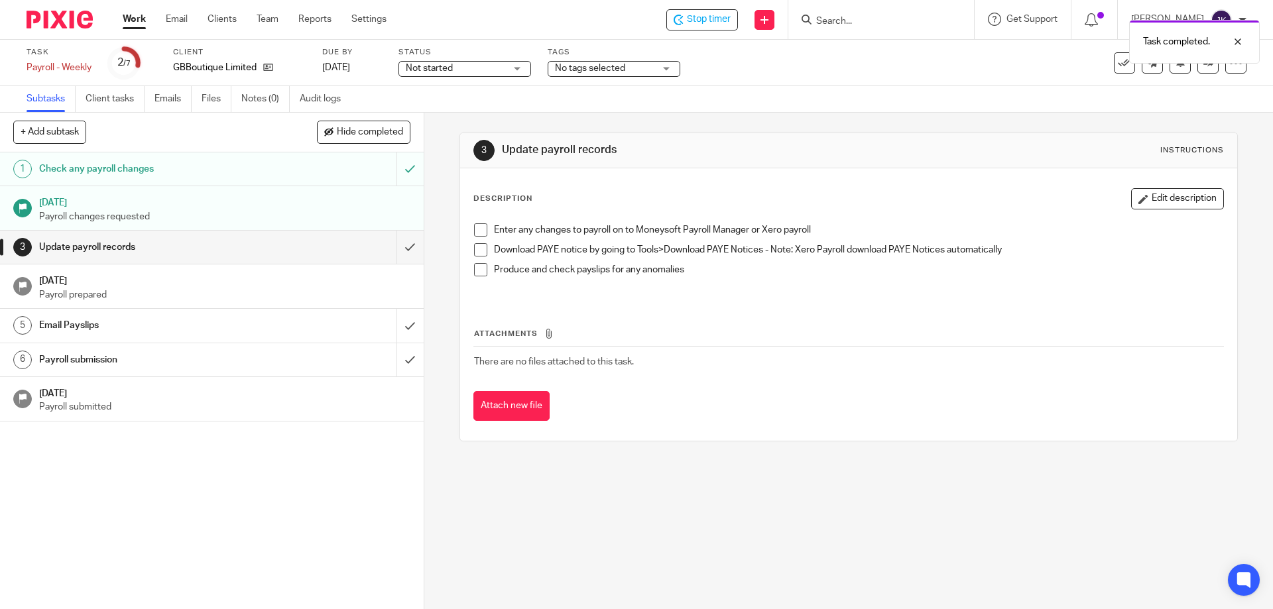
click at [479, 233] on span at bounding box center [480, 229] width 13 height 13
click at [477, 248] on span at bounding box center [480, 249] width 13 height 13
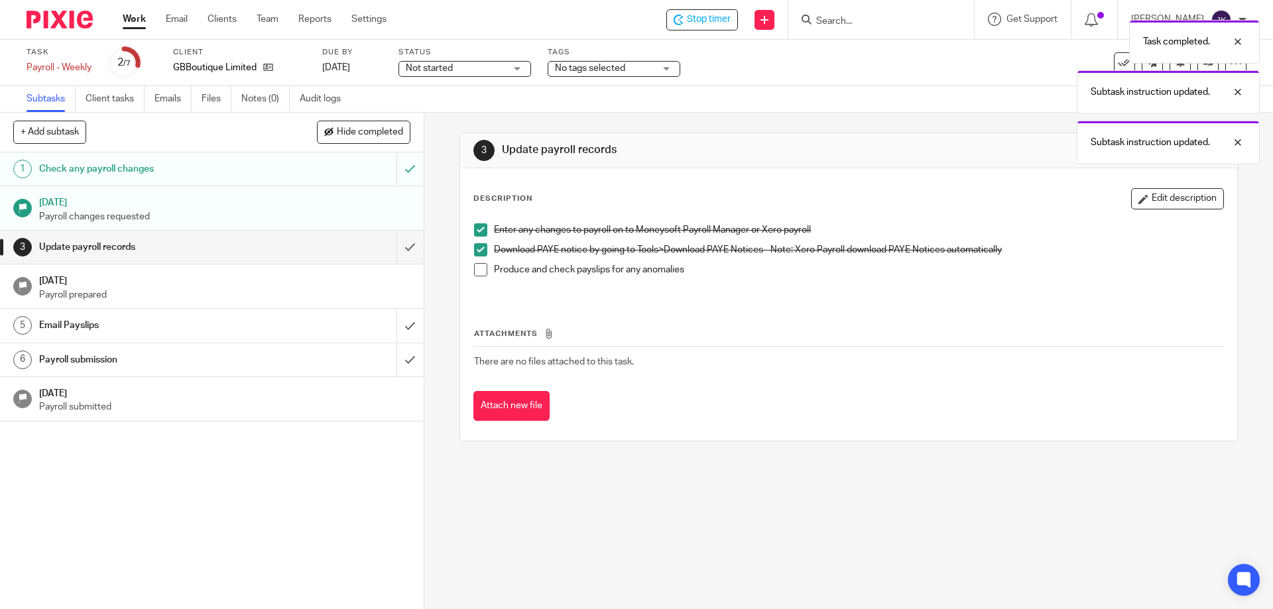
click at [477, 272] on span at bounding box center [480, 269] width 13 height 13
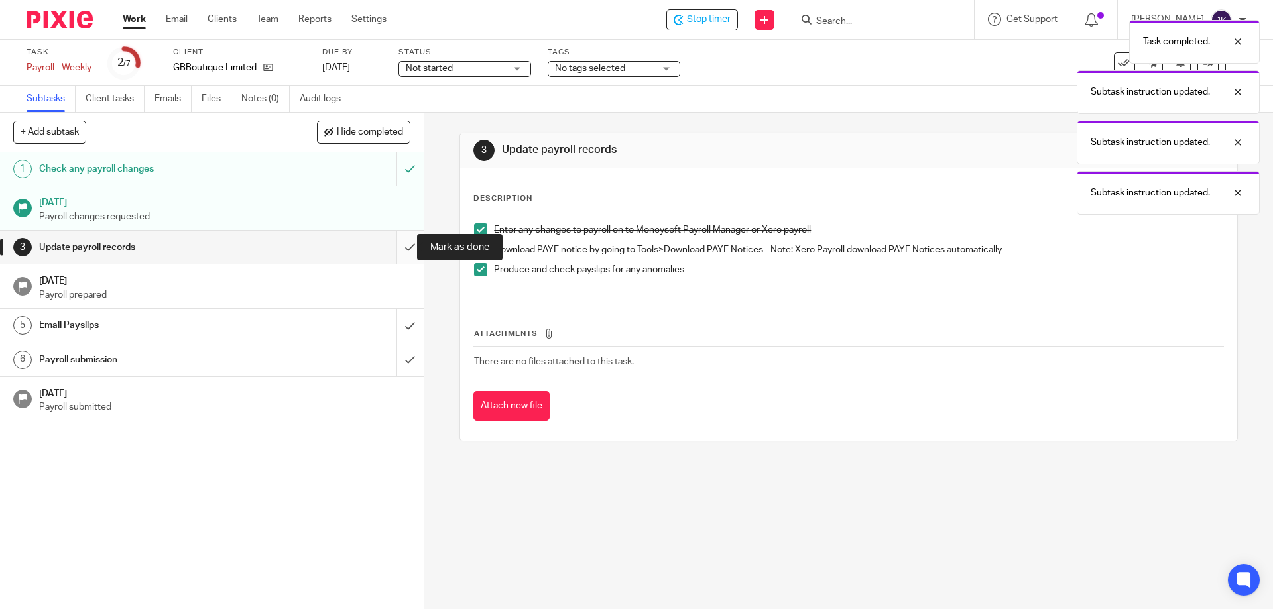
click at [394, 245] on input "submit" at bounding box center [212, 247] width 424 height 33
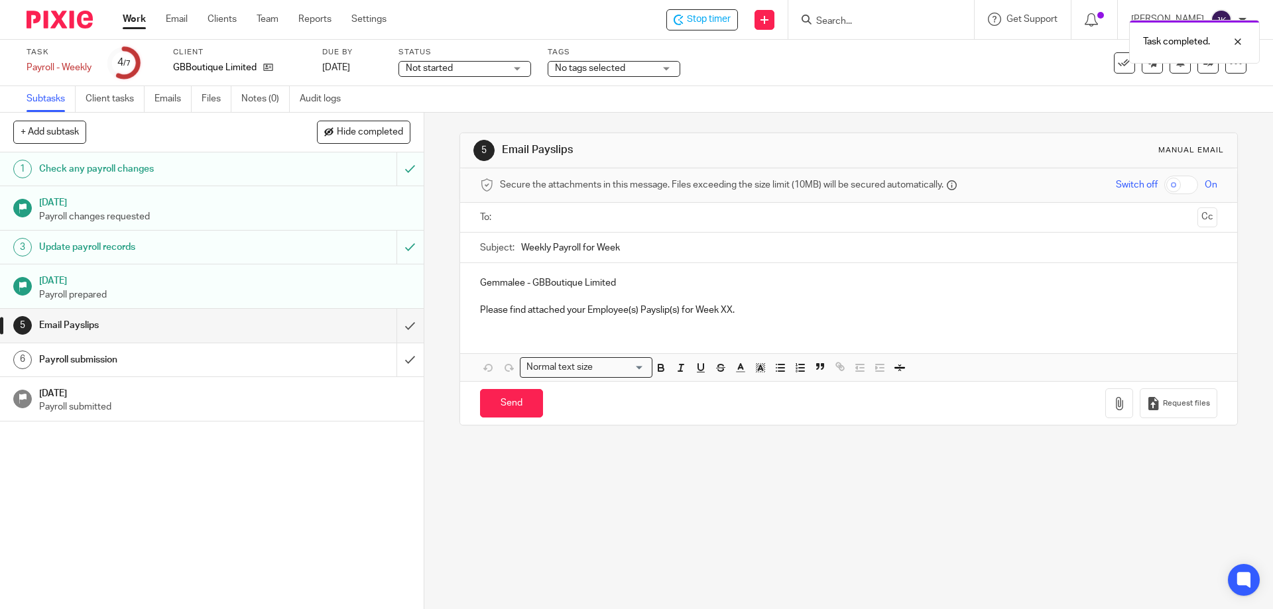
click at [560, 212] on input "text" at bounding box center [848, 217] width 687 height 15
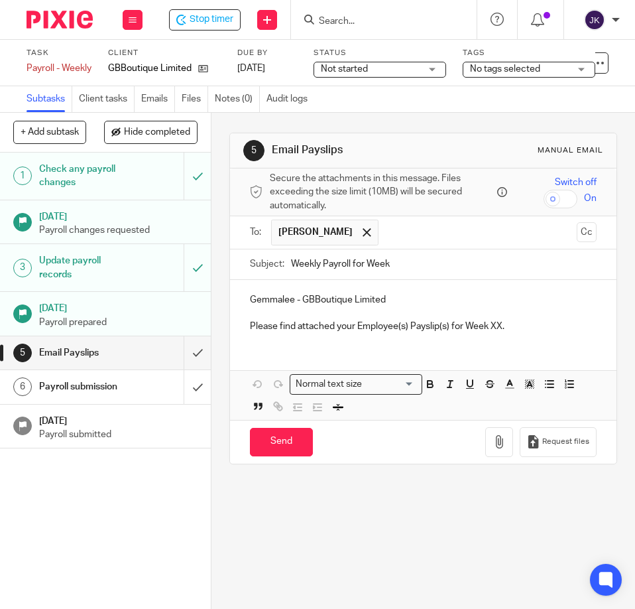
click at [423, 259] on input "Weekly Payroll for Week" at bounding box center [444, 264] width 306 height 30
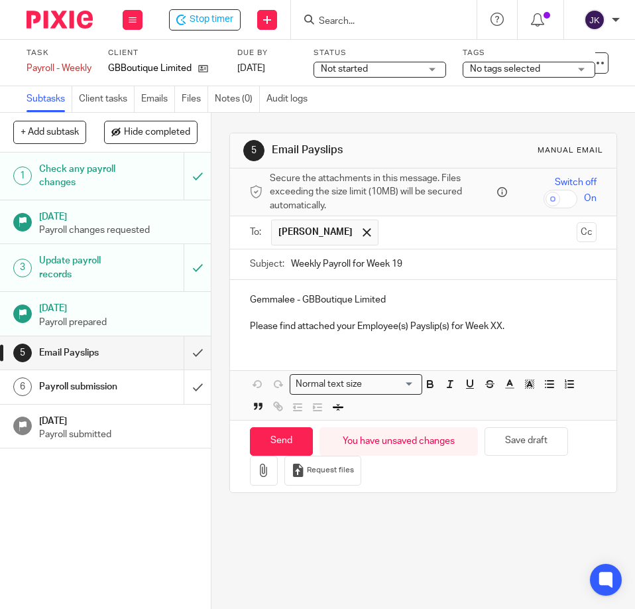
type input "Weekly Payroll for Week 19"
click at [497, 327] on p "Please find attached your Employee(s) Payslip(s) for Week XX." at bounding box center [423, 326] width 347 height 13
click at [528, 343] on div "Gemmalee - GBBoutique Limited Please find attached your Employee(s) Payslip(s) …" at bounding box center [423, 312] width 387 height 64
click at [269, 468] on button "button" at bounding box center [264, 470] width 28 height 30
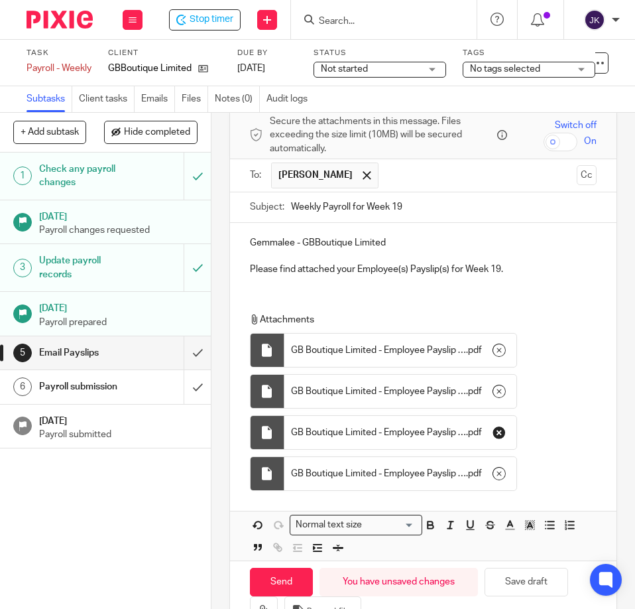
scroll to position [103, 0]
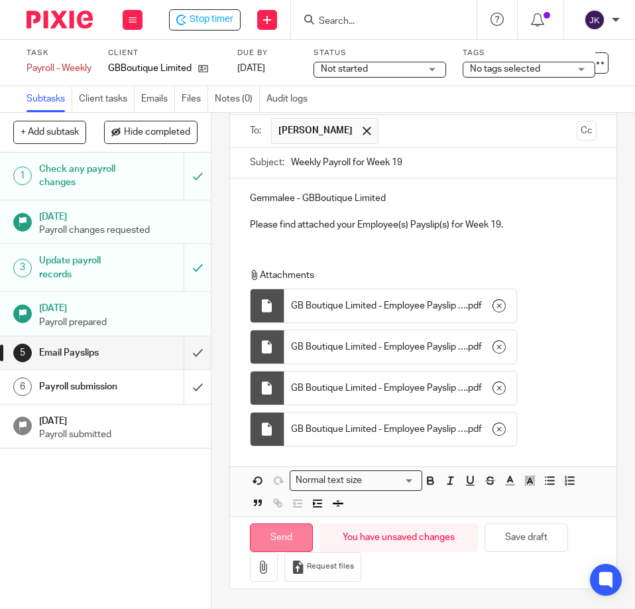
click at [279, 532] on input "Send" at bounding box center [281, 537] width 63 height 29
type input "Sent"
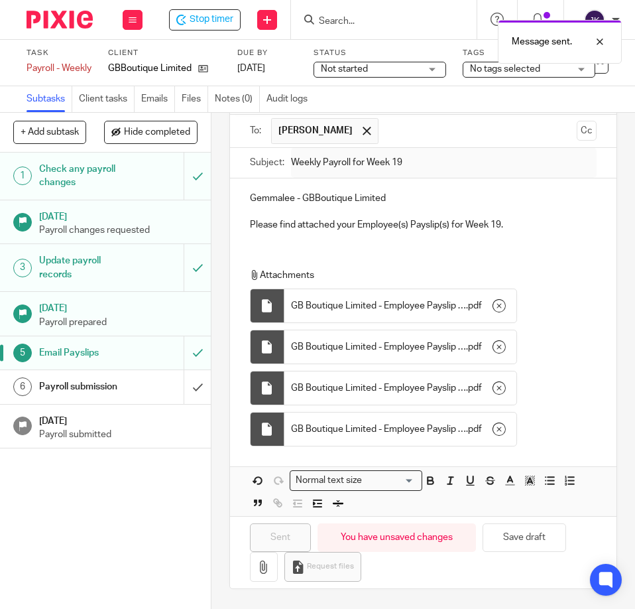
click at [119, 385] on div "Payroll submission" at bounding box center [105, 387] width 132 height 20
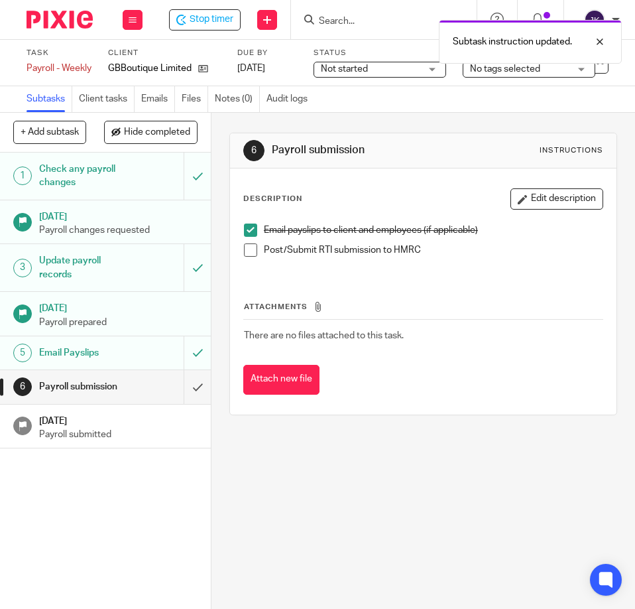
click at [249, 247] on span at bounding box center [250, 249] width 13 height 13
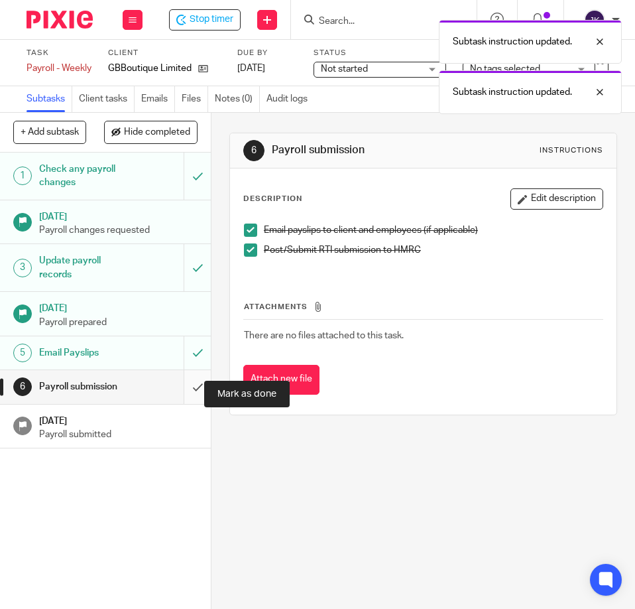
click at [182, 385] on input "submit" at bounding box center [105, 386] width 211 height 33
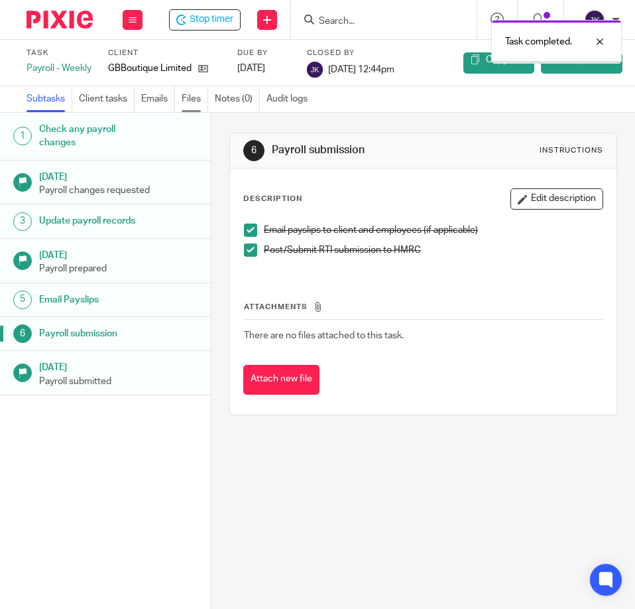
drag, startPoint x: 0, startPoint y: 0, endPoint x: 188, endPoint y: 98, distance: 212.3
click at [188, 98] on link "Files" at bounding box center [195, 99] width 27 height 26
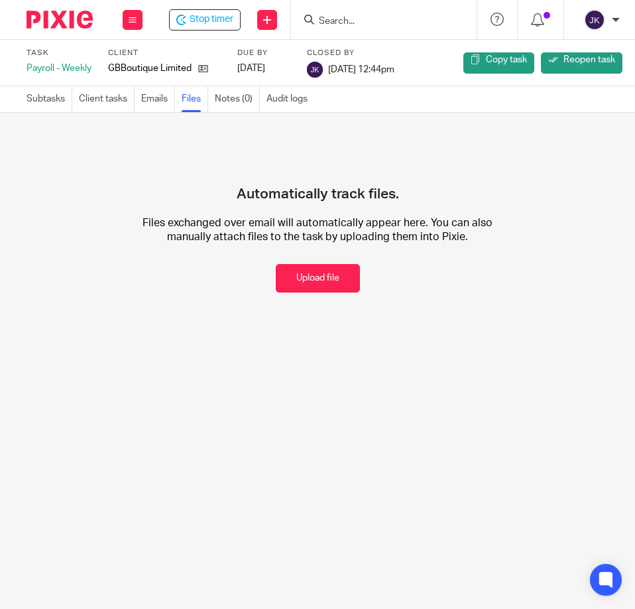
drag, startPoint x: 296, startPoint y: 278, endPoint x: 286, endPoint y: 279, distance: 10.0
click at [295, 279] on button "Upload file" at bounding box center [318, 278] width 84 height 29
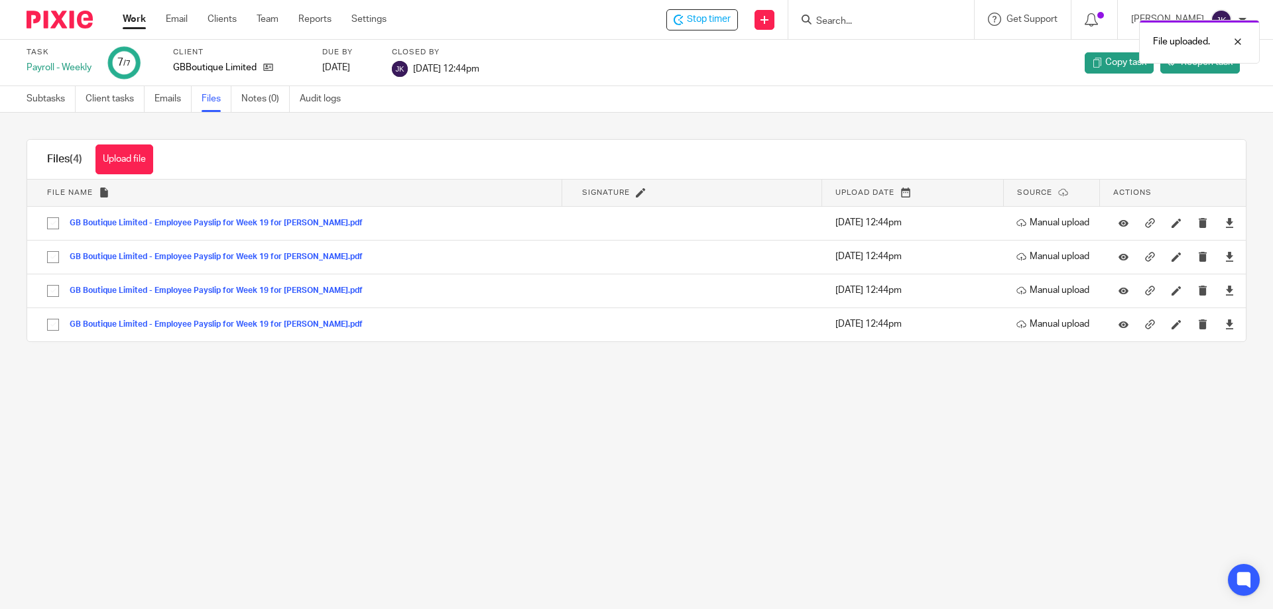
click at [635, 18] on div "File uploaded." at bounding box center [947, 38] width 623 height 50
click at [635, 41] on div at bounding box center [1228, 42] width 36 height 16
click at [635, 17] on span "Stop timer" at bounding box center [709, 20] width 44 height 14
click at [143, 18] on link "Work" at bounding box center [134, 19] width 23 height 13
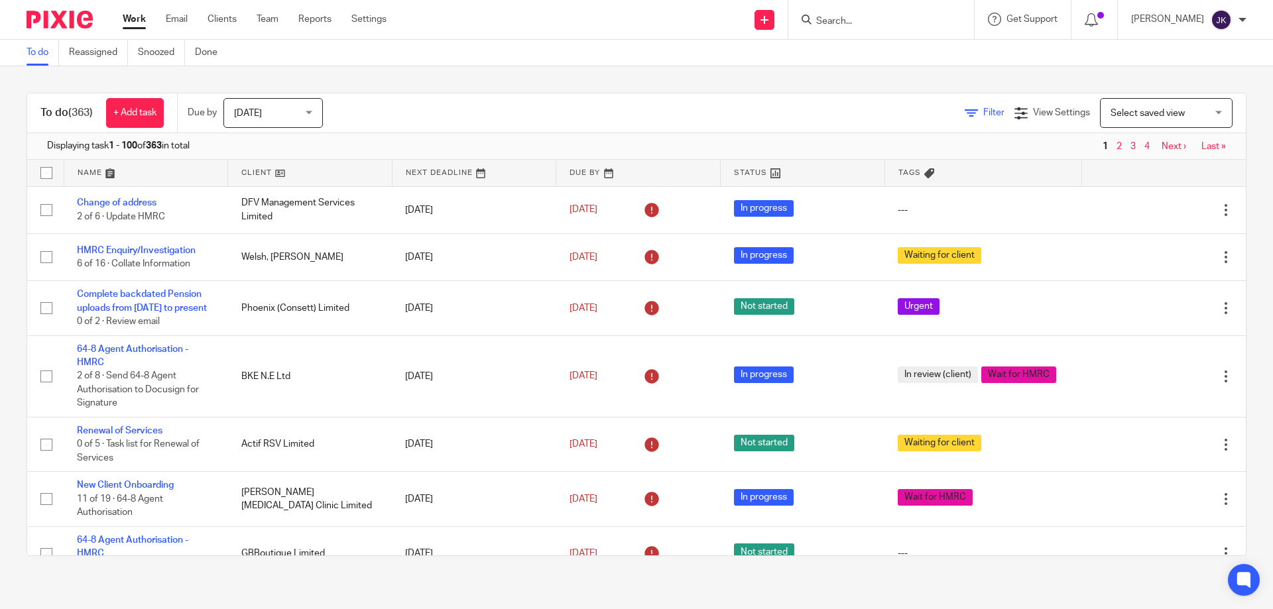
click at [965, 115] on icon at bounding box center [971, 113] width 13 height 13
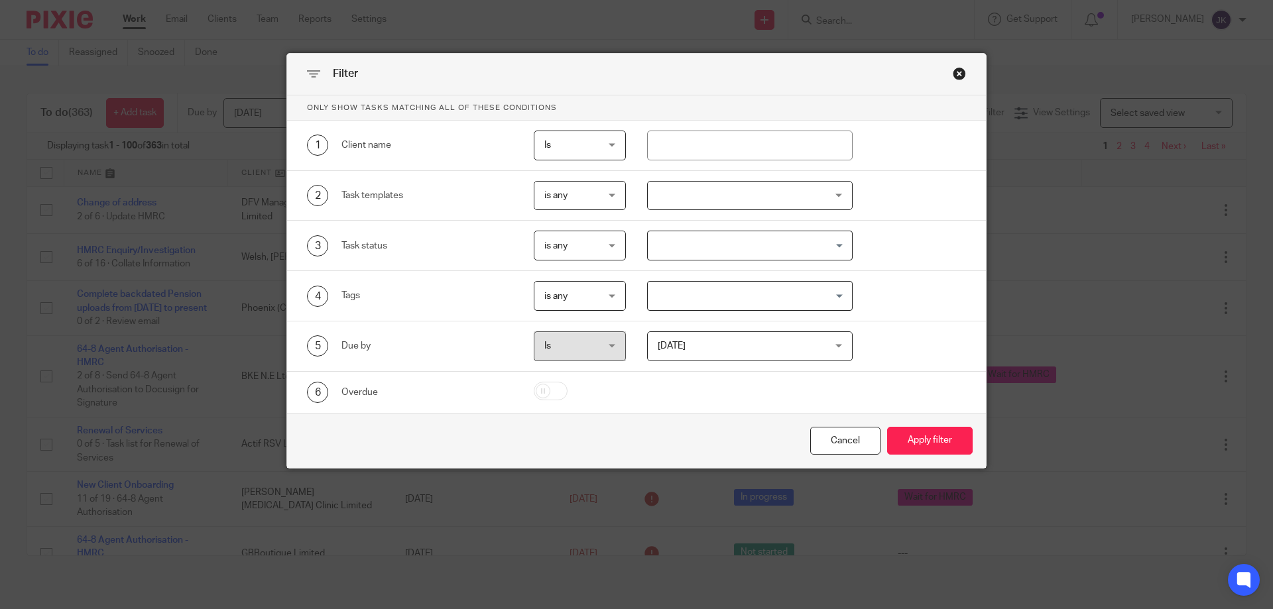
click at [685, 192] on div at bounding box center [750, 196] width 206 height 30
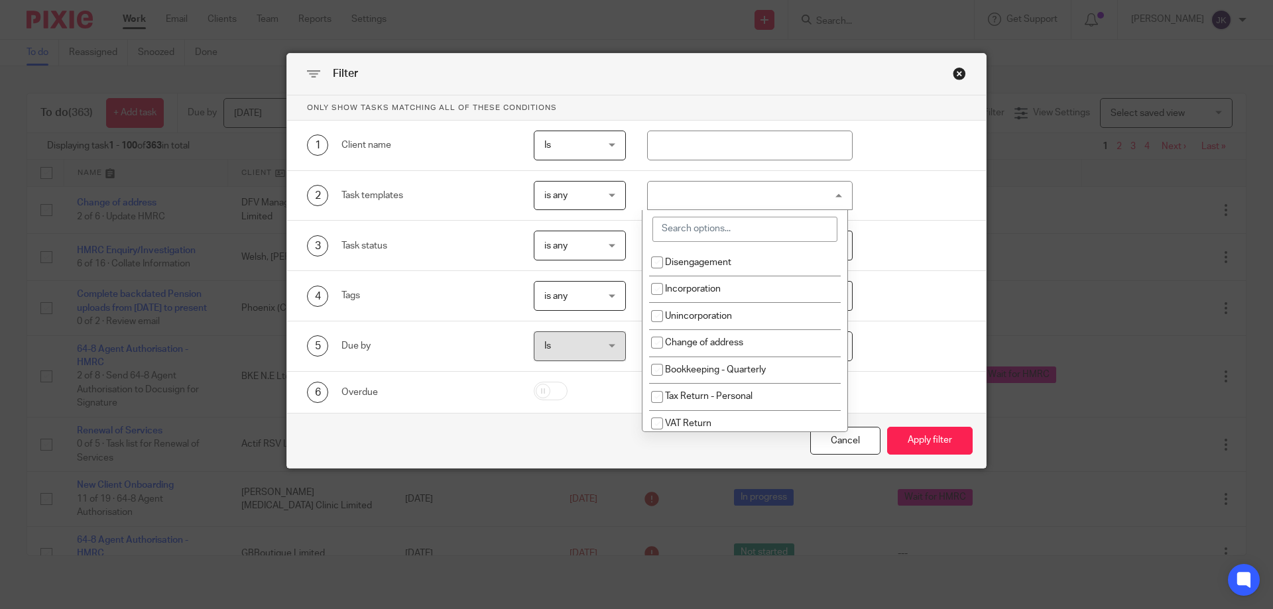
click at [690, 230] on input "search" at bounding box center [744, 229] width 185 height 25
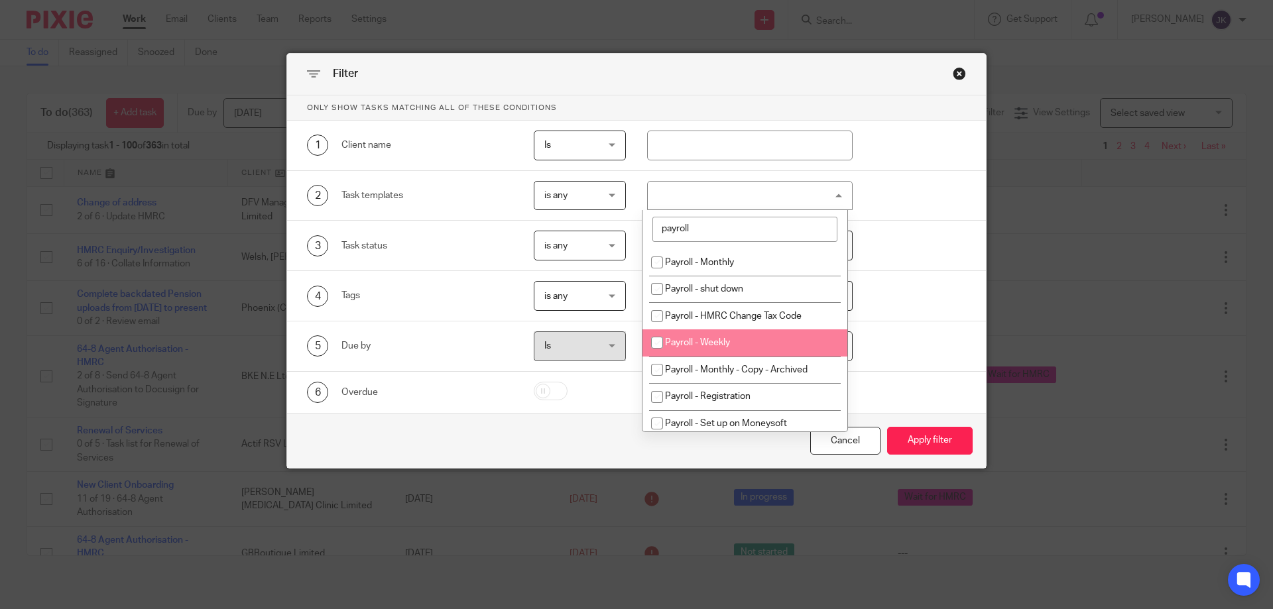
type input "payroll"
click at [788, 330] on li "Payroll - Weekly" at bounding box center [744, 343] width 205 height 27
checkbox input "true"
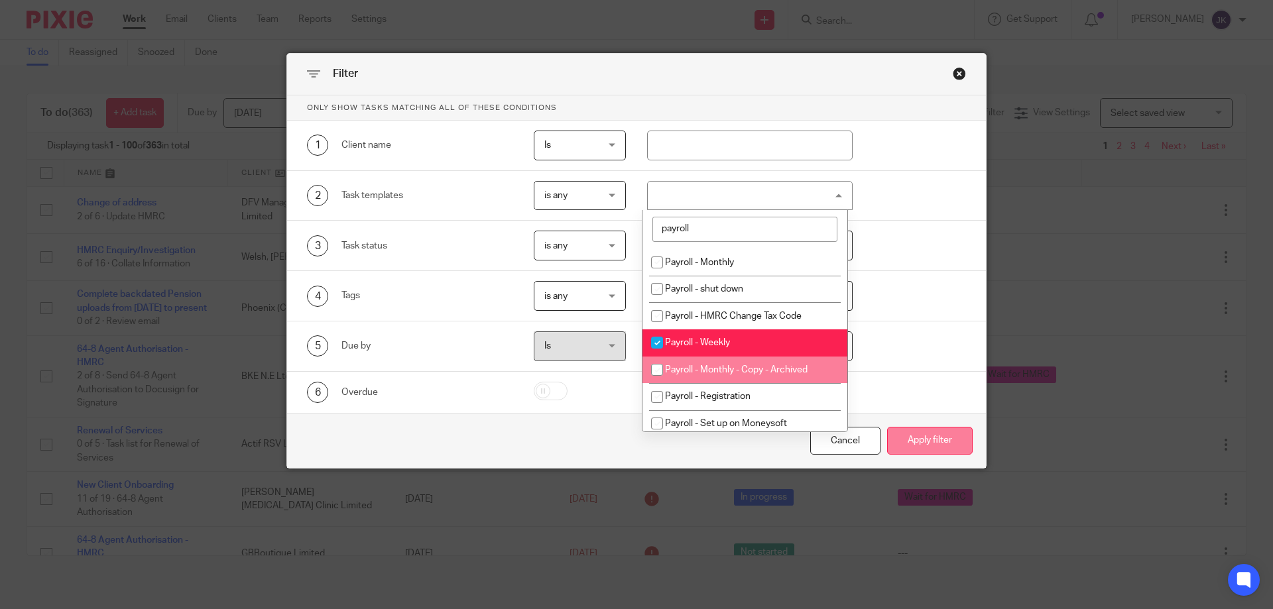
click at [921, 436] on button "Apply filter" at bounding box center [930, 441] width 86 height 29
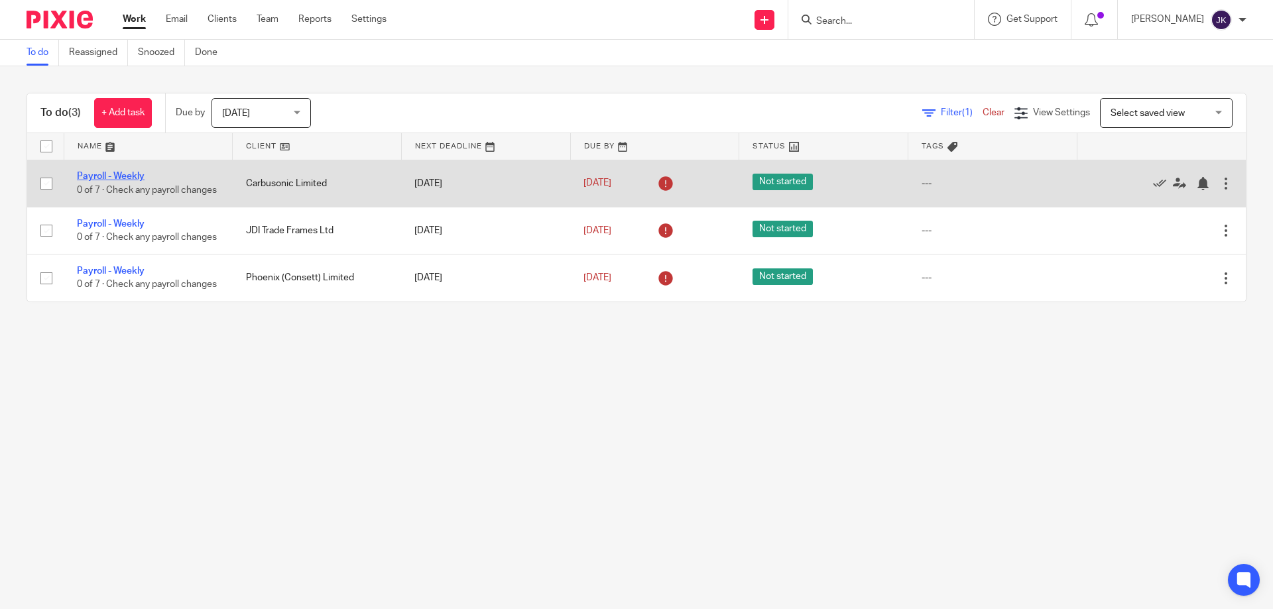
click at [96, 172] on link "Payroll - Weekly" at bounding box center [111, 176] width 68 height 9
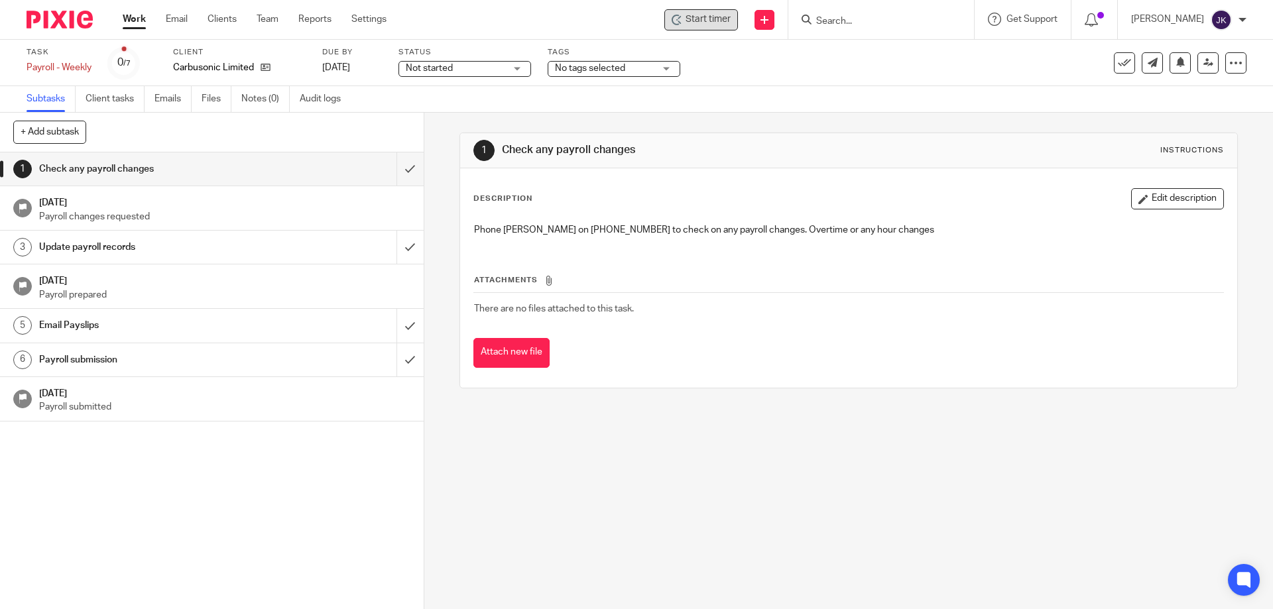
click at [694, 23] on span "Start timer" at bounding box center [708, 20] width 45 height 14
click at [680, 15] on icon at bounding box center [677, 20] width 11 height 11
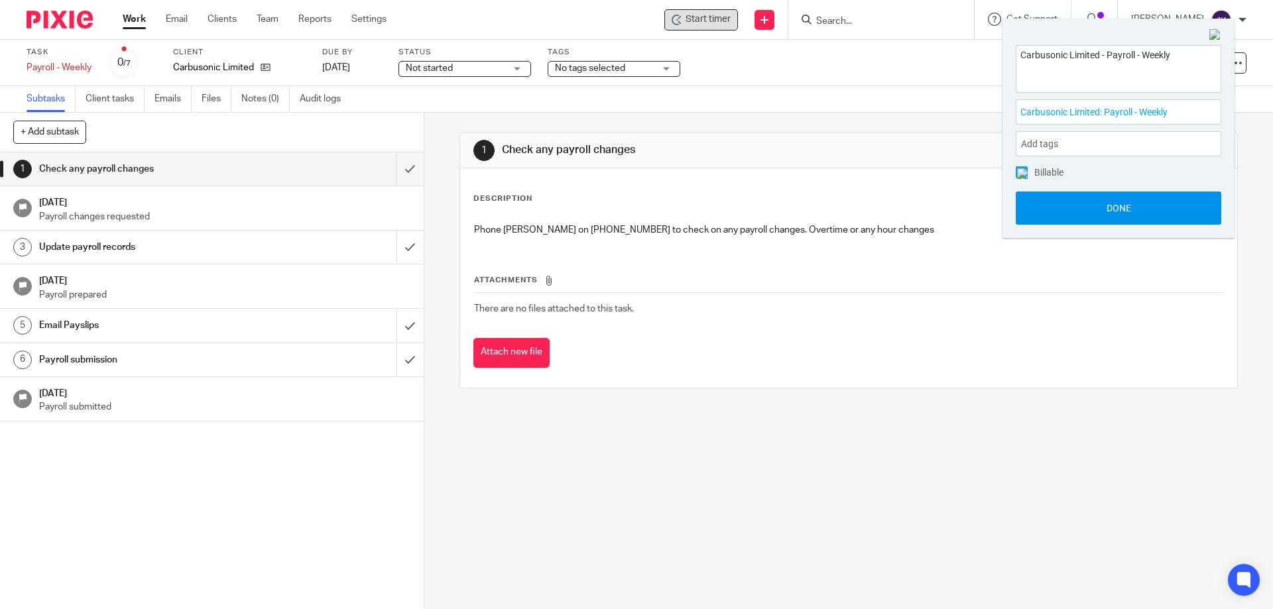
click at [1109, 205] on button "Done" at bounding box center [1119, 208] width 206 height 33
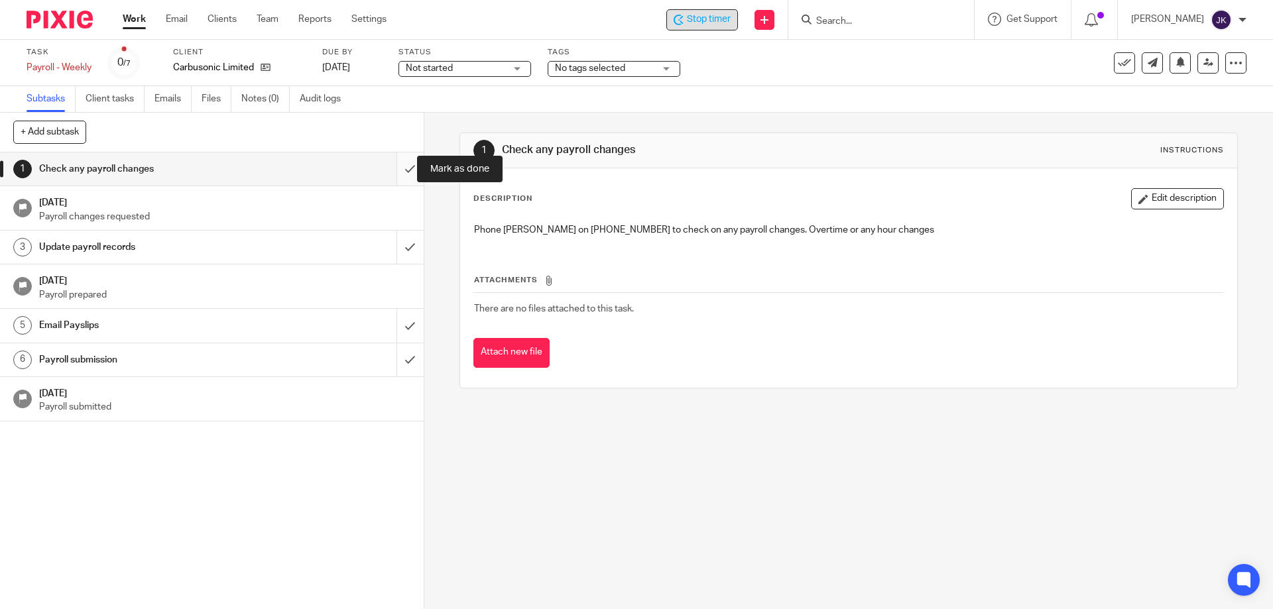
click at [396, 168] on input "submit" at bounding box center [212, 168] width 424 height 33
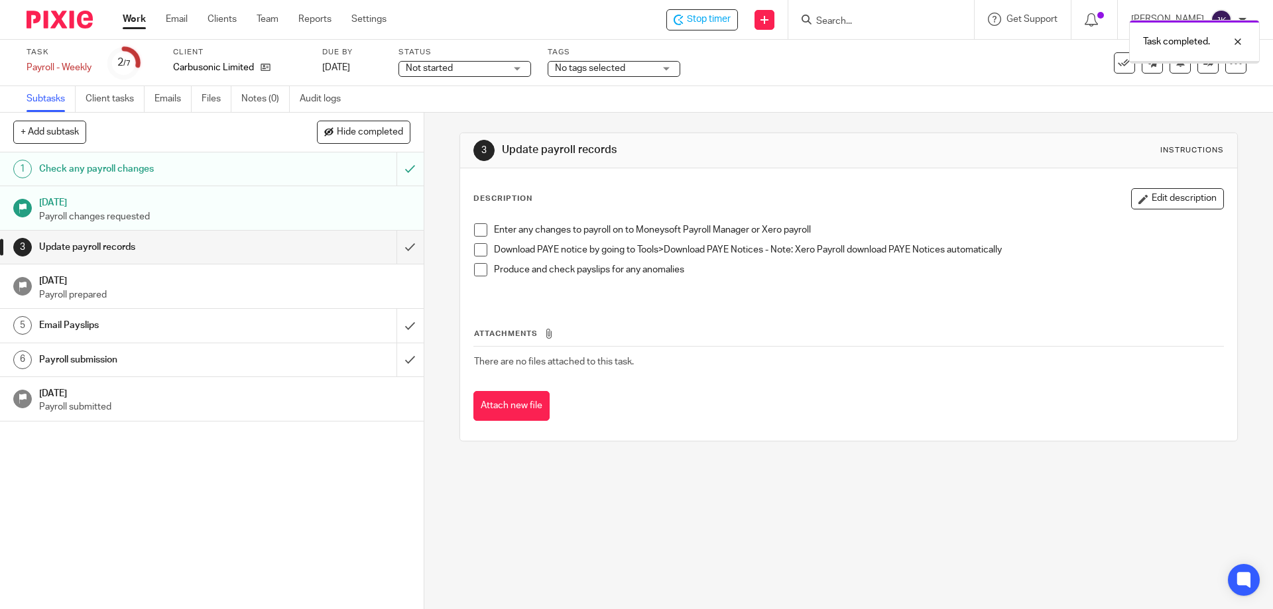
click at [474, 227] on span at bounding box center [480, 229] width 13 height 13
click at [485, 256] on li "Download PAYE notice by going to Tools>Download PAYE Notices - Note: Xero Payro…" at bounding box center [848, 253] width 749 height 20
click at [480, 251] on span at bounding box center [480, 249] width 13 height 13
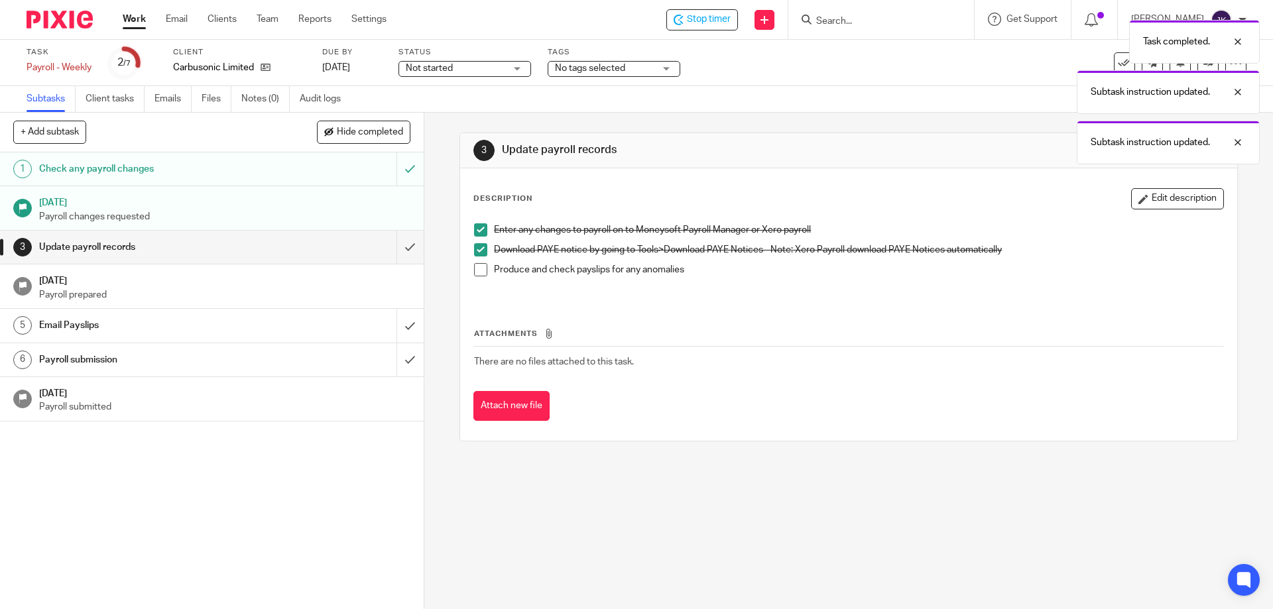
click at [474, 273] on span at bounding box center [480, 269] width 13 height 13
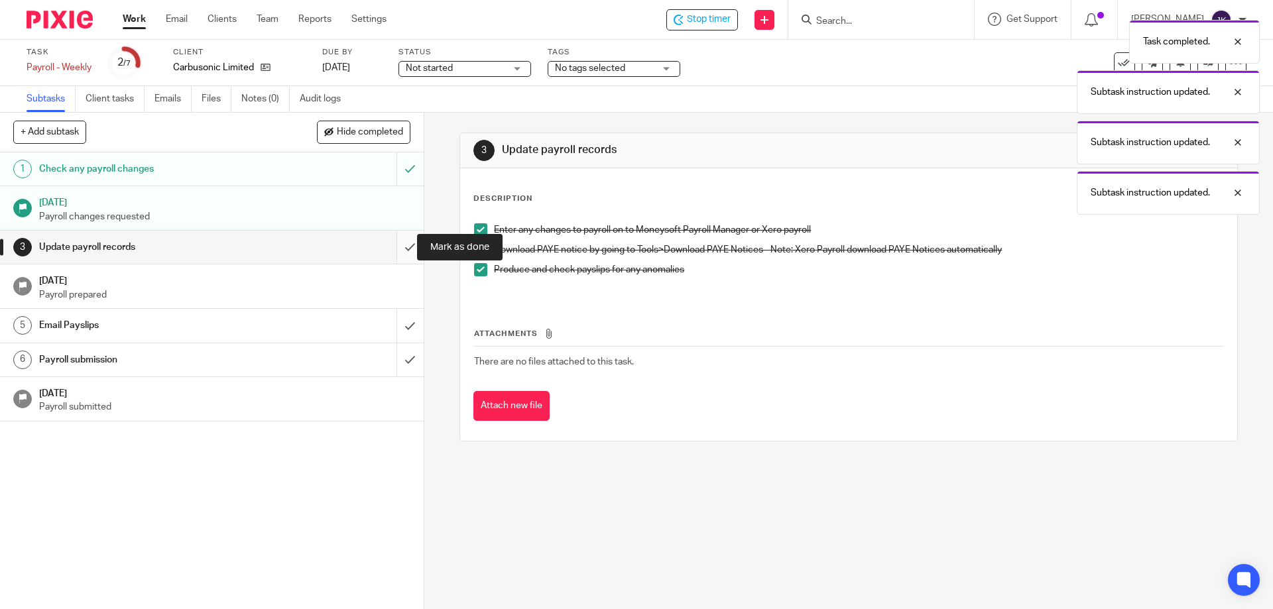
click at [400, 247] on input "submit" at bounding box center [212, 247] width 424 height 33
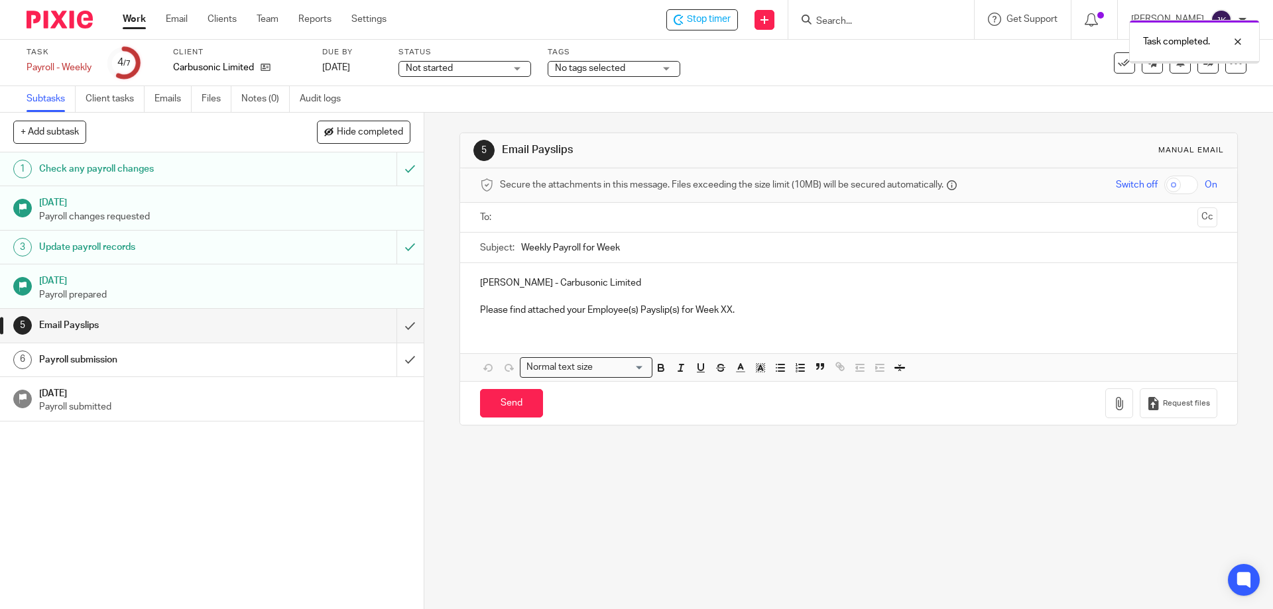
click at [516, 211] on input "text" at bounding box center [848, 217] width 687 height 15
click at [717, 314] on p "Please find attached your Employee(s) Payslip(s) for Week XX." at bounding box center [848, 312] width 737 height 13
click at [723, 314] on p "Please find attached your Employee(s) Payslip(s) for Week XX." at bounding box center [848, 312] width 737 height 13
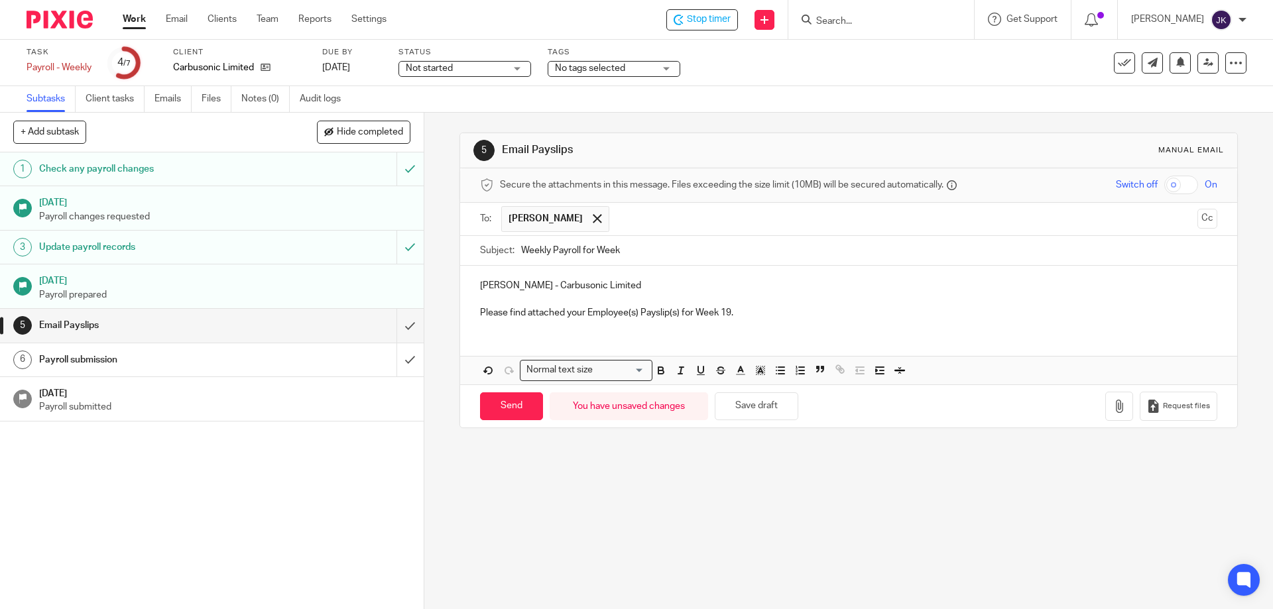
click at [645, 250] on input "Weekly Payroll for Week" at bounding box center [869, 251] width 696 height 30
type input "Weekly Payroll for Week 19"
click at [1113, 409] on icon "button" at bounding box center [1119, 406] width 13 height 13
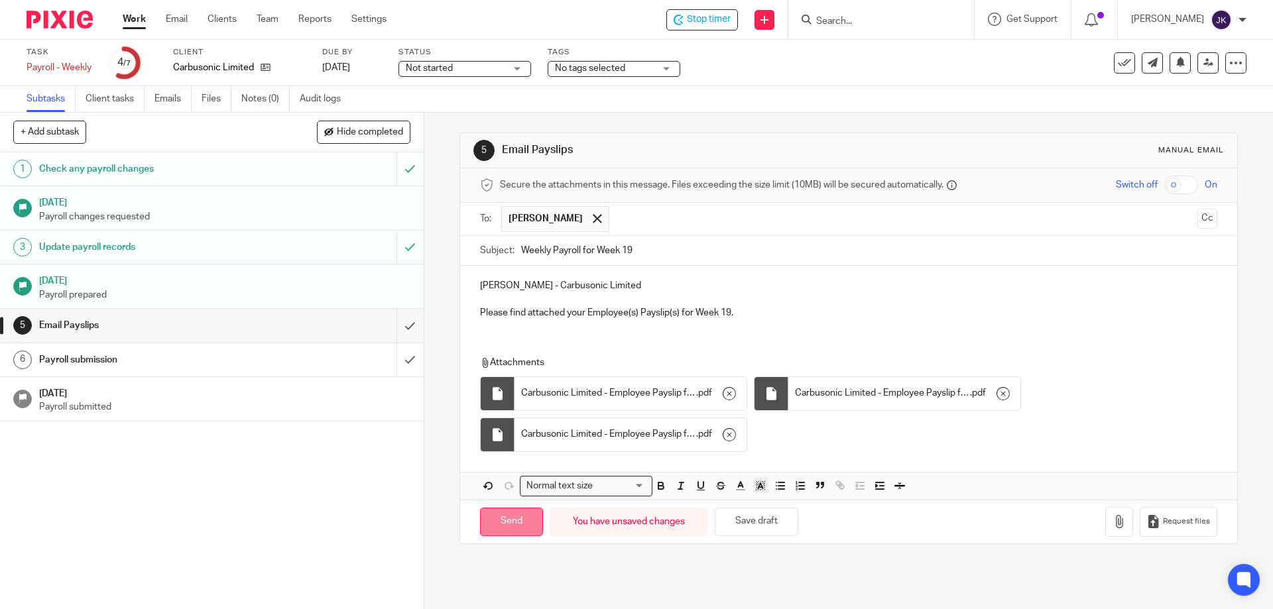
click at [497, 523] on input "Send" at bounding box center [511, 522] width 63 height 29
type input "Sent"
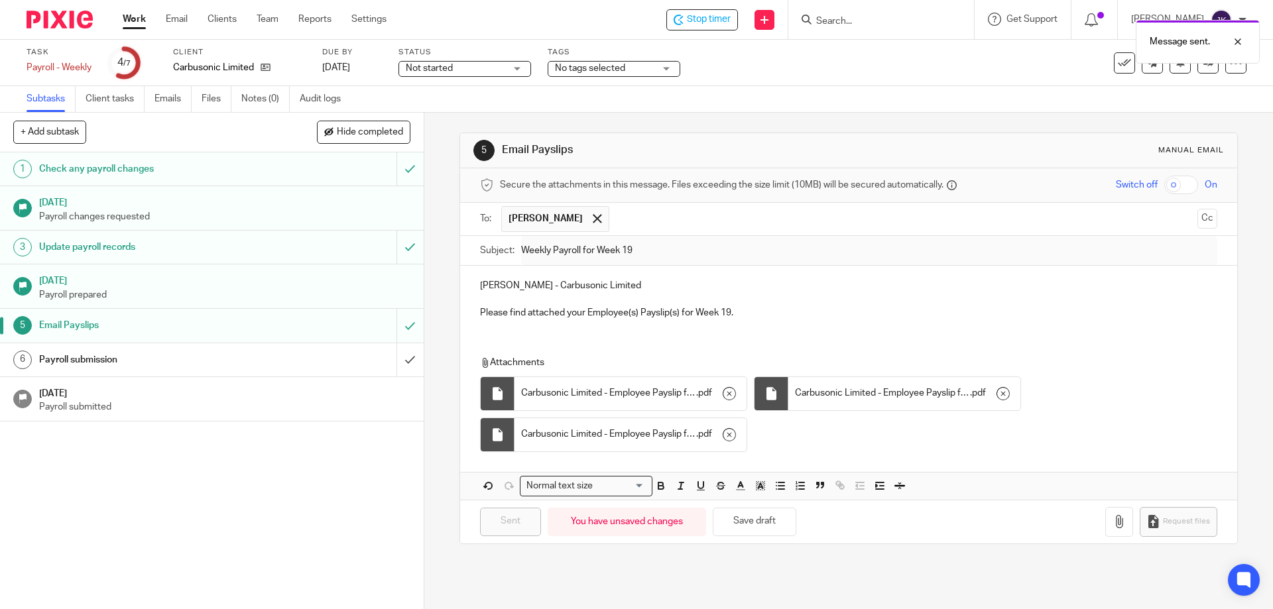
click at [318, 359] on div "Payroll submission" at bounding box center [211, 360] width 344 height 20
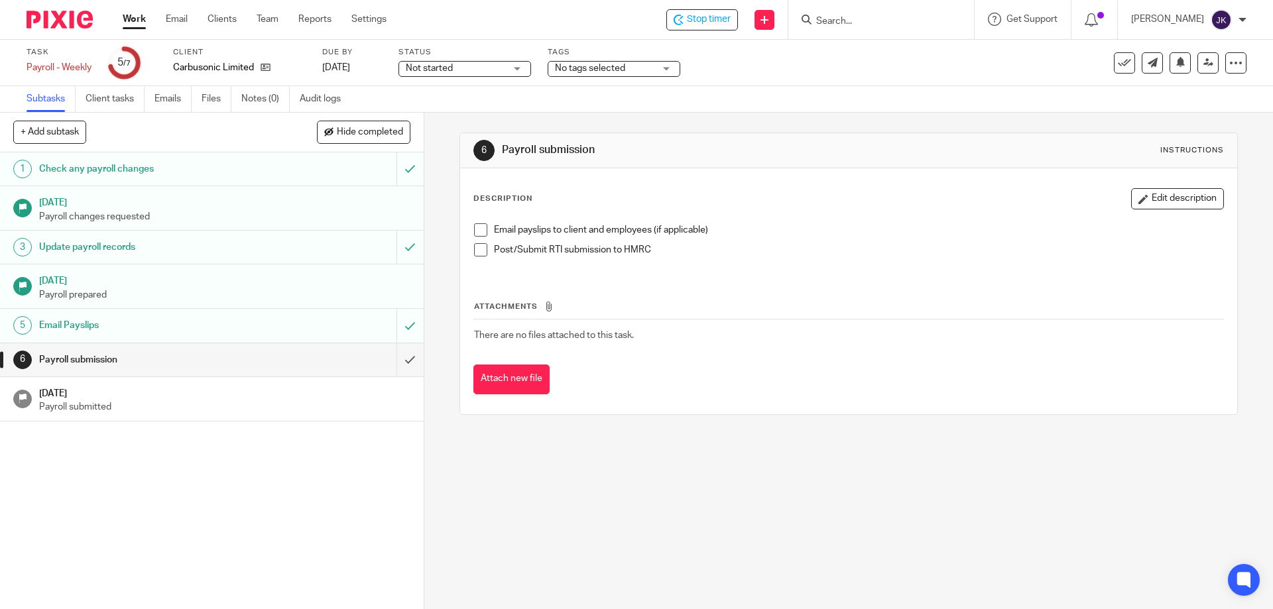
click at [483, 228] on span at bounding box center [480, 229] width 13 height 13
click at [474, 252] on span at bounding box center [480, 249] width 13 height 13
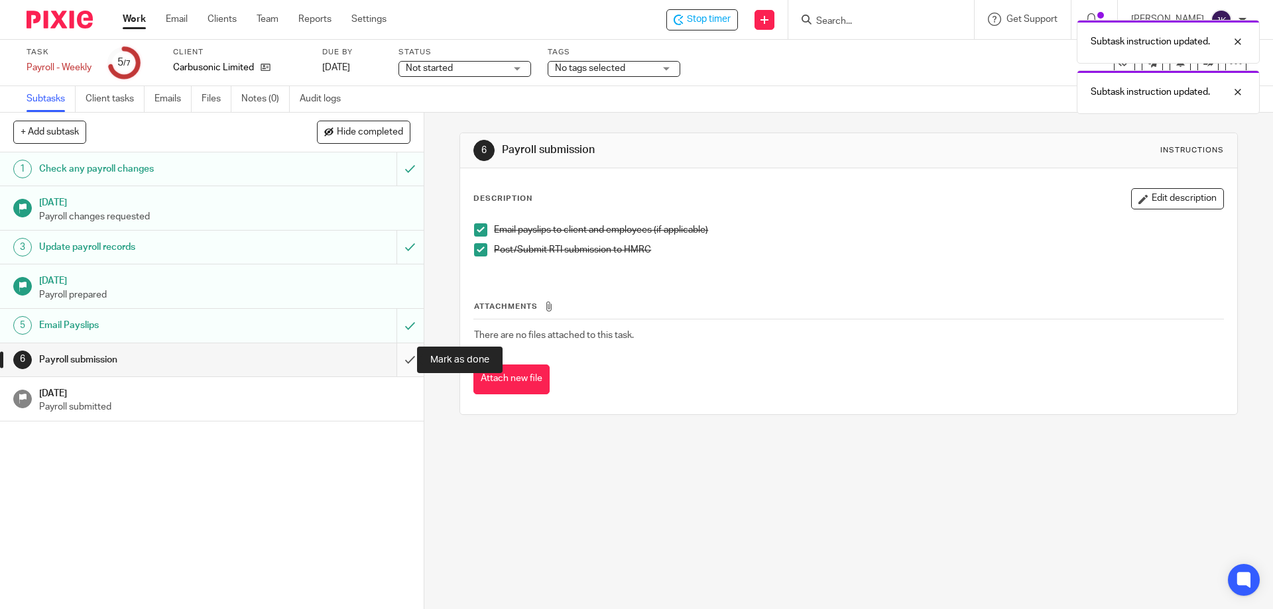
click at [396, 365] on input "submit" at bounding box center [212, 359] width 424 height 33
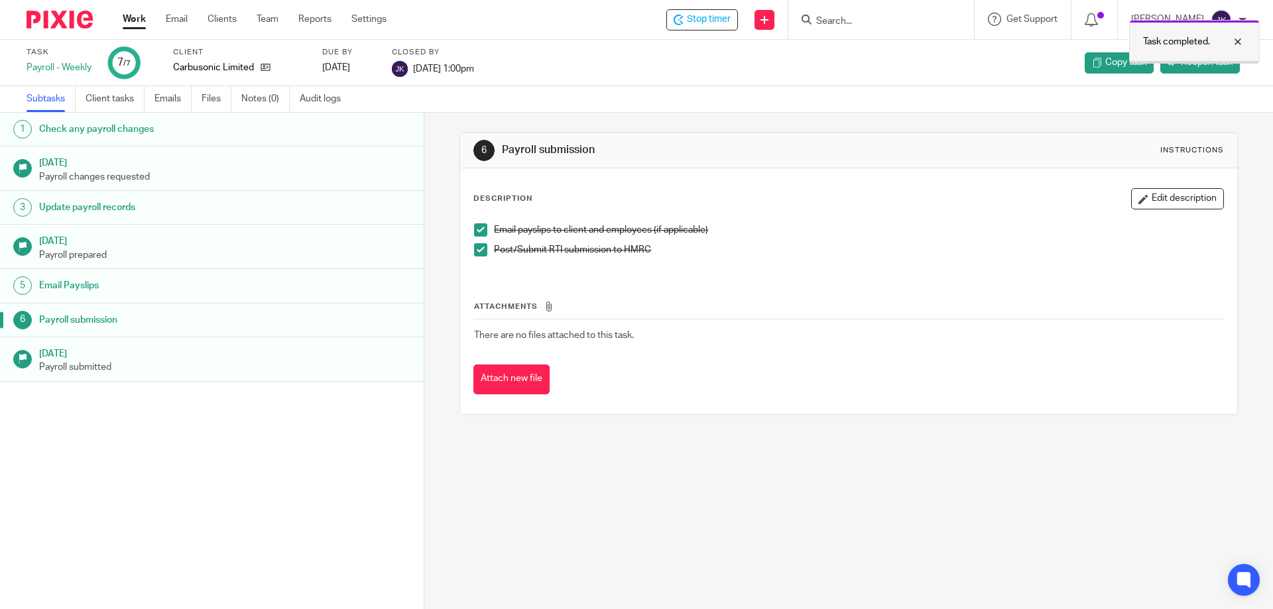
click at [1247, 46] on div "Task completed." at bounding box center [1194, 42] width 131 height 44
click at [705, 19] on span "Stop timer" at bounding box center [709, 20] width 44 height 14
click at [124, 19] on link "Work" at bounding box center [134, 19] width 23 height 13
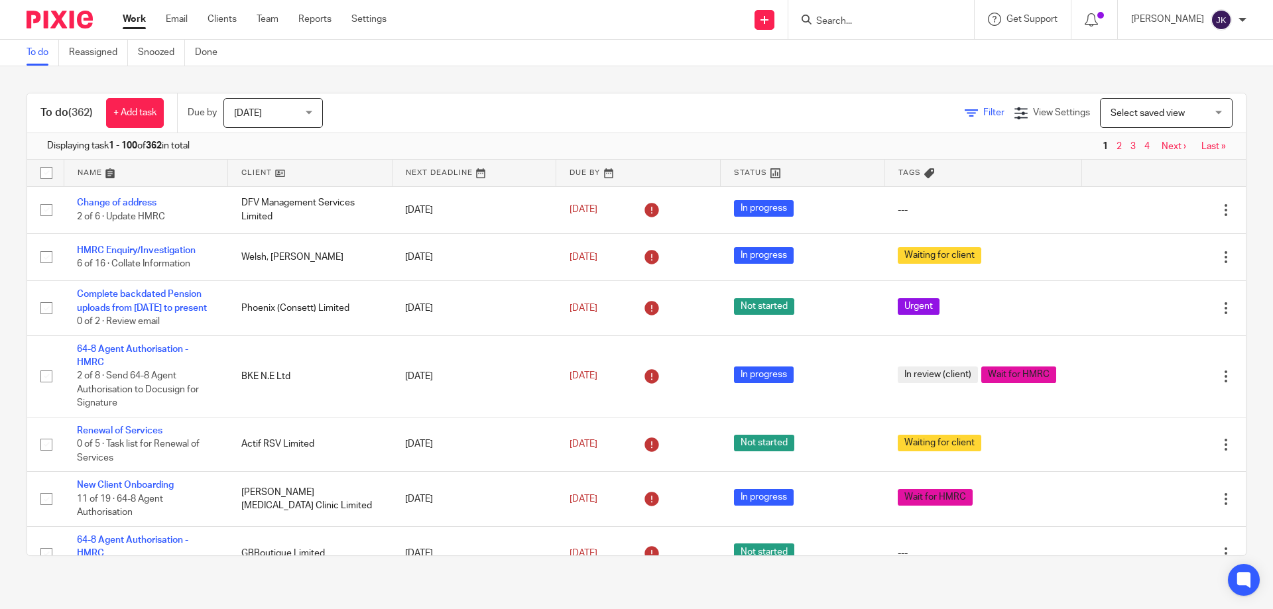
click at [983, 112] on span "Filter" at bounding box center [993, 112] width 21 height 9
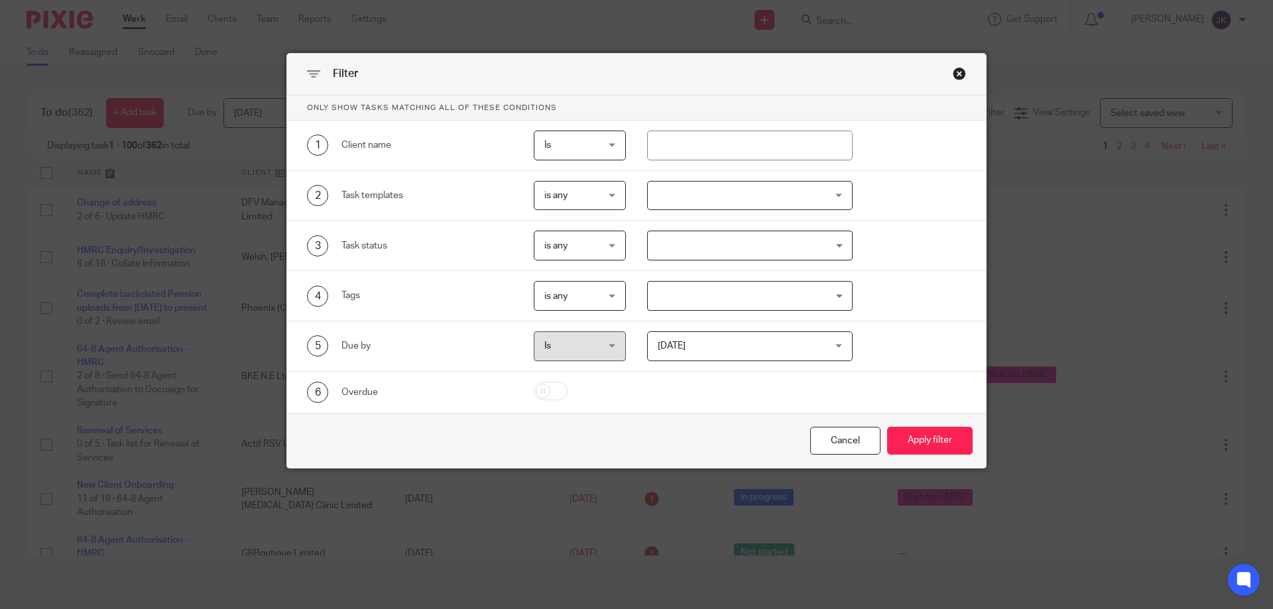
click at [732, 200] on div at bounding box center [750, 196] width 206 height 30
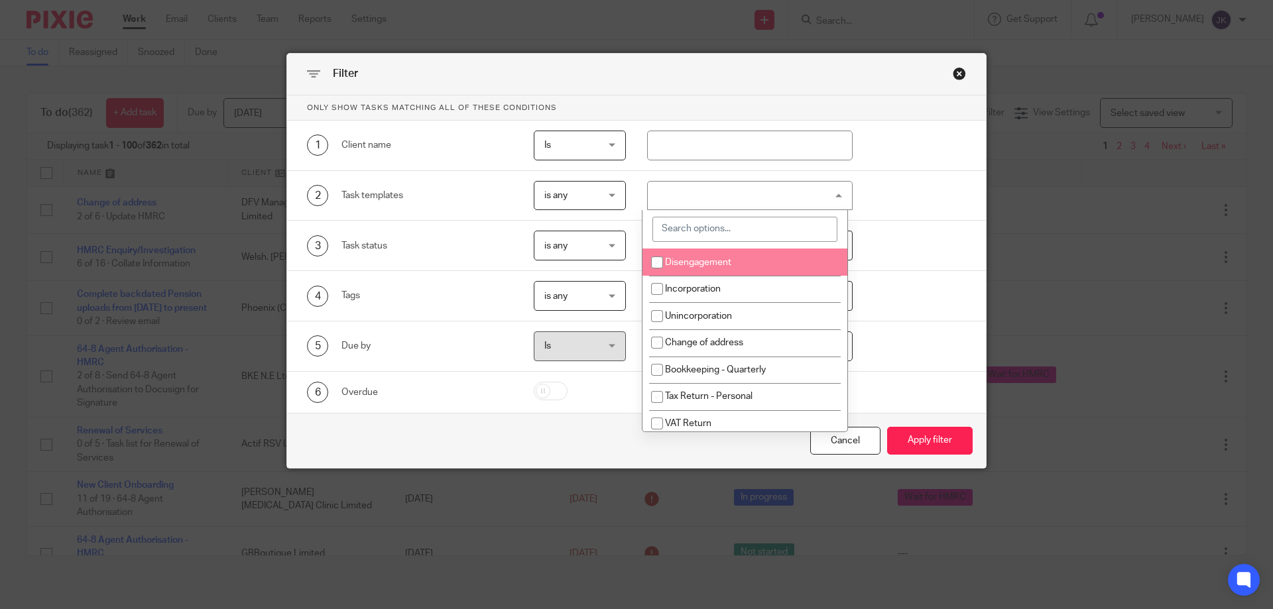
click at [696, 220] on input "search" at bounding box center [744, 229] width 185 height 25
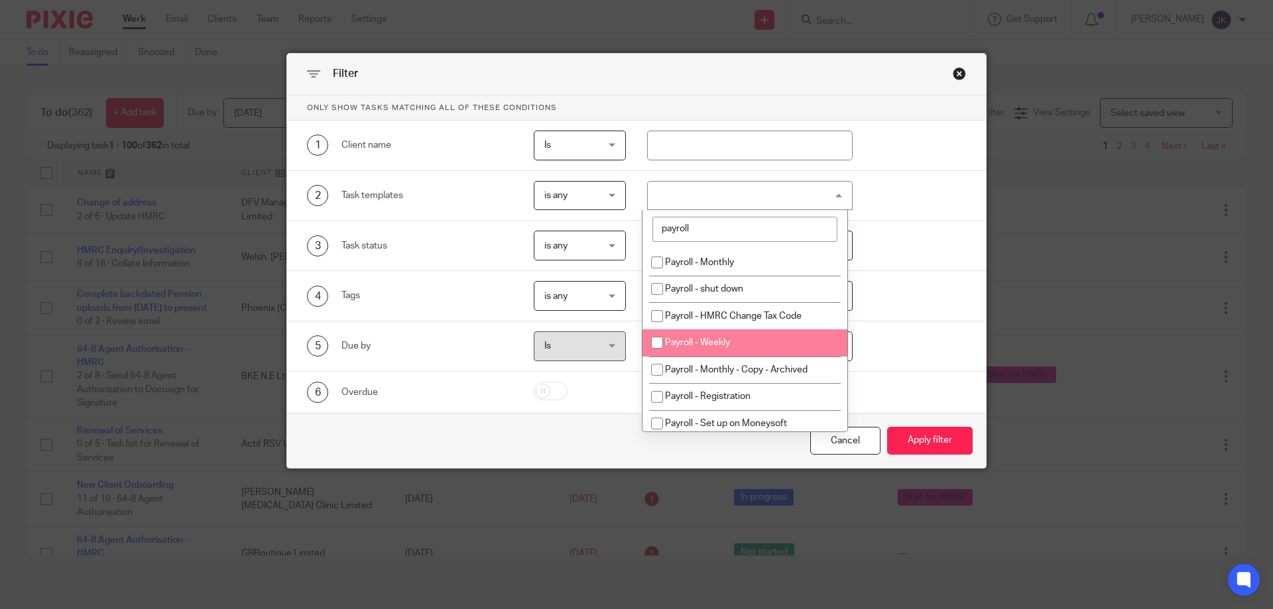
type input "payroll"
click at [740, 344] on li "Payroll - Weekly" at bounding box center [744, 343] width 205 height 27
checkbox input "true"
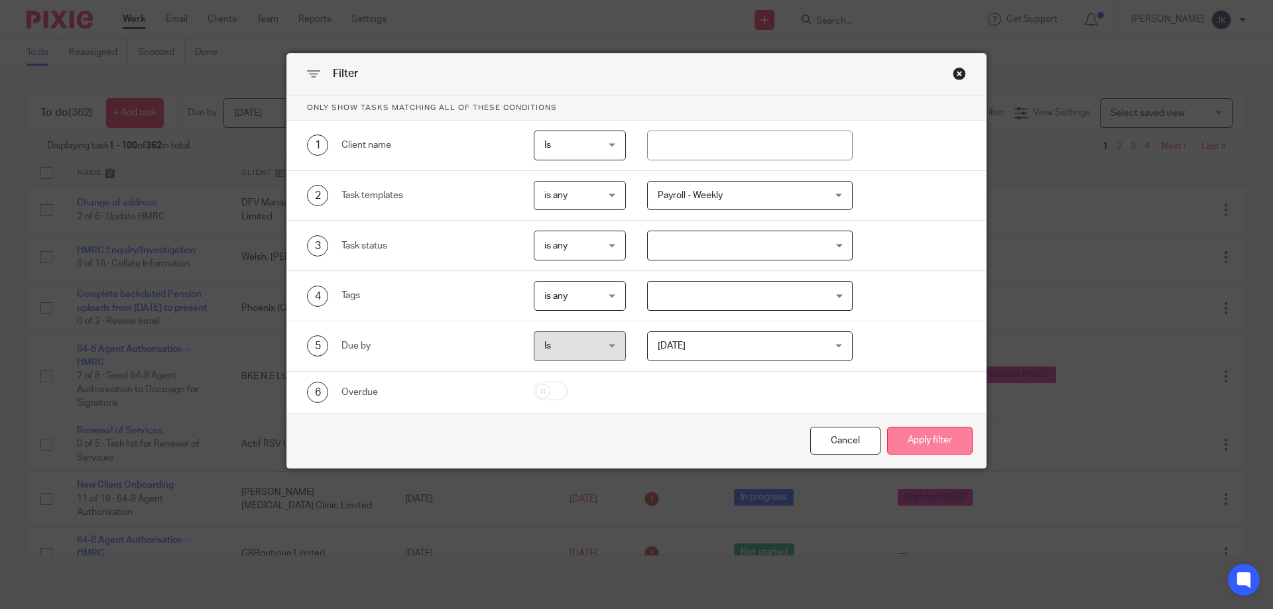
click at [914, 446] on button "Apply filter" at bounding box center [930, 441] width 86 height 29
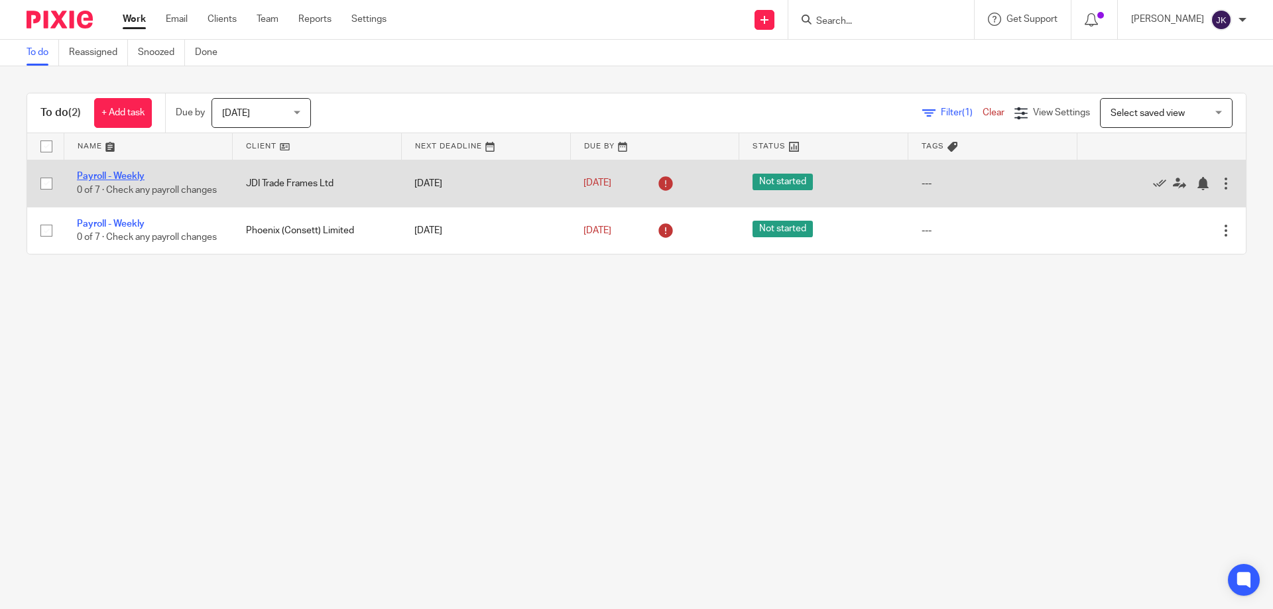
click at [105, 172] on link "Payroll - Weekly" at bounding box center [111, 176] width 68 height 9
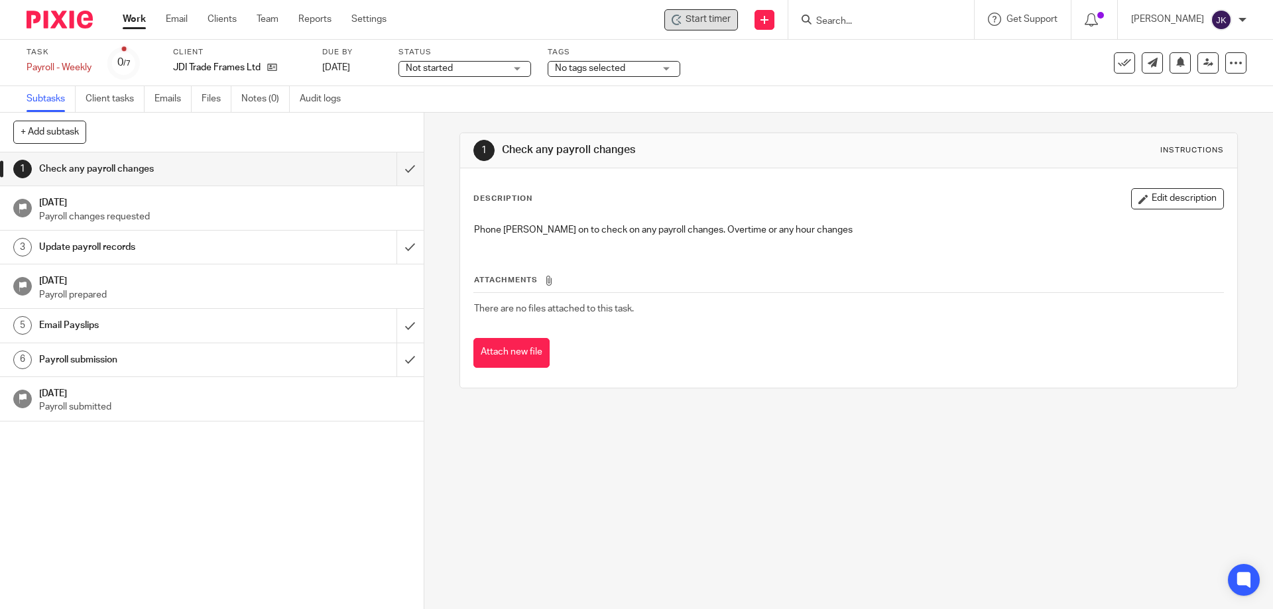
click at [702, 14] on span "Start timer" at bounding box center [708, 20] width 45 height 14
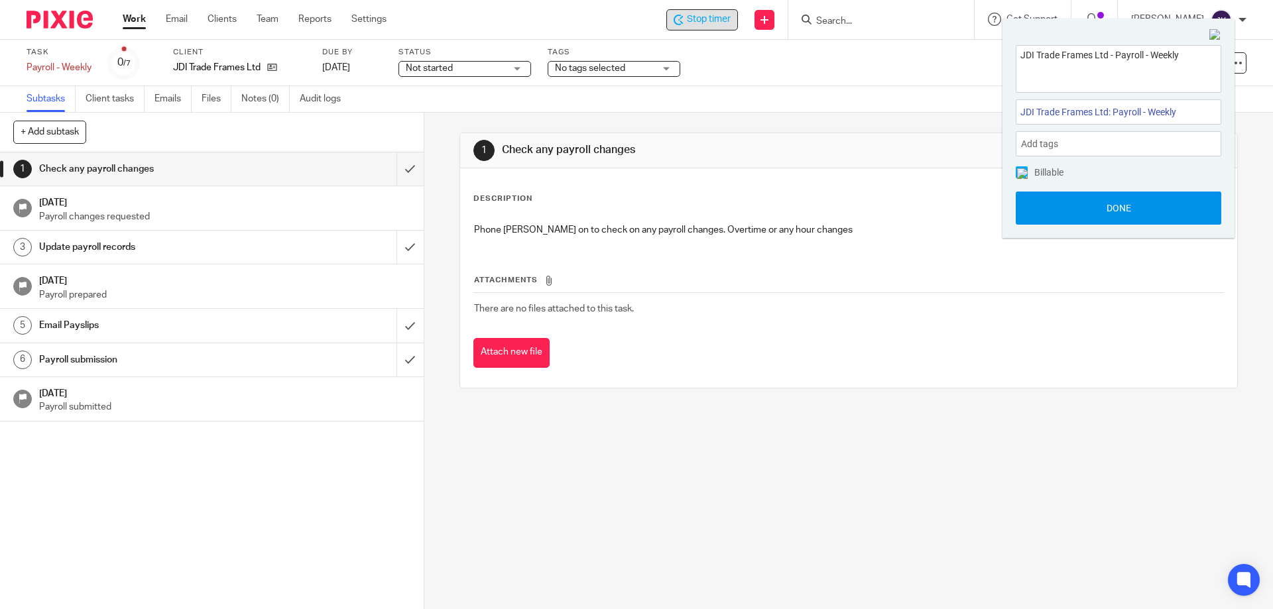
click at [1154, 206] on button "Done" at bounding box center [1119, 208] width 206 height 33
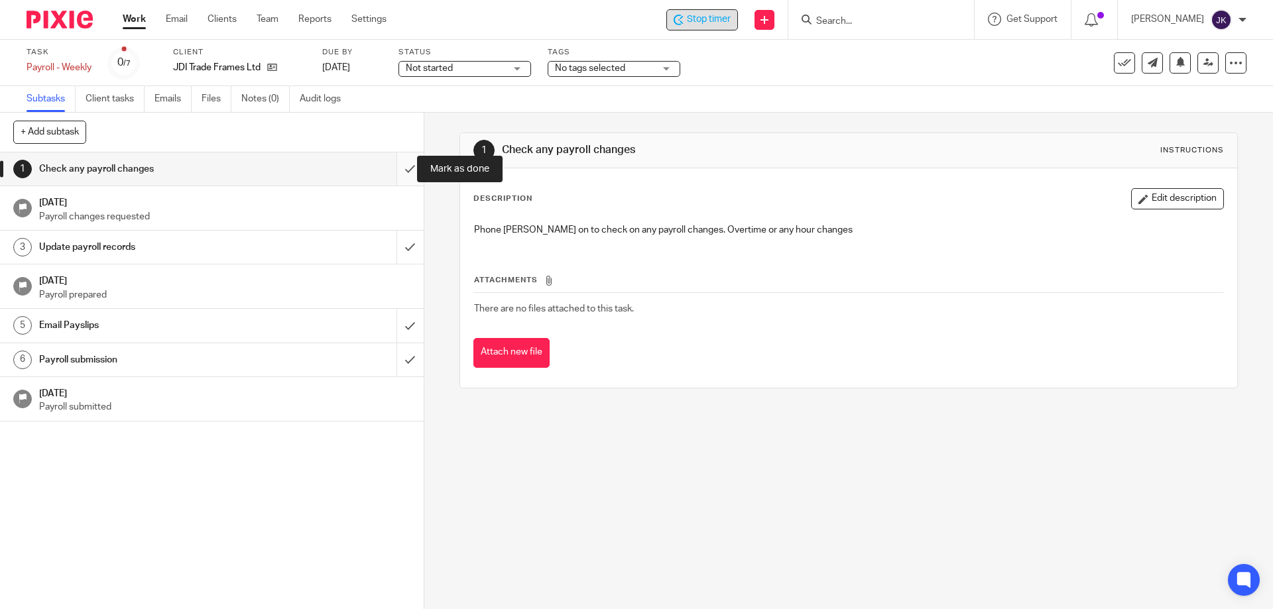
click at [396, 170] on input "submit" at bounding box center [212, 168] width 424 height 33
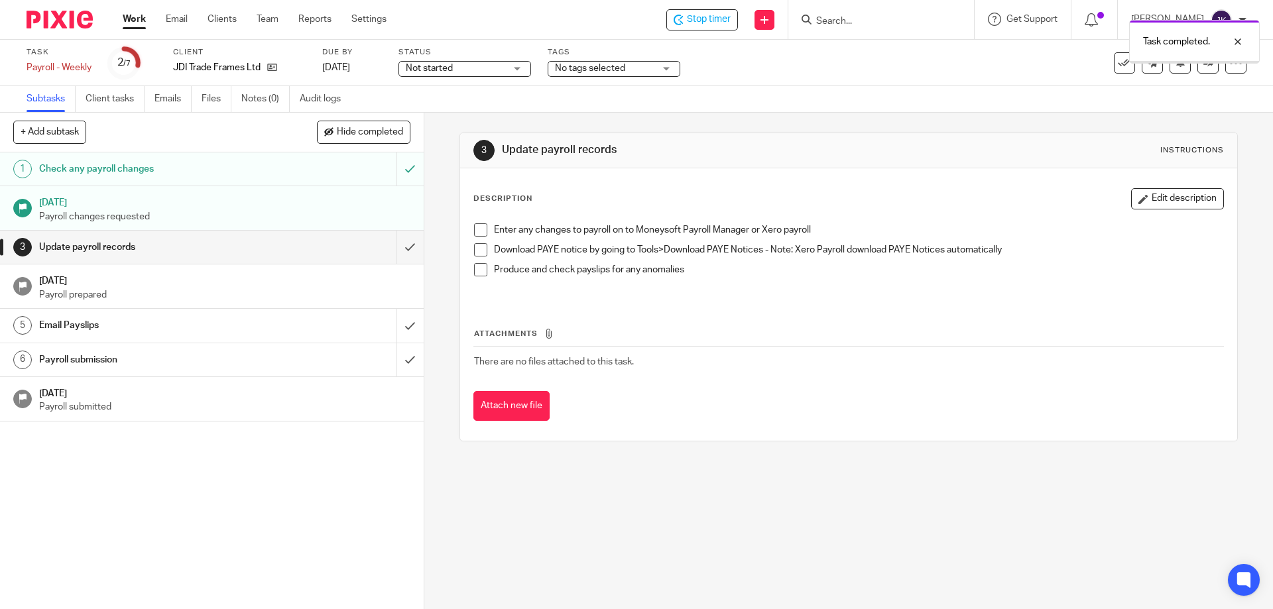
click at [476, 230] on span at bounding box center [480, 229] width 13 height 13
click at [477, 253] on span at bounding box center [480, 249] width 13 height 13
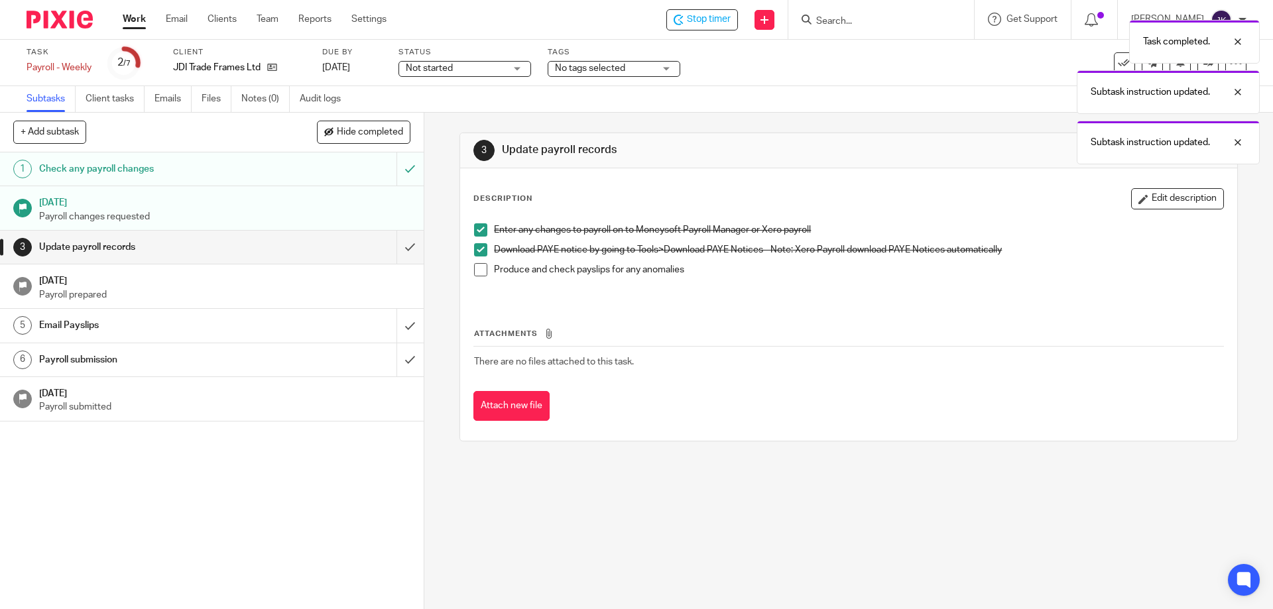
click at [474, 272] on span at bounding box center [480, 269] width 13 height 13
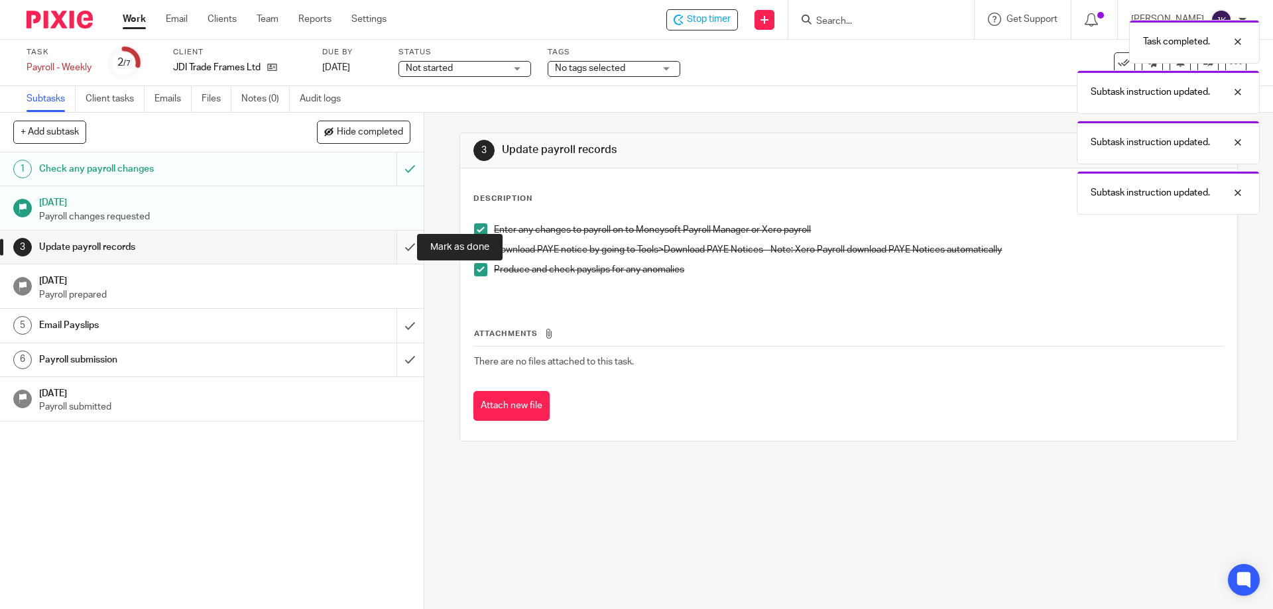
click at [398, 252] on input "submit" at bounding box center [212, 247] width 424 height 33
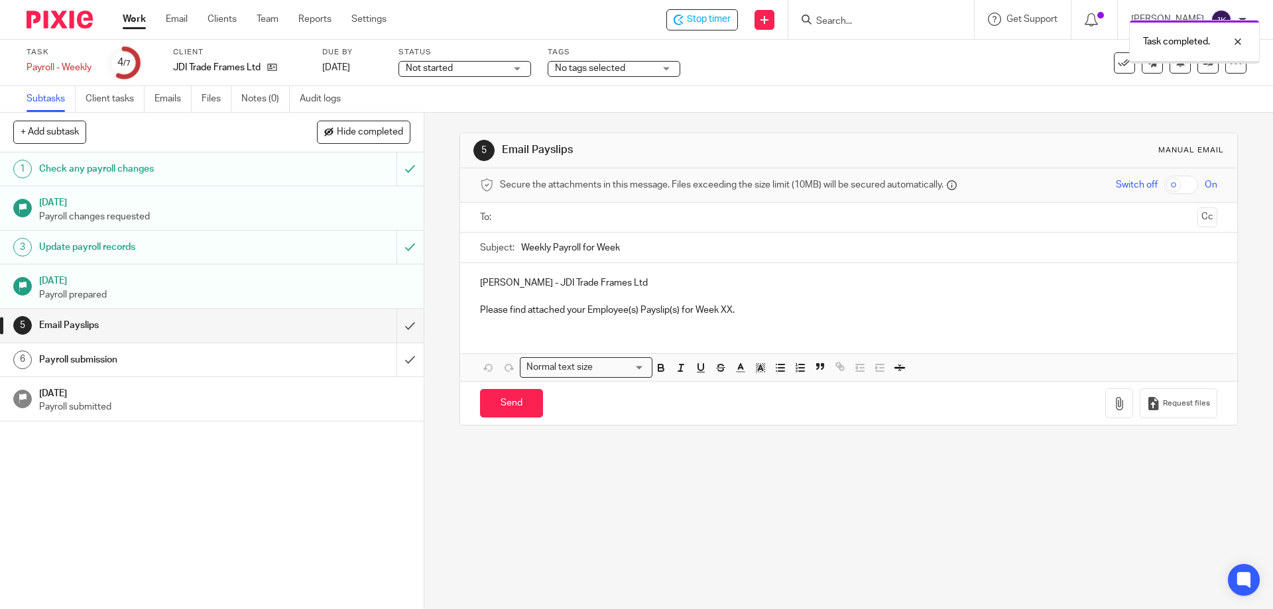
click at [514, 217] on input "text" at bounding box center [848, 217] width 687 height 15
click at [636, 249] on input "Weekly Payroll for Week" at bounding box center [869, 251] width 696 height 30
type input "Weekly Payroll for Week 19"
click at [727, 312] on p "Please find attached your Employee(s) Payslip(s) for Week XX." at bounding box center [848, 312] width 737 height 13
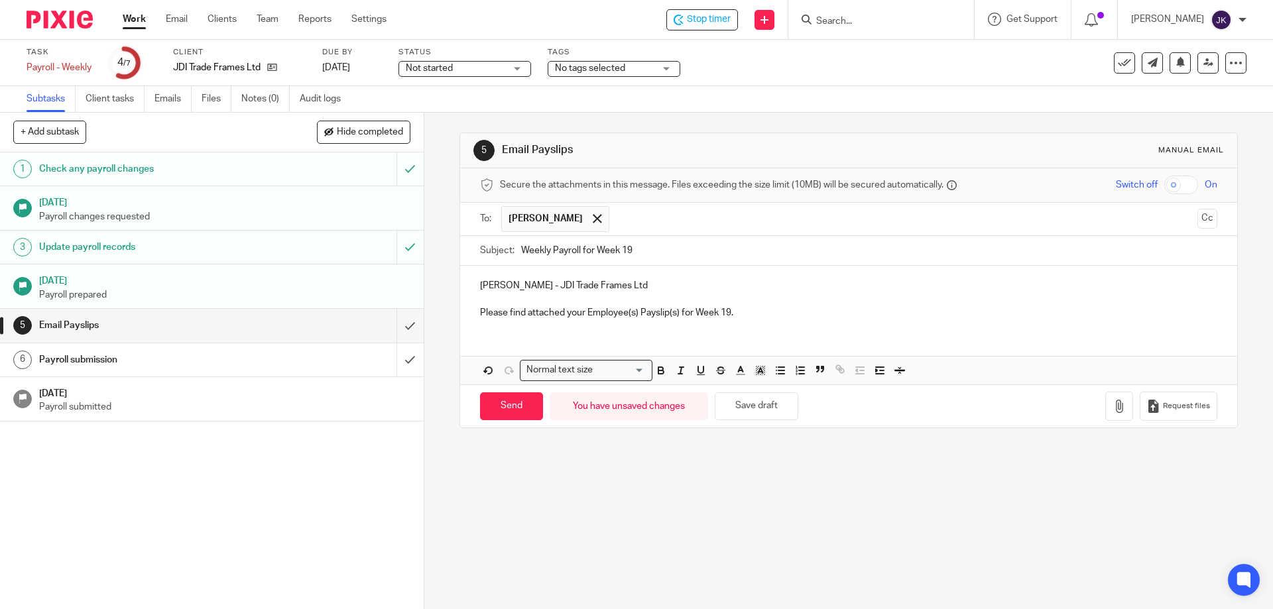
click at [878, 294] on p at bounding box center [848, 299] width 737 height 13
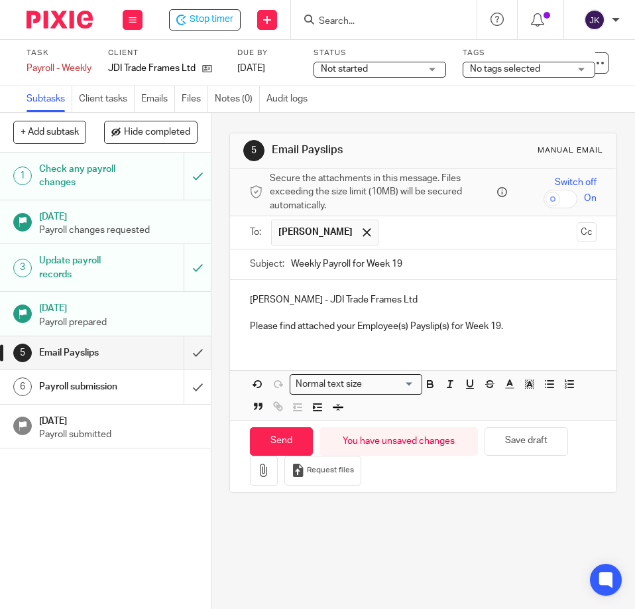
click at [398, 21] on input "Search" at bounding box center [377, 22] width 119 height 12
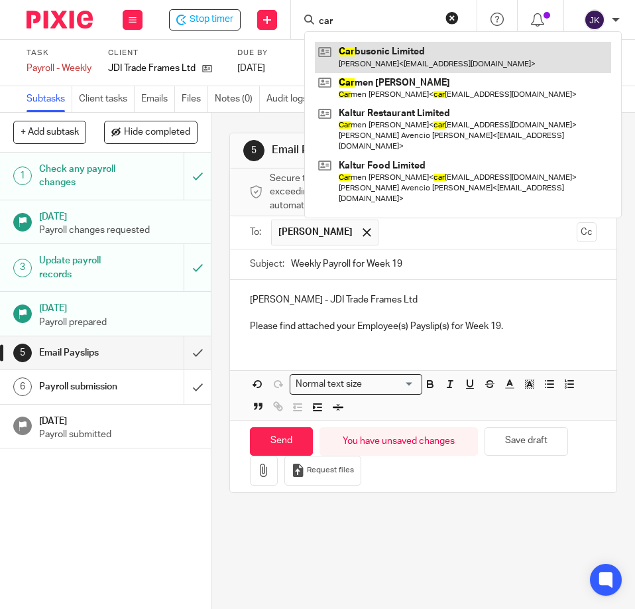
type input "car"
click at [362, 63] on link at bounding box center [463, 57] width 296 height 30
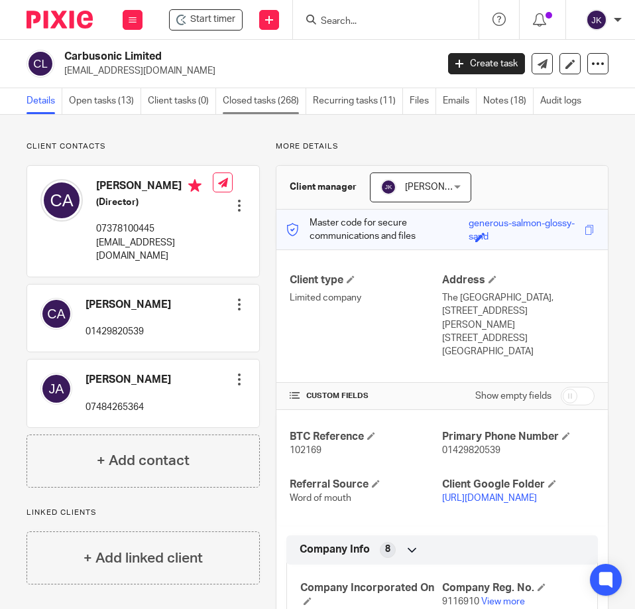
click at [274, 102] on link "Closed tasks (268)" at bounding box center [265, 101] width 84 height 26
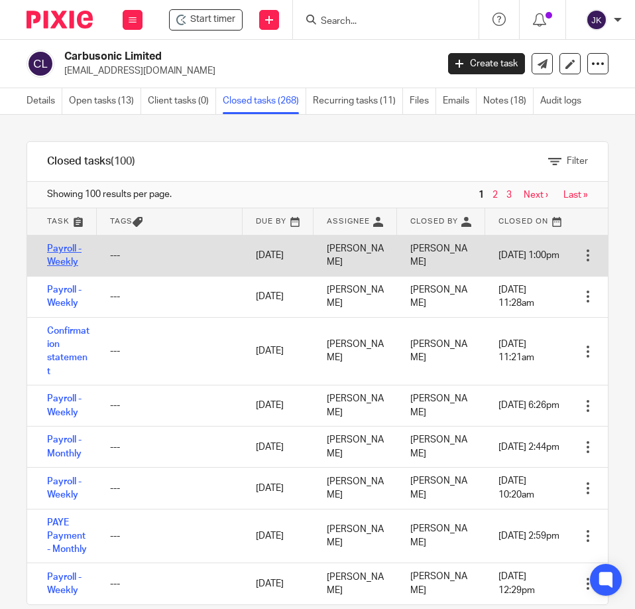
click at [52, 249] on link "Payroll - Weekly" at bounding box center [64, 255] width 34 height 23
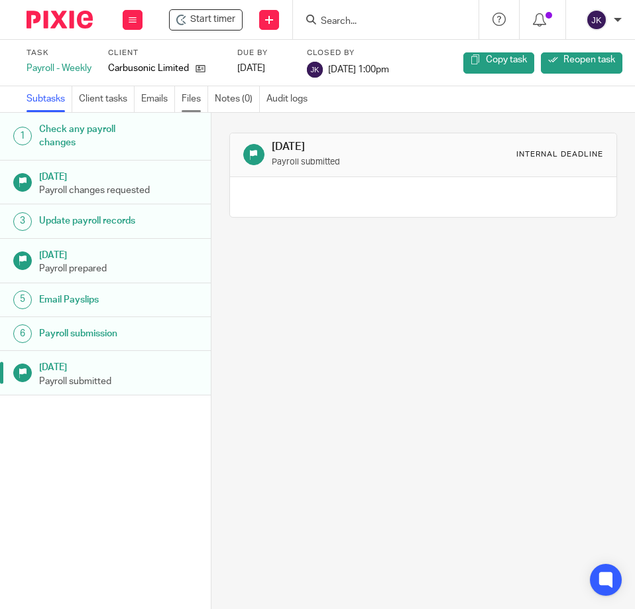
click at [197, 97] on link "Files" at bounding box center [195, 99] width 27 height 26
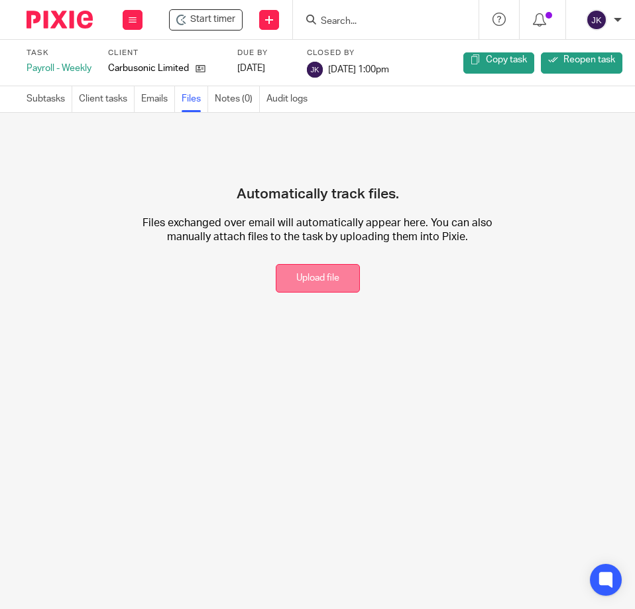
click at [324, 290] on button "Upload file" at bounding box center [318, 278] width 84 height 29
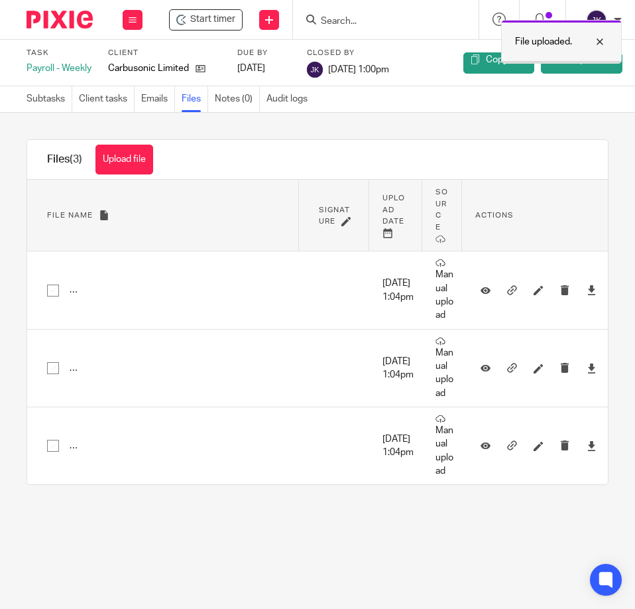
click at [591, 38] on div at bounding box center [590, 42] width 36 height 16
drag, startPoint x: 399, startPoint y: 7, endPoint x: 396, endPoint y: 17, distance: 9.7
click at [397, 10] on div at bounding box center [386, 19] width 186 height 39
click at [396, 21] on input "Search" at bounding box center [379, 22] width 119 height 12
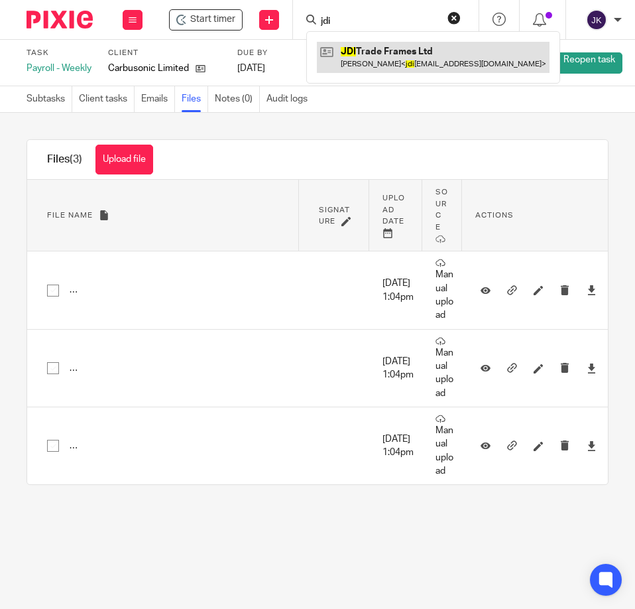
type input "jdi"
click at [391, 46] on link at bounding box center [433, 57] width 233 height 30
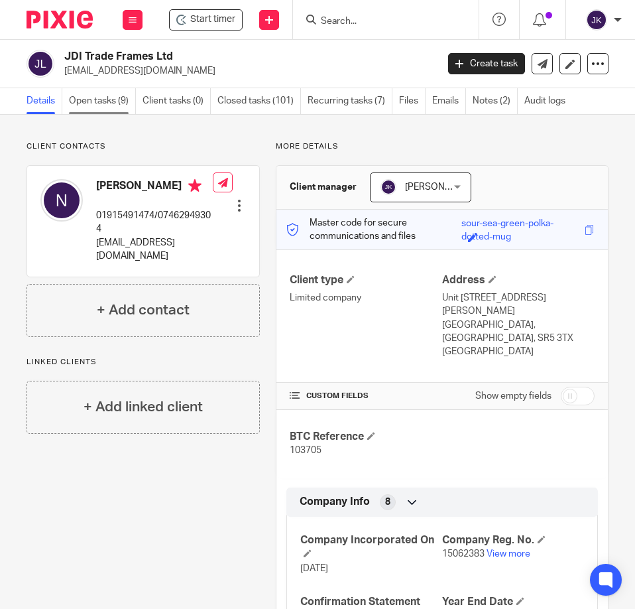
click at [119, 108] on link "Open tasks (9)" at bounding box center [102, 101] width 67 height 26
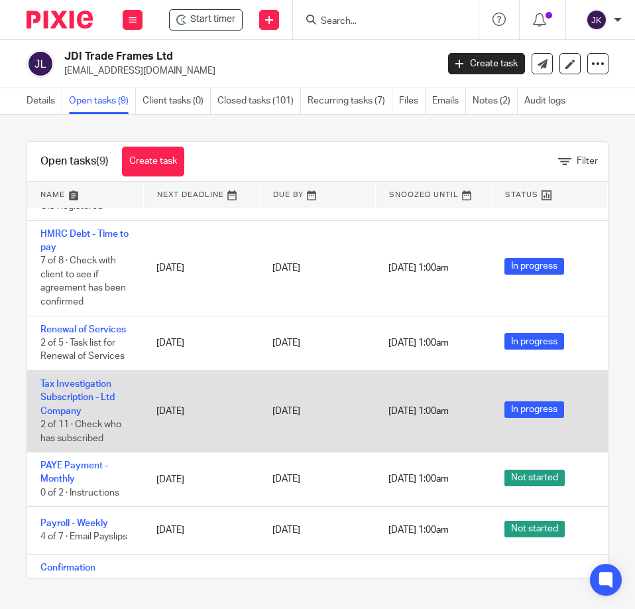
scroll to position [253, 0]
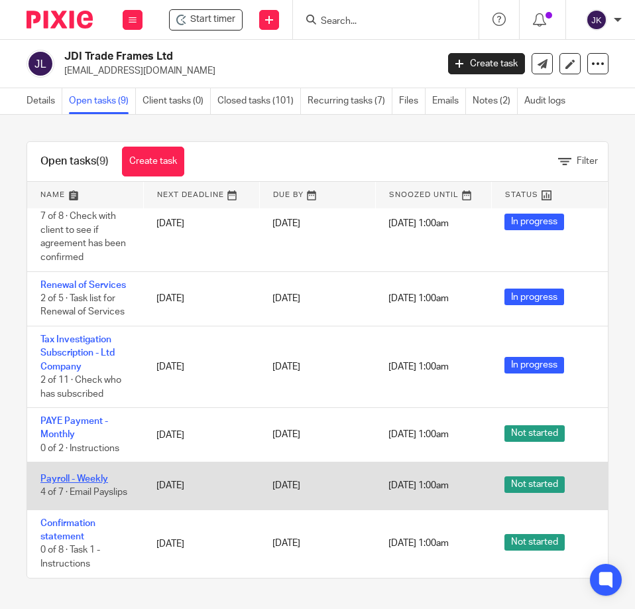
click at [86, 474] on link "Payroll - Weekly" at bounding box center [74, 478] width 68 height 9
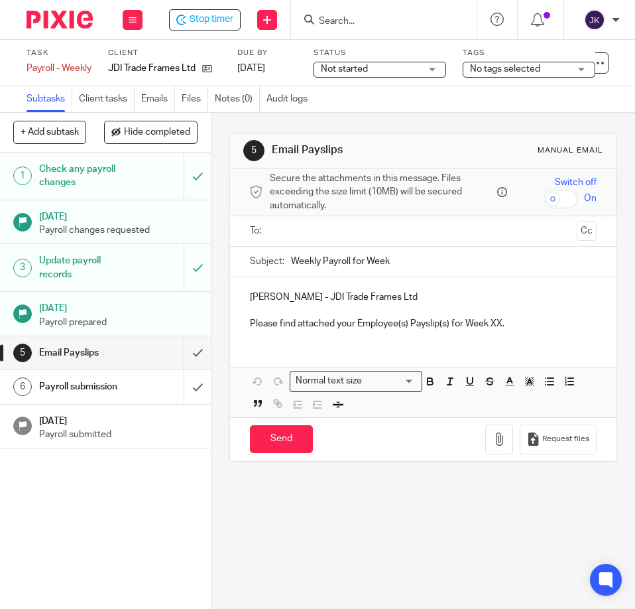
click at [320, 234] on input "text" at bounding box center [422, 230] width 297 height 15
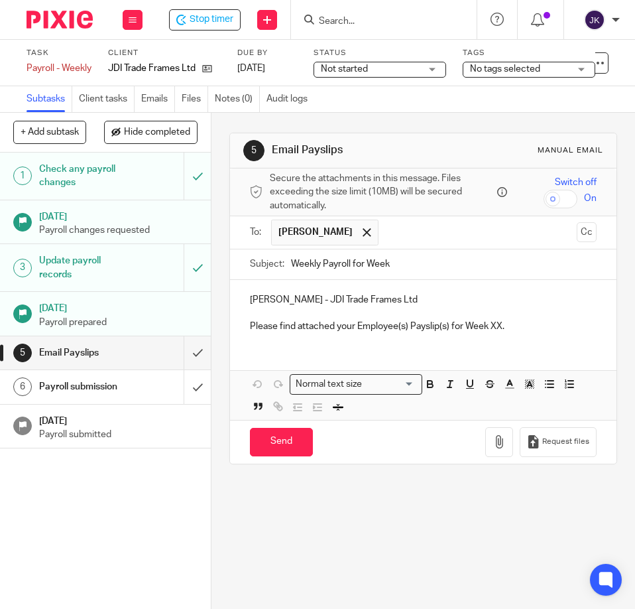
click at [422, 266] on input "Weekly Payroll for Week" at bounding box center [444, 264] width 306 height 30
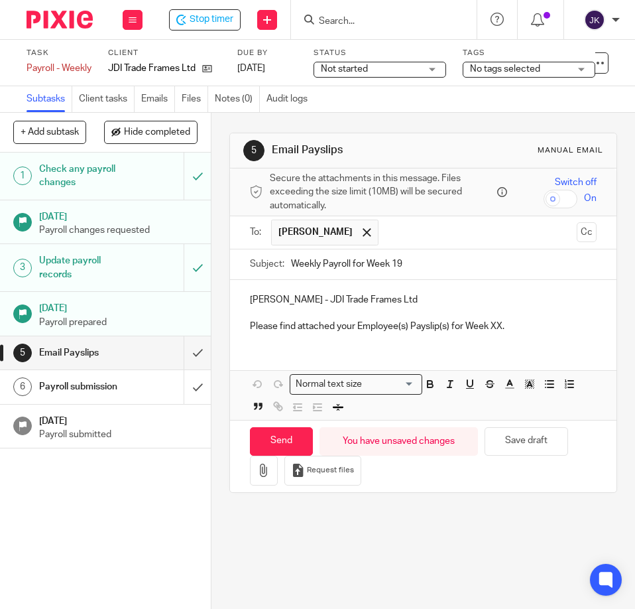
type input "Weekly Payroll for Week 19"
click at [493, 327] on p "Please find attached your Employee(s) Payslip(s) for Week XX." at bounding box center [423, 326] width 347 height 13
click at [403, 298] on p "Nicole - JDI Trade Frames Ltd" at bounding box center [423, 299] width 347 height 13
click at [526, 341] on div "Nicole - JDI Trade Frames Ltd Please find attached your Employee(s) Payslip(s) …" at bounding box center [423, 312] width 387 height 64
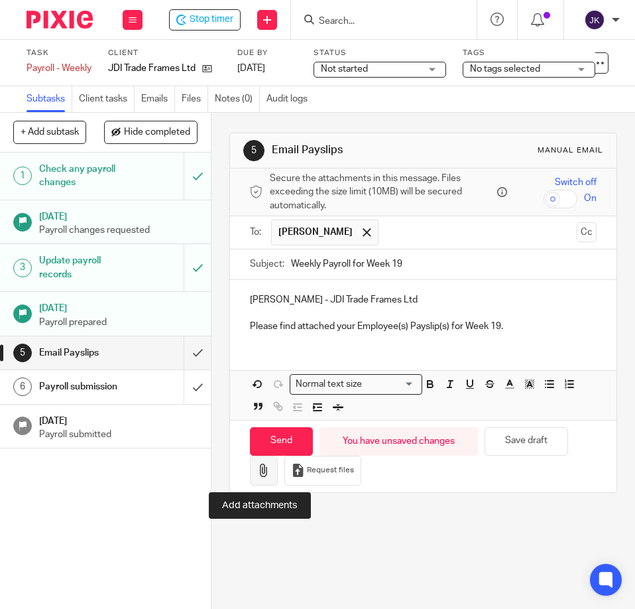
click at [257, 477] on button "button" at bounding box center [264, 470] width 28 height 30
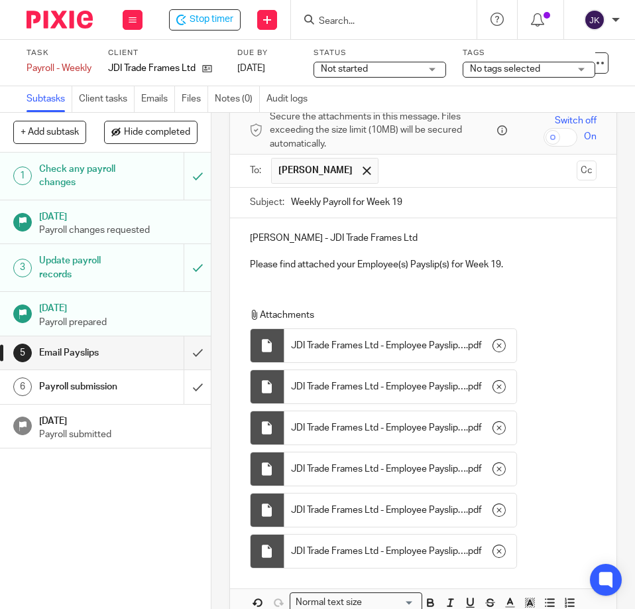
scroll to position [186, 0]
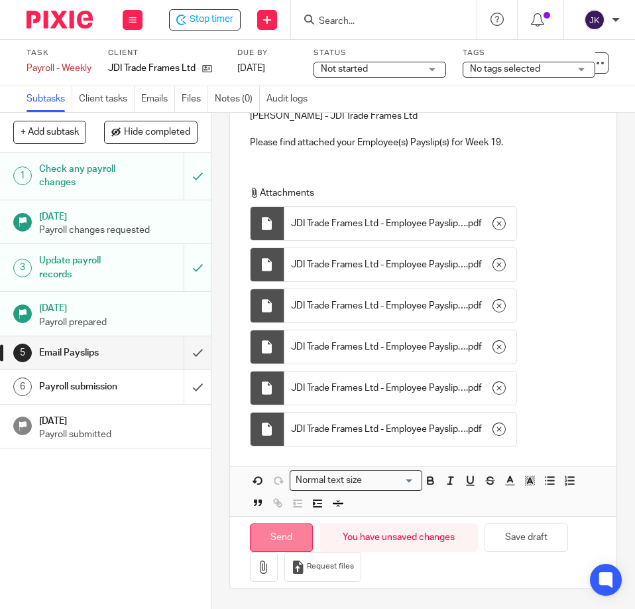
click at [278, 540] on input "Send" at bounding box center [281, 537] width 63 height 29
type input "Sent"
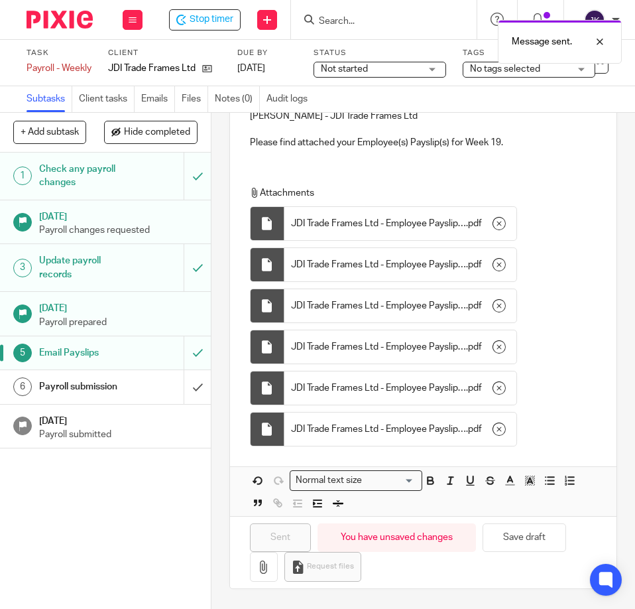
click at [99, 386] on h1 "Payroll submission" at bounding box center [83, 387] width 88 height 20
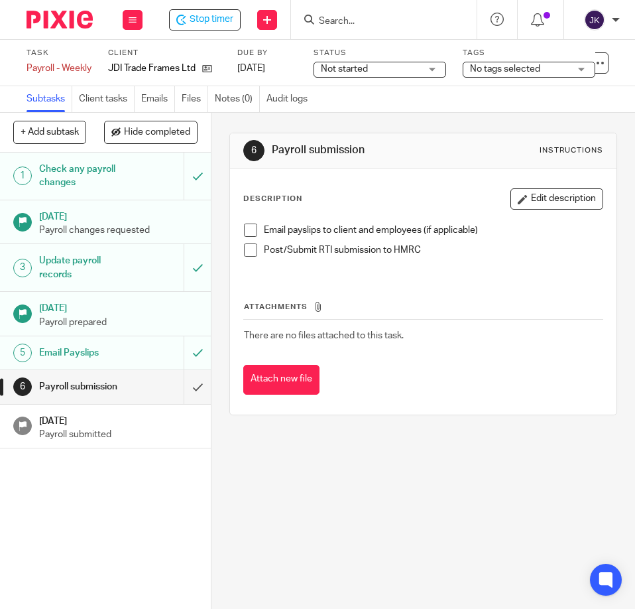
click at [248, 227] on span at bounding box center [250, 229] width 13 height 13
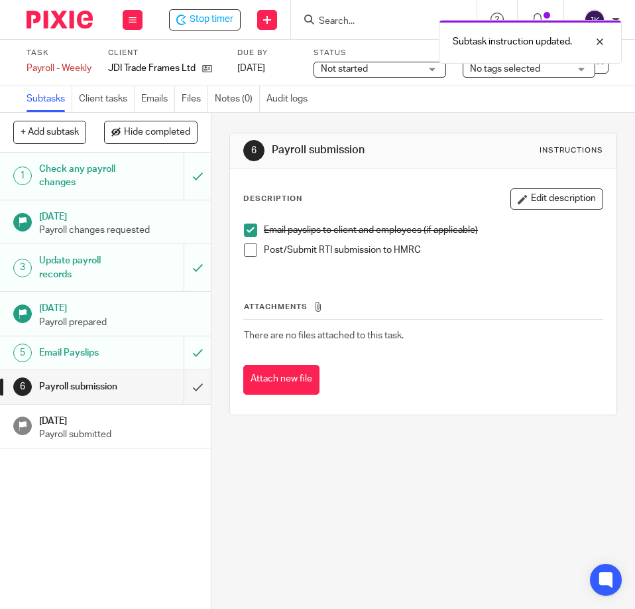
click at [251, 245] on span at bounding box center [250, 249] width 13 height 13
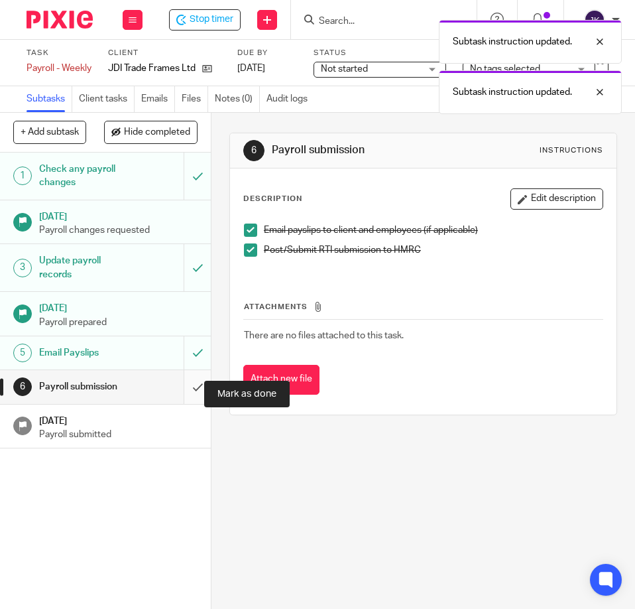
click at [182, 392] on input "submit" at bounding box center [105, 386] width 211 height 33
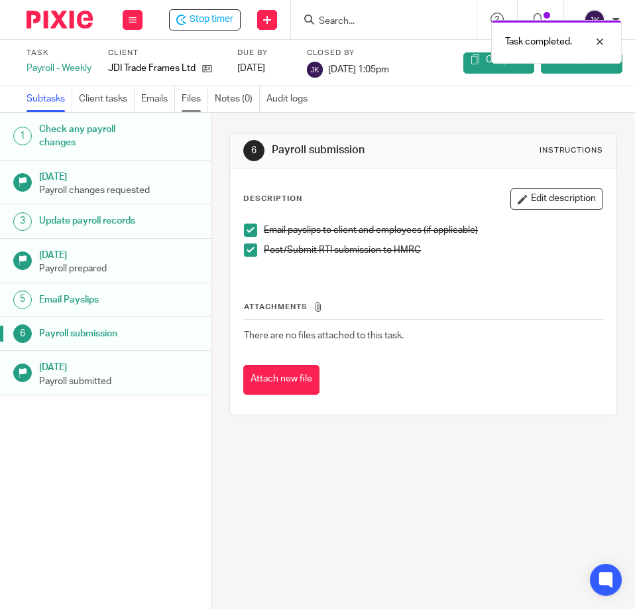
click at [188, 96] on link "Files" at bounding box center [195, 99] width 27 height 26
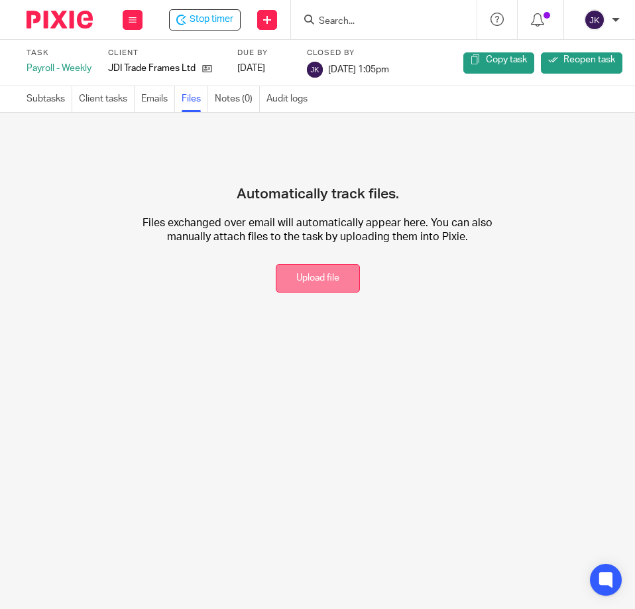
click at [300, 280] on button "Upload file" at bounding box center [318, 278] width 84 height 29
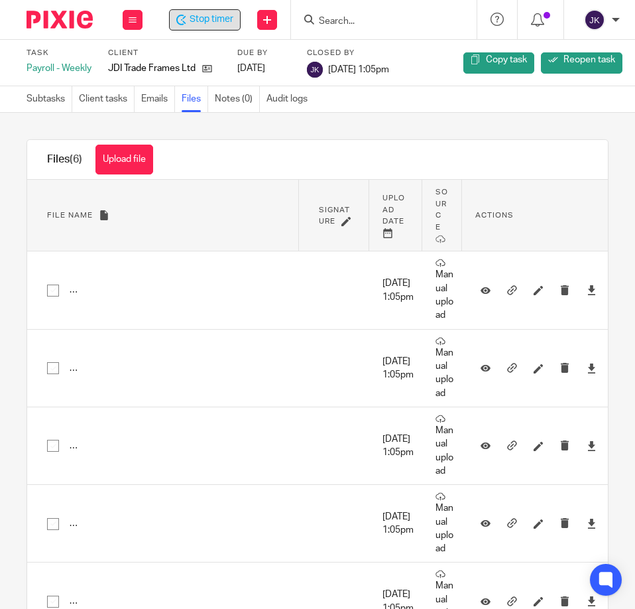
click at [225, 17] on span "Stop timer" at bounding box center [212, 20] width 44 height 14
click at [43, 97] on link "Subtasks" at bounding box center [50, 99] width 46 height 26
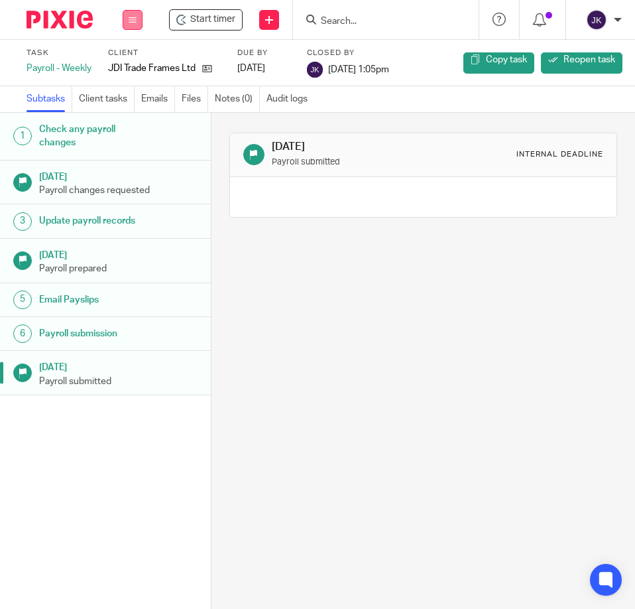
click at [133, 19] on icon at bounding box center [133, 20] width 8 height 8
click at [136, 59] on li "Work" at bounding box center [132, 65] width 35 height 19
click at [125, 68] on link "Work" at bounding box center [126, 64] width 23 height 9
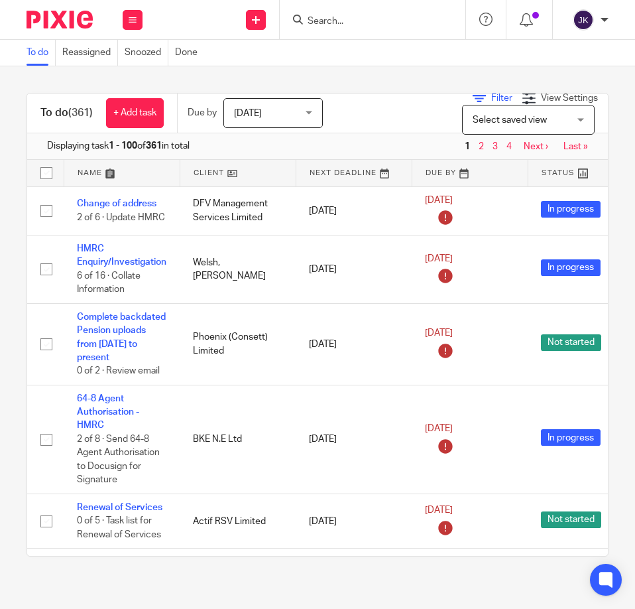
click at [473, 99] on icon at bounding box center [479, 97] width 13 height 13
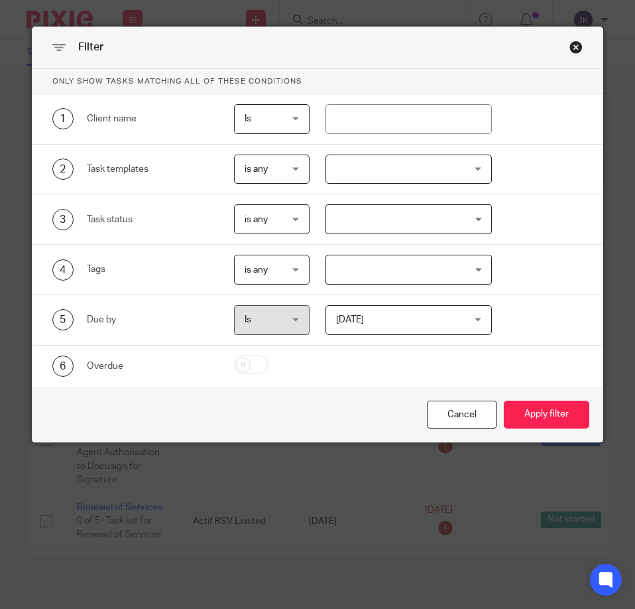
click at [353, 166] on div at bounding box center [409, 169] width 166 height 30
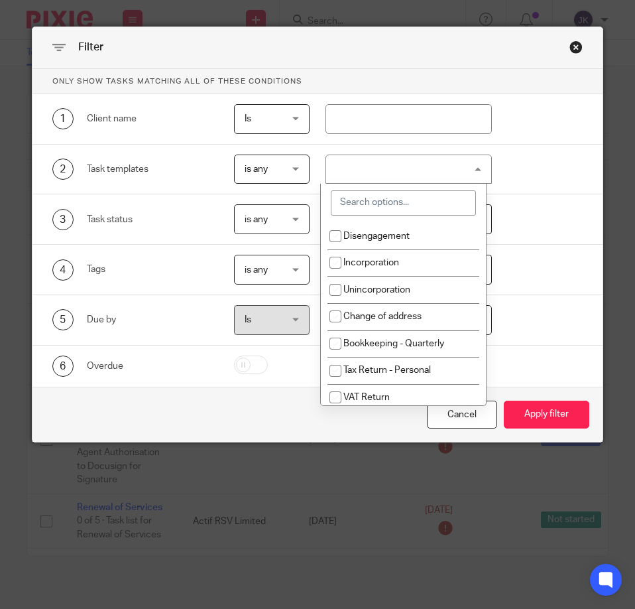
click at [355, 204] on input "search" at bounding box center [403, 202] width 145 height 25
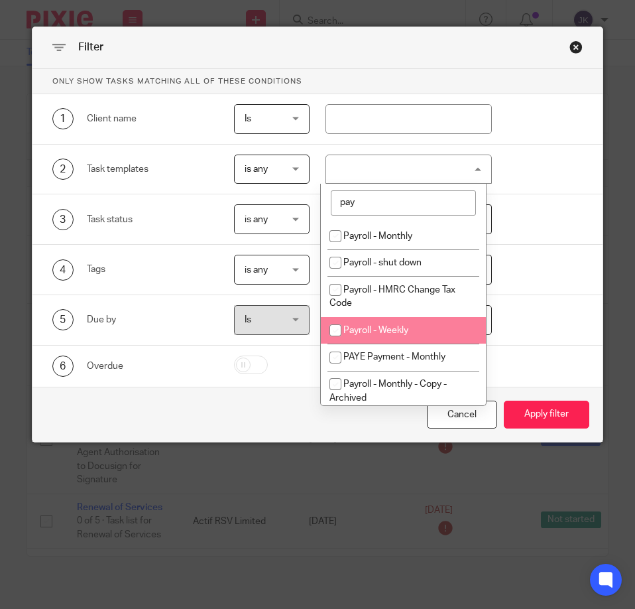
type input "pay"
click at [355, 326] on span "Payroll - Weekly" at bounding box center [375, 330] width 65 height 9
checkbox input "true"
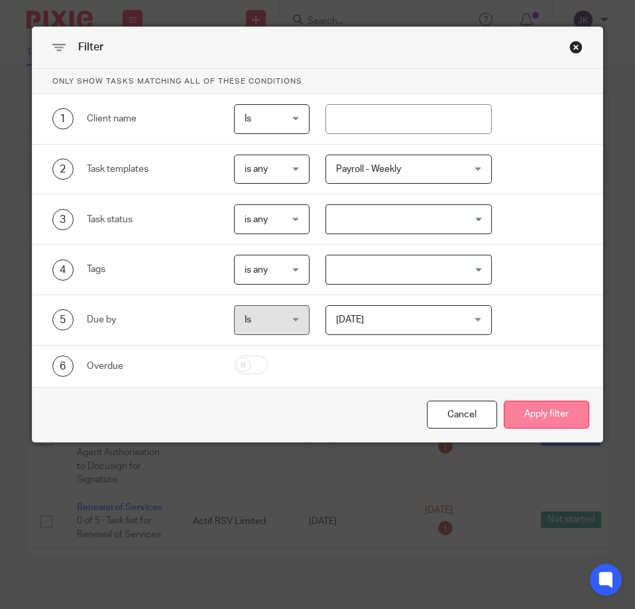
click at [544, 413] on button "Apply filter" at bounding box center [547, 414] width 86 height 29
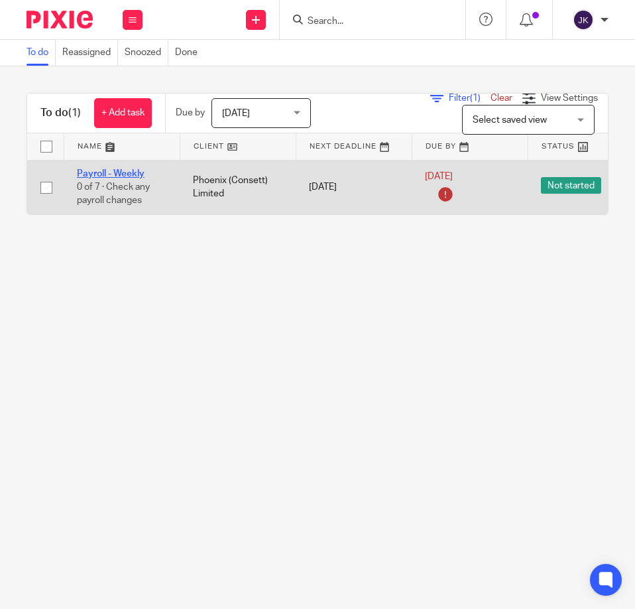
click at [99, 170] on link "Payroll - Weekly" at bounding box center [111, 173] width 68 height 9
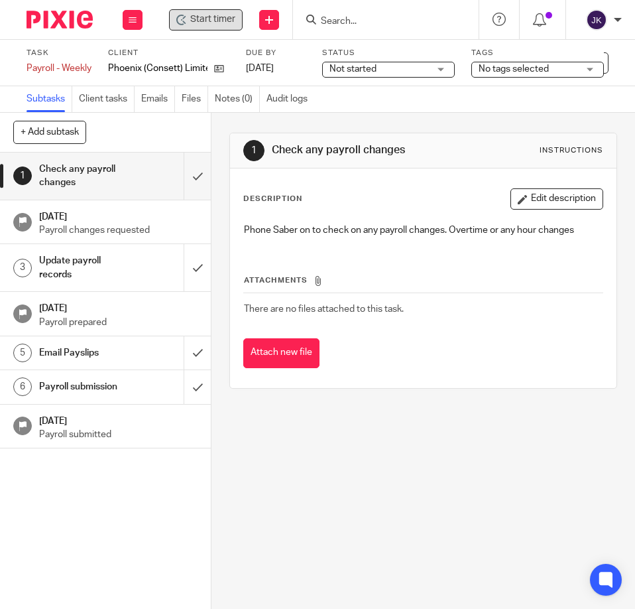
click at [233, 13] on span "Start timer" at bounding box center [212, 20] width 45 height 14
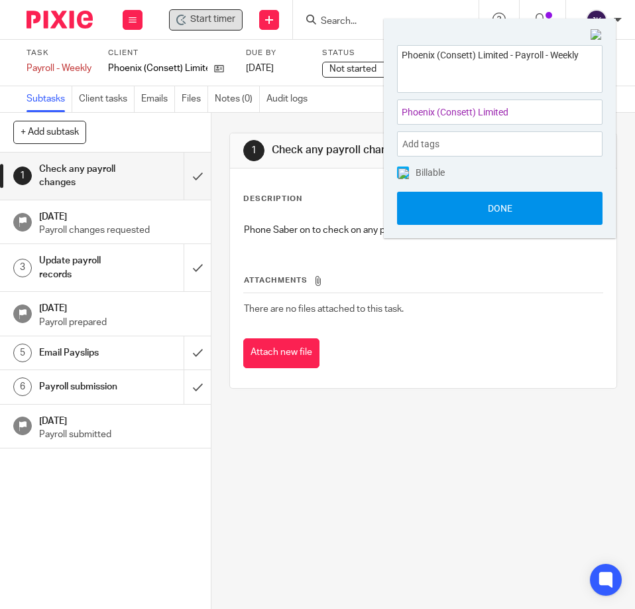
click at [477, 205] on button "Done" at bounding box center [500, 208] width 206 height 33
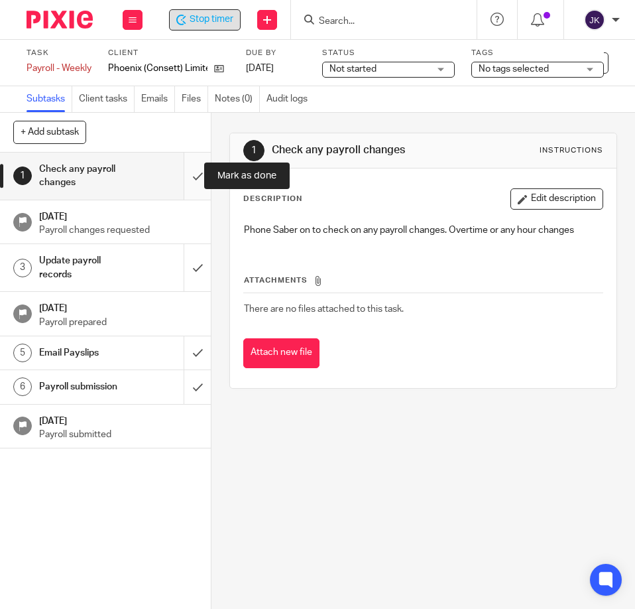
click at [176, 182] on input "submit" at bounding box center [105, 175] width 211 height 47
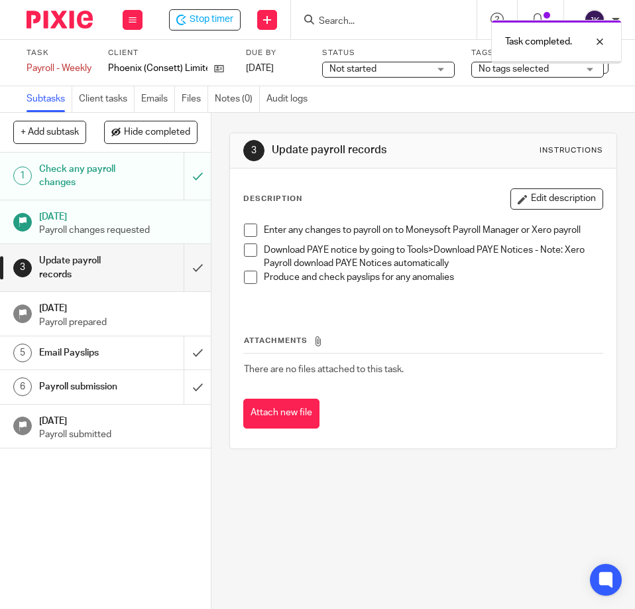
click at [251, 233] on span at bounding box center [250, 229] width 13 height 13
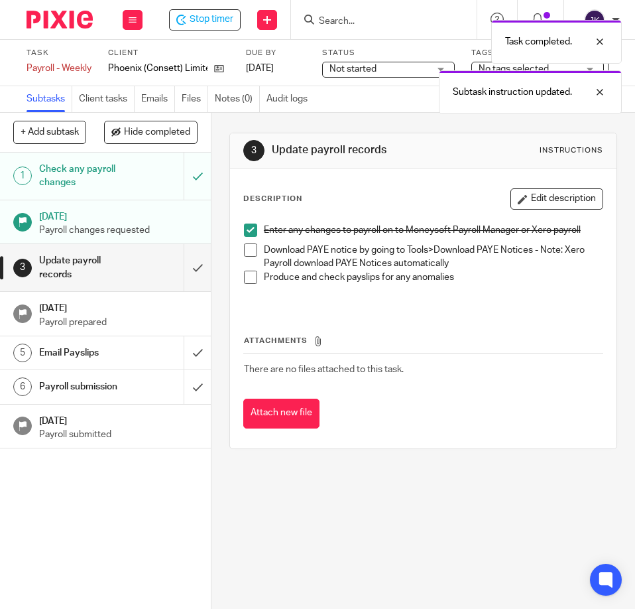
click at [244, 249] on span at bounding box center [250, 249] width 13 height 13
click at [244, 280] on span at bounding box center [250, 277] width 13 height 13
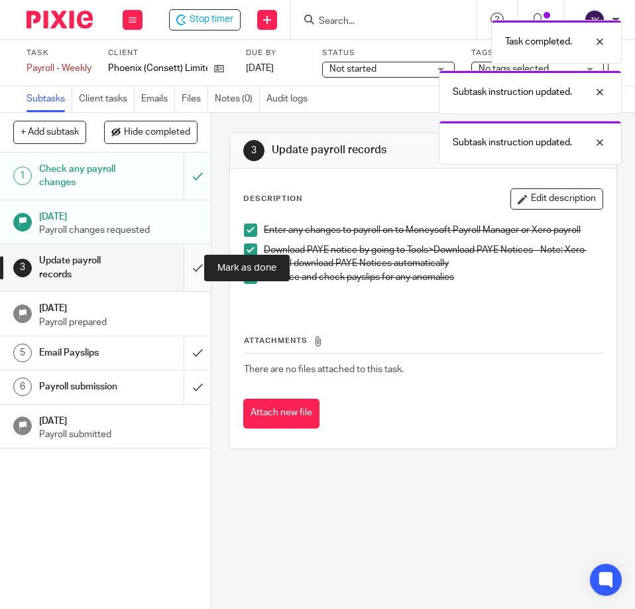
click at [179, 273] on input "submit" at bounding box center [105, 267] width 211 height 47
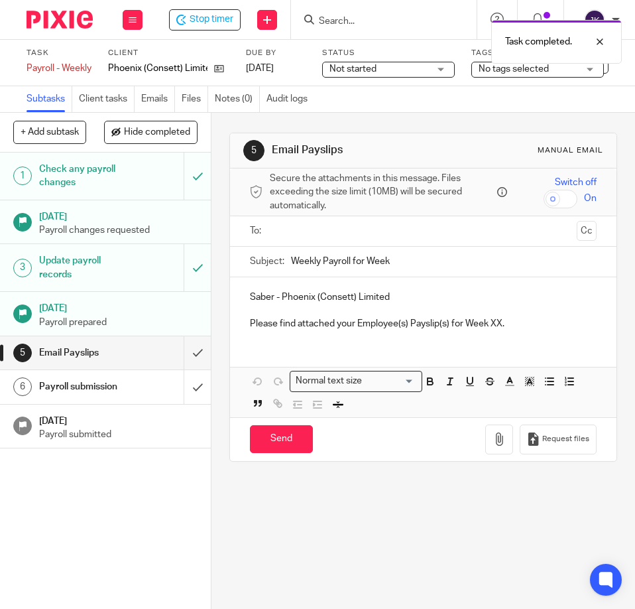
click at [300, 229] on input "text" at bounding box center [422, 230] width 297 height 15
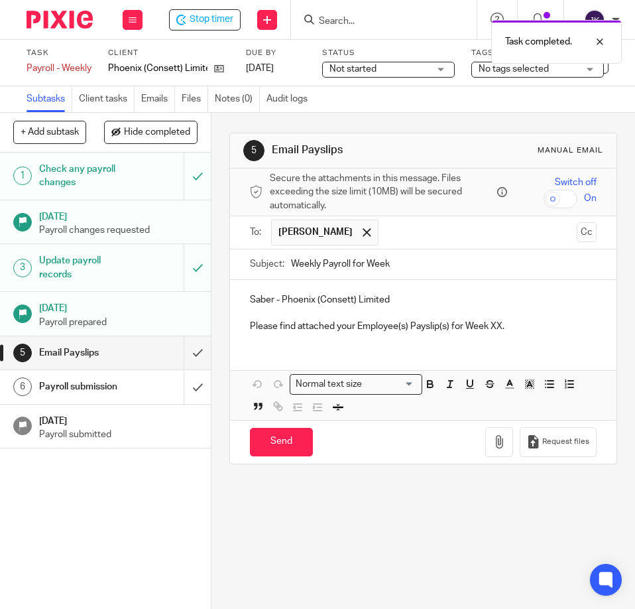
click at [407, 270] on input "Weekly Payroll for Week" at bounding box center [444, 264] width 306 height 30
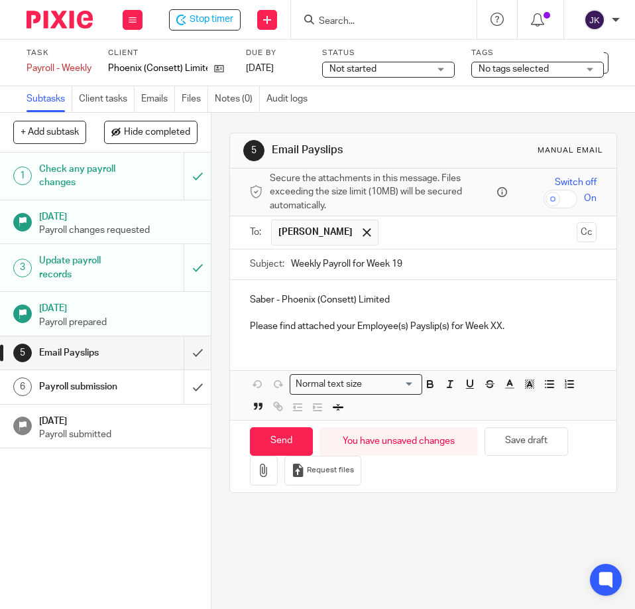
type input "Weekly Payroll for Week 19"
click at [493, 328] on p "Please find attached your Employee(s) Payslip(s) for Week XX." at bounding box center [423, 326] width 347 height 13
click at [514, 333] on p "Please find attached your Employee(s) Payslip(s) for Week 19." at bounding box center [423, 326] width 347 height 13
click at [258, 465] on icon "button" at bounding box center [263, 469] width 13 height 13
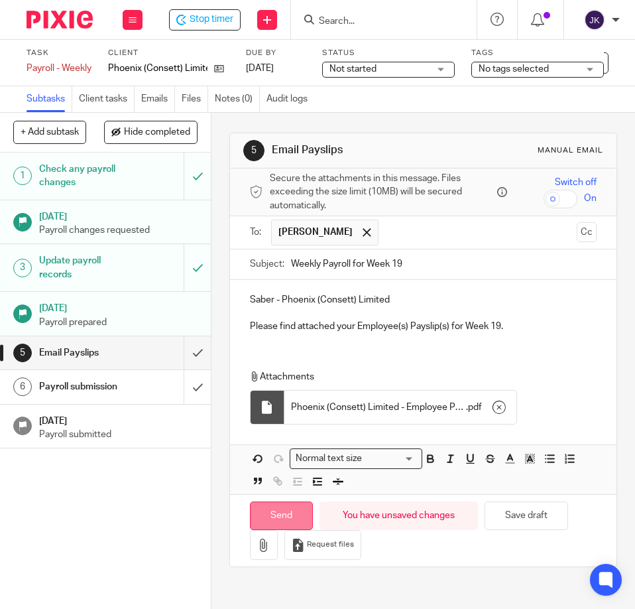
click at [286, 509] on input "Send" at bounding box center [281, 515] width 63 height 29
type input "Sent"
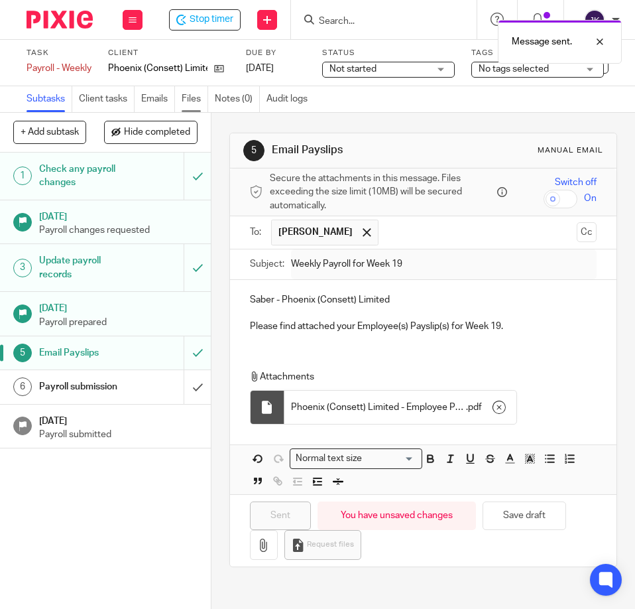
click at [190, 101] on link "Files" at bounding box center [195, 99] width 27 height 26
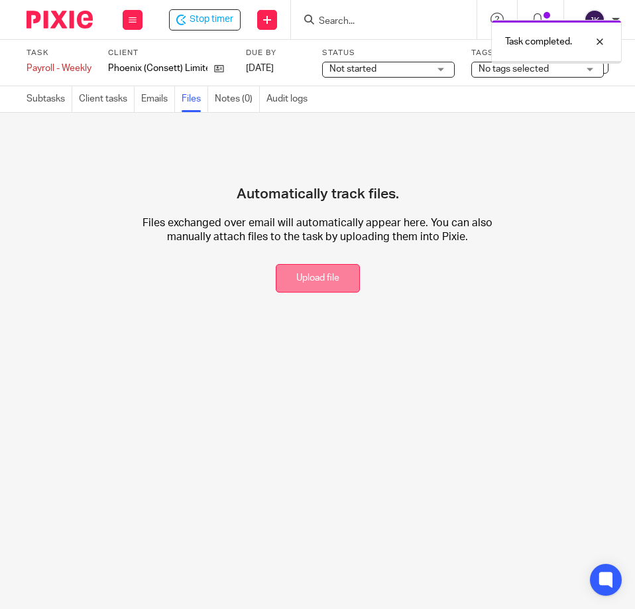
click at [304, 276] on button "Upload file" at bounding box center [318, 278] width 84 height 29
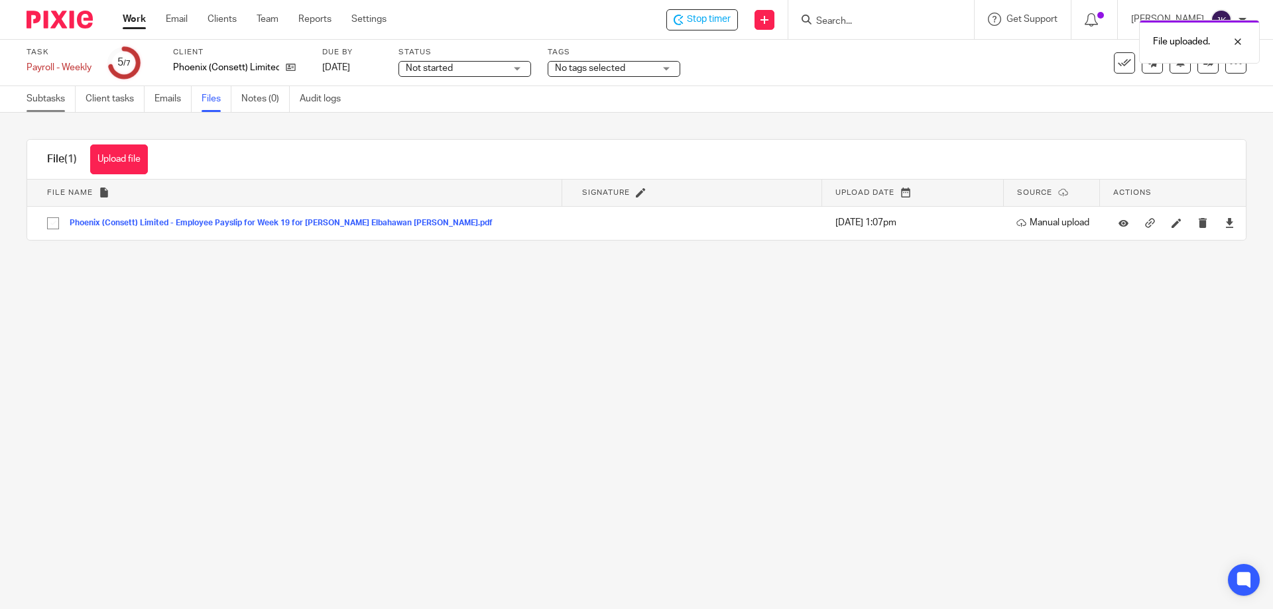
click at [39, 99] on link "Subtasks" at bounding box center [51, 99] width 49 height 26
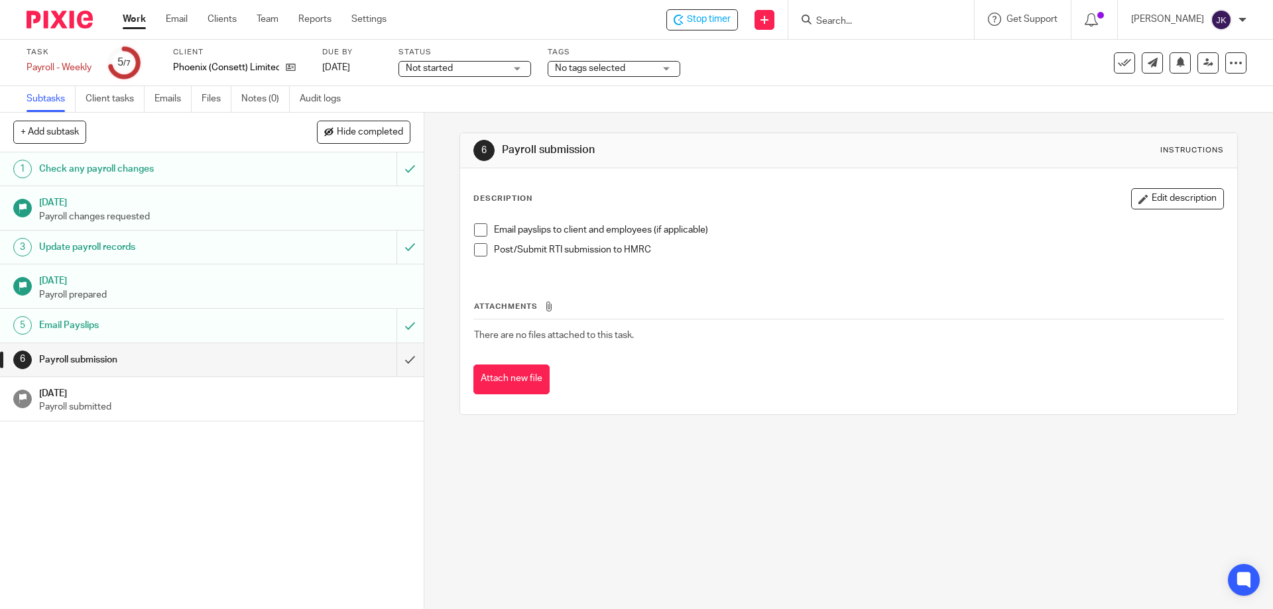
click at [474, 225] on span at bounding box center [480, 229] width 13 height 13
click at [474, 249] on span at bounding box center [480, 249] width 13 height 13
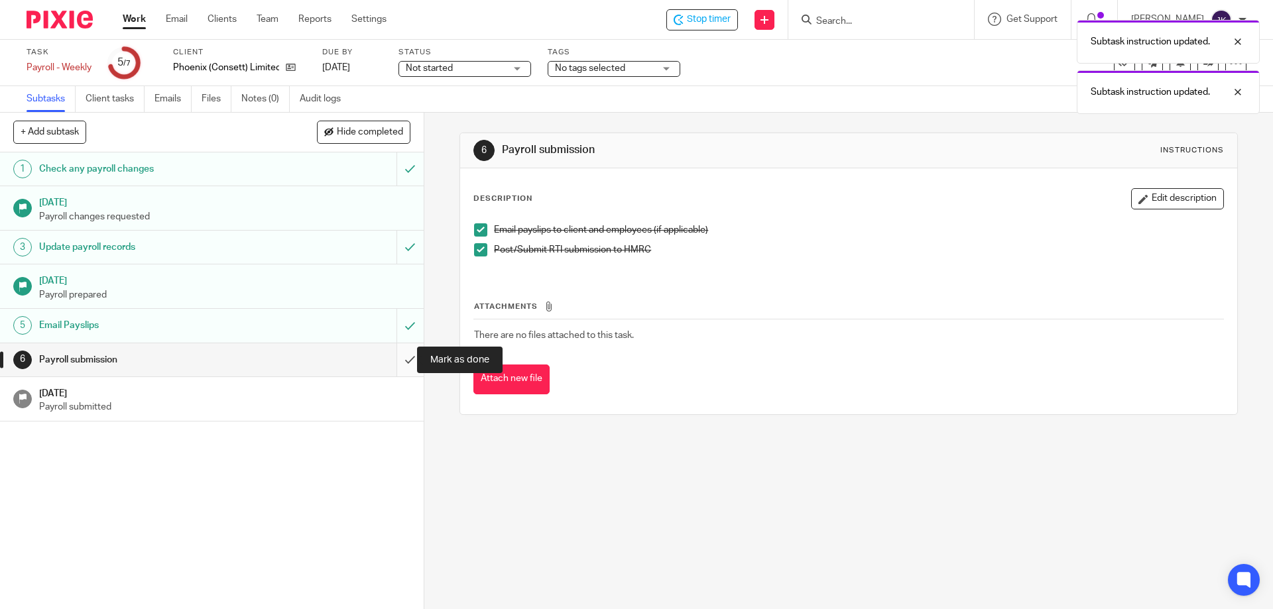
click at [388, 365] on input "submit" at bounding box center [212, 359] width 424 height 33
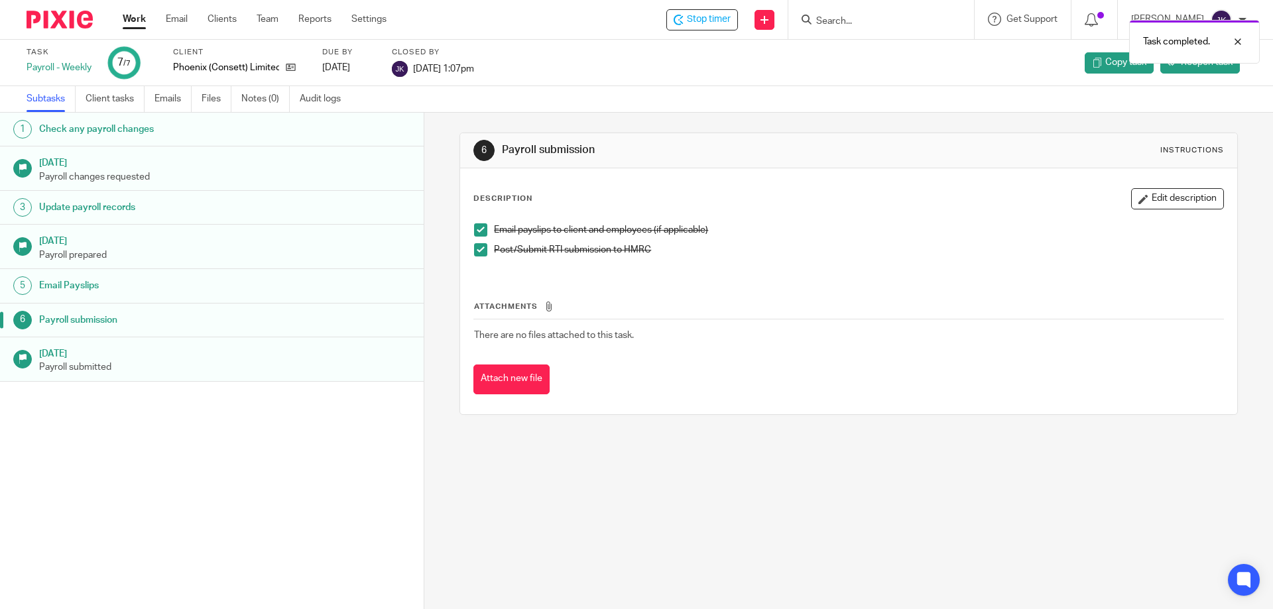
click at [698, 16] on div "Task completed." at bounding box center [947, 38] width 623 height 50
click at [1237, 40] on div at bounding box center [1228, 42] width 36 height 16
click at [703, 21] on span "Stop timer" at bounding box center [709, 20] width 44 height 14
click at [141, 17] on link "Work" at bounding box center [134, 19] width 23 height 13
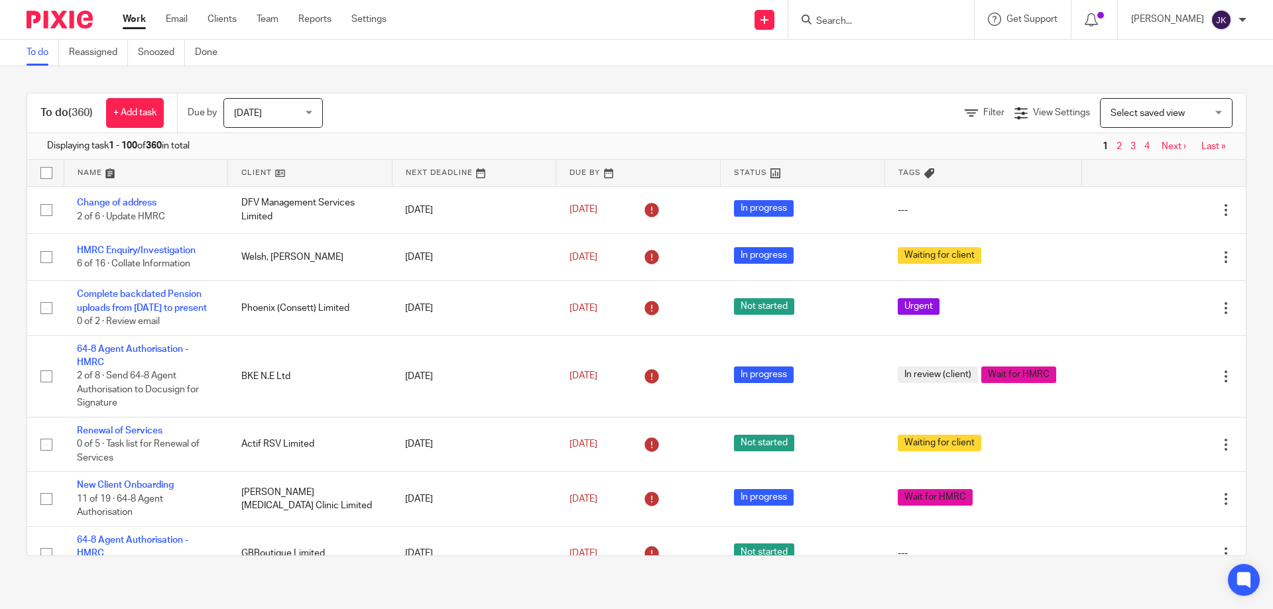
click at [833, 23] on input "Search" at bounding box center [874, 22] width 119 height 12
click at [855, 21] on input "Search" at bounding box center [874, 22] width 119 height 12
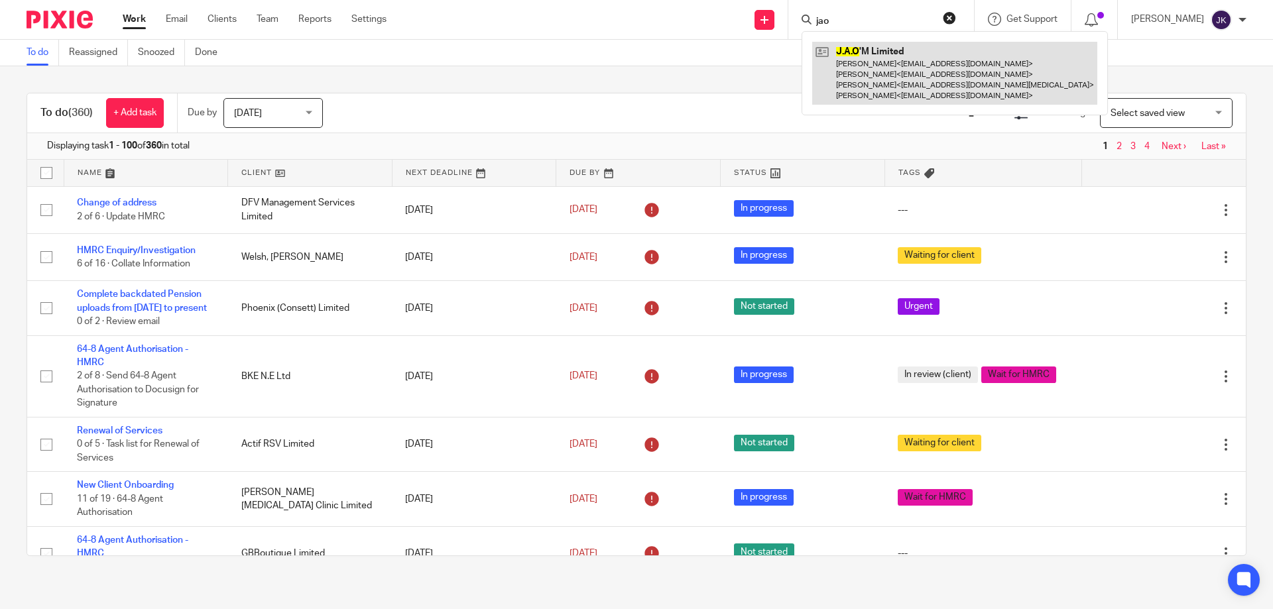
type input "jao"
click at [873, 76] on link at bounding box center [954, 73] width 285 height 63
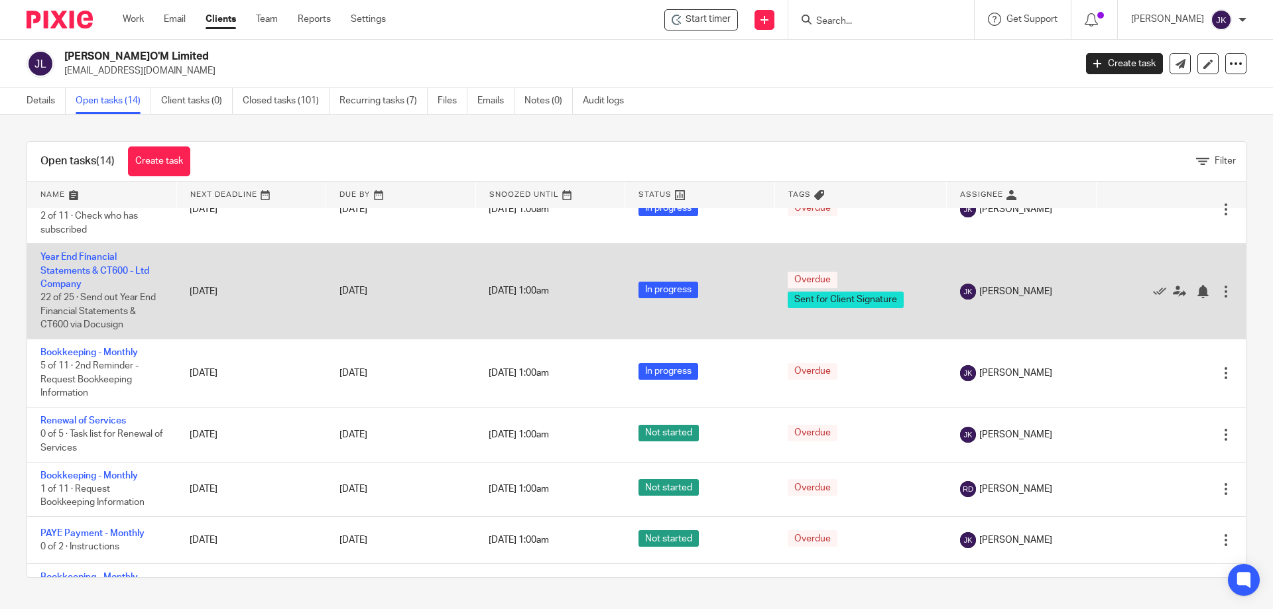
scroll to position [380, 0]
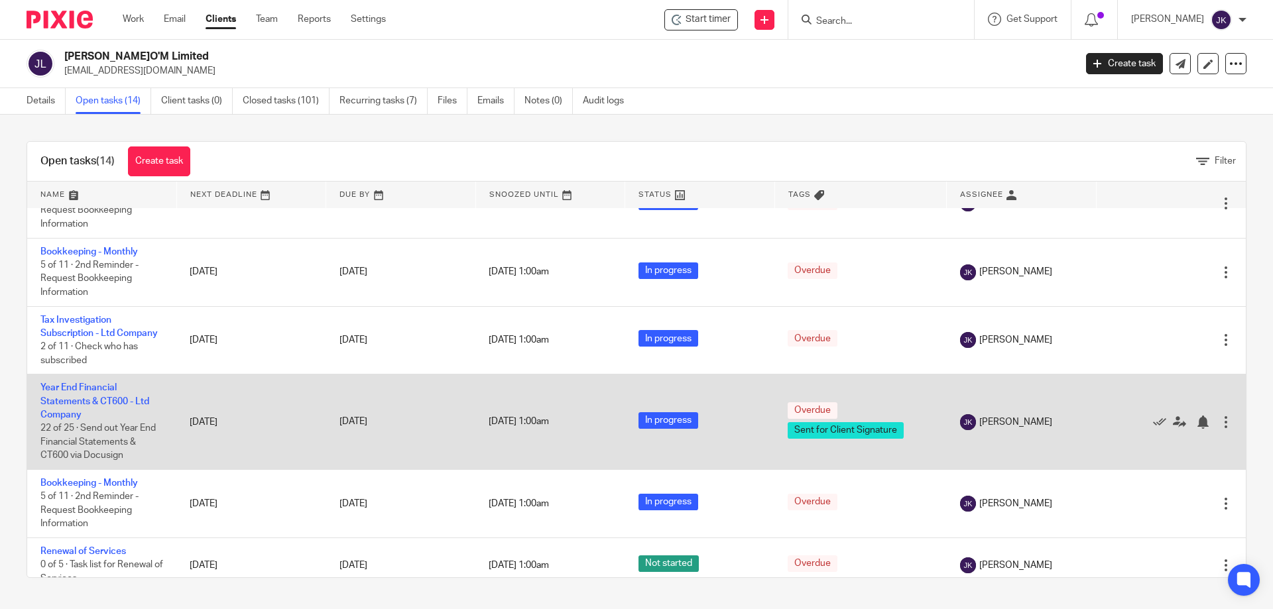
click at [100, 422] on td "Year End Financial Statements & CT600 - Ltd Company 22 of 25 · Send out Year En…" at bounding box center [101, 422] width 149 height 95
click at [97, 420] on link "Year End Financial Statements & CT600 - Ltd Company" at bounding box center [94, 401] width 109 height 36
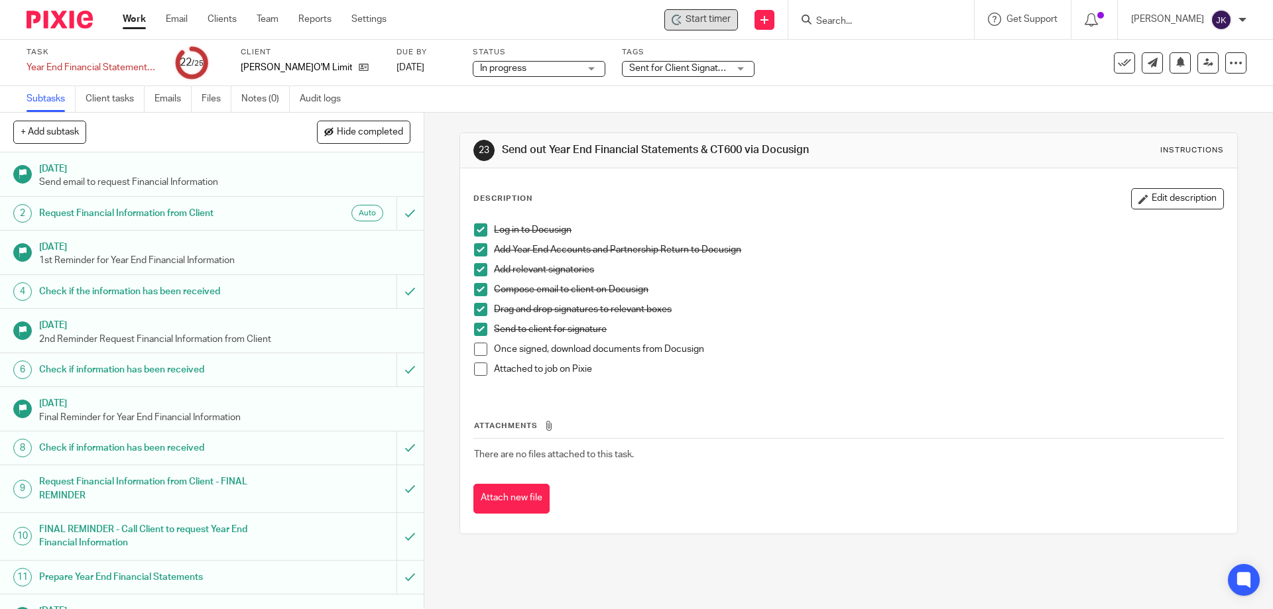
click at [711, 17] on span "Start timer" at bounding box center [708, 20] width 45 height 14
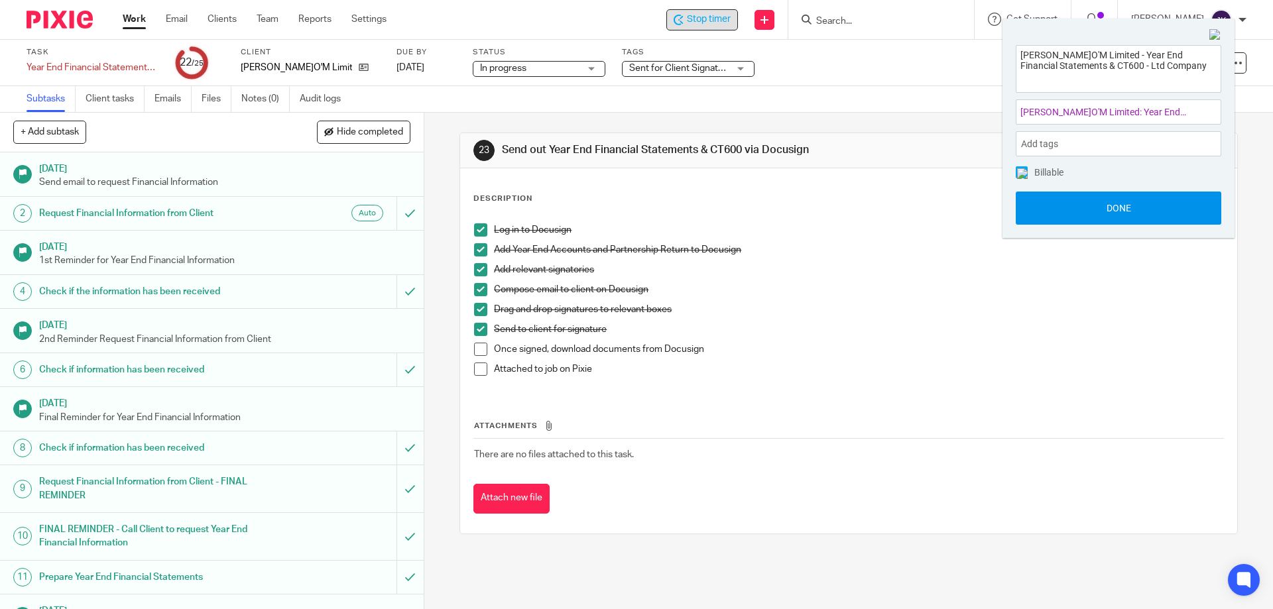
click at [1115, 206] on button "Done" at bounding box center [1119, 208] width 206 height 33
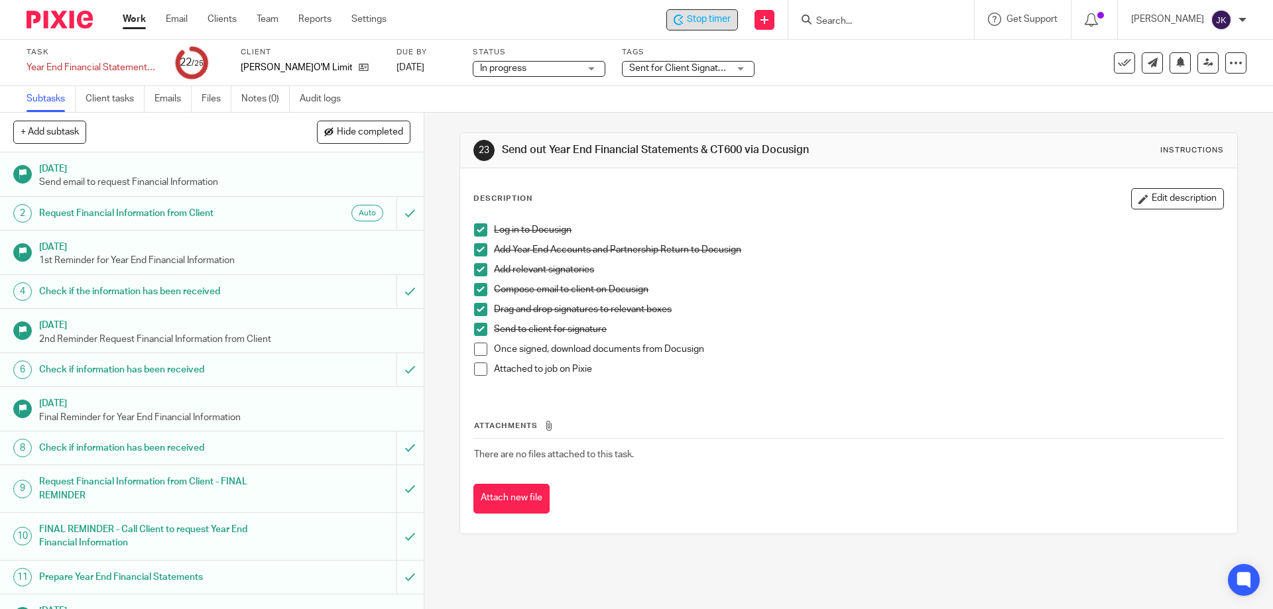
click at [709, 17] on span "Stop timer" at bounding box center [709, 20] width 44 height 14
click at [878, 22] on input "Search" at bounding box center [874, 22] width 119 height 12
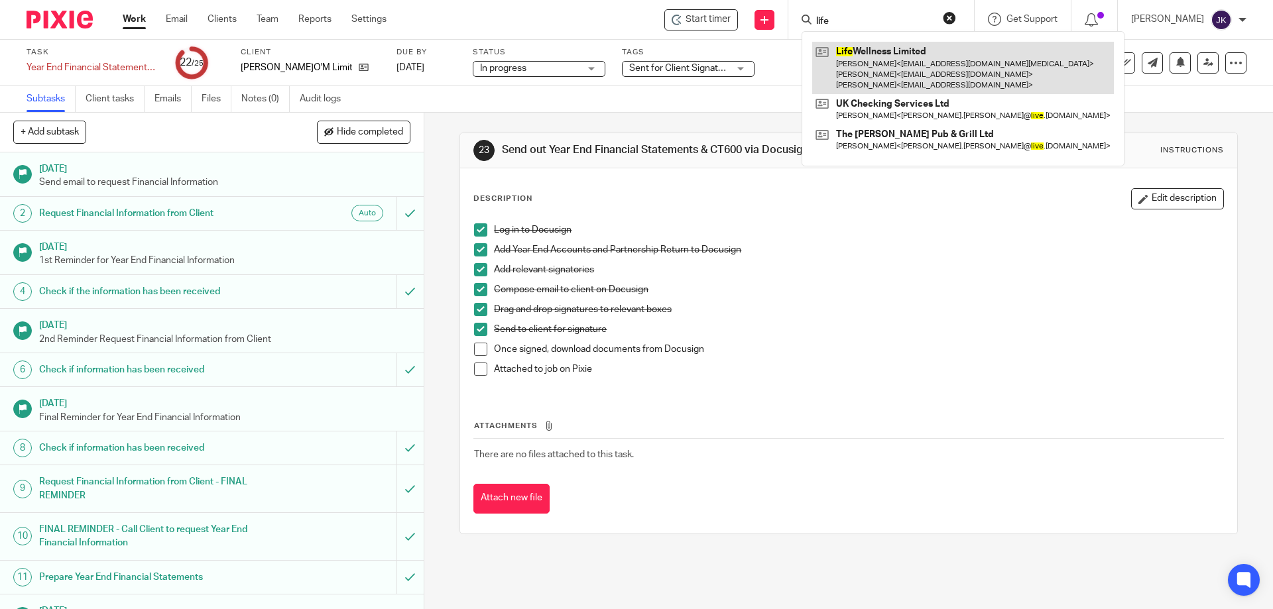
type input "life"
click at [876, 47] on link at bounding box center [963, 68] width 302 height 52
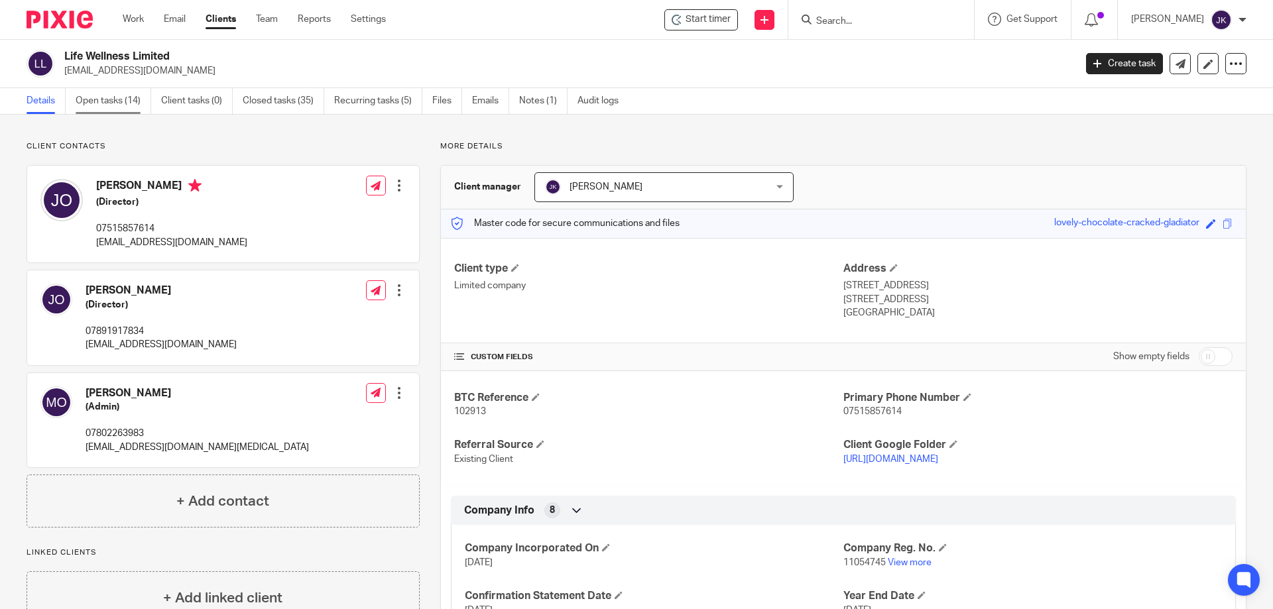
click at [90, 103] on link "Open tasks (14)" at bounding box center [114, 101] width 76 height 26
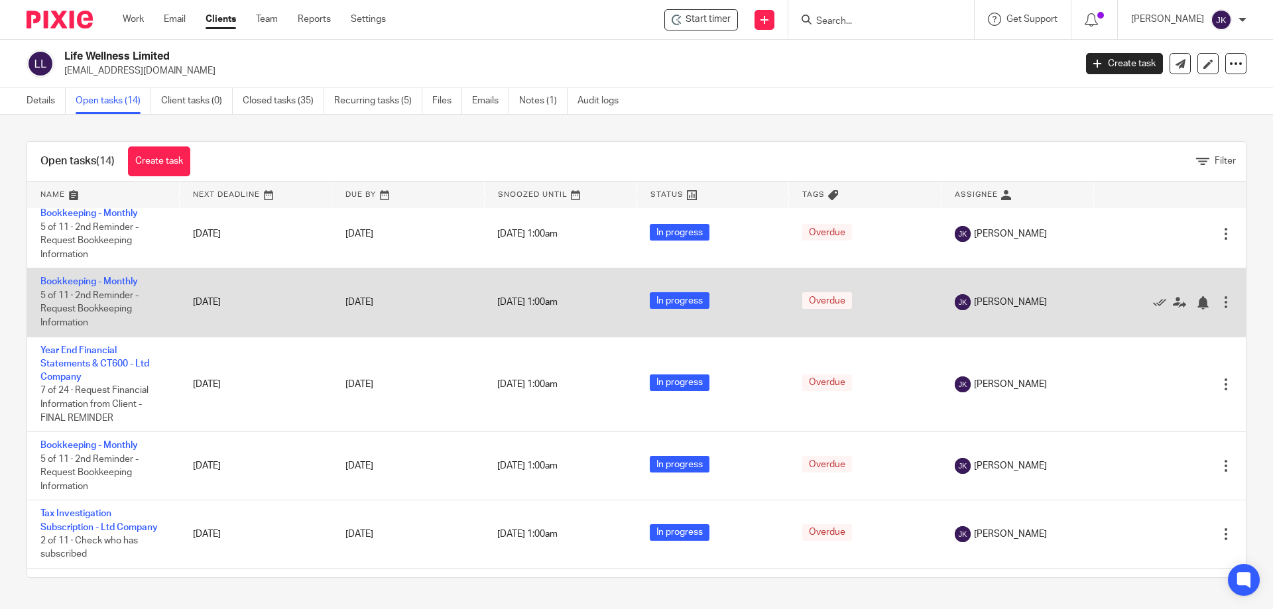
scroll to position [269, 0]
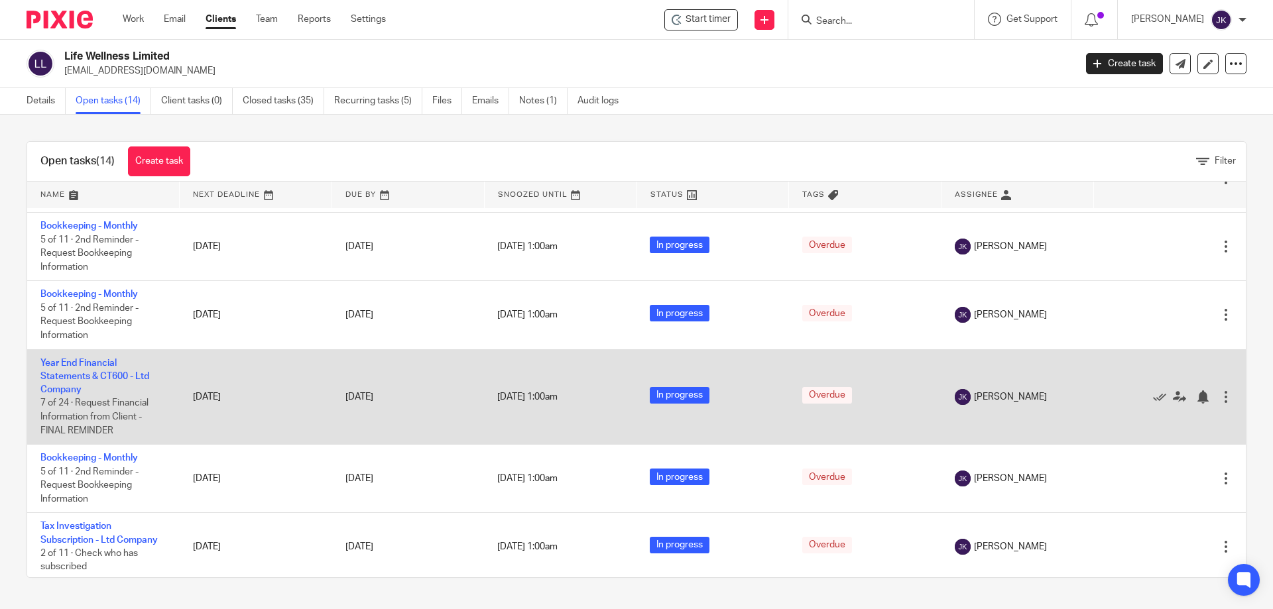
click at [73, 370] on td "Year End Financial Statements & CT600 - Ltd Company 7 of 24 · Request Financial…" at bounding box center [103, 396] width 152 height 95
click at [72, 373] on link "Year End Financial Statements & CT600 - Ltd Company" at bounding box center [94, 377] width 109 height 36
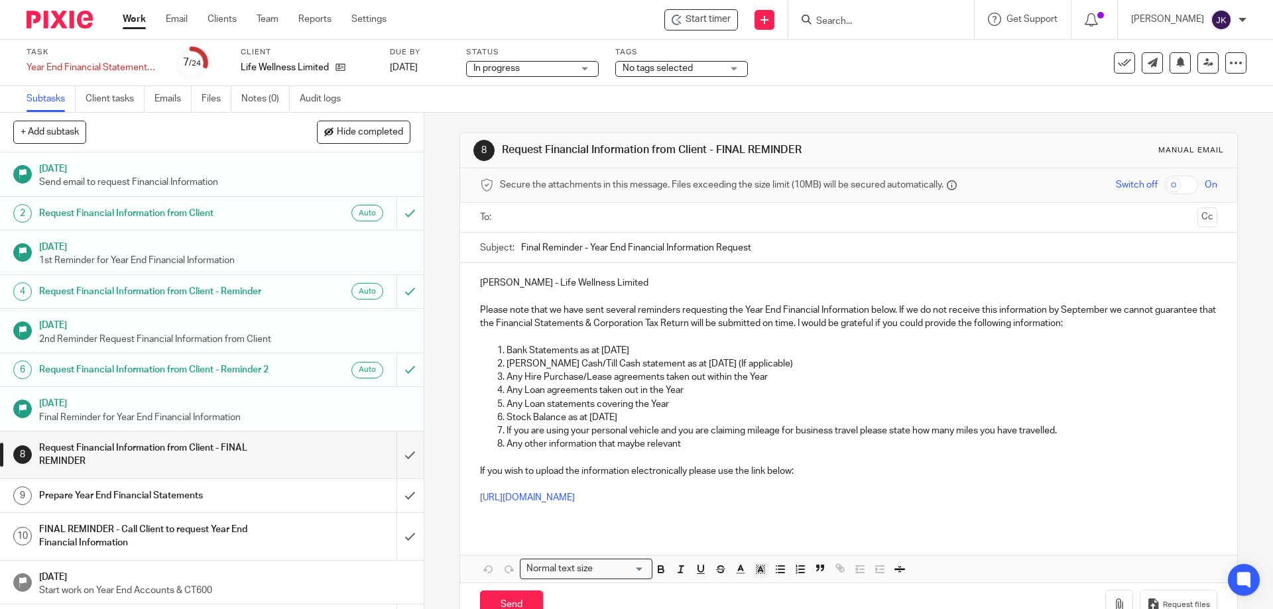
click at [150, 102] on ul "Subtasks Client tasks Emails Files Notes (0) Audit logs" at bounding box center [194, 99] width 334 height 26
click at [160, 101] on link "Emails" at bounding box center [172, 99] width 37 height 26
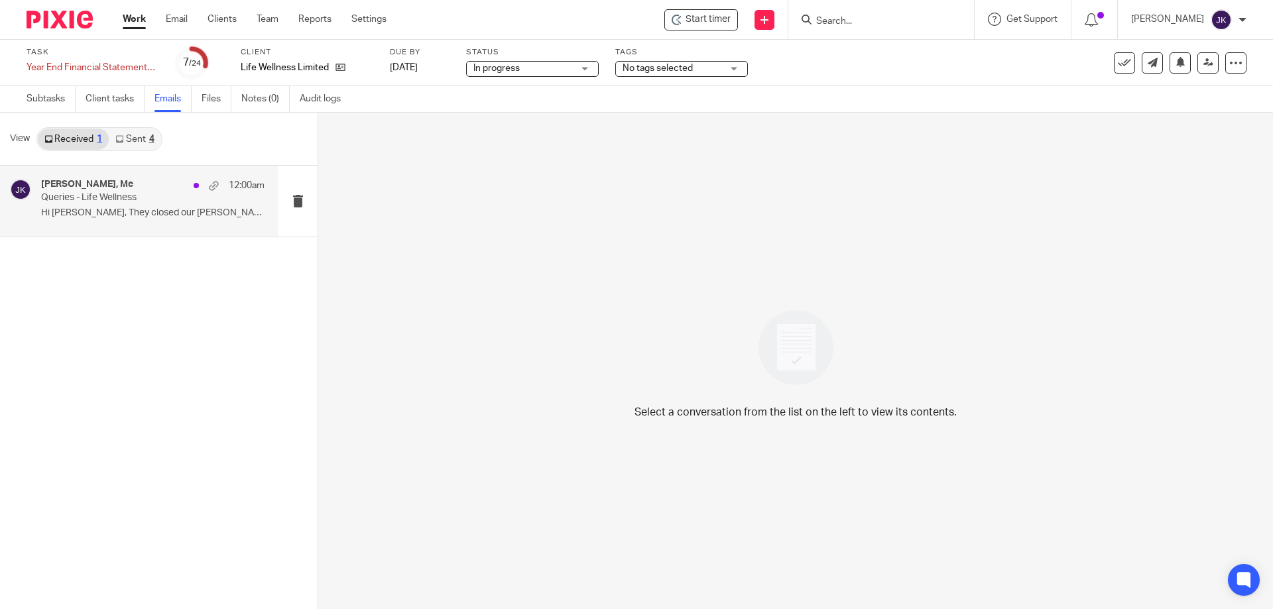
click at [124, 206] on div "[PERSON_NAME], Me 12:00am Queries - Life Wellness Hi [PERSON_NAME], They closed…" at bounding box center [152, 201] width 223 height 44
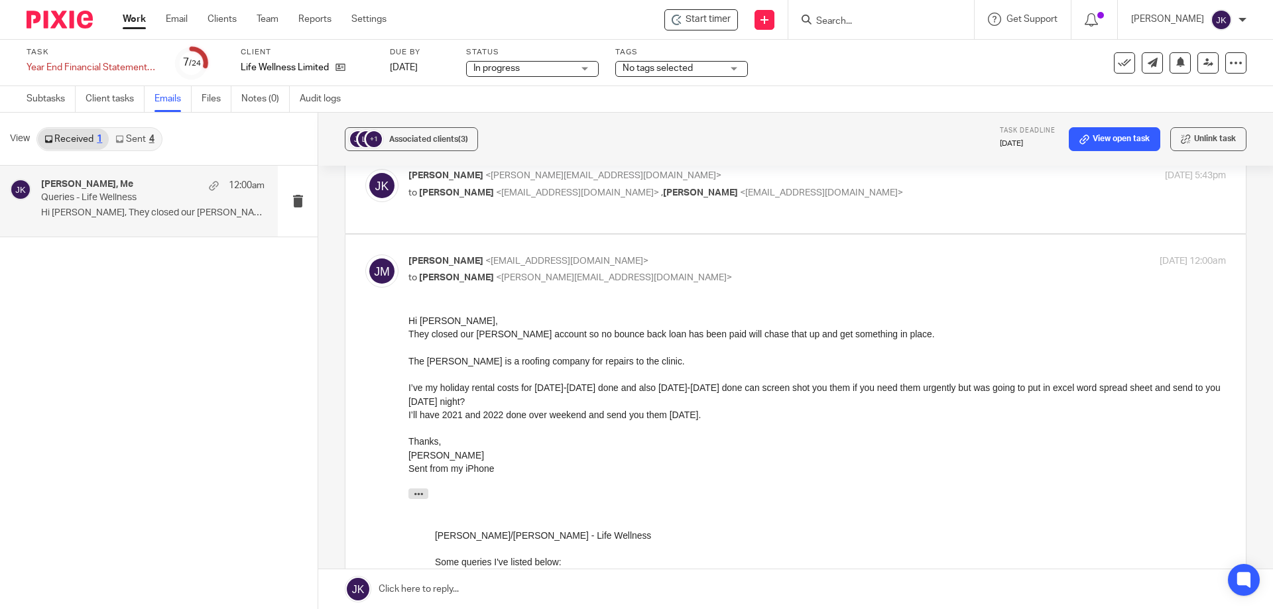
scroll to position [133, 0]
